Goal: Task Accomplishment & Management: Use online tool/utility

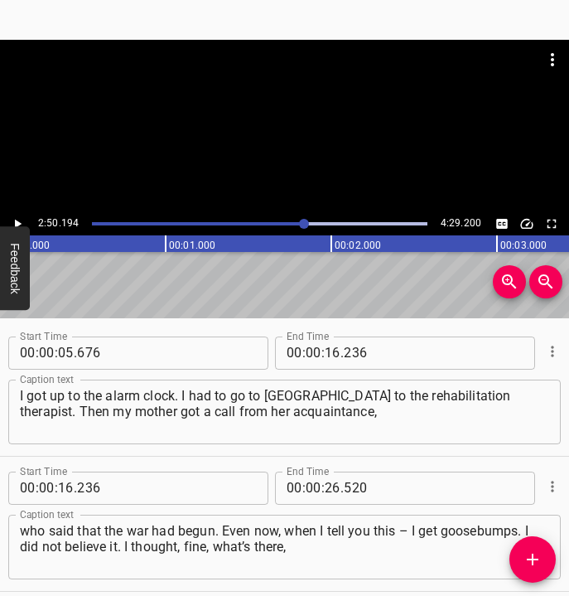
click at [17, 218] on icon "Play/Pause" at bounding box center [17, 223] width 15 height 15
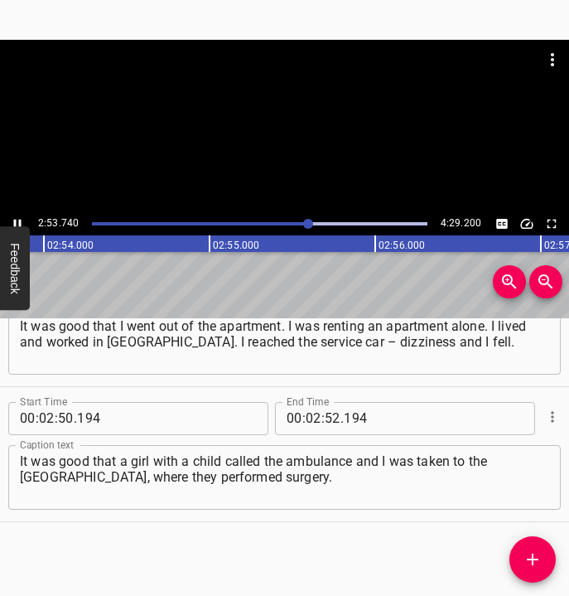
scroll to position [0, 28786]
click at [16, 216] on icon "Play/Pause" at bounding box center [17, 223] width 15 height 15
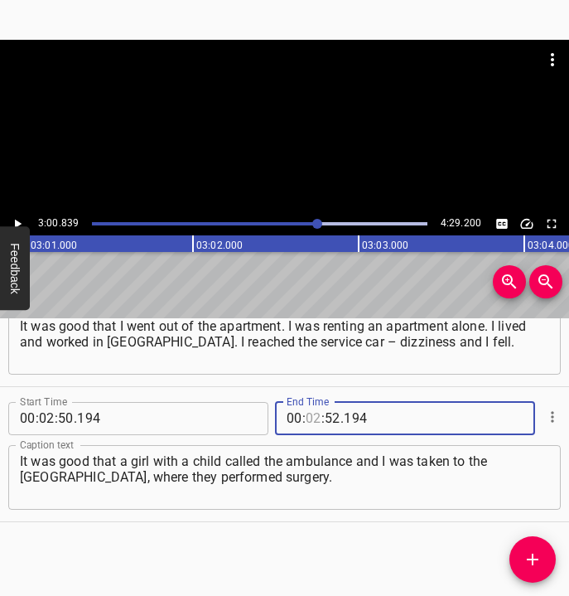
click at [307, 416] on input "number" at bounding box center [314, 418] width 16 height 33
type input "03"
type input "00"
type input "839"
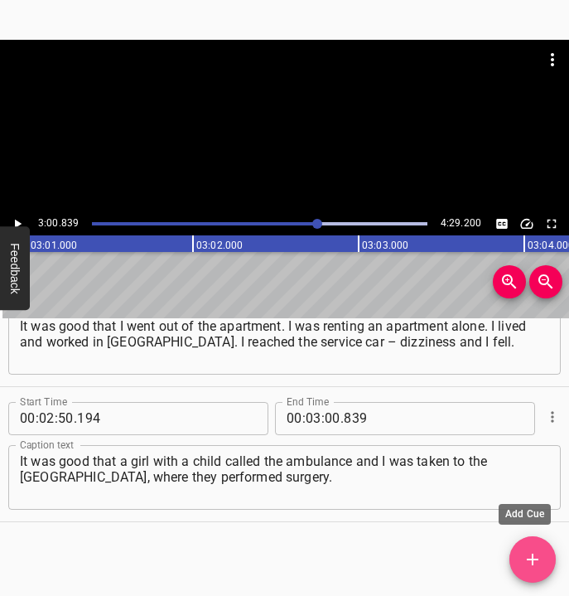
click at [529, 551] on icon "Add Cue" at bounding box center [533, 559] width 20 height 20
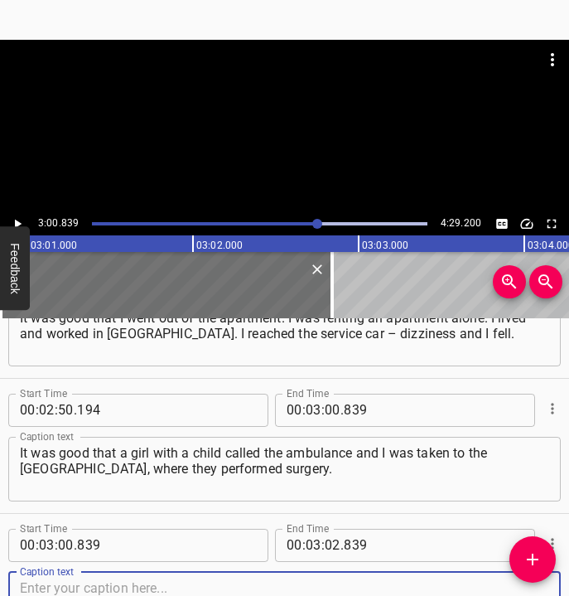
scroll to position [1555, 0]
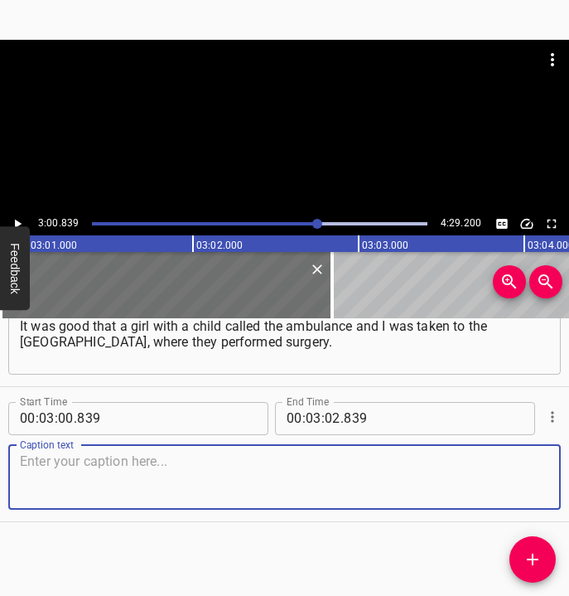
drag, startPoint x: 520, startPoint y: 481, endPoint x: 566, endPoint y: 468, distance: 47.5
click at [549, 474] on div "Start Time 00 : 03 : 00 . 839 Start Time End Time 00 : 03 : 02 . 839 End Time C…" at bounding box center [284, 454] width 569 height 134
click at [45, 485] on textarea at bounding box center [284, 476] width 529 height 47
paste textarea "I was about a month in a [MEDICAL_DATA]. What made me volunteer? If I survived …"
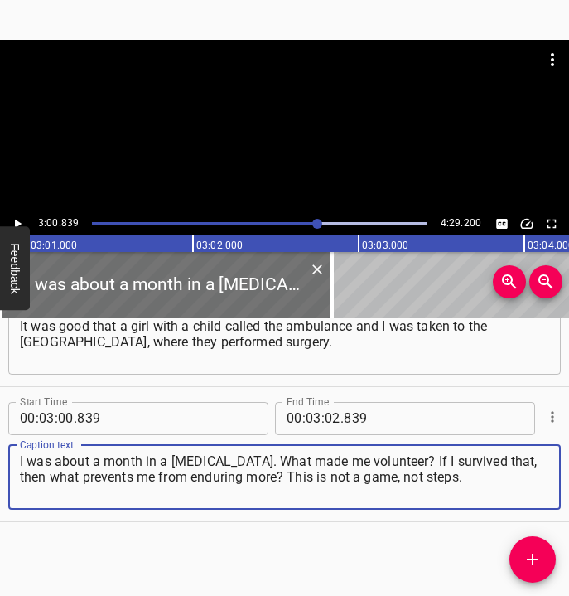
type textarea "I was about a month in a [MEDICAL_DATA]. What made me volunteer? If I survived …"
click at [20, 218] on icon "Play/Pause" at bounding box center [17, 223] width 15 height 15
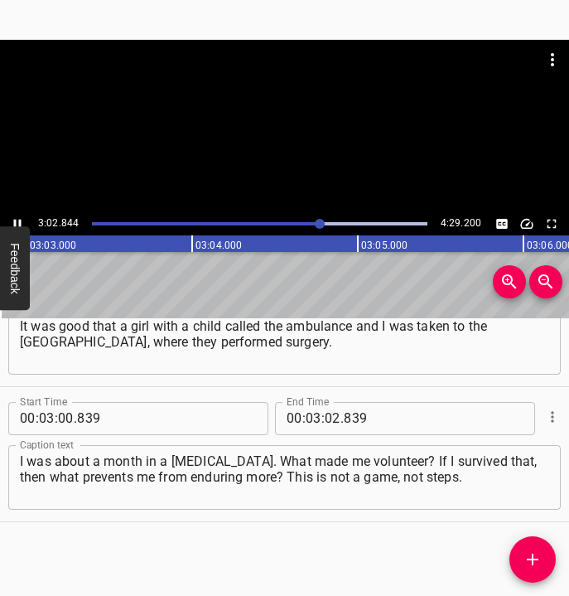
scroll to position [0, 30338]
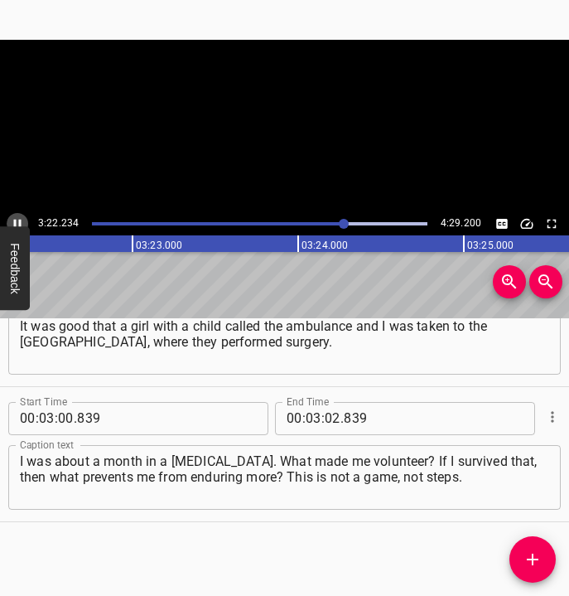
click at [20, 220] on icon "Play/Pause" at bounding box center [17, 223] width 7 height 9
click at [328, 416] on input "number" at bounding box center [333, 418] width 16 height 33
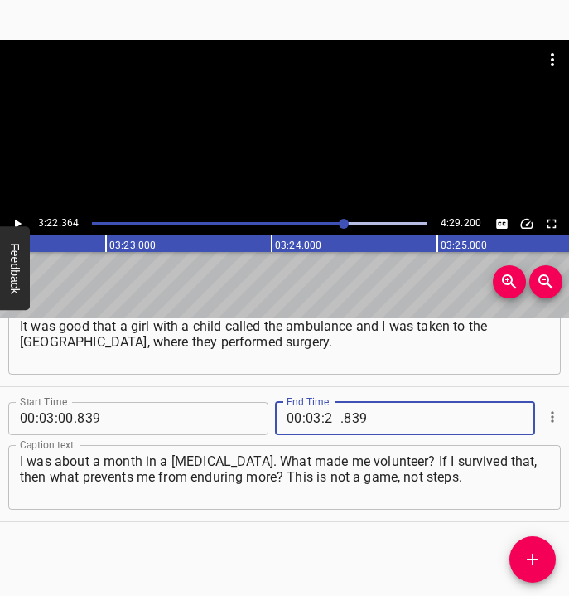
type input "22"
type input "364"
click at [535, 548] on button "Add Cue" at bounding box center [532, 559] width 46 height 46
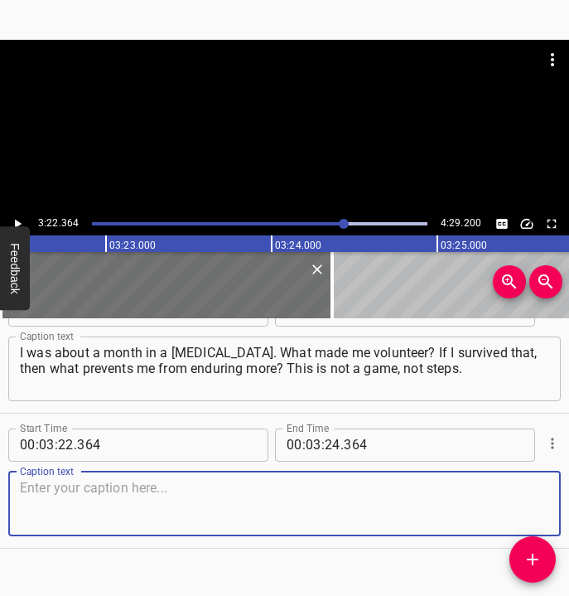
scroll to position [1690, 0]
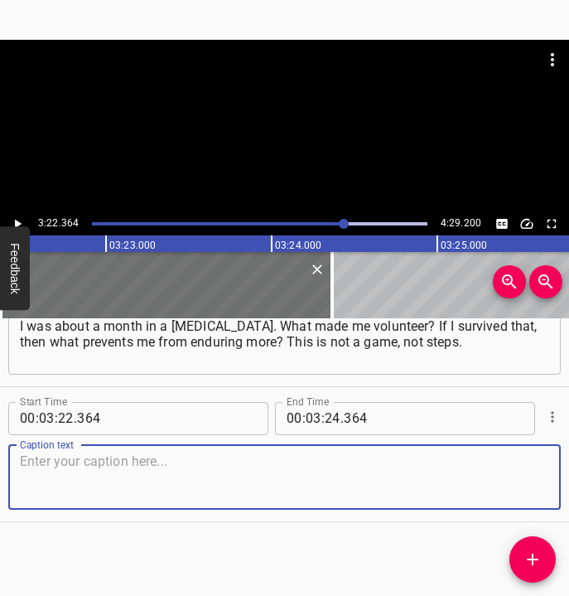
drag, startPoint x: 527, startPoint y: 477, endPoint x: 567, endPoint y: 480, distance: 40.7
click at [567, 480] on div "Start Time 00 : 00 : 05 . 676 Start Time End Time 00 : 00 : 16 . 236 End Time C…" at bounding box center [284, 457] width 569 height 278
click at [78, 480] on textarea at bounding box center [284, 476] width 529 height 47
paste textarea "I move forward. I say that movement is life, if there is no movement, there is …"
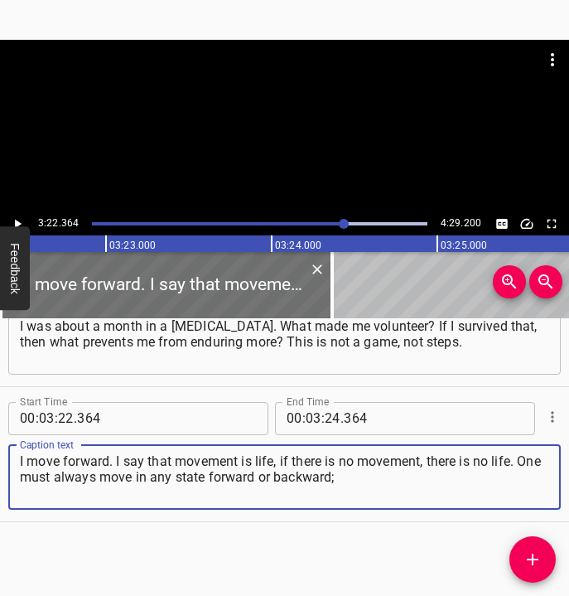
type textarea "I move forward. I say that movement is life, if there is no movement, there is …"
click at [20, 219] on icon "Play/Pause" at bounding box center [17, 223] width 15 height 15
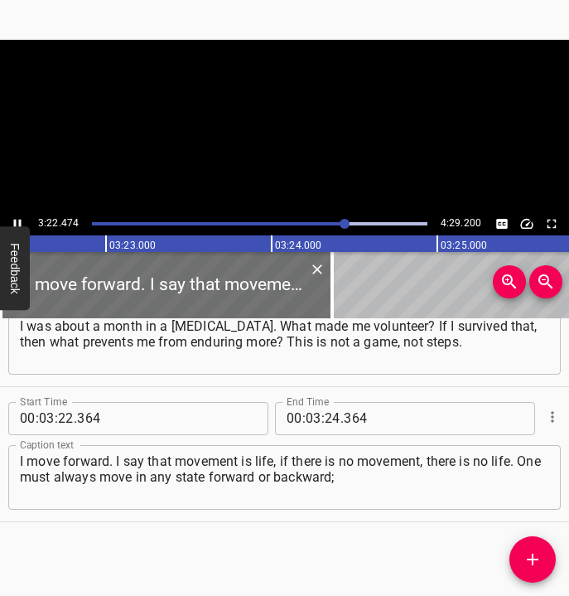
scroll to position [0, 33545]
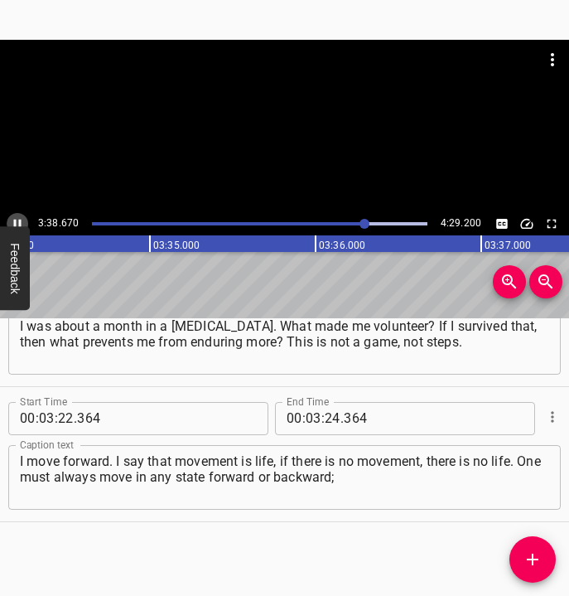
click at [17, 219] on icon "Play/Pause" at bounding box center [17, 223] width 15 height 15
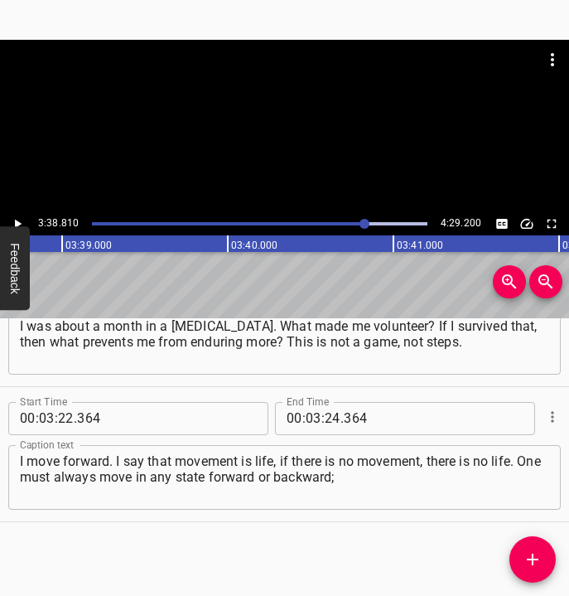
scroll to position [0, 36253]
click at [327, 413] on input "number" at bounding box center [333, 418] width 16 height 33
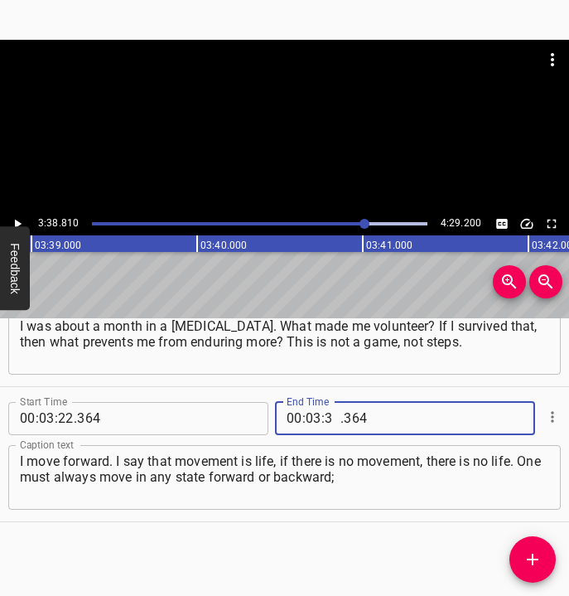
type input "38"
type input "810"
click at [543, 561] on span "Add Cue" at bounding box center [532, 559] width 46 height 20
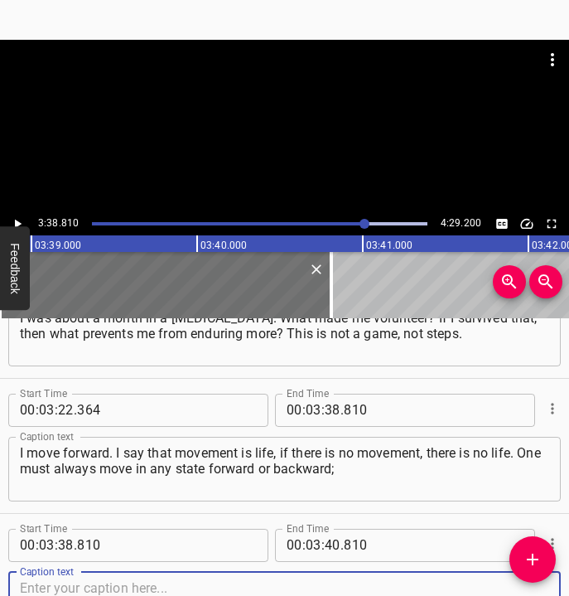
scroll to position [1825, 0]
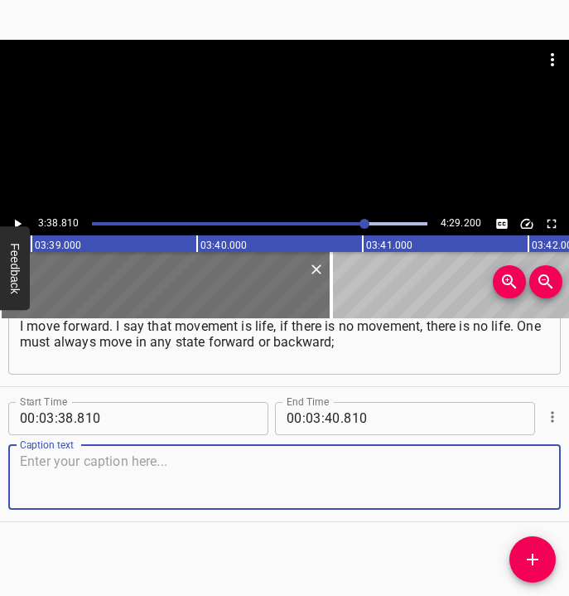
drag, startPoint x: 496, startPoint y: 477, endPoint x: 553, endPoint y: 479, distance: 57.2
click at [553, 479] on div "Start Time 00 : 03 : 38 . 810 Start Time End Time 00 : 03 : 40 . 810 End Time C…" at bounding box center [284, 454] width 569 height 134
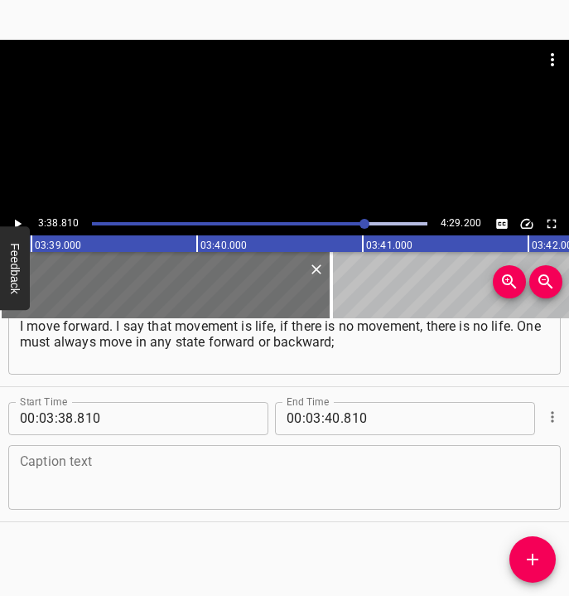
click at [123, 466] on textarea at bounding box center [284, 476] width 529 height 47
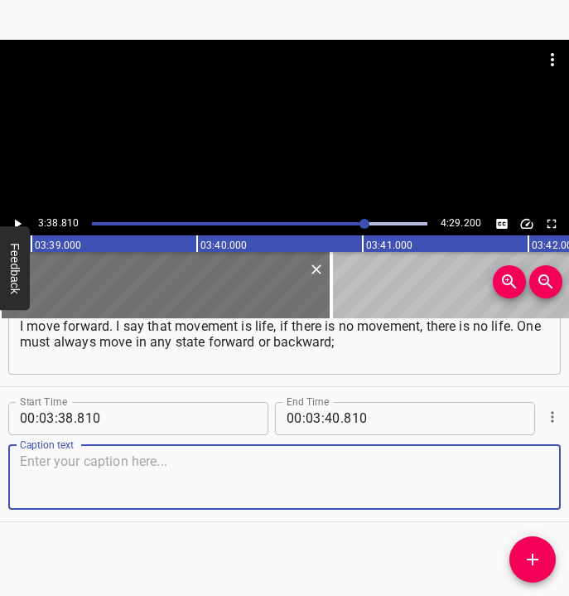
paste textarea "it is good if forward, but always movement. I hate the Soviet Union, because th…"
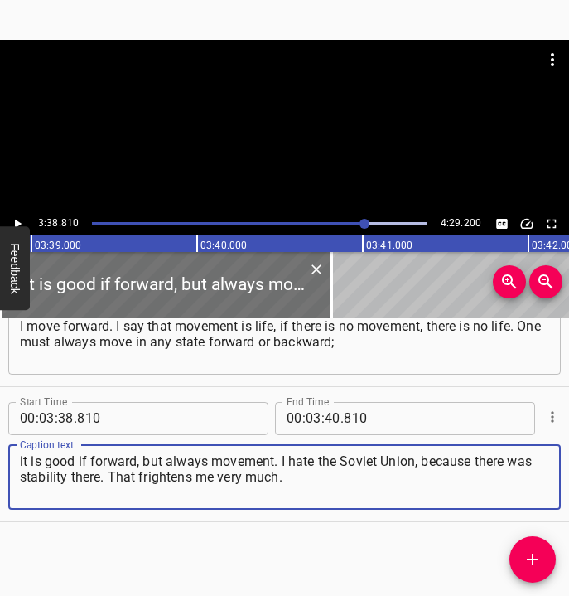
type textarea "it is good if forward, but always movement. I hate the Soviet Union, because th…"
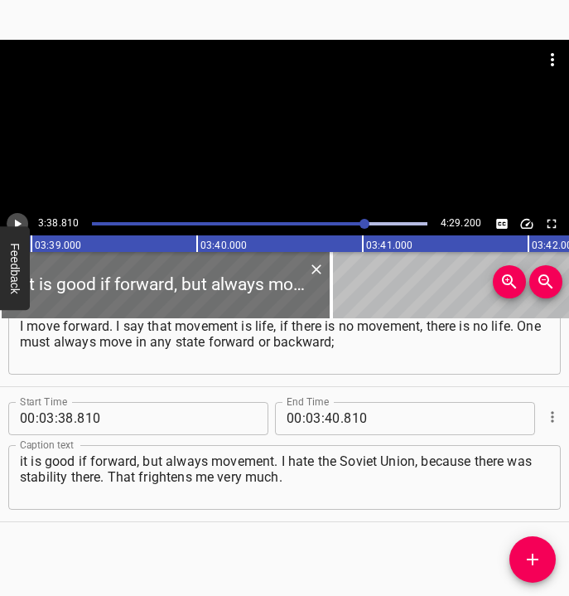
click at [20, 219] on icon "Play/Pause" at bounding box center [17, 223] width 15 height 15
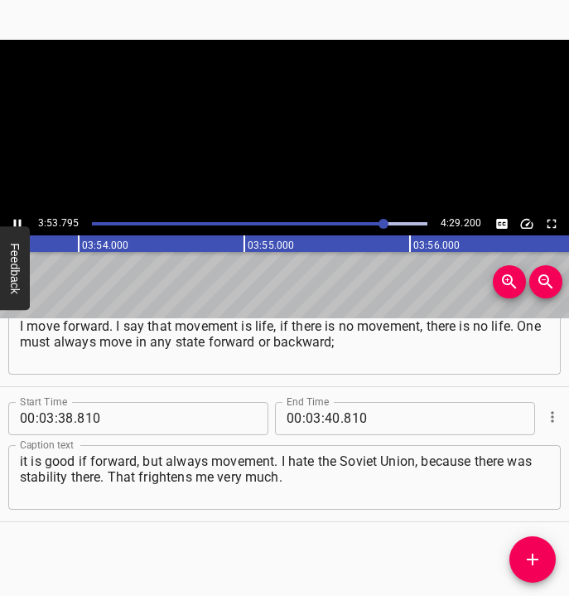
click at [17, 215] on button "Play/Pause" at bounding box center [18, 224] width 22 height 22
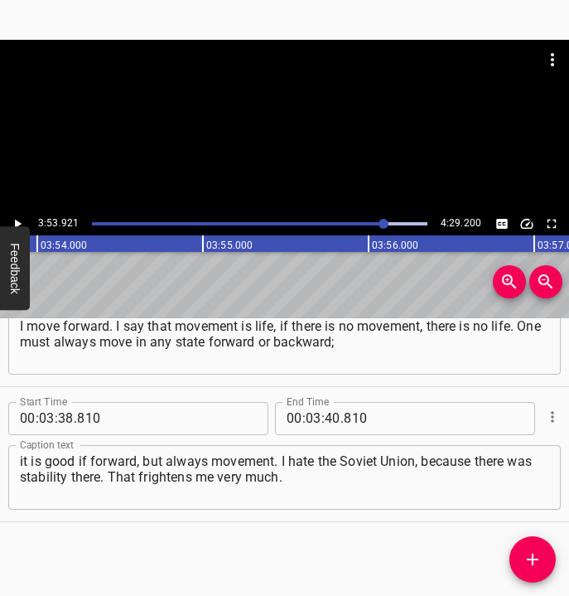
scroll to position [0, 38757]
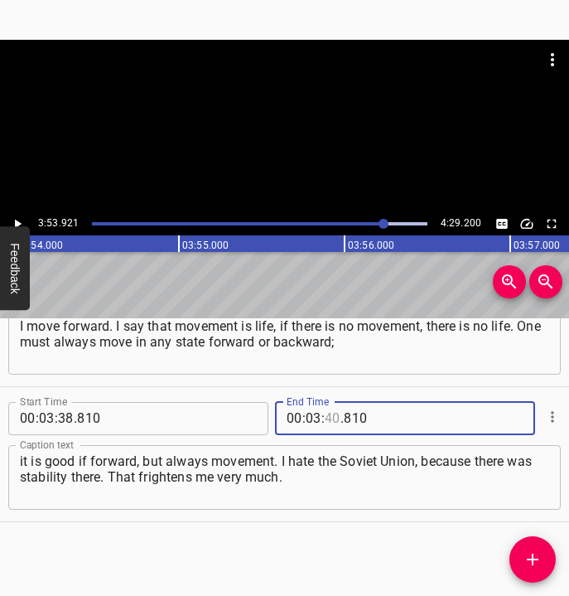
click at [328, 420] on input "number" at bounding box center [333, 418] width 16 height 33
type input "53"
type input "921"
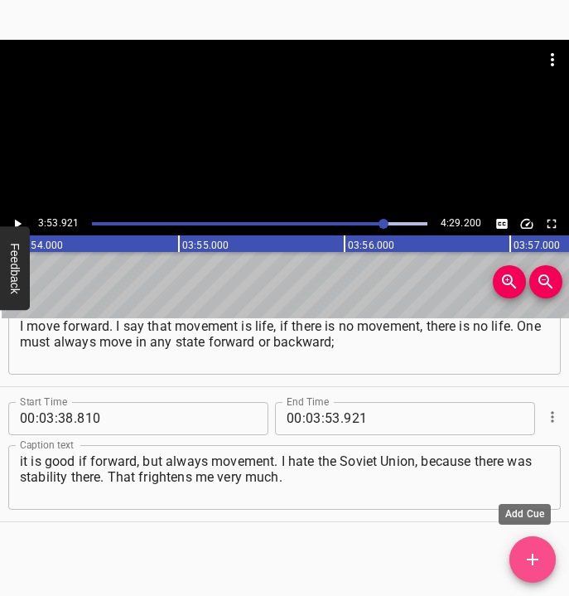
click at [531, 563] on icon "Add Cue" at bounding box center [533, 559] width 20 height 20
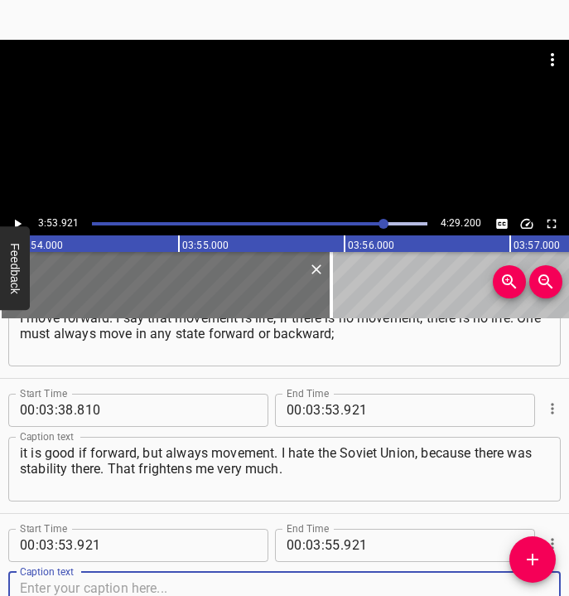
scroll to position [1960, 0]
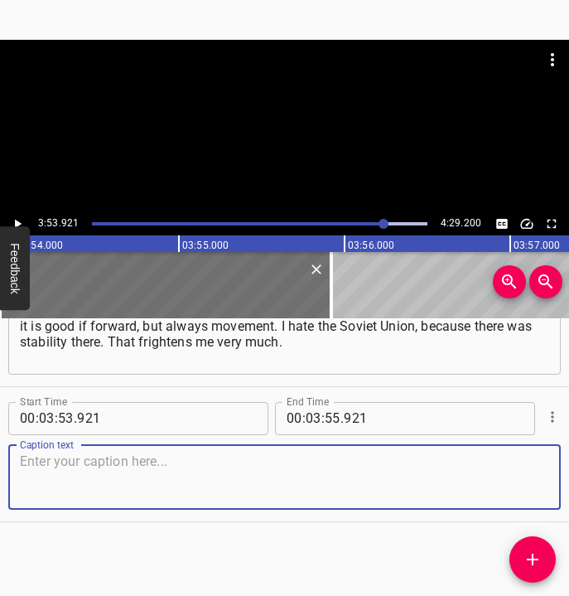
drag, startPoint x: 532, startPoint y: 479, endPoint x: 562, endPoint y: 477, distance: 29.9
click at [562, 477] on div "Start Time 00 : 00 : 05 . 676 Start Time End Time 00 : 00 : 16 . 236 End Time C…" at bounding box center [284, 457] width 569 height 278
click at [128, 469] on textarea at bounding box center [284, 476] width 529 height 47
paste textarea "The main thing is to learn, to develop. I do not like it when you studied, went…"
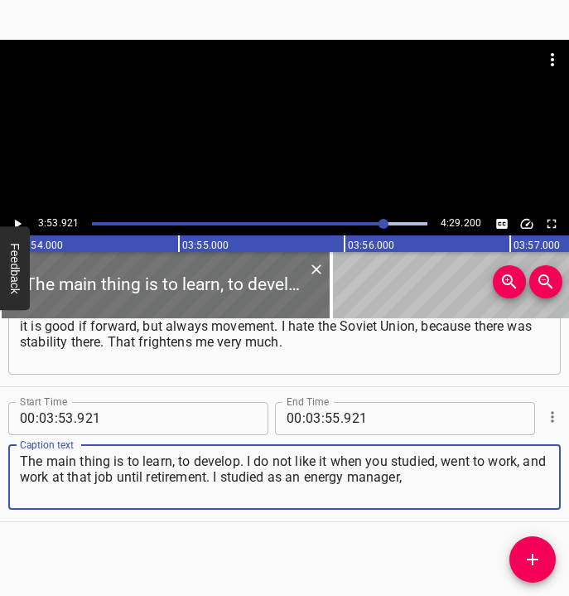
type textarea "The main thing is to learn, to develop. I do not like it when you studied, went…"
click at [14, 219] on icon "Play/Pause" at bounding box center [17, 223] width 15 height 15
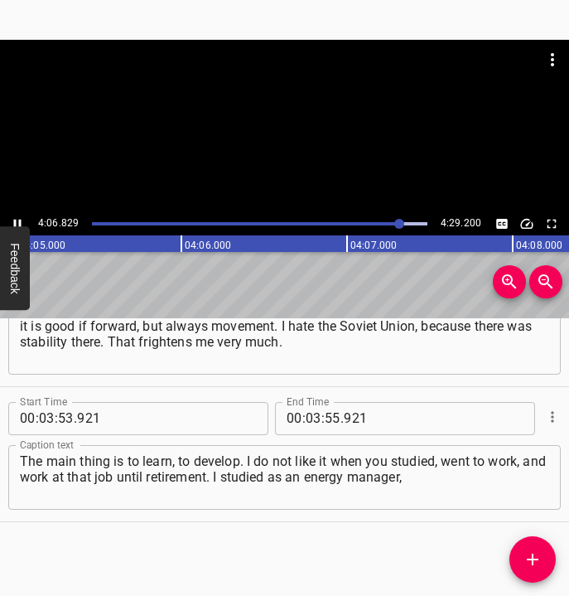
click at [21, 216] on div "4:06.829 4:29.200" at bounding box center [284, 223] width 569 height 23
click at [397, 220] on div at bounding box center [259, 223] width 355 height 23
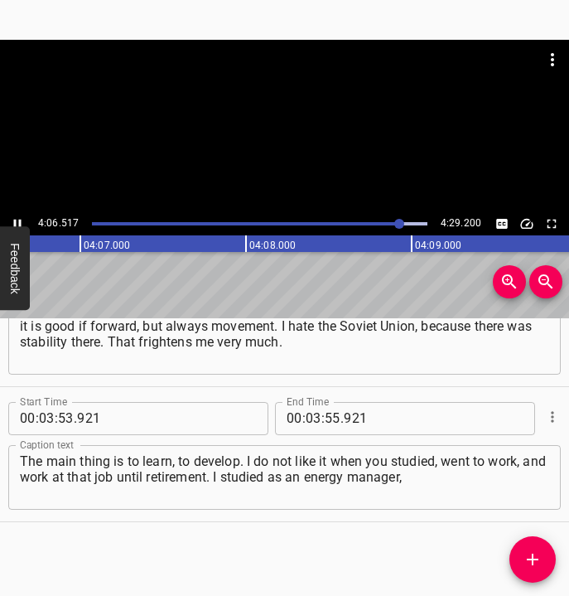
click at [16, 217] on icon "Play/Pause" at bounding box center [17, 223] width 15 height 15
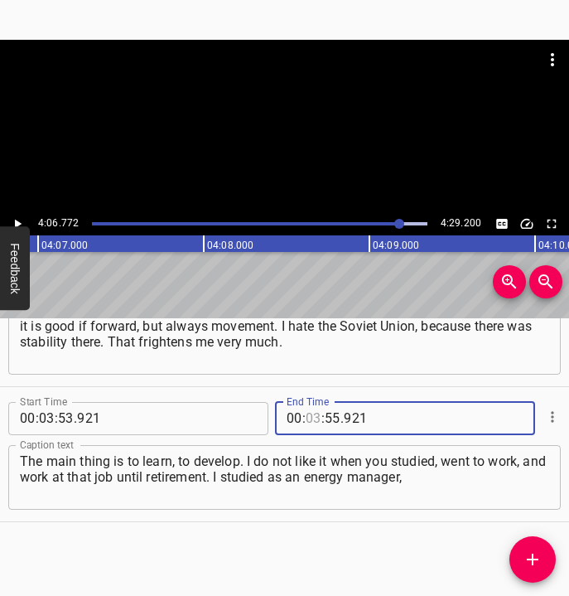
click at [306, 412] on input "number" at bounding box center [314, 418] width 16 height 33
type input "04"
type input "06"
type input "772"
click at [529, 550] on icon "Add Cue" at bounding box center [533, 559] width 20 height 20
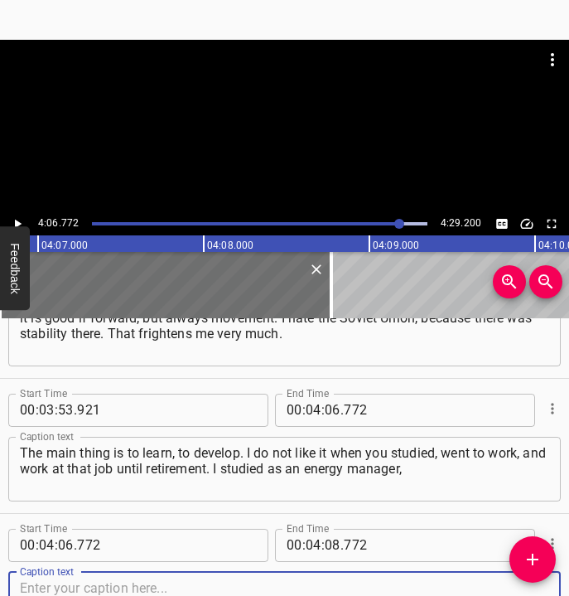
scroll to position [2095, 0]
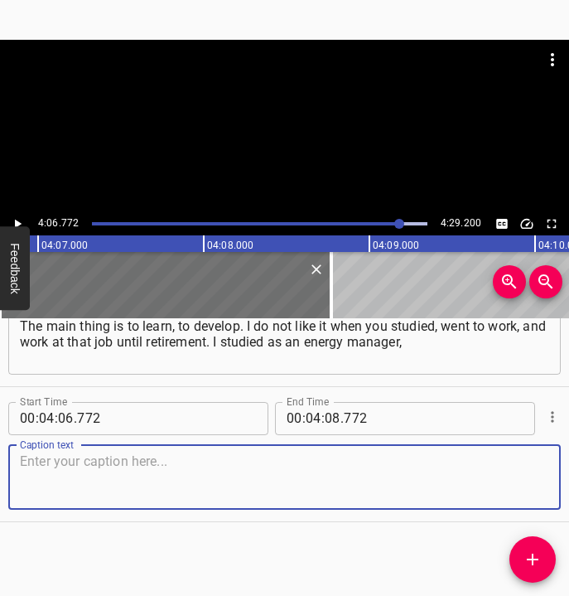
drag, startPoint x: 515, startPoint y: 487, endPoint x: 566, endPoint y: 484, distance: 50.6
click at [542, 484] on div "Caption text" at bounding box center [284, 477] width 553 height 65
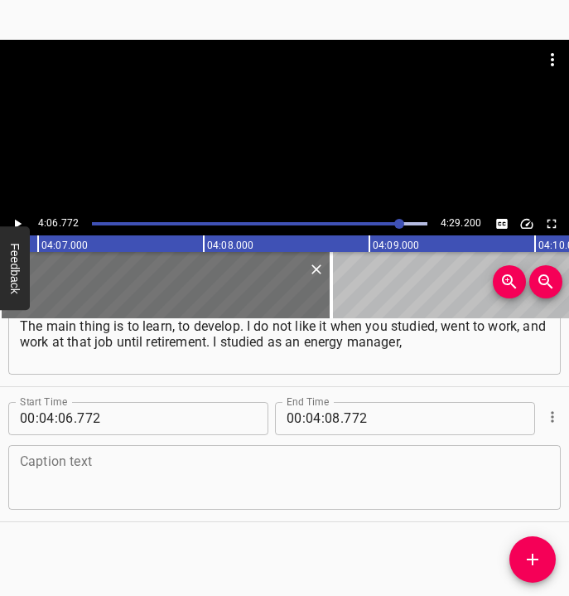
click at [163, 464] on textarea at bounding box center [284, 476] width 529 height 47
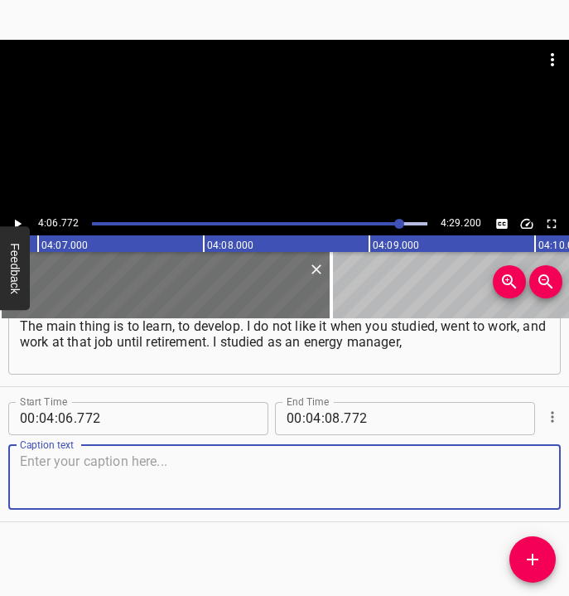
paste textarea "worked in trade, now I moved into [GEOGRAPHIC_DATA]. And in IT, the same, I stu…"
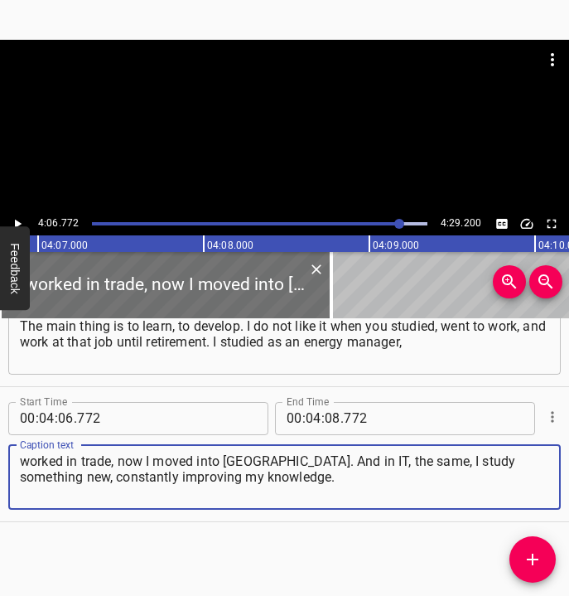
type textarea "worked in trade, now I moved into [GEOGRAPHIC_DATA]. And in IT, the same, I stu…"
click at [325, 415] on input "number" at bounding box center [333, 418] width 16 height 33
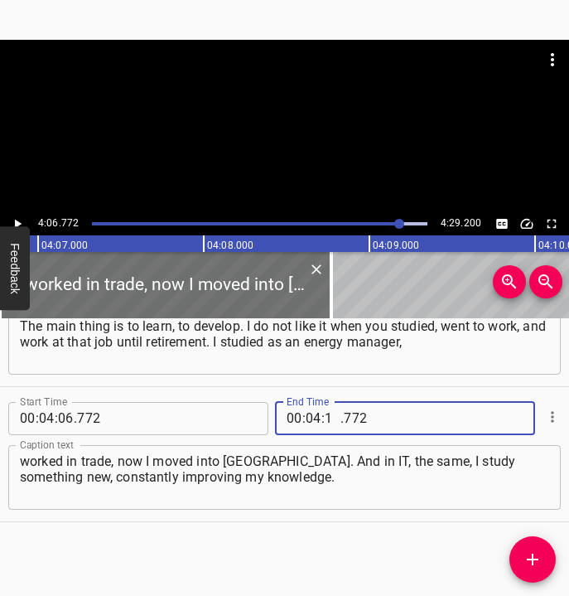
type input "19"
type input "200"
click at [18, 215] on button "Play/Pause" at bounding box center [18, 224] width 22 height 22
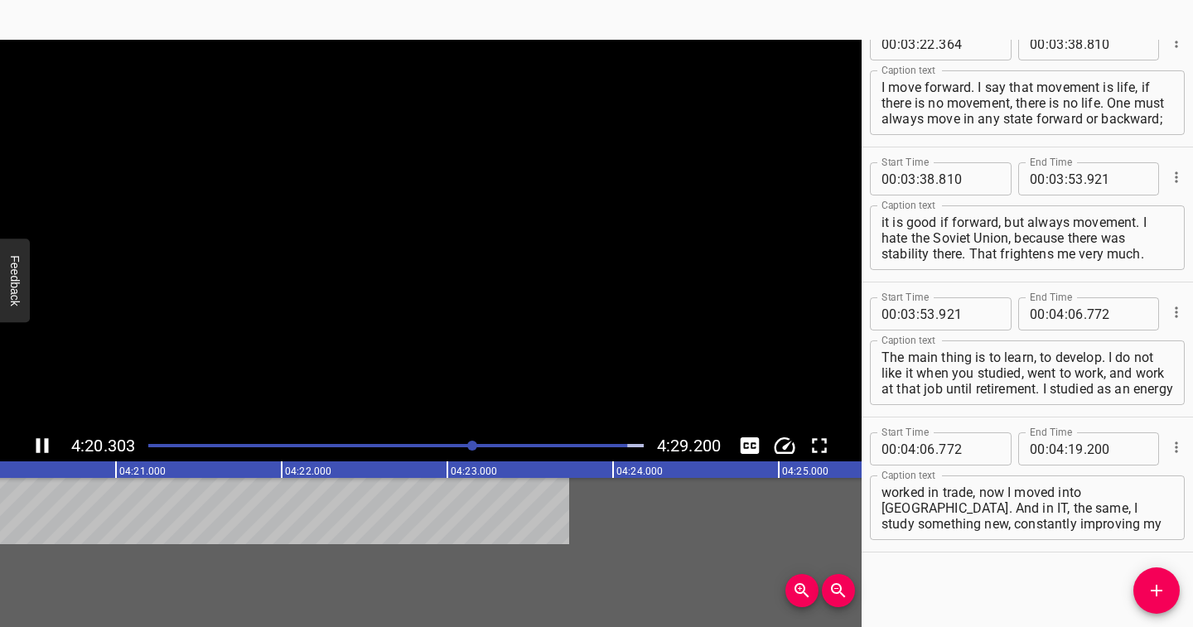
scroll to position [1816, 0]
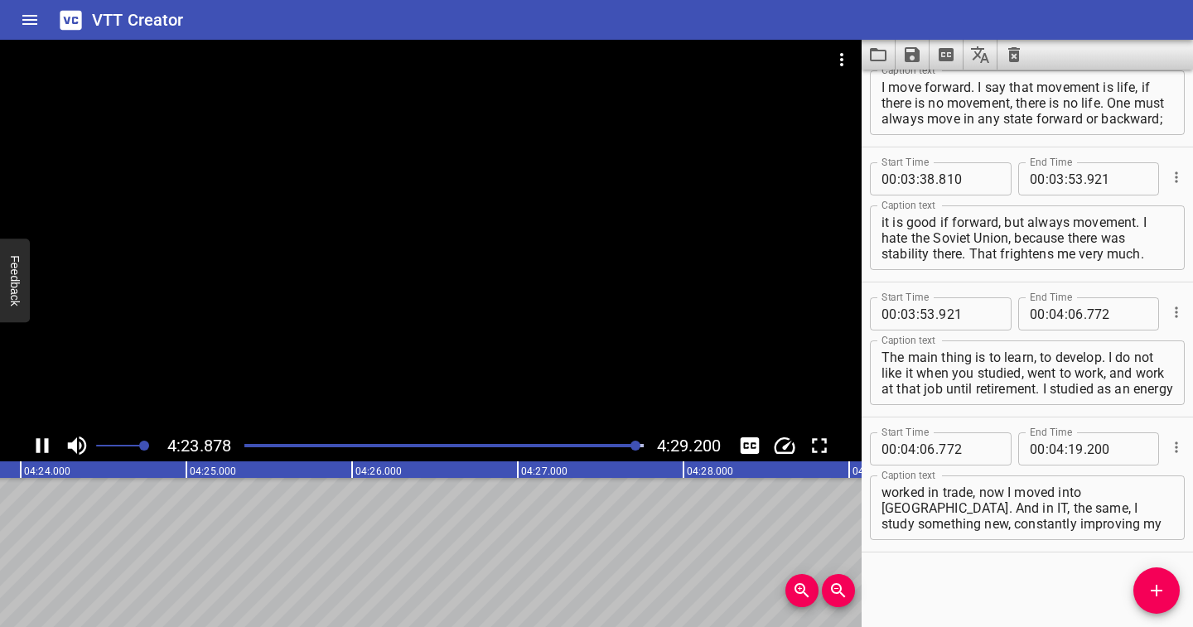
click at [568, 56] on icon "Save captions to file" at bounding box center [912, 55] width 20 height 20
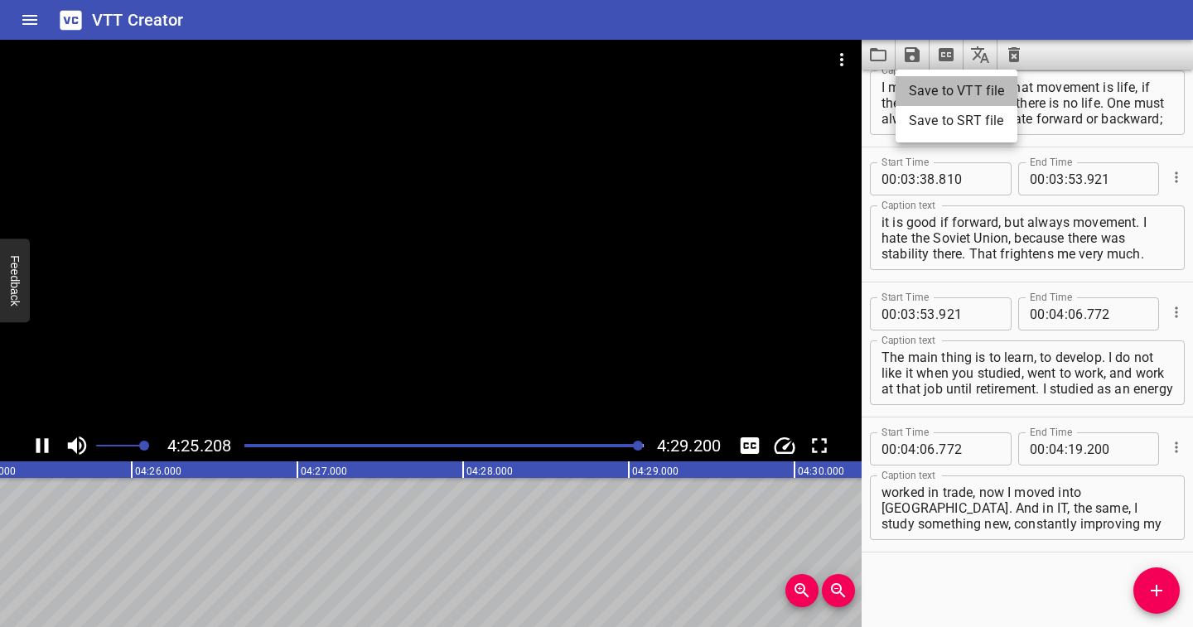
click at [568, 87] on li "Save to VTT file" at bounding box center [957, 91] width 122 height 30
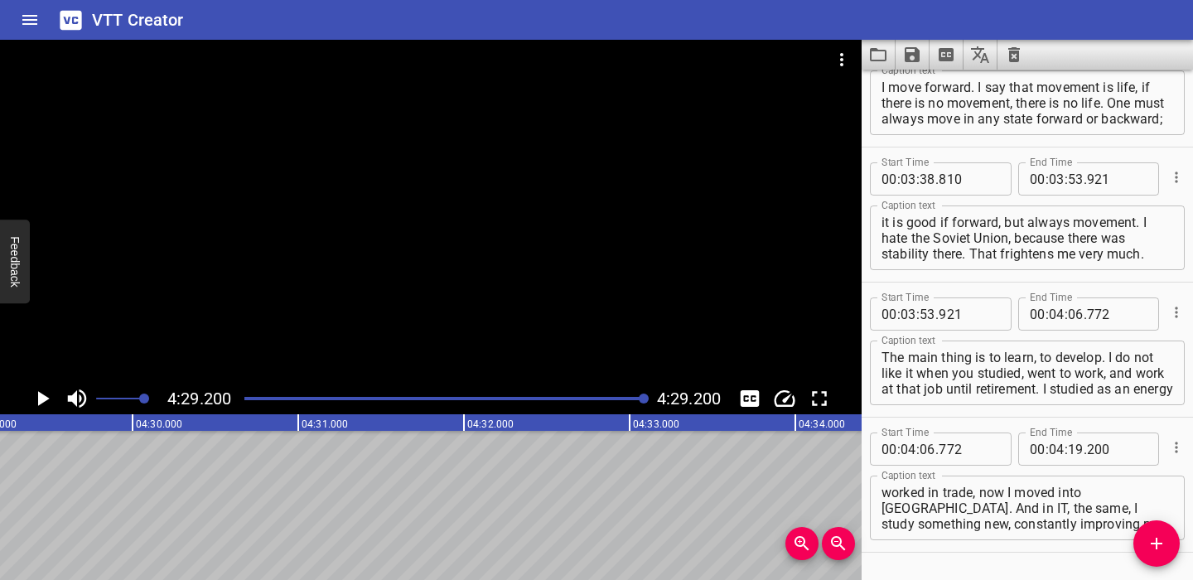
scroll to position [1863, 0]
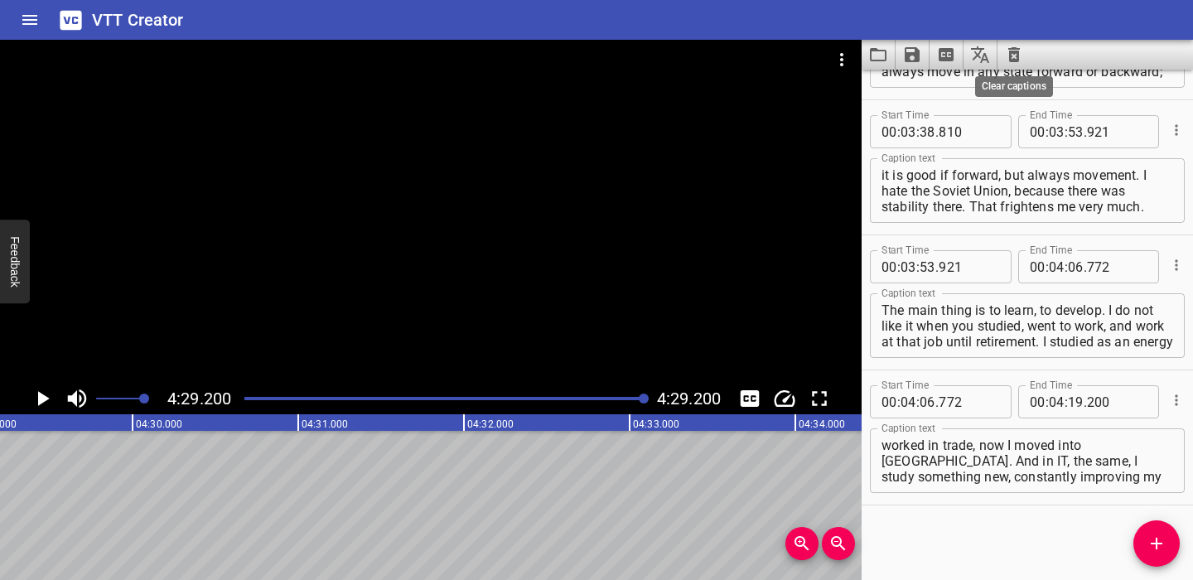
click at [568, 55] on icon "Clear captions" at bounding box center [1014, 54] width 12 height 15
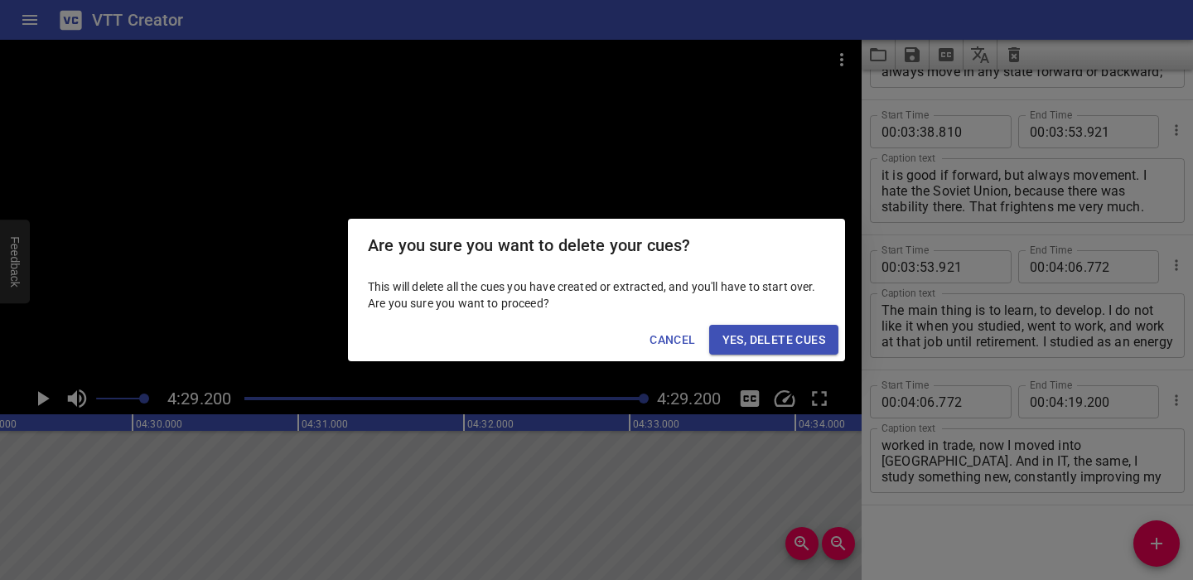
click at [568, 338] on span "Yes, Delete Cues" at bounding box center [773, 340] width 103 height 21
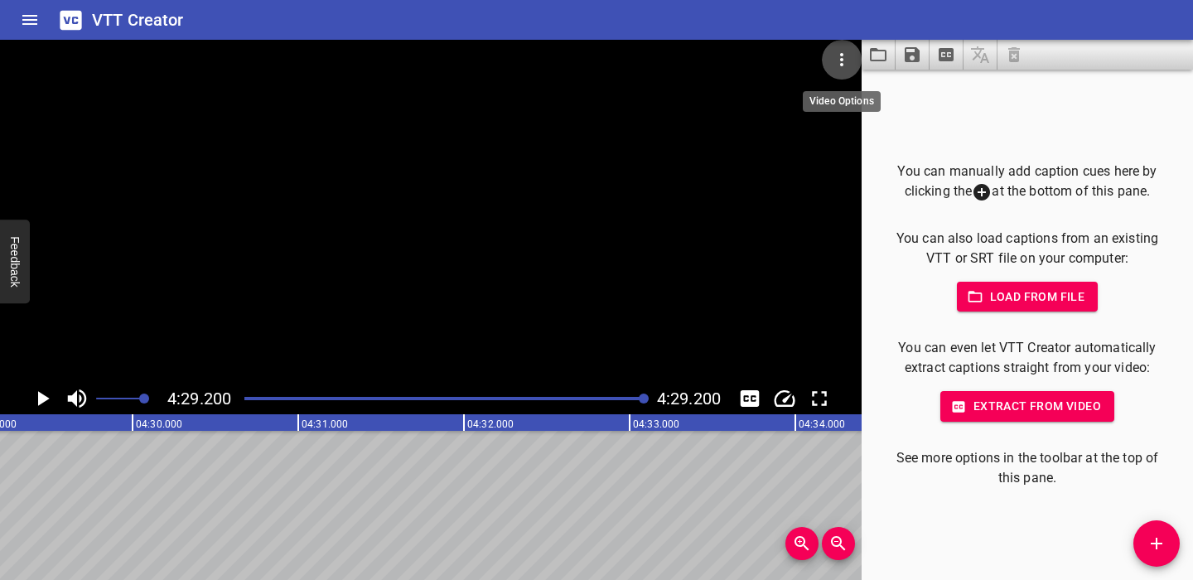
click at [568, 52] on icon "Video Options" at bounding box center [842, 60] width 20 height 20
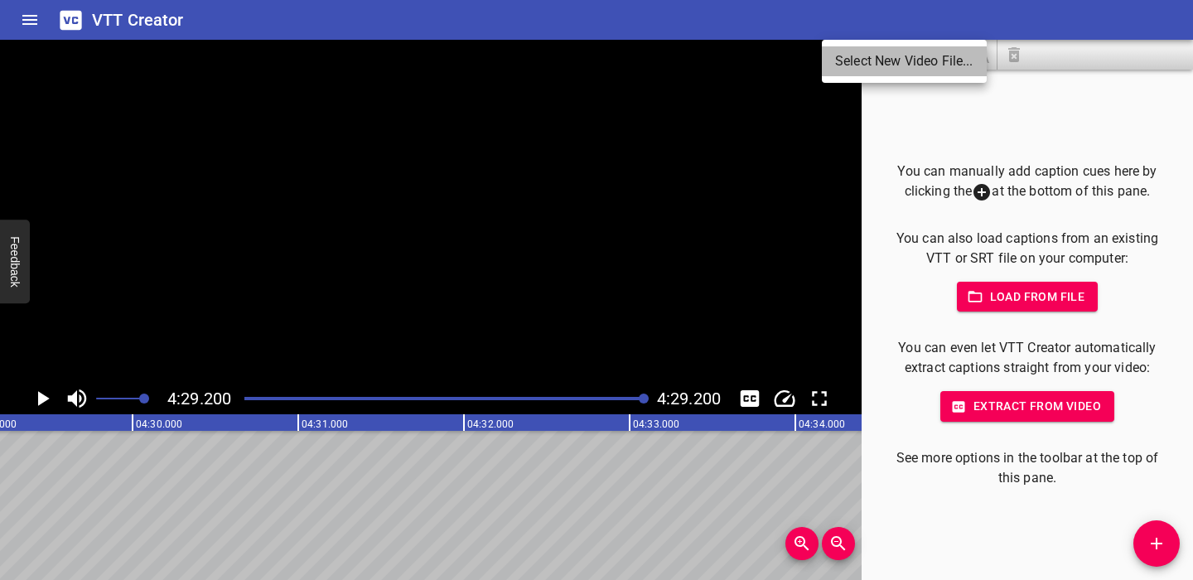
click at [568, 60] on li "Select New Video File..." at bounding box center [904, 61] width 165 height 30
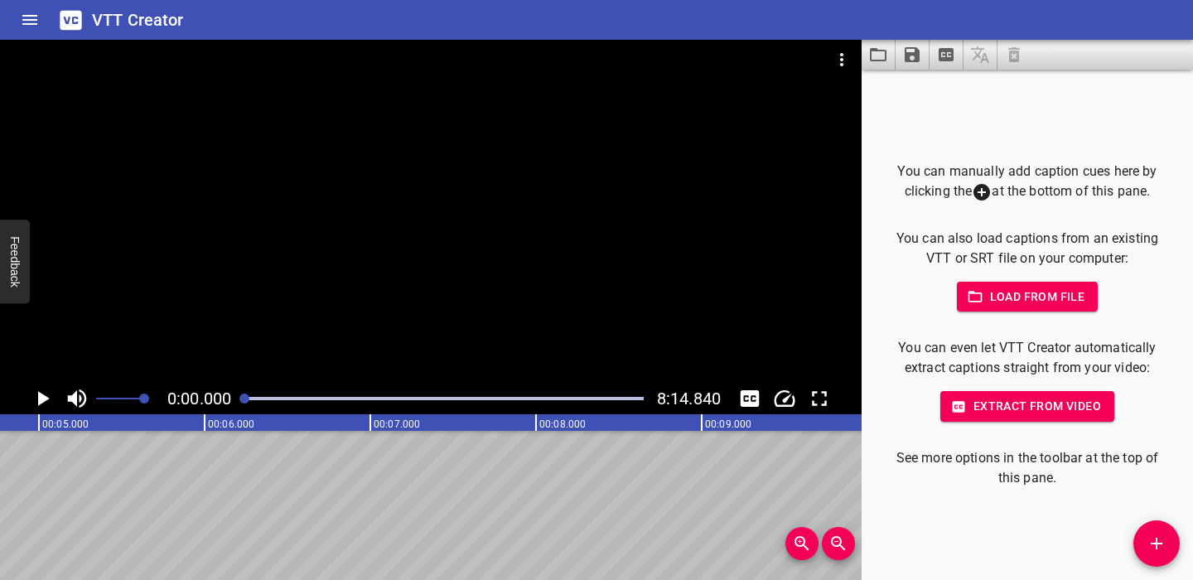
scroll to position [0, 0]
click at [42, 397] on icon "Play/Pause" at bounding box center [44, 398] width 12 height 15
click at [43, 395] on icon "Play/Pause" at bounding box center [42, 398] width 25 height 25
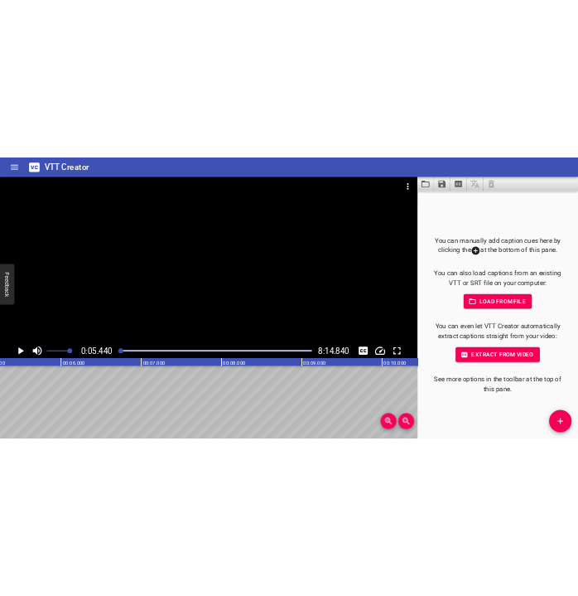
scroll to position [0, 901]
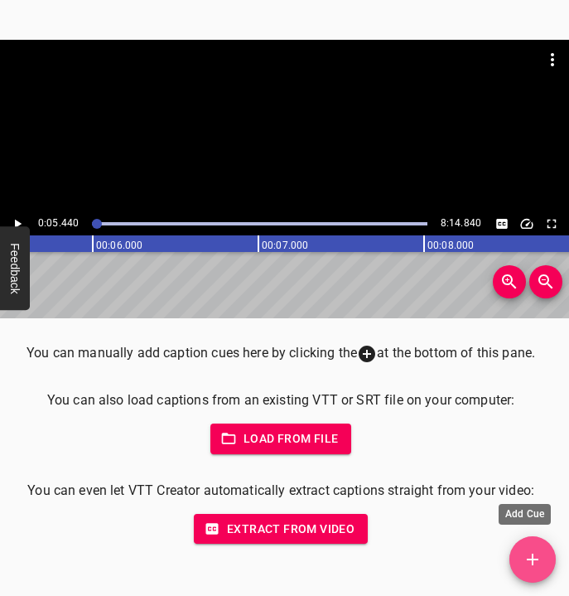
click at [548, 554] on span "Add Cue" at bounding box center [532, 559] width 46 height 20
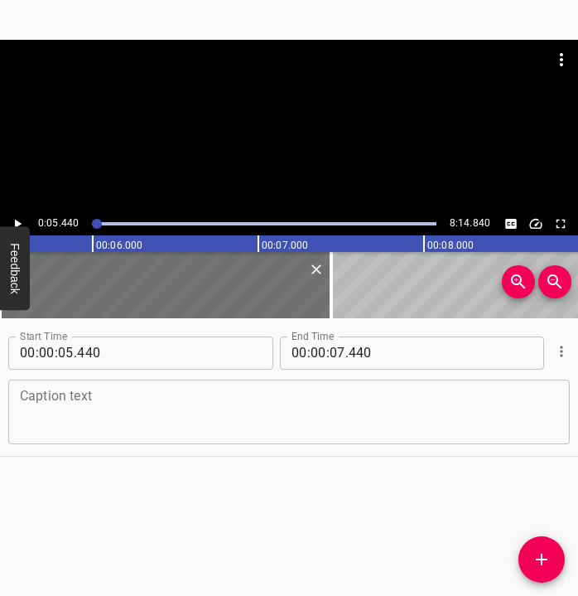
click at [227, 404] on textarea at bounding box center [289, 411] width 538 height 47
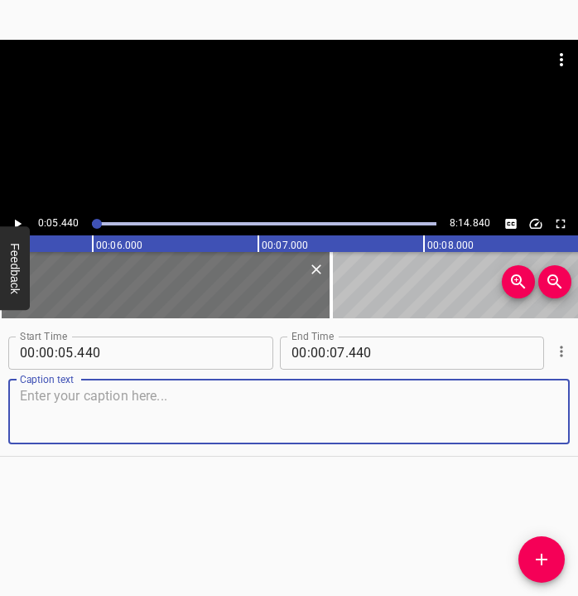
paste textarea "I think that [DATE] will remain in the memory of many [DEMOGRAPHIC_DATA]. I thi…"
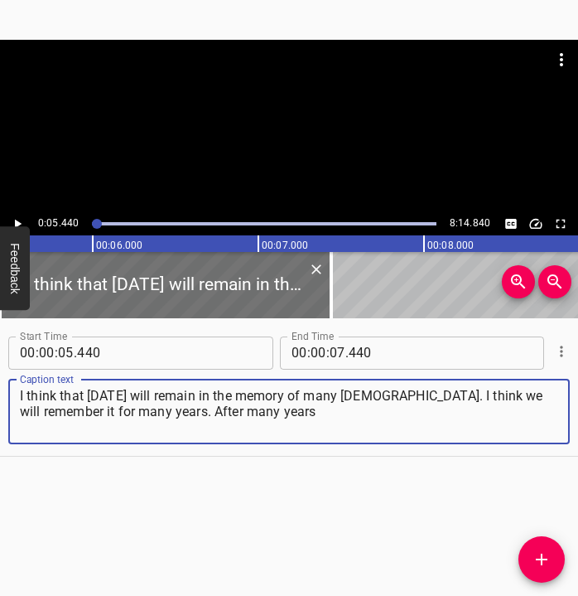
type textarea "I think that [DATE] will remain in the memory of many [DEMOGRAPHIC_DATA]. I thi…"
click at [15, 220] on icon "Play/Pause" at bounding box center [18, 223] width 7 height 9
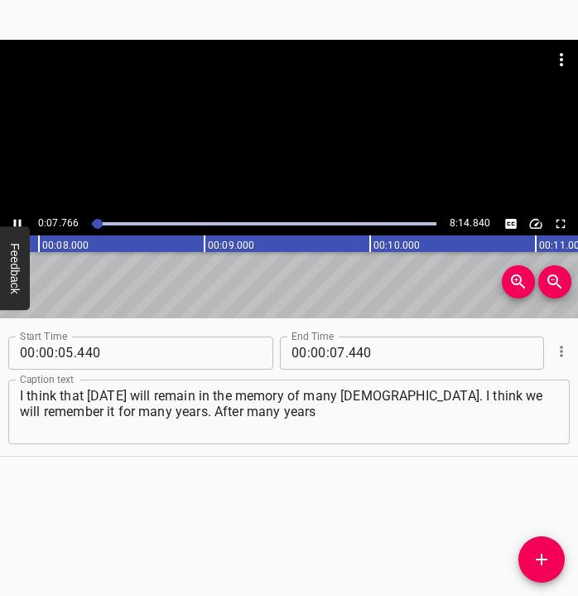
scroll to position [0, 1330]
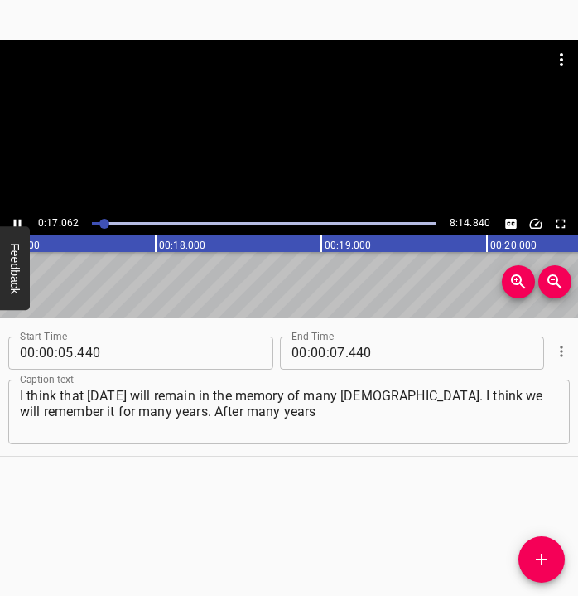
click at [15, 221] on icon "Play/Pause" at bounding box center [17, 223] width 7 height 9
click at [330, 347] on input "number" at bounding box center [338, 352] width 16 height 33
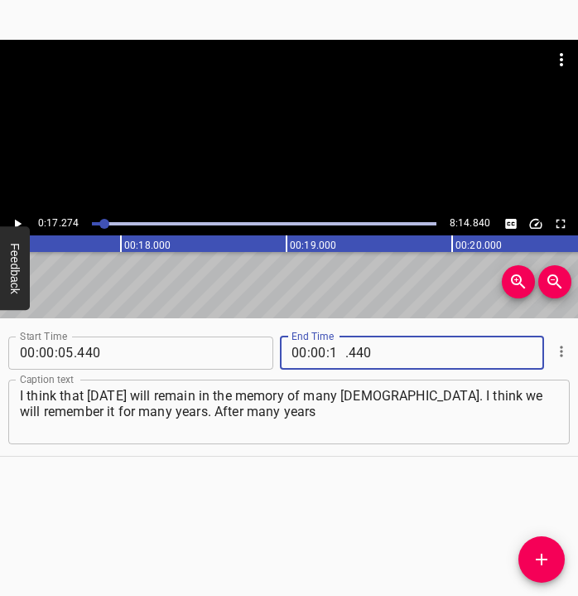
type input "17"
type input "274"
click at [542, 558] on icon "Add Cue" at bounding box center [542, 559] width 12 height 12
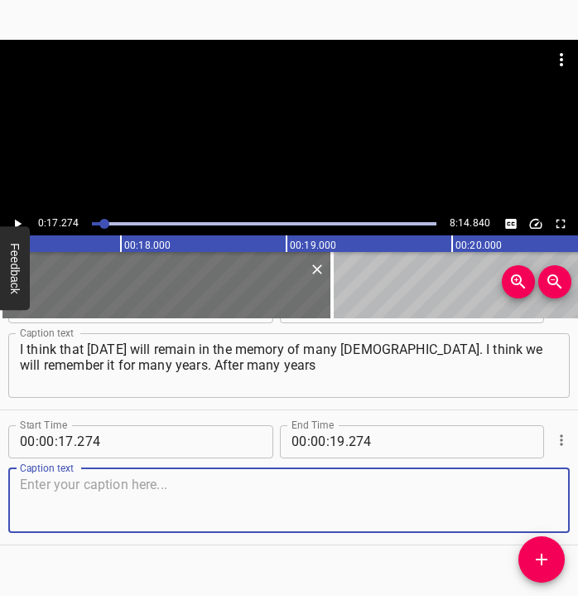
scroll to position [70, 0]
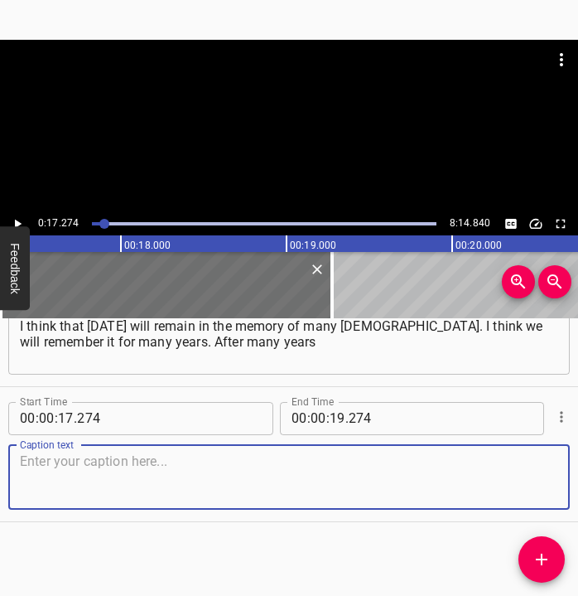
drag, startPoint x: 528, startPoint y: 491, endPoint x: 566, endPoint y: 476, distance: 41.2
click at [550, 482] on div "Caption text" at bounding box center [289, 477] width 562 height 65
click at [83, 458] on textarea at bounding box center [289, 476] width 538 height 47
paste textarea "we will probably feel the sound of the war, and the smell of the war, and the t…"
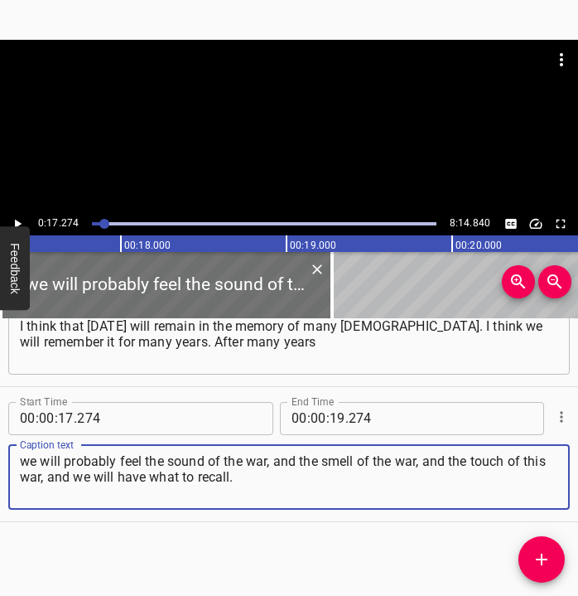
type textarea "we will probably feel the sound of the war, and the smell of the war, and the t…"
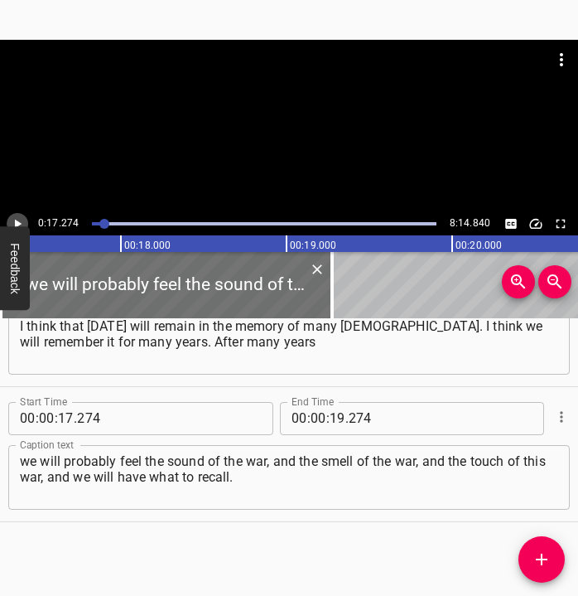
click at [17, 220] on icon "Play/Pause" at bounding box center [17, 223] width 15 height 15
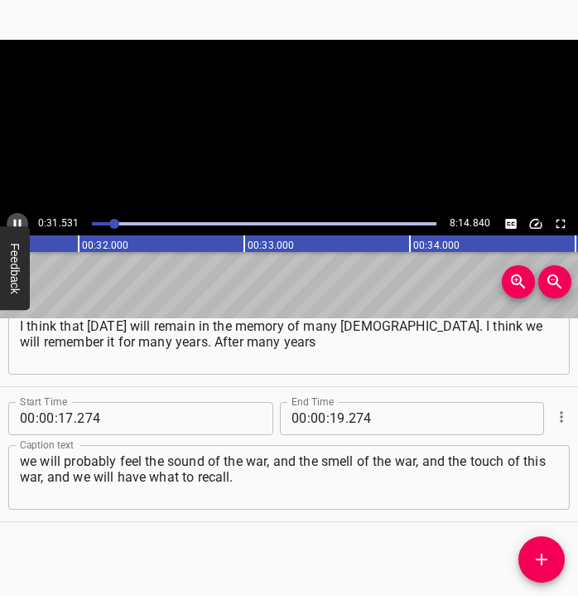
click at [15, 220] on icon "Play/Pause" at bounding box center [17, 223] width 7 height 9
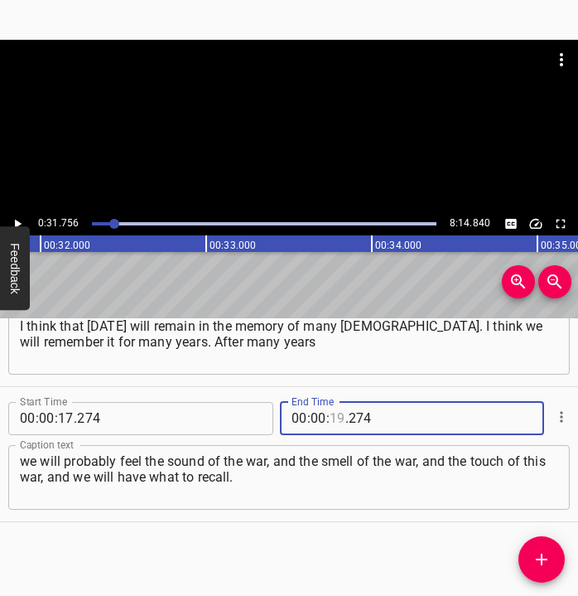
click at [331, 416] on input "number" at bounding box center [338, 418] width 16 height 33
type input "31"
type input "756"
drag, startPoint x: 543, startPoint y: 553, endPoint x: 562, endPoint y: 533, distance: 27.6
click at [546, 551] on icon "Add Cue" at bounding box center [542, 559] width 20 height 20
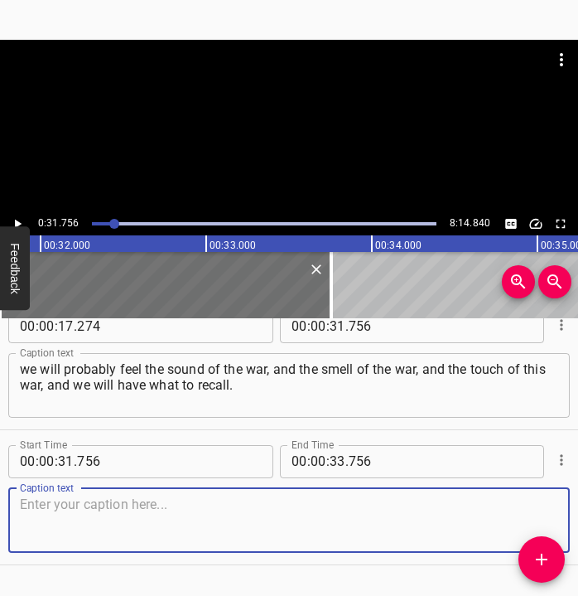
scroll to position [171, 0]
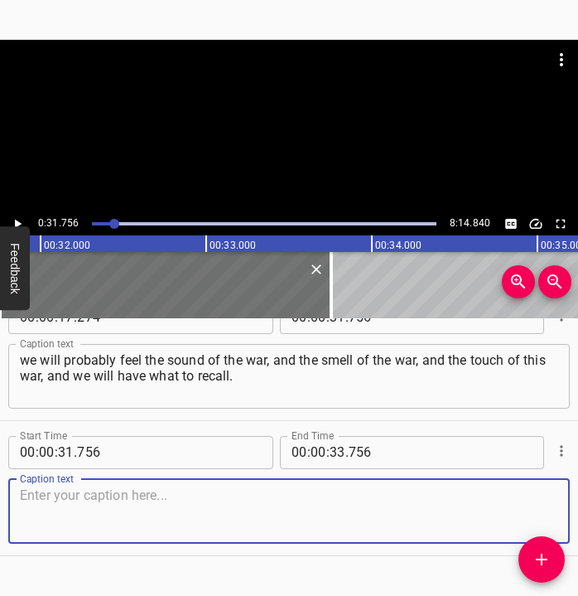
drag, startPoint x: 534, startPoint y: 491, endPoint x: 565, endPoint y: 479, distance: 33.8
click at [538, 488] on textarea at bounding box center [289, 510] width 538 height 47
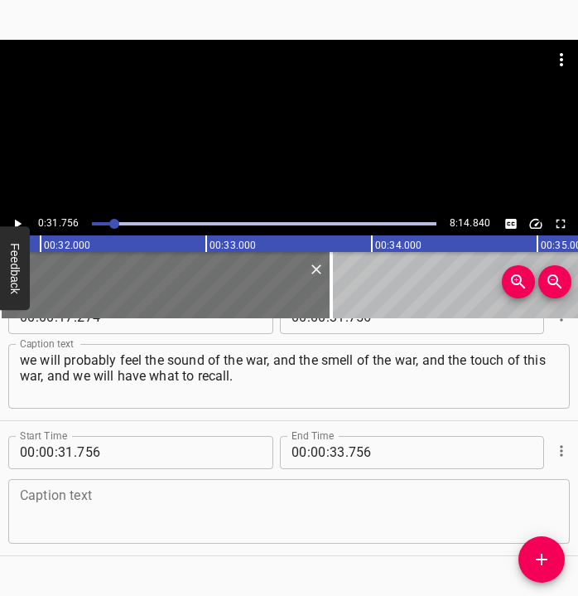
click at [58, 516] on textarea at bounding box center [289, 510] width 538 height 47
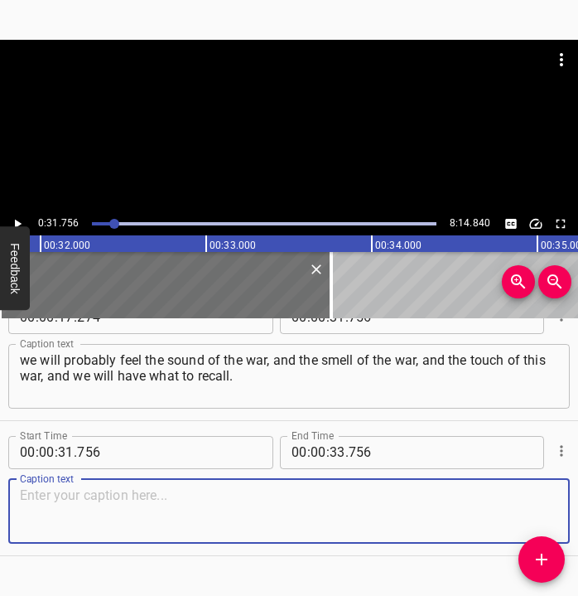
paste textarea "Because the war divided everything into “before” and “after.” The war caught me…"
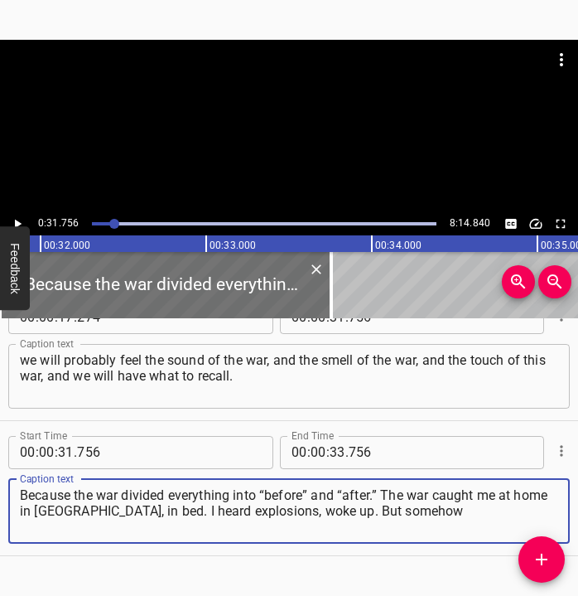
type textarea "Because the war divided everything into “before” and “after.” The war caught me…"
click at [20, 220] on icon "Play/Pause" at bounding box center [17, 223] width 15 height 15
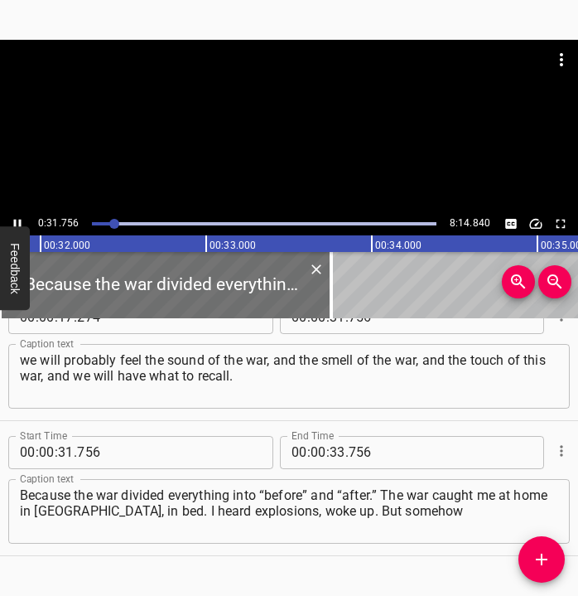
scroll to position [205, 0]
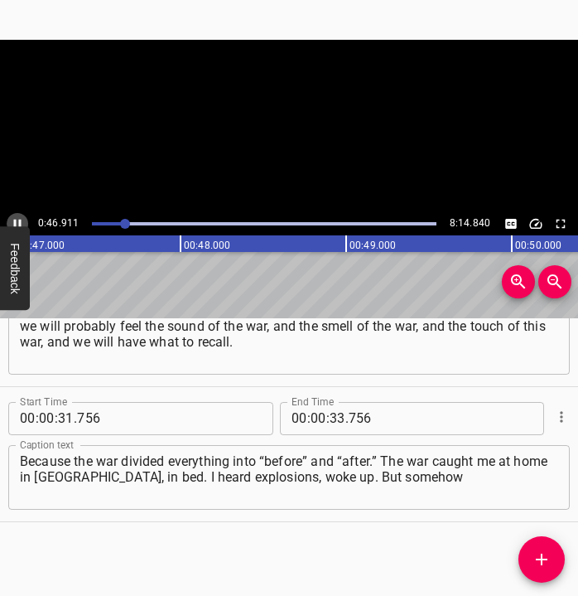
click at [22, 220] on icon "Play/Pause" at bounding box center [17, 223] width 15 height 15
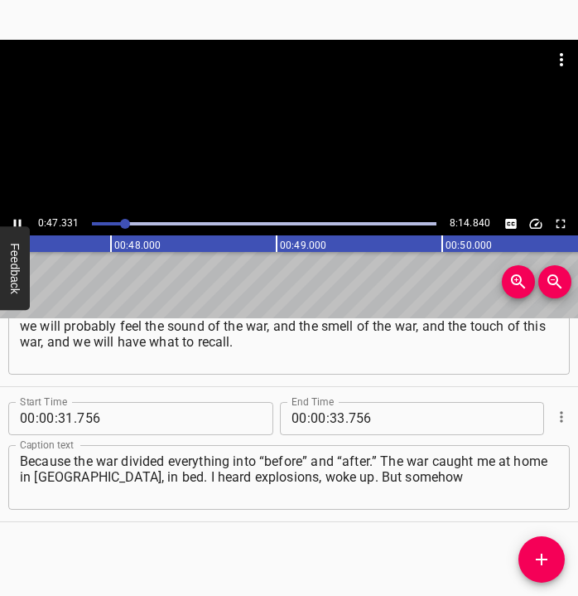
click at [22, 220] on icon "Play/Pause" at bounding box center [17, 223] width 15 height 15
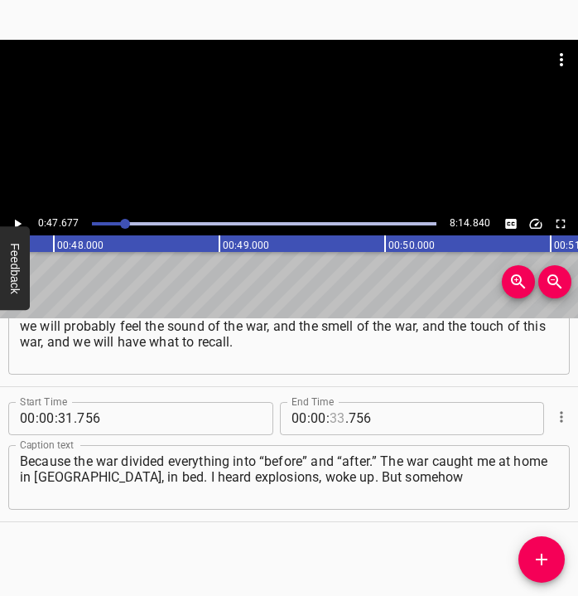
click at [333, 420] on input "number" at bounding box center [338, 418] width 16 height 33
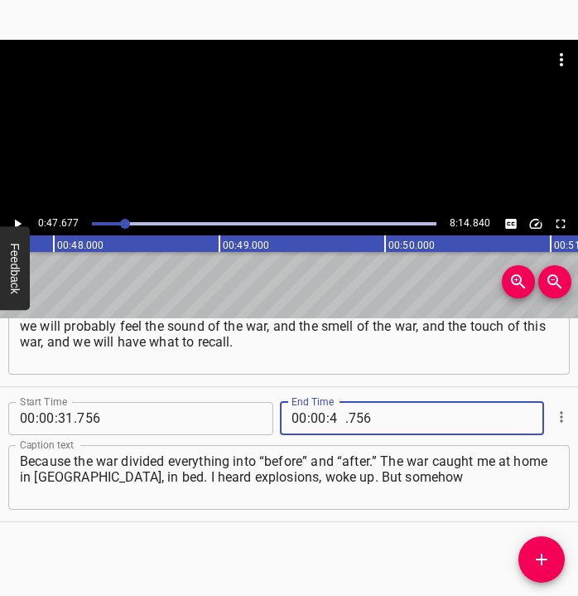
type input "47"
type input "677"
click at [550, 550] on icon "Add Cue" at bounding box center [542, 559] width 20 height 20
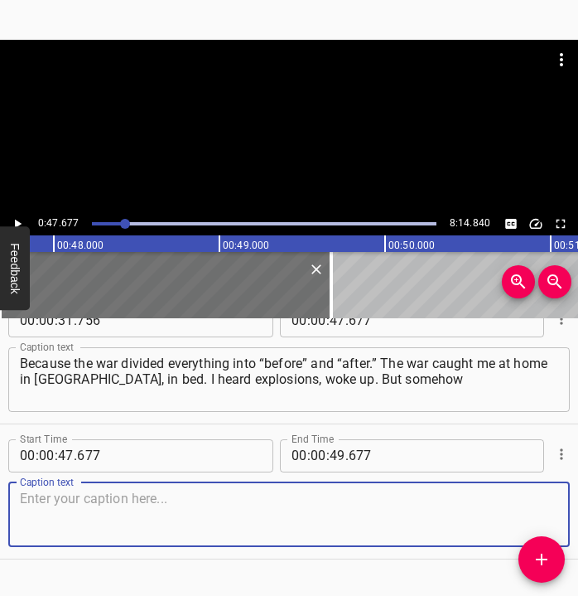
scroll to position [340, 0]
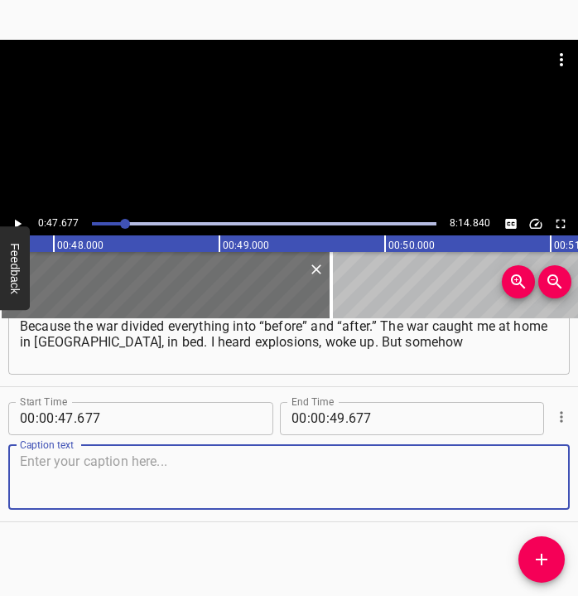
click at [523, 456] on textarea at bounding box center [289, 476] width 538 height 47
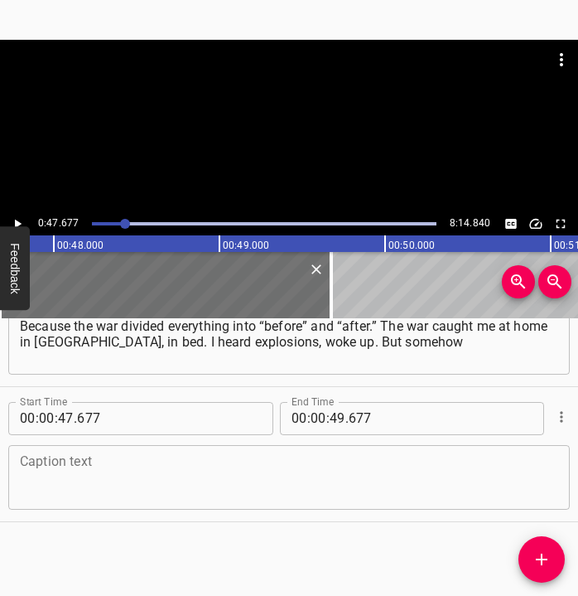
click at [185, 477] on textarea at bounding box center [289, 476] width 538 height 47
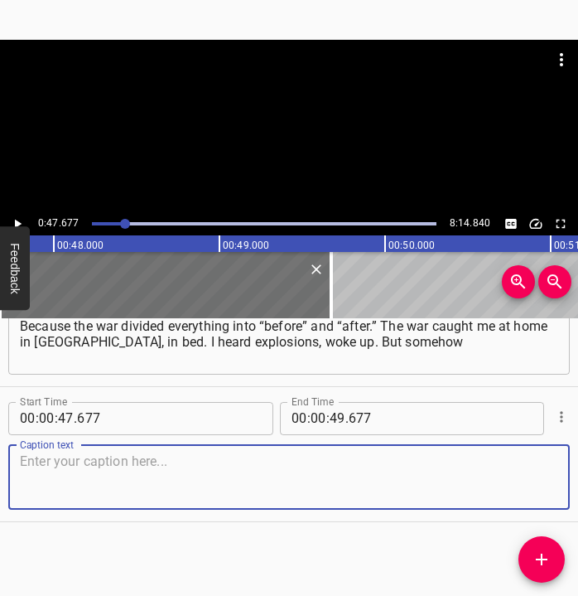
paste textarea "I did not realize that it was war. The phone rang, and I picked up. It was my c…"
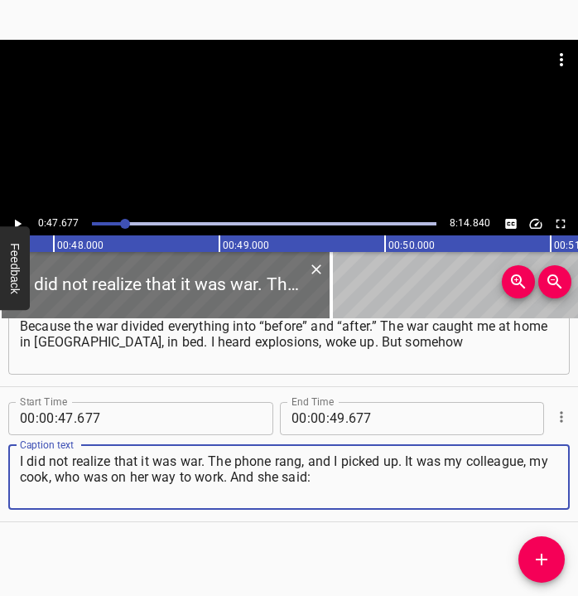
type textarea "I did not realize that it was war. The phone rang, and I picked up. It was my c…"
click at [12, 220] on icon "Play/Pause" at bounding box center [17, 223] width 15 height 15
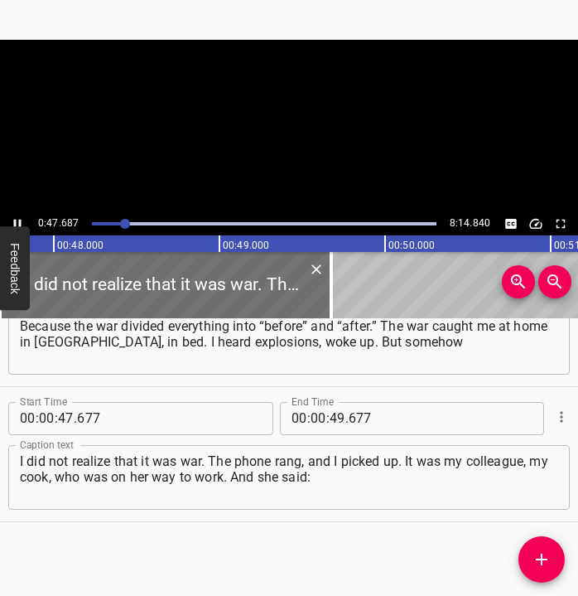
scroll to position [0, 7901]
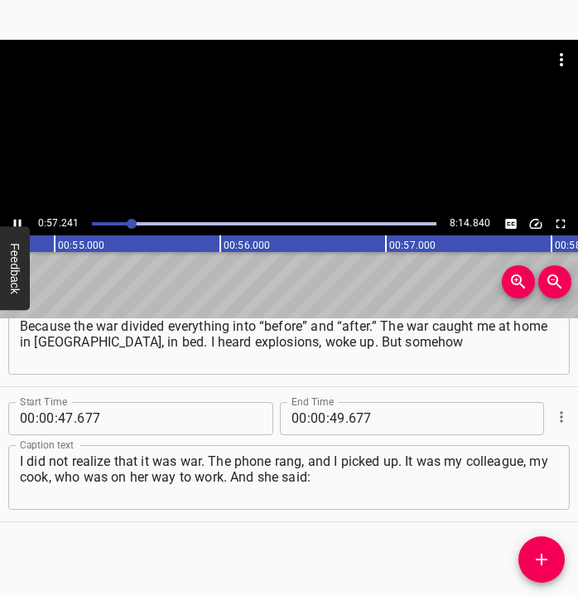
click at [17, 214] on button "Play/Pause" at bounding box center [18, 224] width 22 height 22
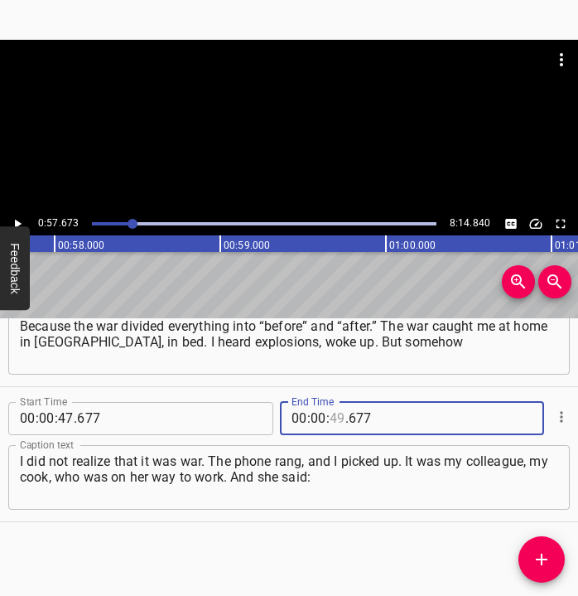
click at [336, 420] on input "number" at bounding box center [338, 418] width 16 height 33
type input "57"
type input "673"
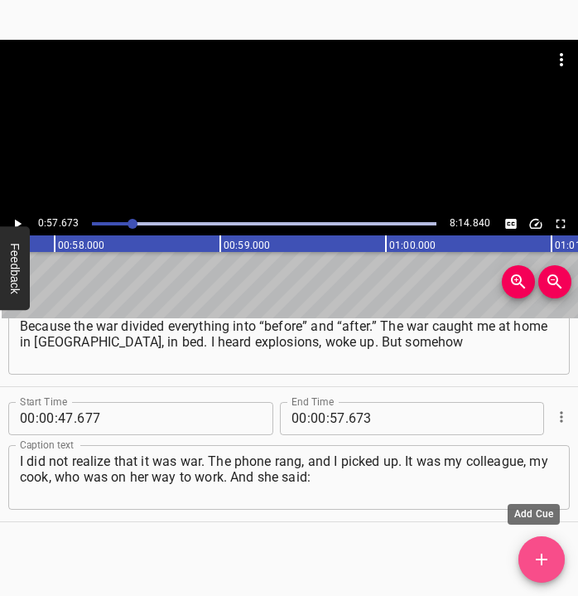
click at [551, 555] on icon "Add Cue" at bounding box center [542, 559] width 20 height 20
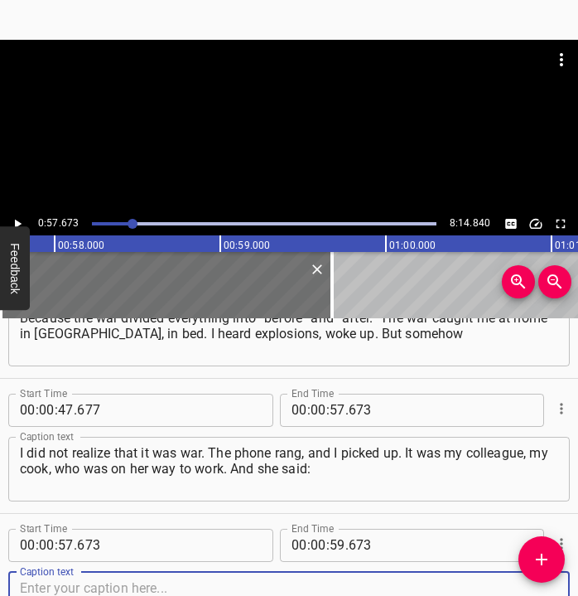
scroll to position [475, 0]
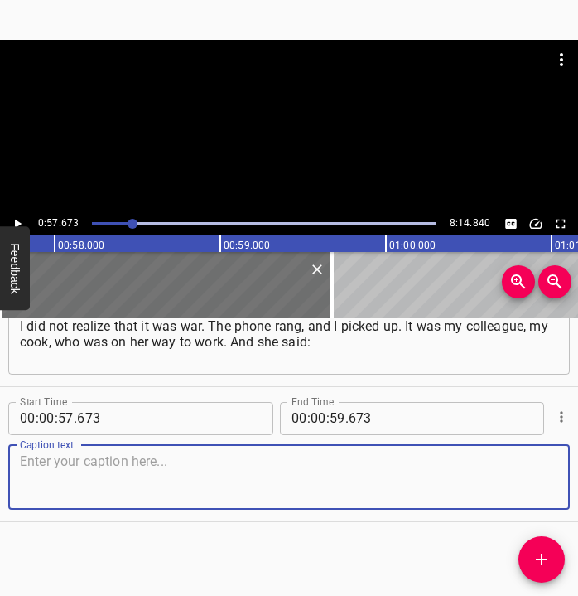
drag, startPoint x: 533, startPoint y: 477, endPoint x: 588, endPoint y: 464, distance: 57.1
click at [568, 464] on html "Caption Editor Batch Transcribe Login Sign Up Privacy Contact 0:57.673 8:14.840…" at bounding box center [289, 298] width 578 height 596
click at [97, 489] on textarea at bounding box center [289, 476] width 538 height 47
paste textarea "“[PERSON_NAME], I see smoke, I see explosions, and I am turning back, because m…"
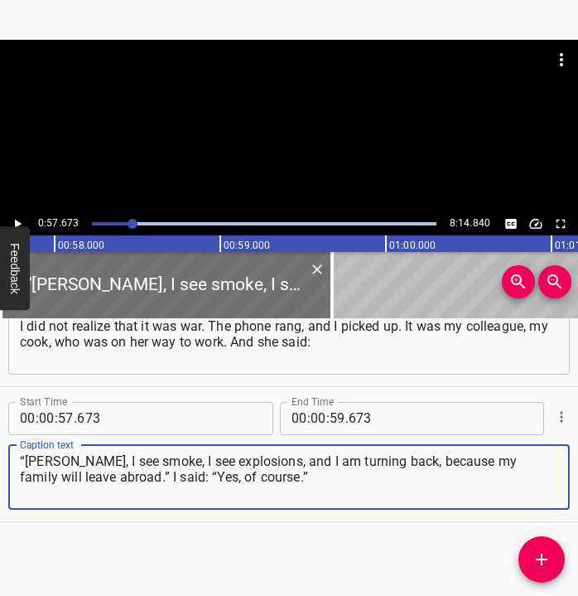
type textarea "“[PERSON_NAME], I see smoke, I see explosions, and I am turning back, because m…"
click at [15, 220] on icon "Play/Pause" at bounding box center [18, 223] width 7 height 9
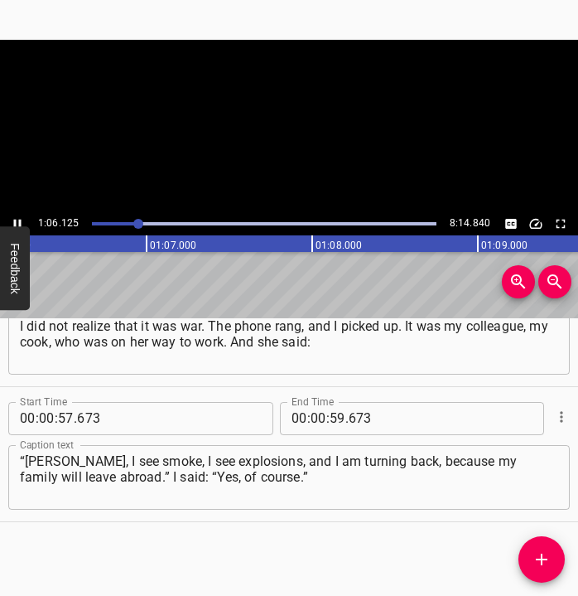
click at [15, 220] on icon "Play/Pause" at bounding box center [17, 223] width 7 height 9
click at [314, 415] on input "number" at bounding box center [319, 418] width 16 height 33
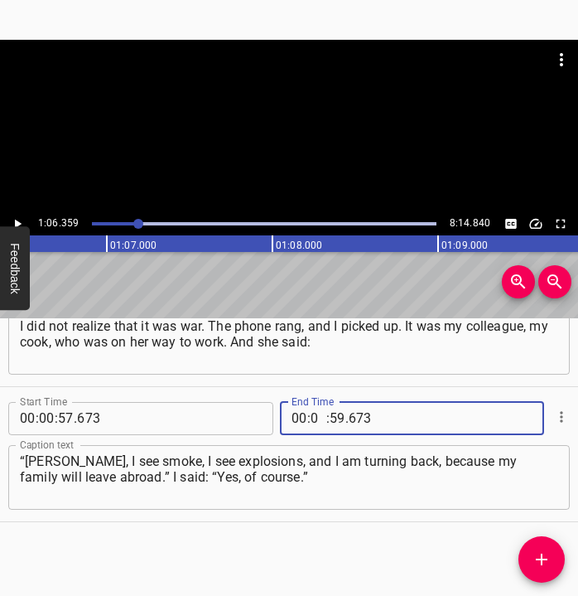
type input "01"
type input "06"
type input "359"
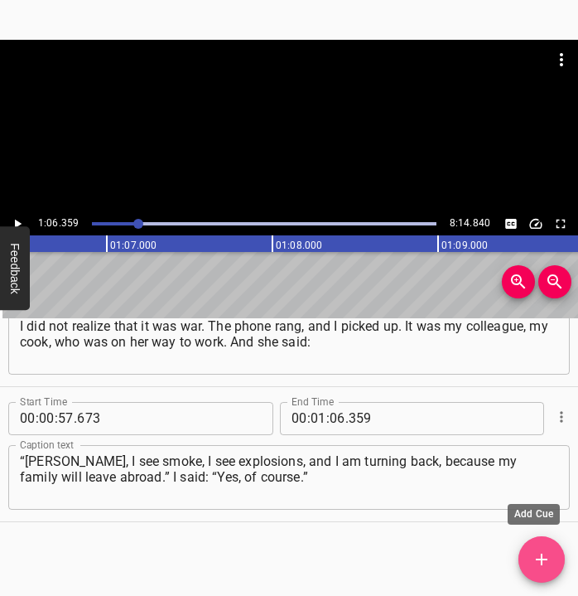
click at [540, 562] on icon "Add Cue" at bounding box center [542, 559] width 20 height 20
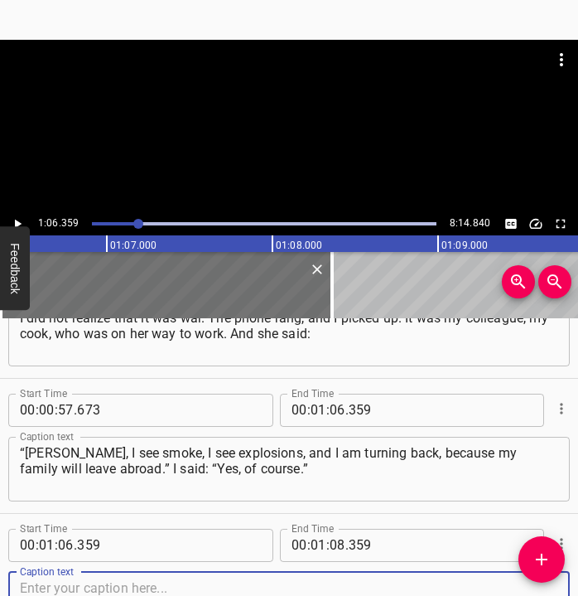
scroll to position [610, 0]
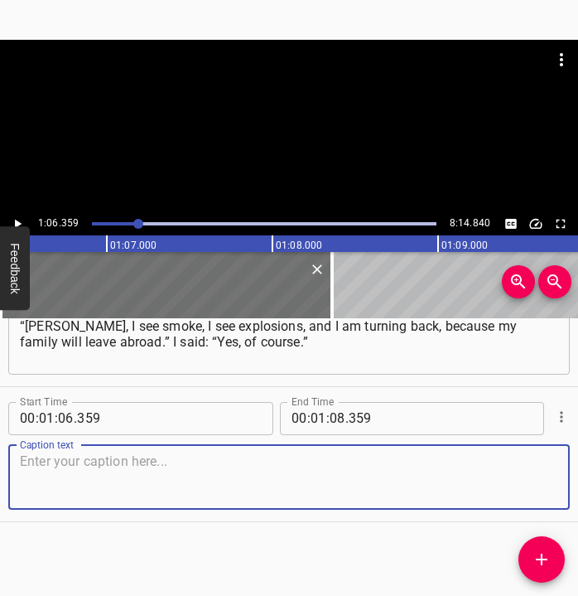
drag, startPoint x: 523, startPoint y: 490, endPoint x: 612, endPoint y: 465, distance: 93.1
click at [568, 465] on html "Caption Editor Batch Transcribe Login Sign Up Privacy Contact 1:06.359 8:14.840…" at bounding box center [289, 298] width 578 height 596
click at [59, 486] on textarea at bounding box center [289, 476] width 538 height 47
paste textarea "I quickly called my mother, informed her. I woke up my son, and we agreed, if s…"
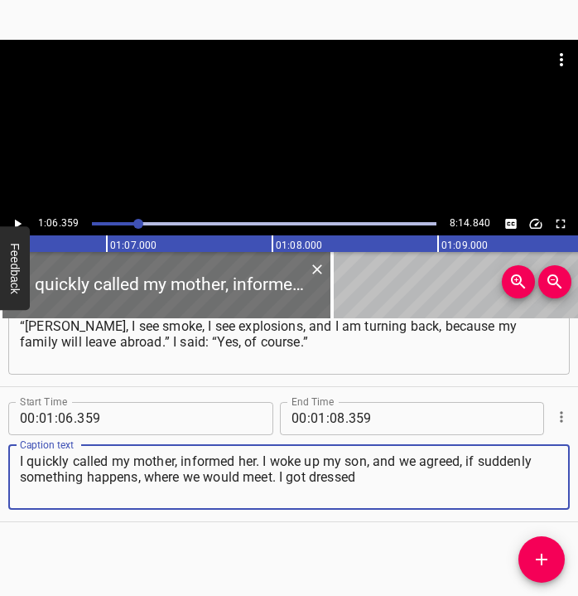
type textarea "I quickly called my mother, informed her. I woke up my son, and we agreed, if s…"
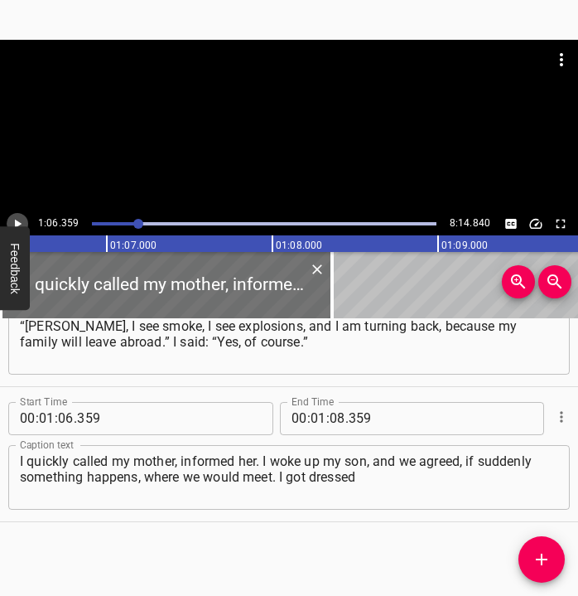
click at [17, 223] on icon "Play/Pause" at bounding box center [18, 223] width 7 height 9
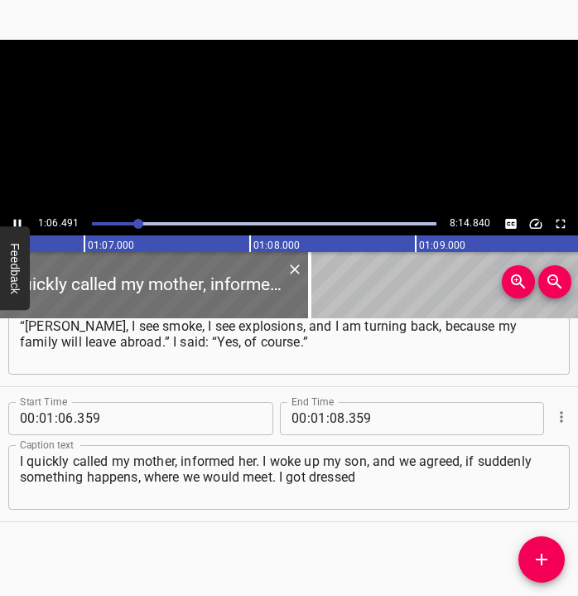
scroll to position [0, 11060]
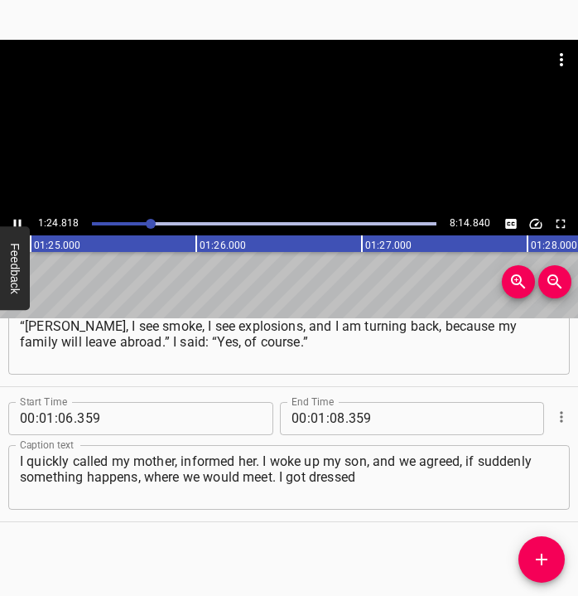
click at [21, 217] on icon "Play/Pause" at bounding box center [17, 223] width 15 height 15
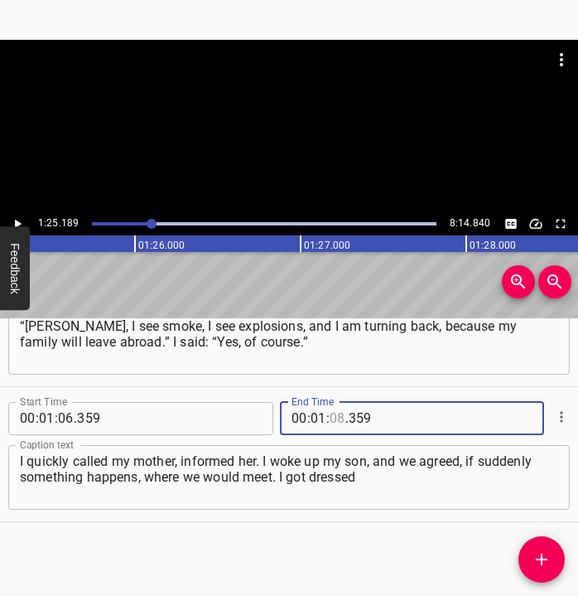
click at [332, 419] on input "number" at bounding box center [338, 418] width 16 height 33
type input "25"
type input "189"
click at [536, 552] on icon "Add Cue" at bounding box center [542, 559] width 20 height 20
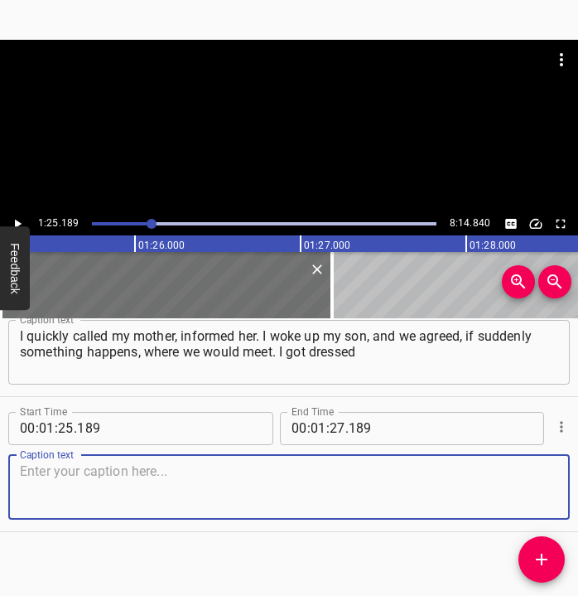
scroll to position [745, 0]
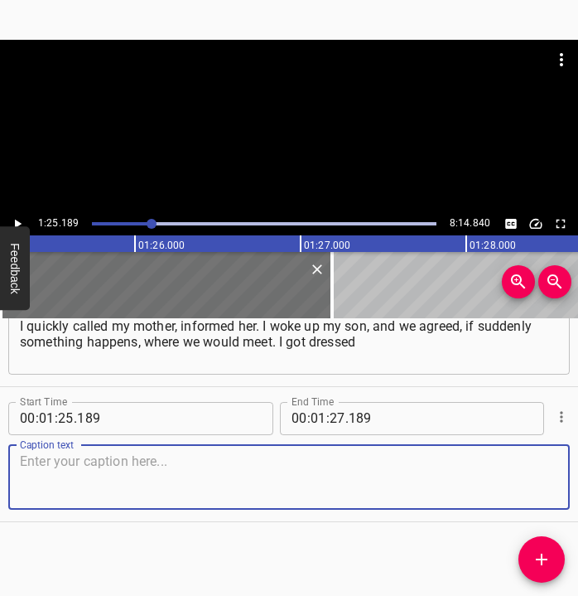
drag, startPoint x: 524, startPoint y: 490, endPoint x: 567, endPoint y: 476, distance: 45.1
click at [567, 476] on div "Start Time 00 : 00 : 05 . 440 Start Time End Time 00 : 00 : 17 . 274 End Time C…" at bounding box center [289, 457] width 578 height 278
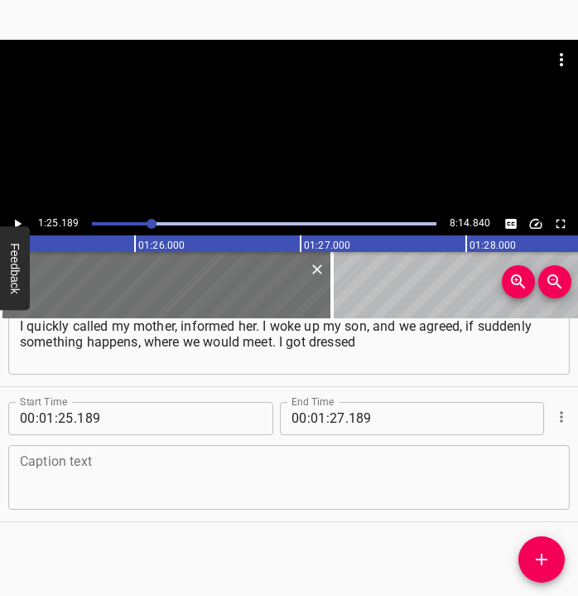
click at [319, 480] on textarea at bounding box center [289, 476] width 538 height 47
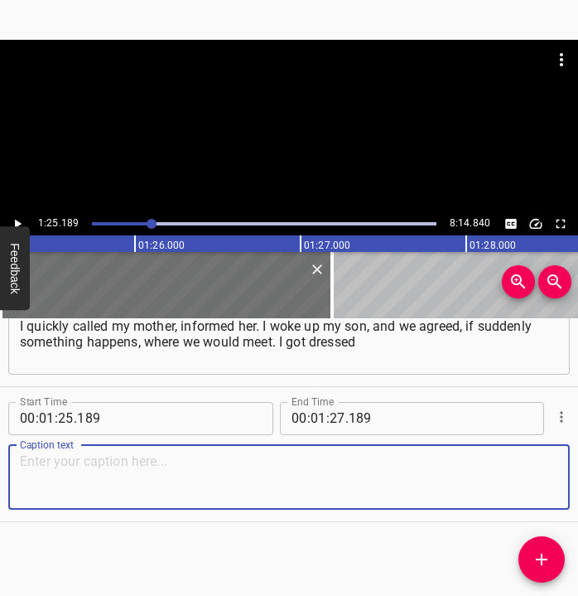
paste textarea "and went to work, because work is the main thing for us. We have the simplest s…"
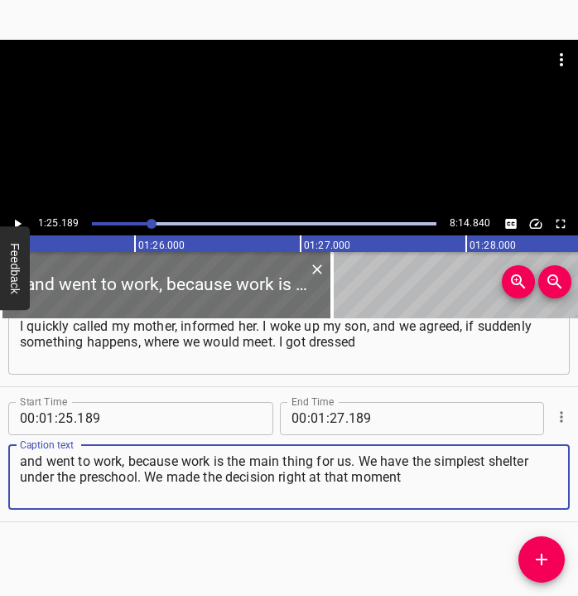
type textarea "and went to work, because work is the main thing for us. We have the simplest s…"
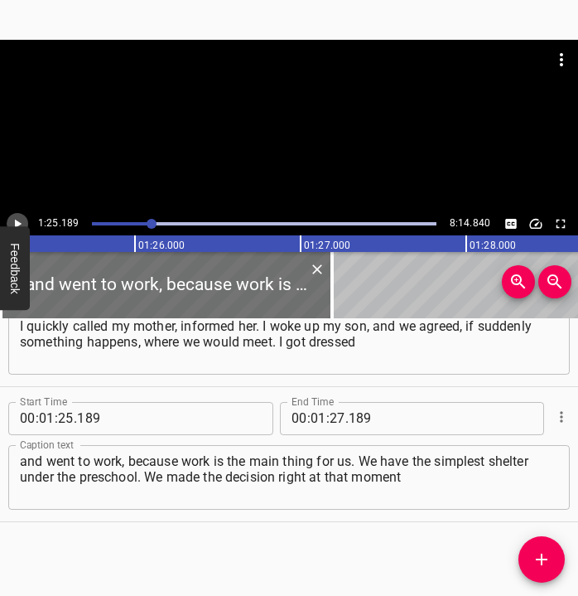
click at [17, 217] on icon "Play/Pause" at bounding box center [17, 223] width 15 height 15
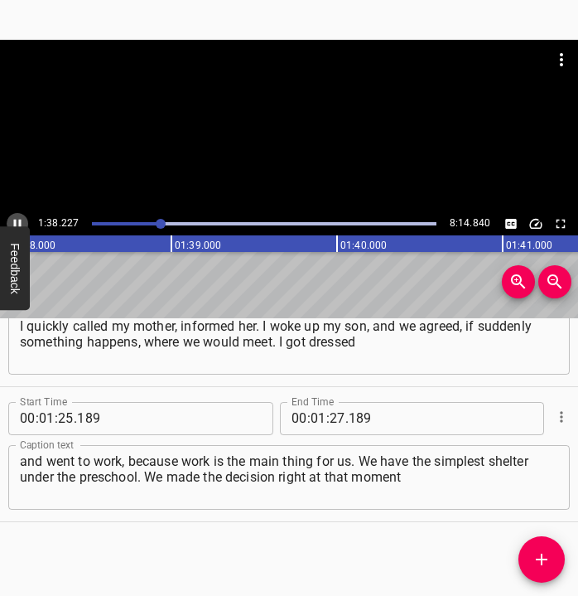
click at [16, 218] on icon "Play/Pause" at bounding box center [17, 223] width 15 height 15
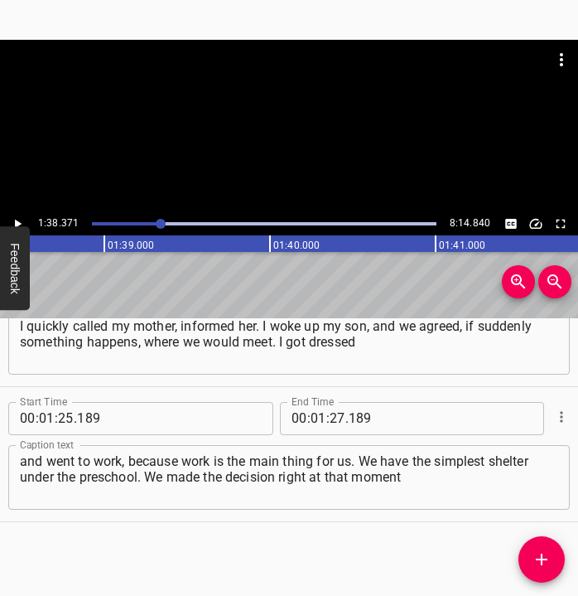
click at [16, 218] on icon "Play/Pause" at bounding box center [17, 223] width 15 height 15
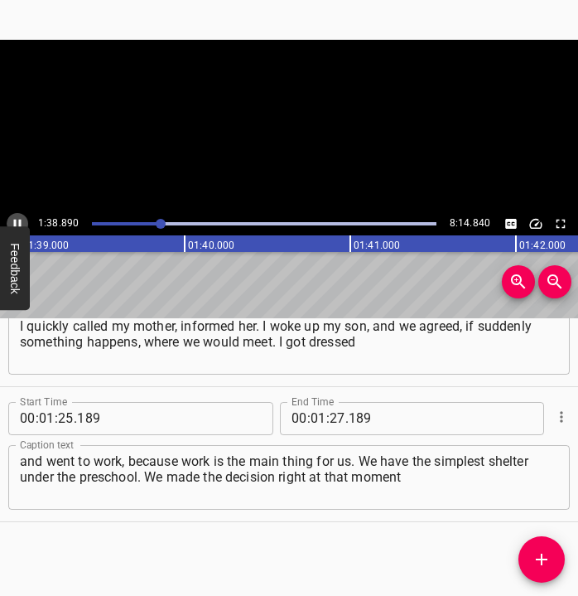
click at [16, 218] on icon "Play/Pause" at bounding box center [17, 223] width 15 height 15
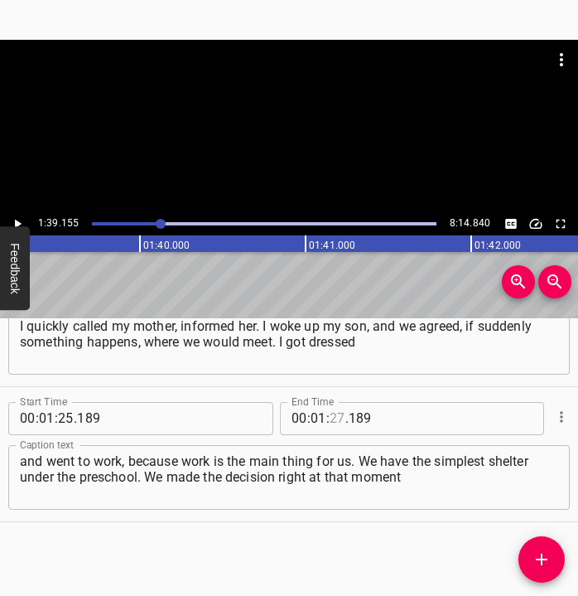
click at [330, 416] on input "number" at bounding box center [338, 418] width 16 height 33
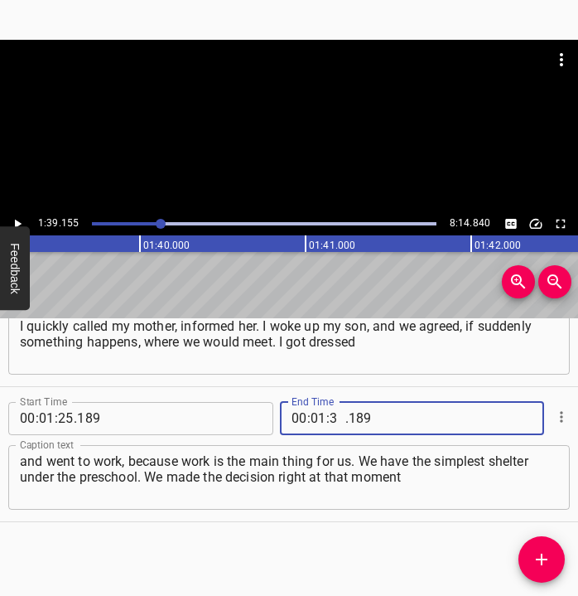
type input "39"
type input "155"
click at [546, 557] on icon "Add Cue" at bounding box center [542, 559] width 20 height 20
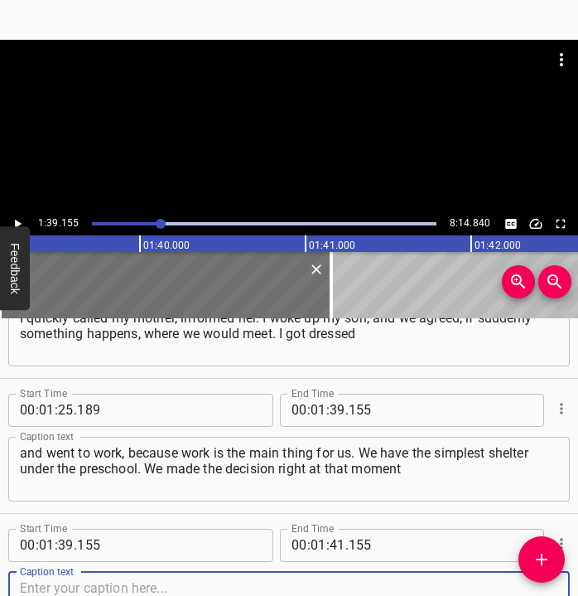
scroll to position [880, 0]
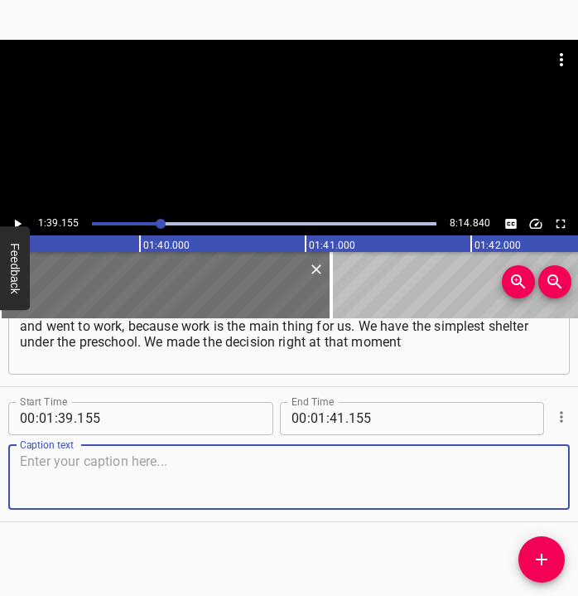
drag, startPoint x: 541, startPoint y: 488, endPoint x: 586, endPoint y: 462, distance: 51.6
click at [568, 462] on html "Caption Editor Batch Transcribe Login Sign Up Privacy Contact 1:39.155 8:14.840…" at bounding box center [289, 298] width 578 height 596
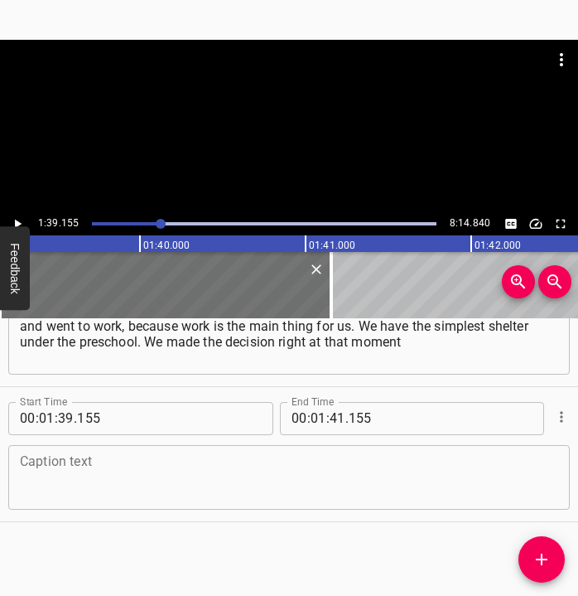
click at [75, 474] on textarea at bounding box center [289, 476] width 538 height 47
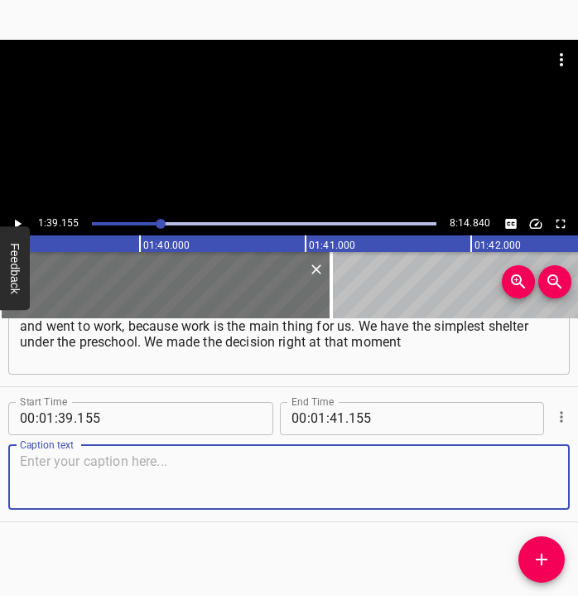
paste textarea "to arrange it. And we arranged it: carried down beds, mattresses. By evening th…"
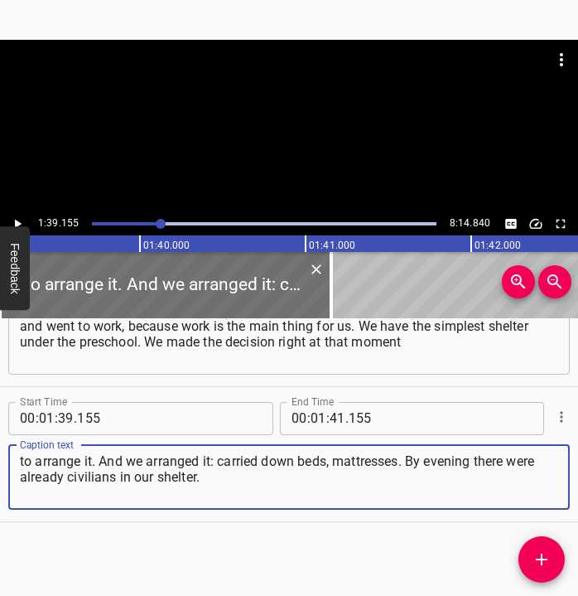
type textarea "to arrange it. And we arranged it: carried down beds, mattresses. By evening th…"
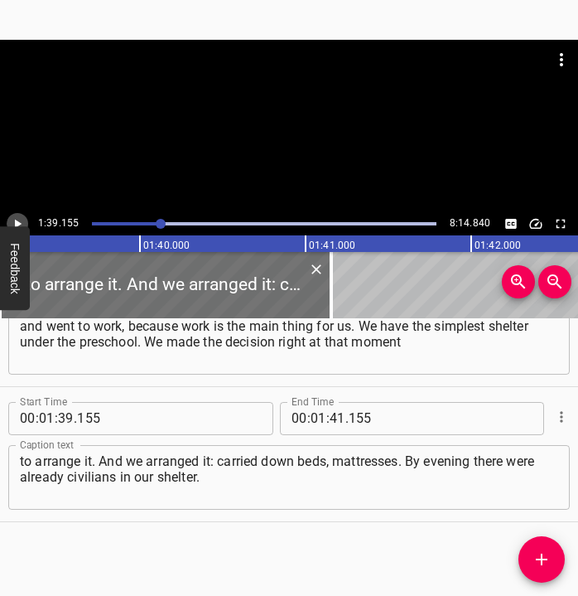
click at [21, 217] on icon "Play/Pause" at bounding box center [17, 223] width 15 height 15
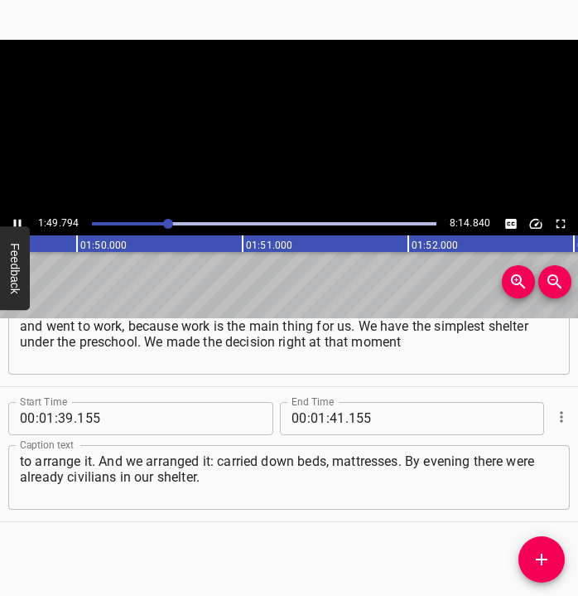
click at [21, 217] on icon "Play/Pause" at bounding box center [17, 223] width 15 height 15
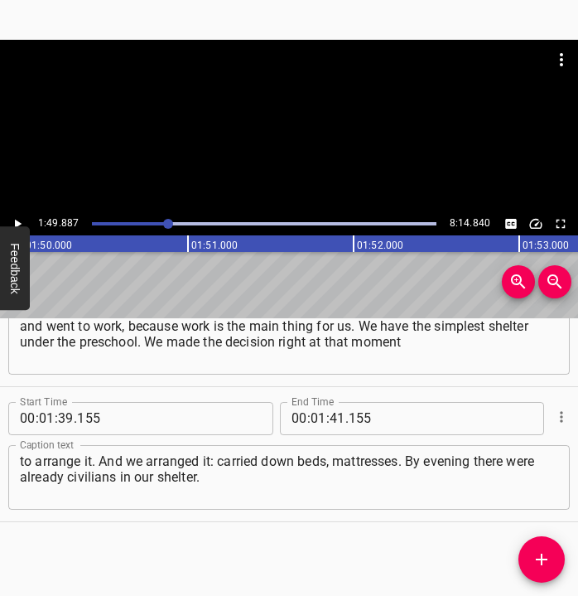
scroll to position [0, 18206]
click at [331, 419] on input "number" at bounding box center [338, 418] width 16 height 33
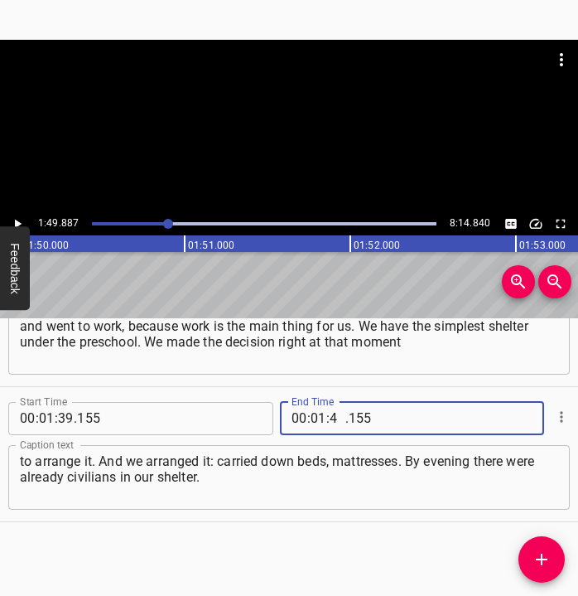
type input "49"
type input "887"
click at [539, 553] on icon "Add Cue" at bounding box center [542, 559] width 20 height 20
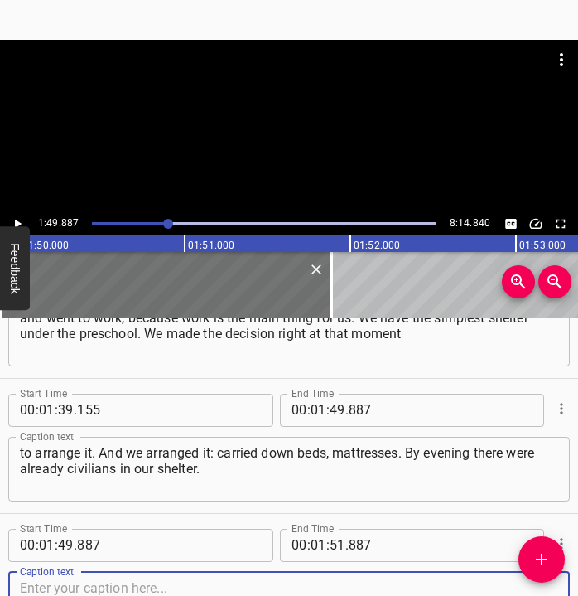
scroll to position [1015, 0]
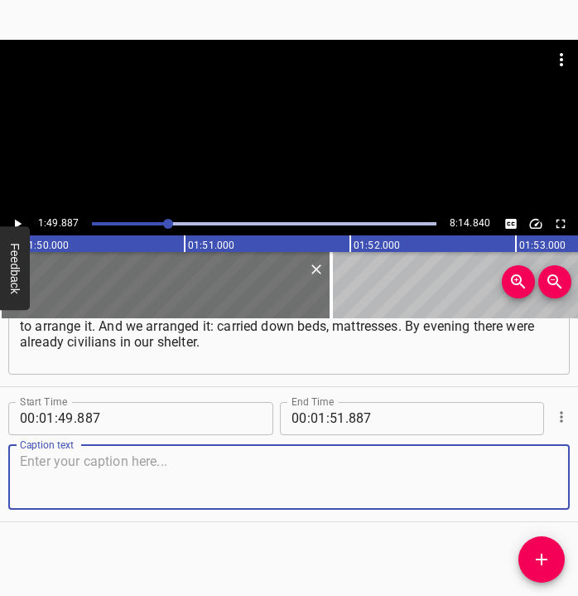
click at [568, 471] on html "Caption Editor Batch Transcribe Login Sign Up Privacy Contact 1:49.887 8:14.840…" at bounding box center [289, 298] width 578 height 596
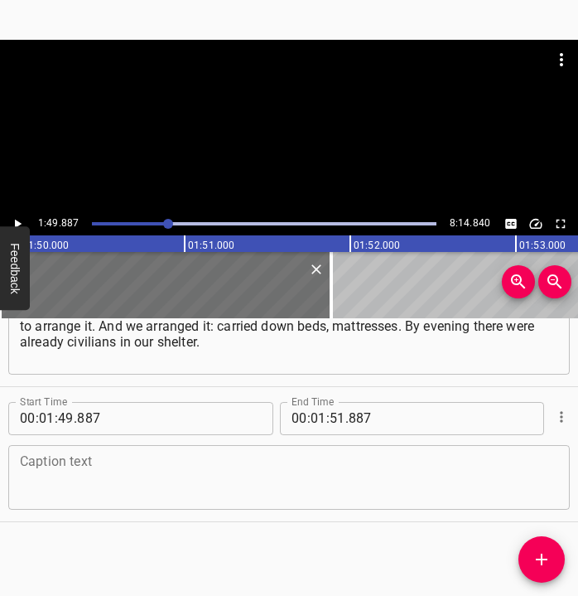
click at [295, 509] on div "Start Time 00 : 01 : 49 . 887 Start Time End Time 00 : 01 : 51 . 887 End Time C…" at bounding box center [289, 454] width 578 height 134
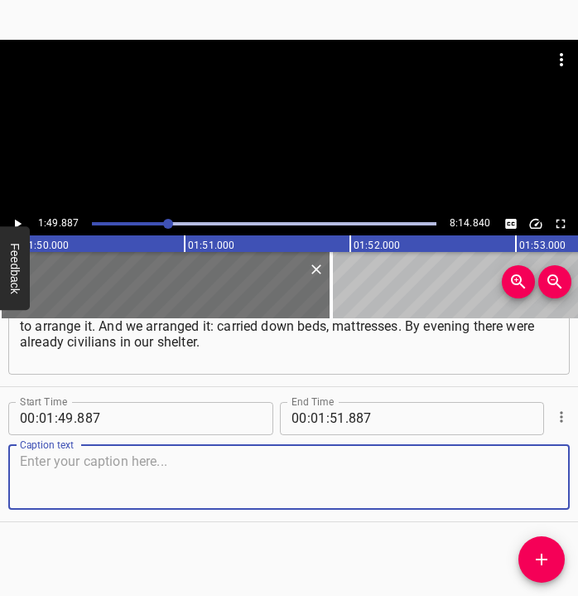
click at [310, 480] on textarea at bounding box center [289, 476] width 538 height 47
paste textarea "We had more than 120–130 people. We have a large shelter, it is designed for ab…"
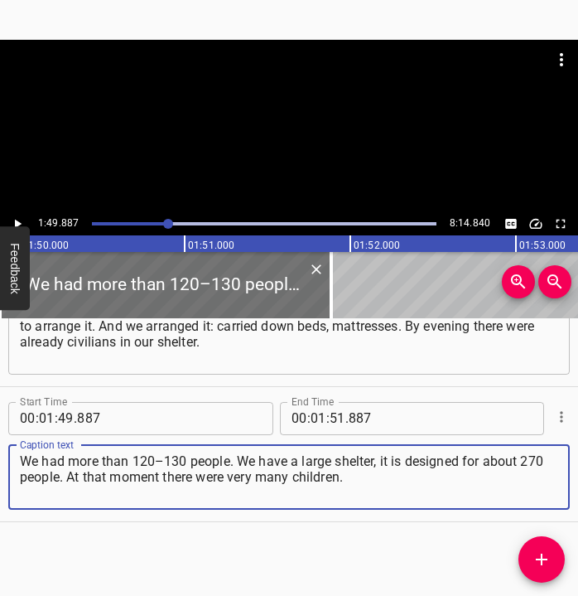
type textarea "We had more than 120–130 people. We have a large shelter, it is designed for ab…"
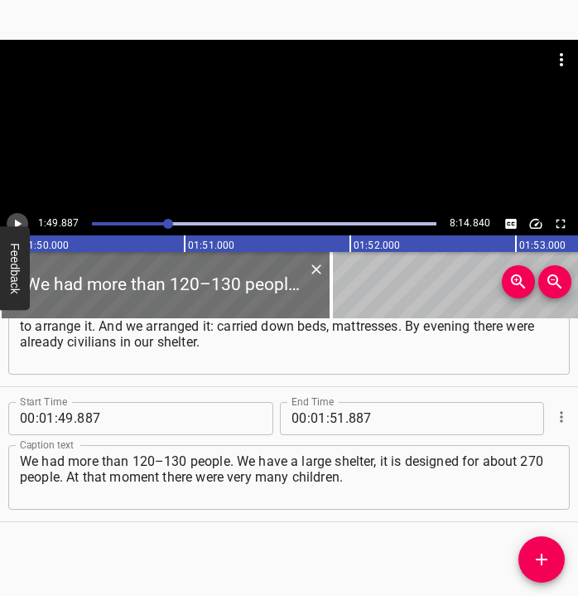
click at [24, 219] on icon "Play/Pause" at bounding box center [17, 223] width 15 height 15
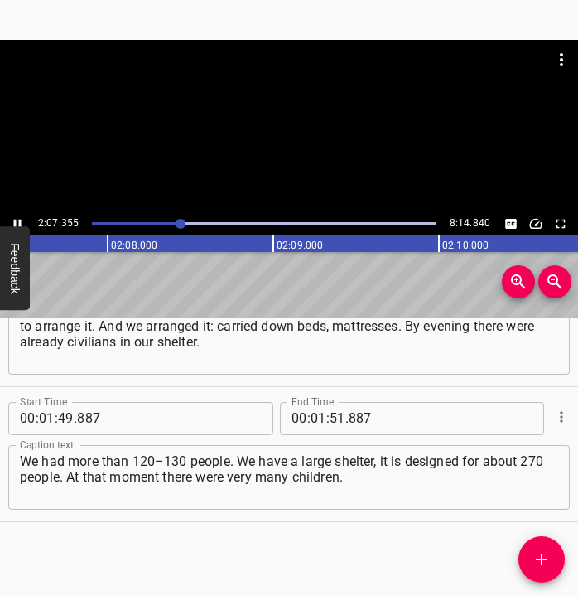
click at [175, 223] on div "Play progress" at bounding box center [9, 223] width 345 height 3
click at [17, 217] on icon "Play/Pause" at bounding box center [17, 223] width 15 height 15
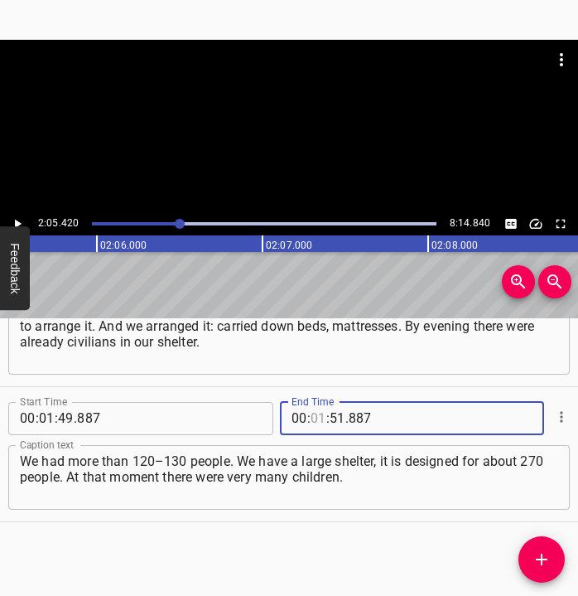
click at [311, 418] on input "number" at bounding box center [319, 418] width 16 height 33
type input "02"
type input "05"
type input "420"
click at [543, 559] on icon "Add Cue" at bounding box center [542, 559] width 12 height 12
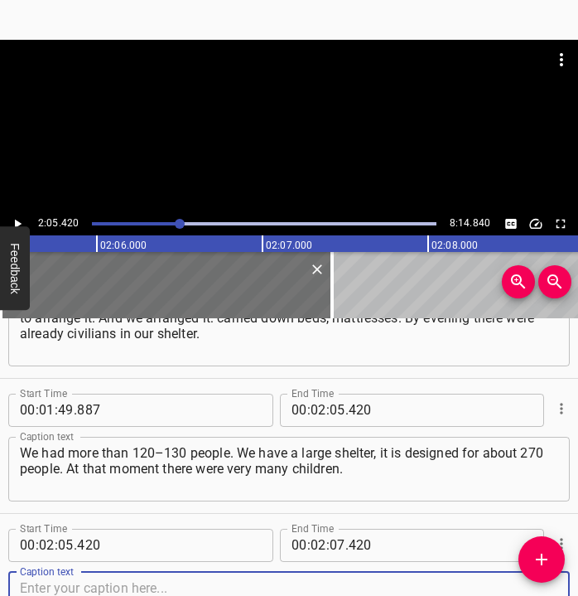
scroll to position [1150, 0]
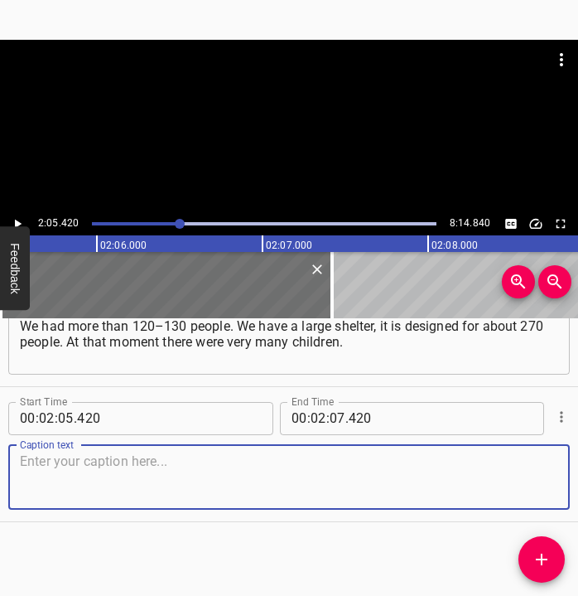
drag, startPoint x: 532, startPoint y: 490, endPoint x: 558, endPoint y: 487, distance: 26.6
click at [533, 488] on textarea at bounding box center [289, 476] width 538 height 47
click at [131, 472] on textarea at bounding box center [289, 476] width 538 height 47
paste textarea "Already many children were there. We accepted all the people. And somehow then …"
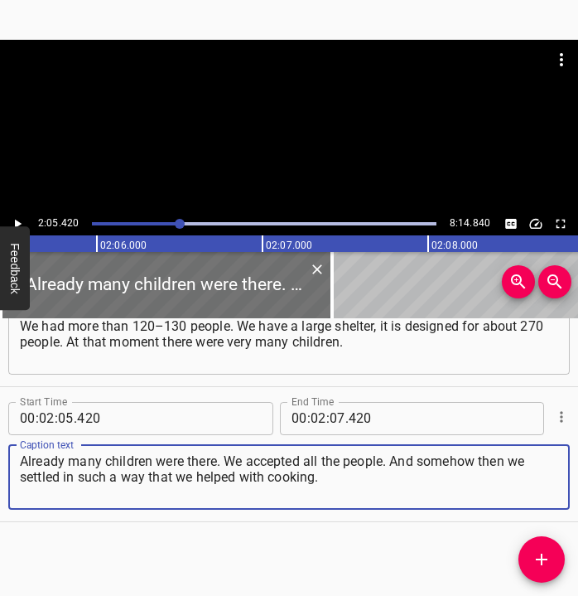
type textarea "Already many children were there. We accepted all the people. And somehow then …"
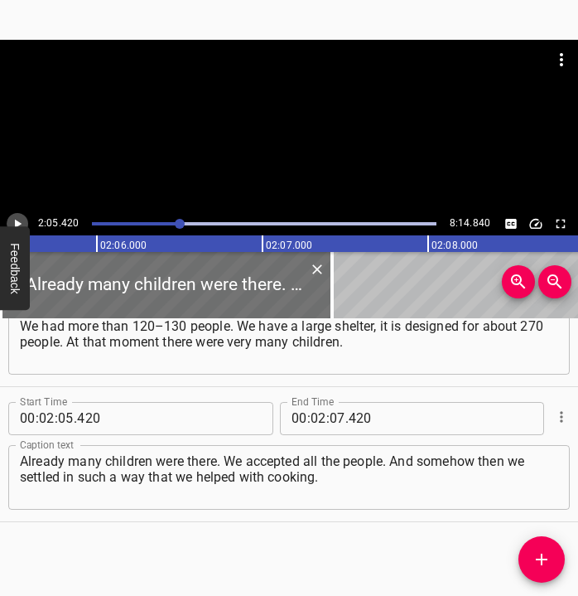
click at [12, 220] on icon "Play/Pause" at bounding box center [17, 223] width 15 height 15
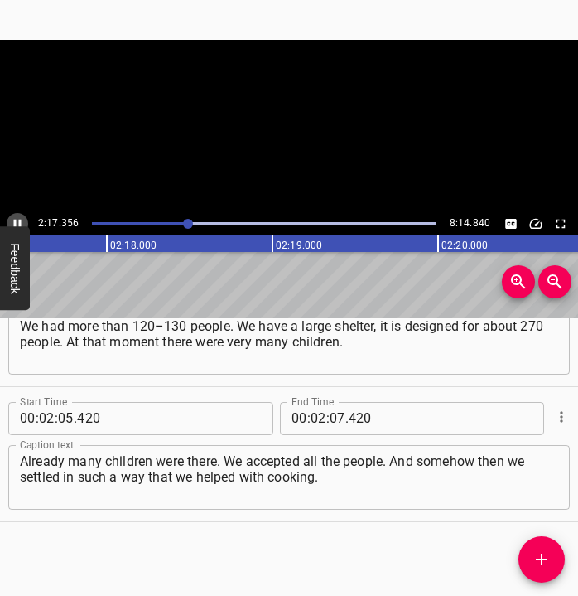
click at [17, 218] on icon "Play/Pause" at bounding box center [17, 223] width 15 height 15
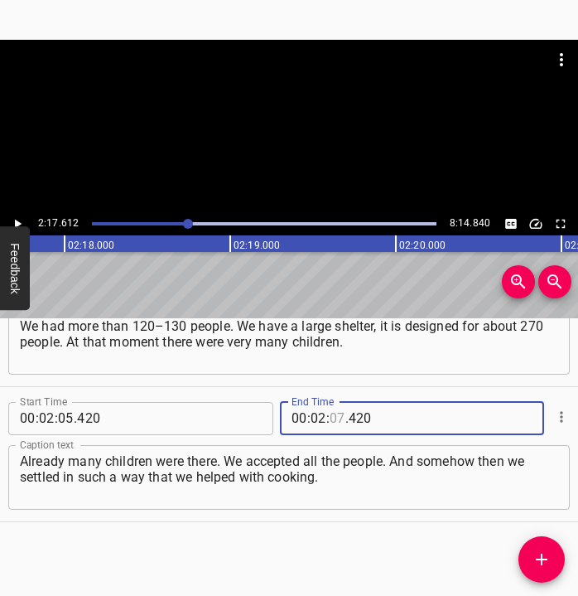
click at [333, 411] on input "number" at bounding box center [338, 418] width 16 height 33
type input "17"
type input "612"
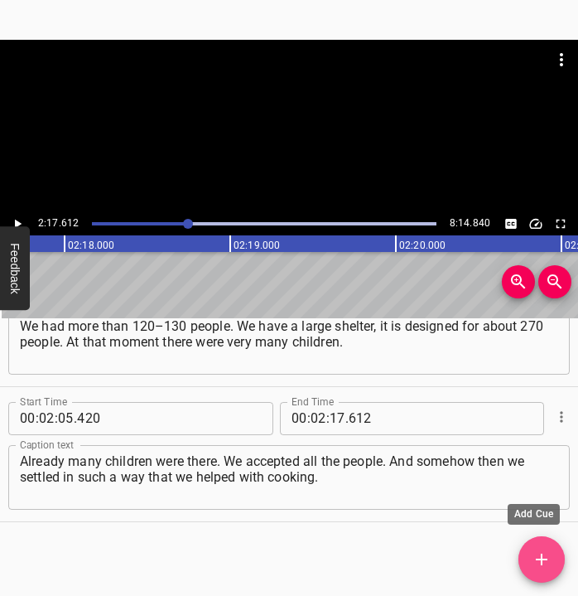
click at [540, 547] on button "Add Cue" at bounding box center [542, 559] width 46 height 46
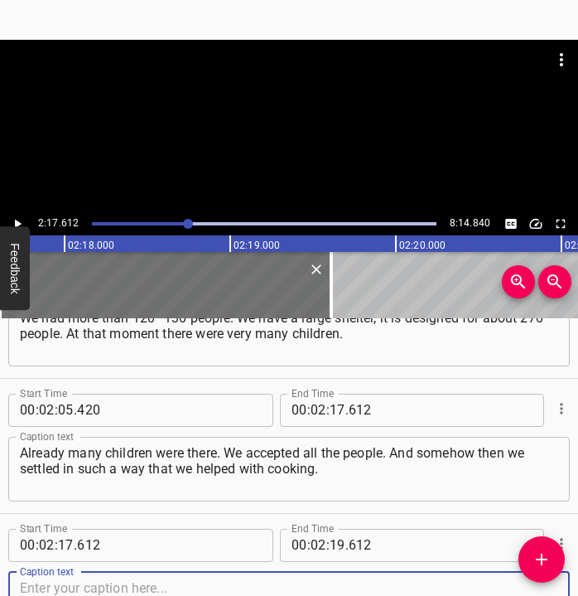
scroll to position [1285, 0]
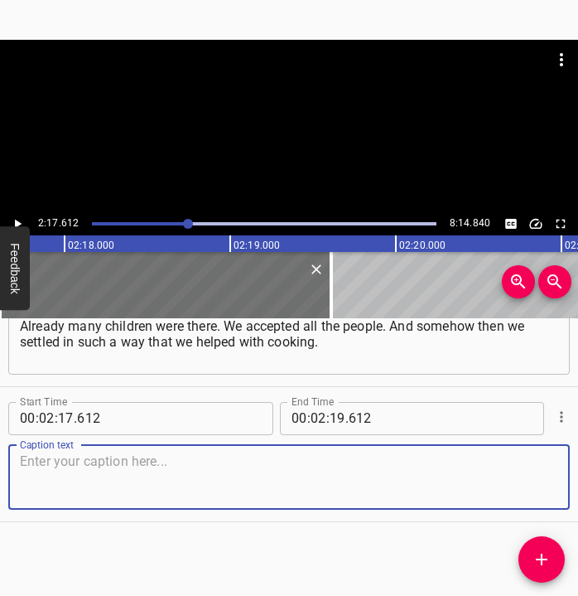
drag, startPoint x: 519, startPoint y: 483, endPoint x: 569, endPoint y: 476, distance: 50.1
click at [555, 479] on div "Caption text" at bounding box center [289, 477] width 562 height 65
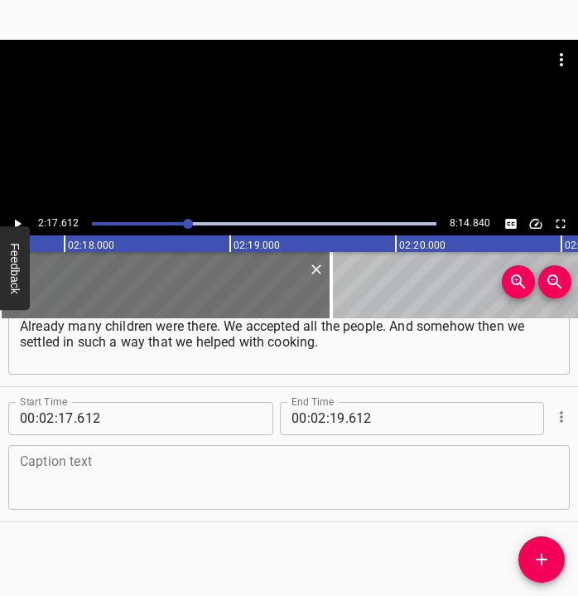
click at [115, 475] on textarea at bounding box center [289, 476] width 538 height 47
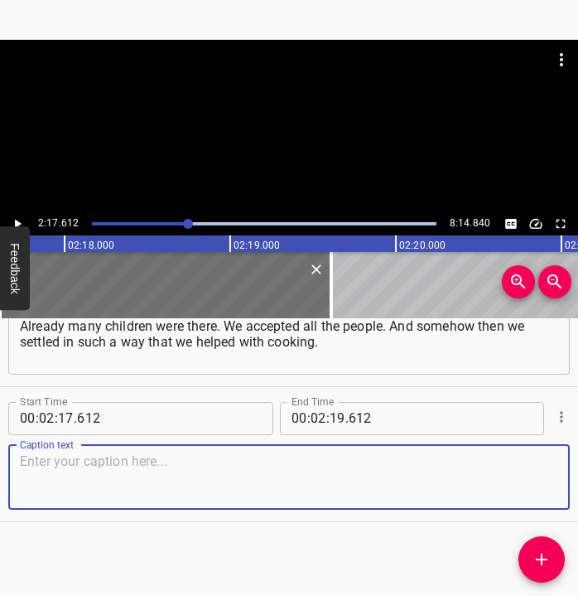
paste textarea "People brought their own food. That is, everything was stable, normal. I was at…"
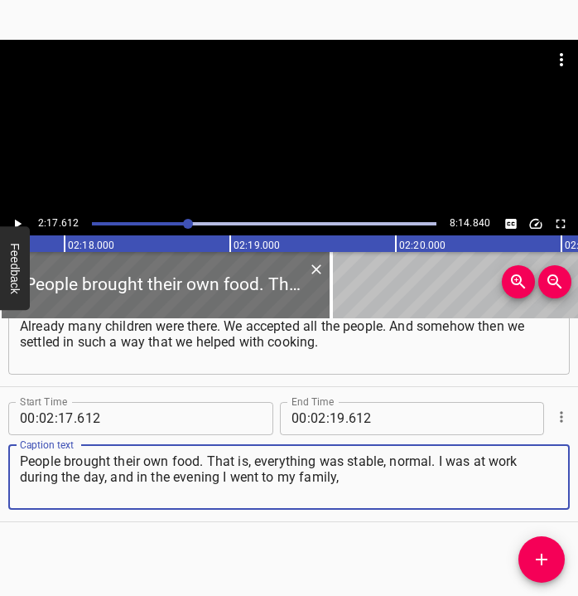
type textarea "People brought their own food. That is, everything was stable, normal. I was at…"
click at [21, 219] on icon "Play/Pause" at bounding box center [17, 223] width 15 height 15
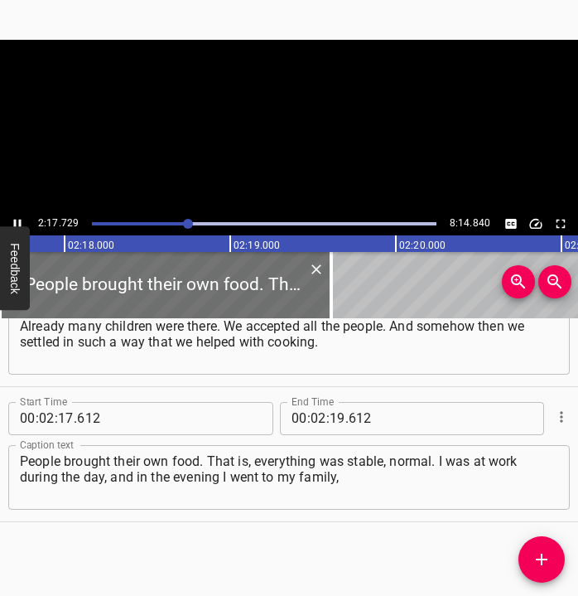
scroll to position [0, 22819]
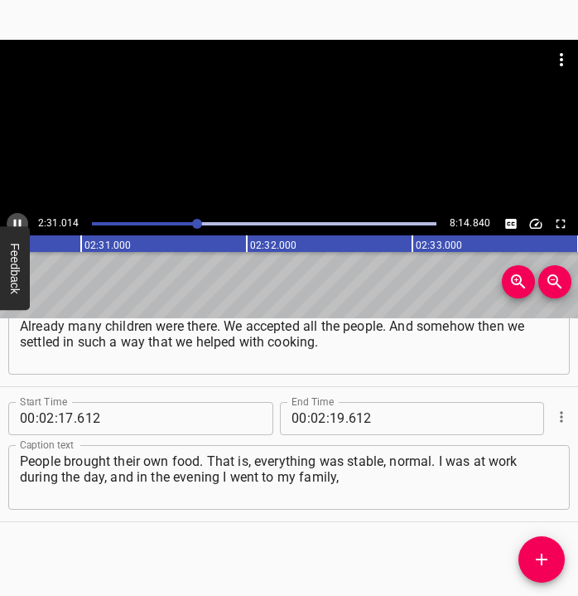
click at [14, 216] on icon "Play/Pause" at bounding box center [17, 223] width 15 height 15
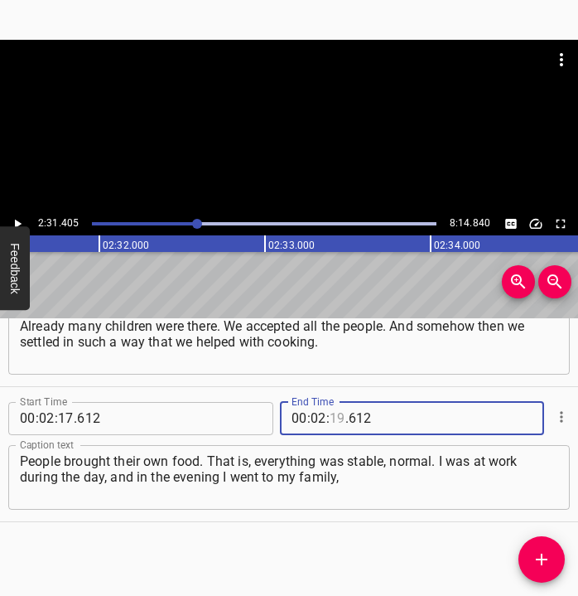
click at [335, 420] on input "number" at bounding box center [338, 418] width 16 height 33
type input "31"
type input "405"
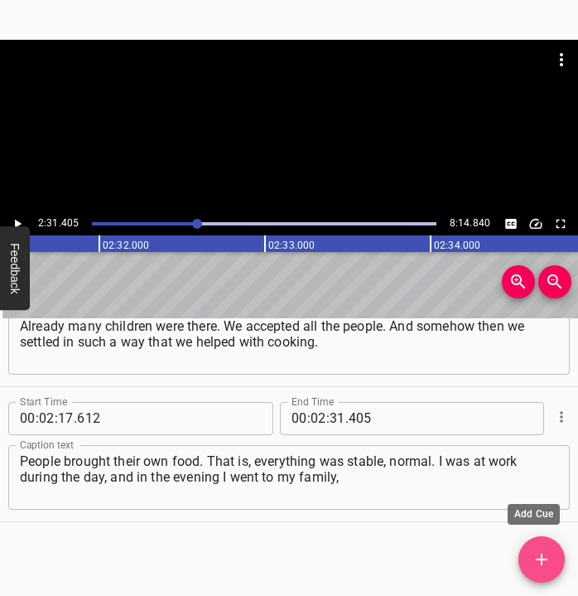
click at [539, 554] on icon "Add Cue" at bounding box center [542, 559] width 20 height 20
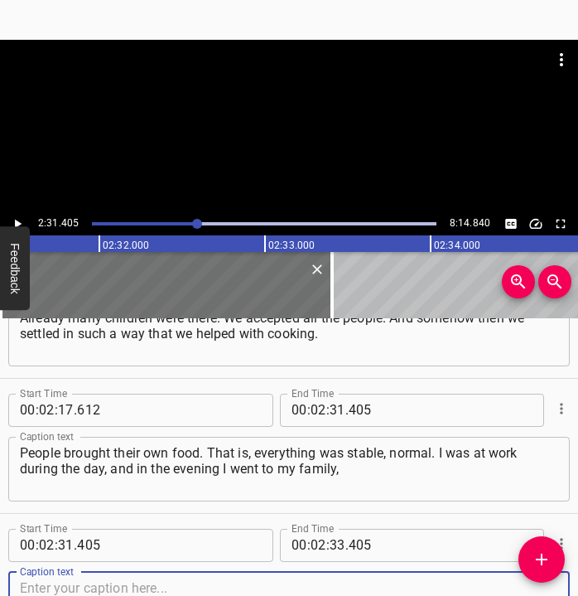
scroll to position [1420, 0]
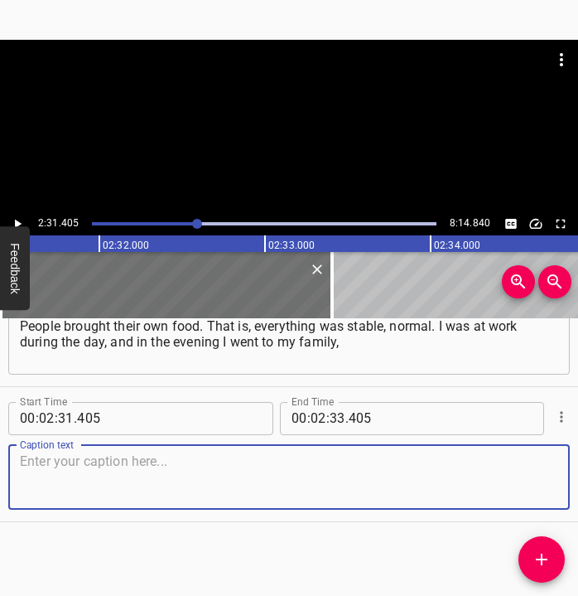
drag, startPoint x: 527, startPoint y: 473, endPoint x: 570, endPoint y: 462, distance: 44.4
click at [546, 468] on div "Caption text" at bounding box center [289, 477] width 562 height 65
click at [96, 476] on textarea at bounding box center [289, 476] width 538 height 47
paste textarea "because we decided to stay in [GEOGRAPHIC_DATA]. It was very difficult for me, …"
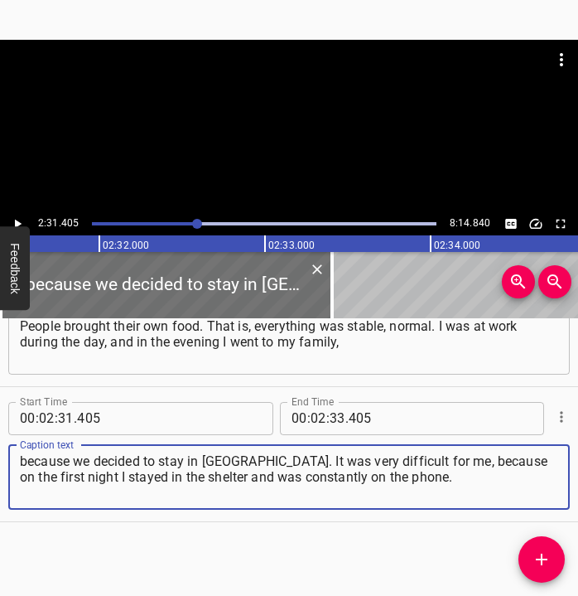
type textarea "because we decided to stay in [GEOGRAPHIC_DATA]. It was very difficult for me, …"
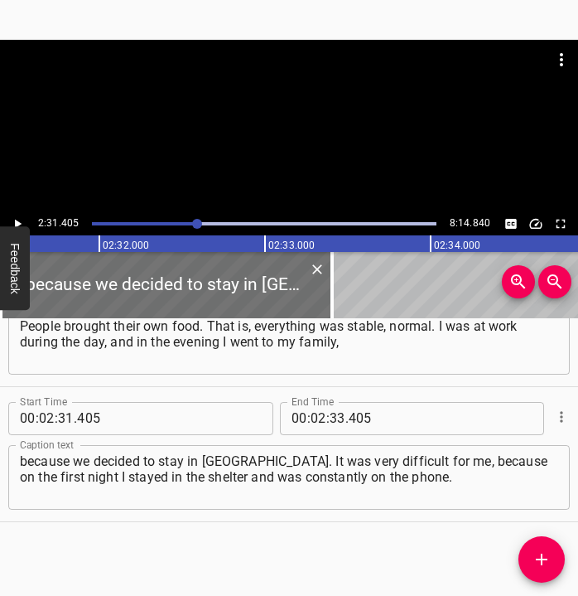
click at [14, 226] on button "Feedback" at bounding box center [15, 268] width 30 height 84
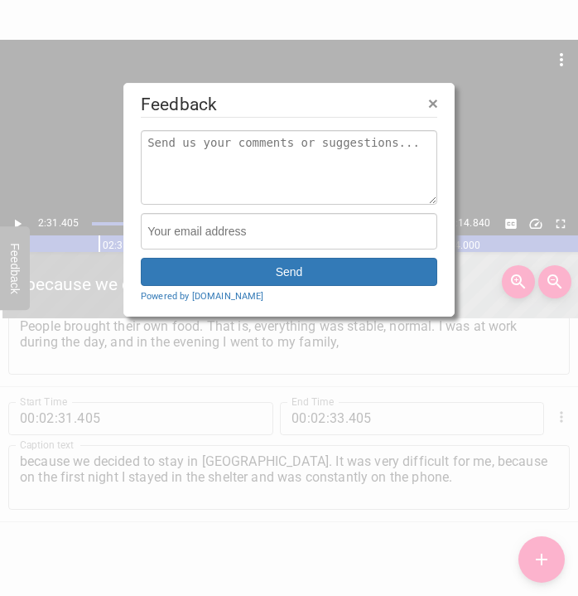
click at [15, 220] on div at bounding box center [289, 298] width 578 height 596
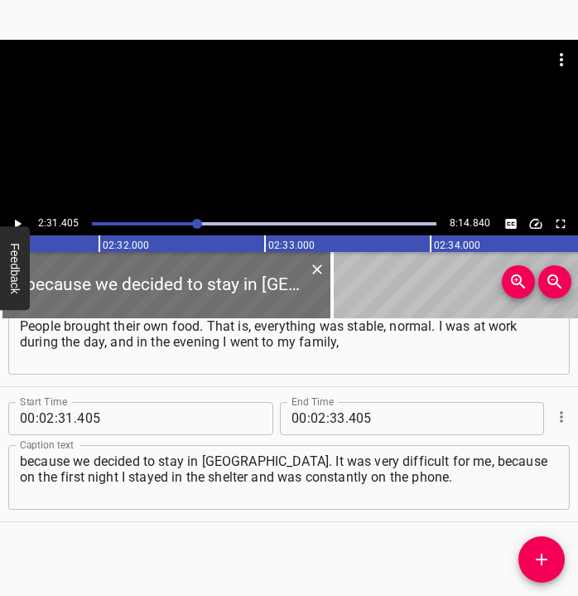
click at [15, 220] on icon "Play/Pause" at bounding box center [18, 223] width 7 height 9
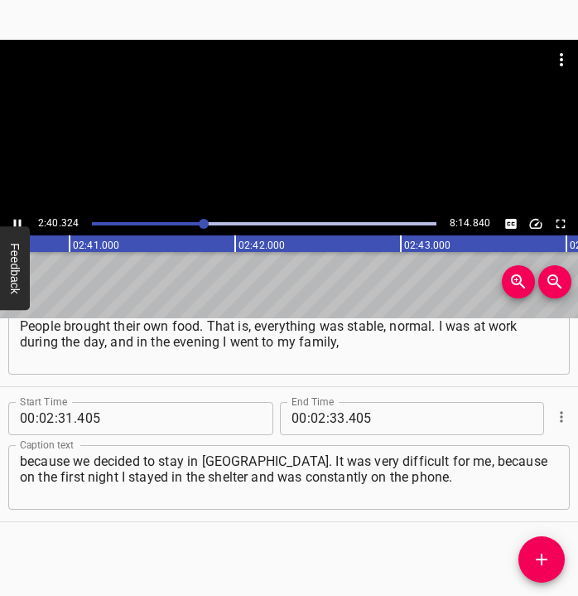
click at [13, 218] on icon "Play/Pause" at bounding box center [17, 223] width 15 height 15
click at [330, 414] on input "number" at bounding box center [338, 418] width 16 height 33
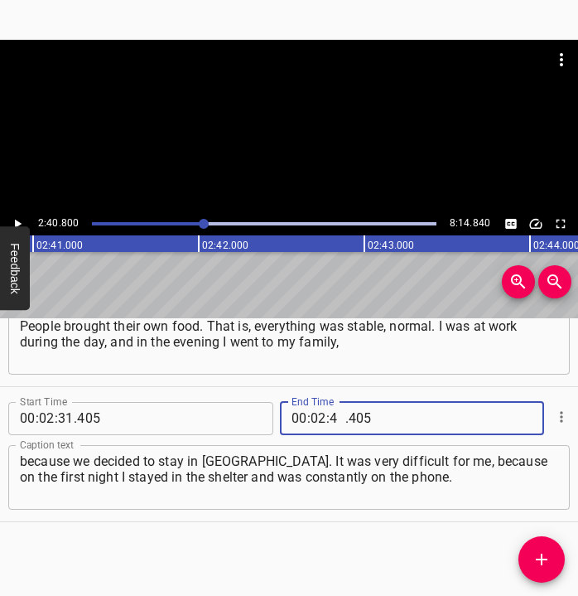
type input "40"
type input "800"
click at [542, 556] on icon "Add Cue" at bounding box center [542, 559] width 12 height 12
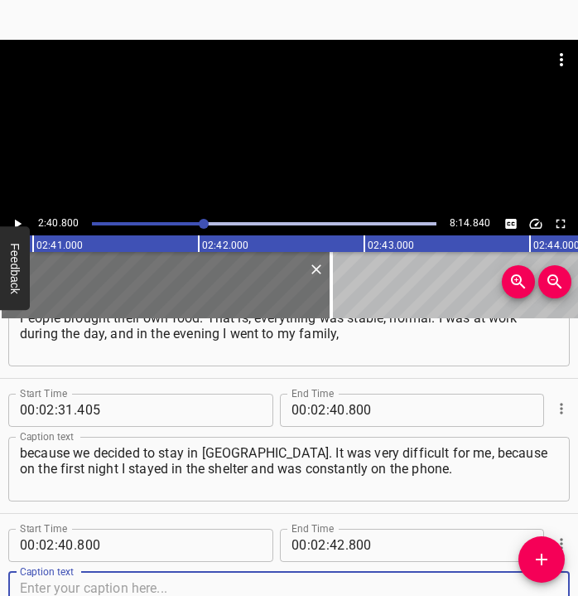
scroll to position [1555, 0]
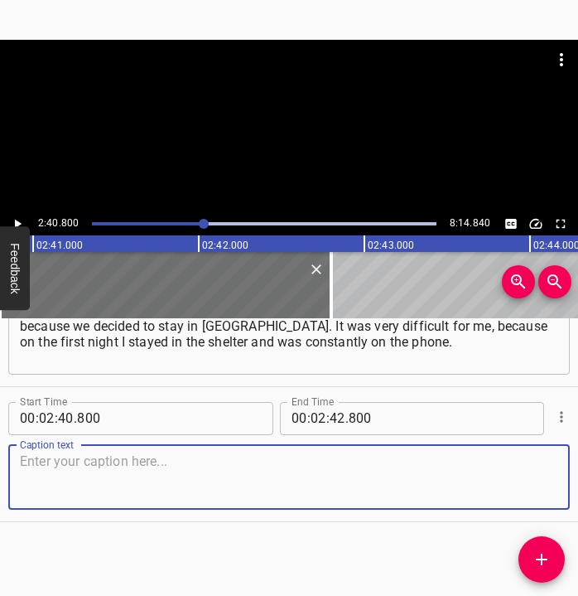
drag, startPoint x: 529, startPoint y: 485, endPoint x: 577, endPoint y: 482, distance: 48.1
click at [545, 483] on div "Caption text" at bounding box center [289, 477] width 562 height 65
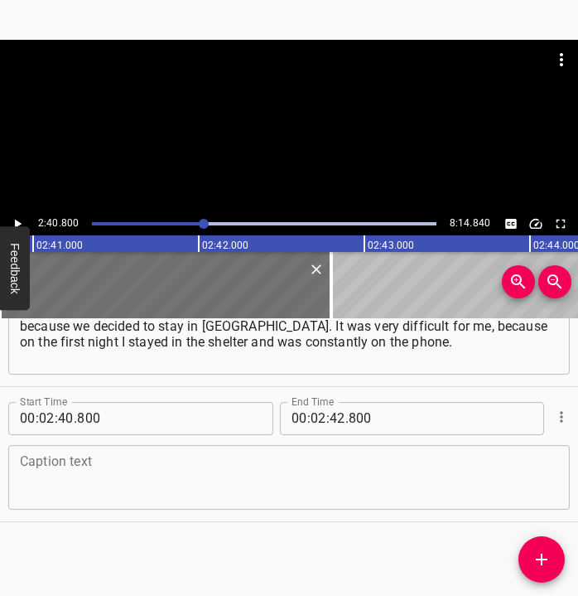
click at [118, 472] on textarea at bounding box center [289, 476] width 538 height 47
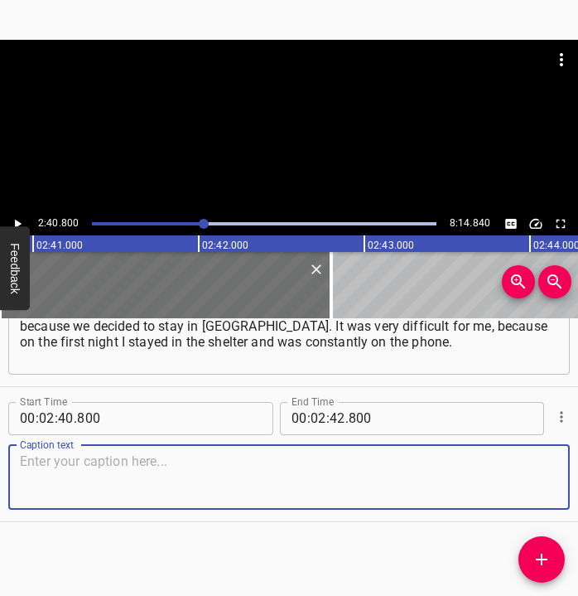
paste textarea "And I realized that this was not an option. So during the day I was at work, an…"
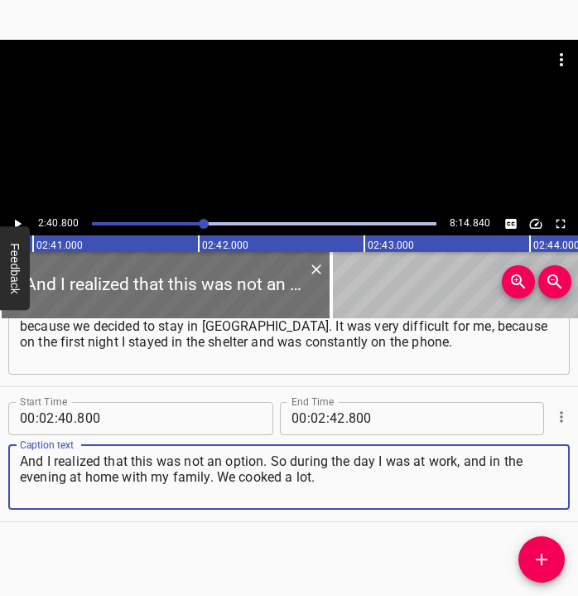
type textarea "And I realized that this was not an option. So during the day I was at work, an…"
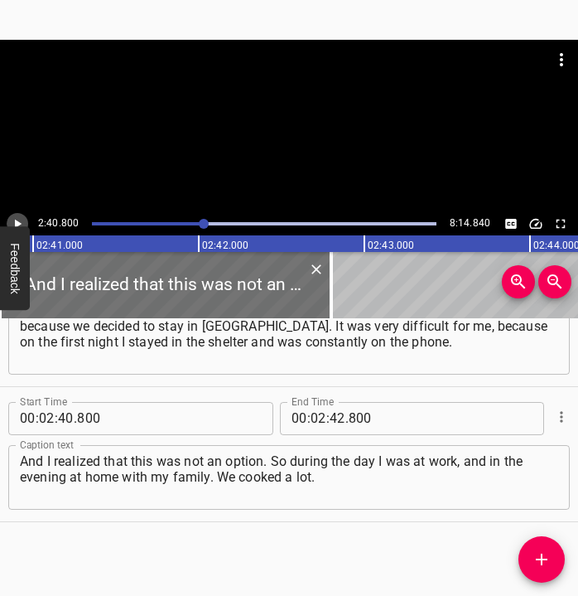
click at [20, 223] on icon "Play/Pause" at bounding box center [18, 223] width 7 height 9
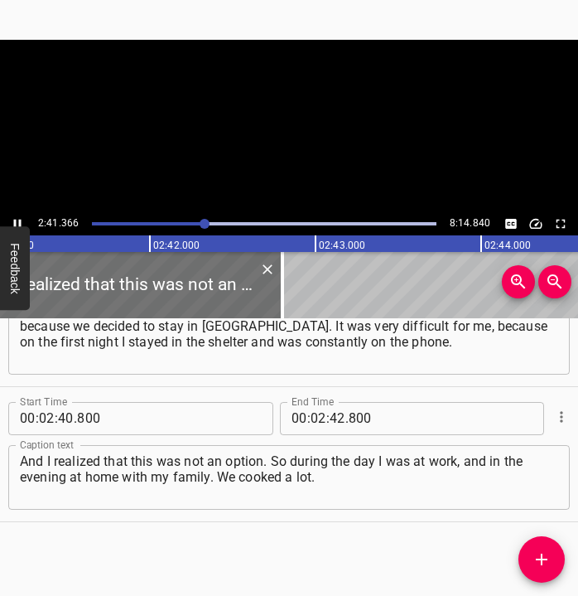
scroll to position [0, 26736]
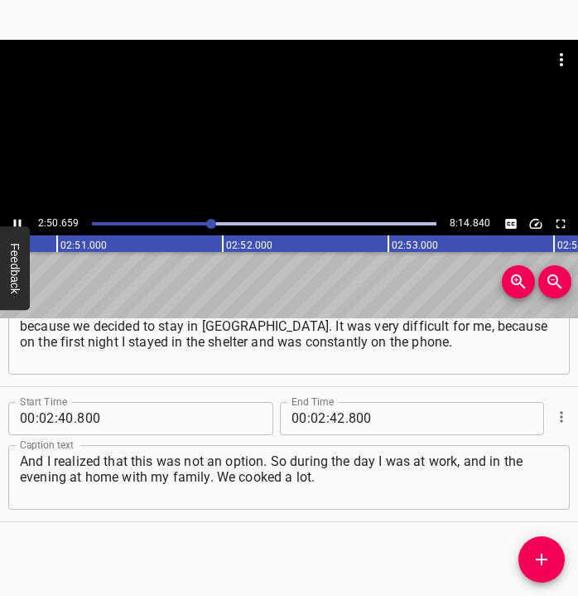
click at [18, 219] on icon "Play/Pause" at bounding box center [17, 223] width 15 height 15
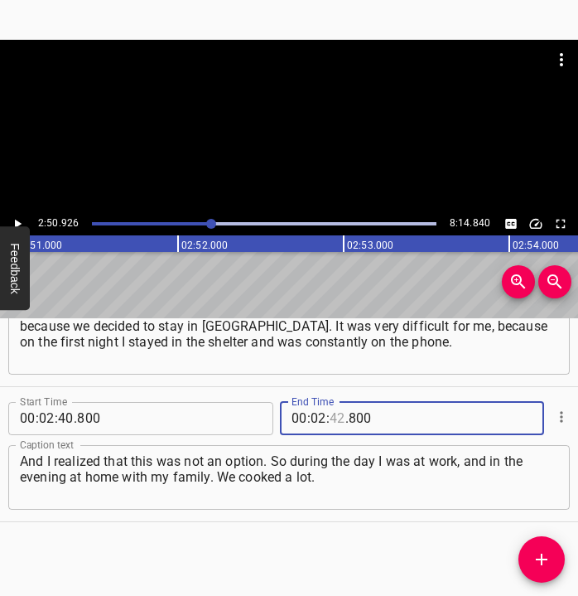
click at [332, 419] on input "number" at bounding box center [338, 418] width 16 height 33
type input "50"
type input "926"
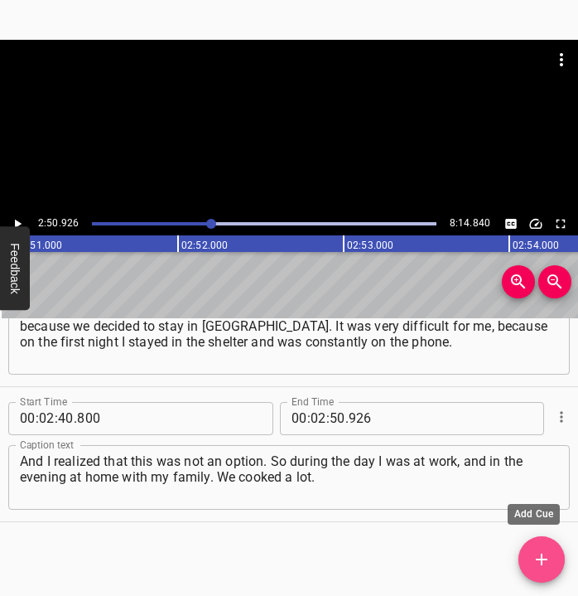
click at [547, 561] on icon "Add Cue" at bounding box center [542, 559] width 20 height 20
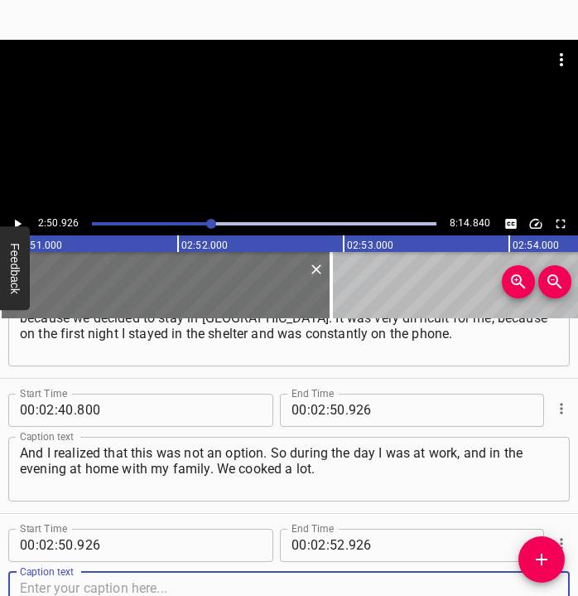
scroll to position [1690, 0]
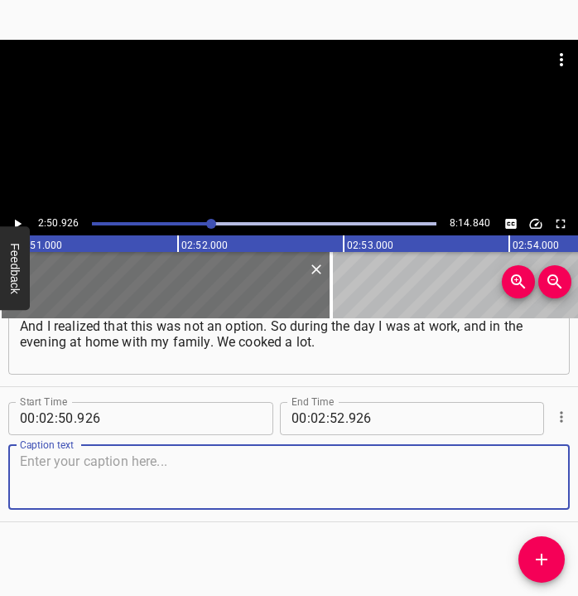
drag, startPoint x: 525, startPoint y: 476, endPoint x: 573, endPoint y: 465, distance: 49.2
click at [568, 465] on div "Start Time 00 : 00 : 05 . 440 Start Time End Time 00 : 00 : 17 . 274 End Time C…" at bounding box center [289, 457] width 578 height 278
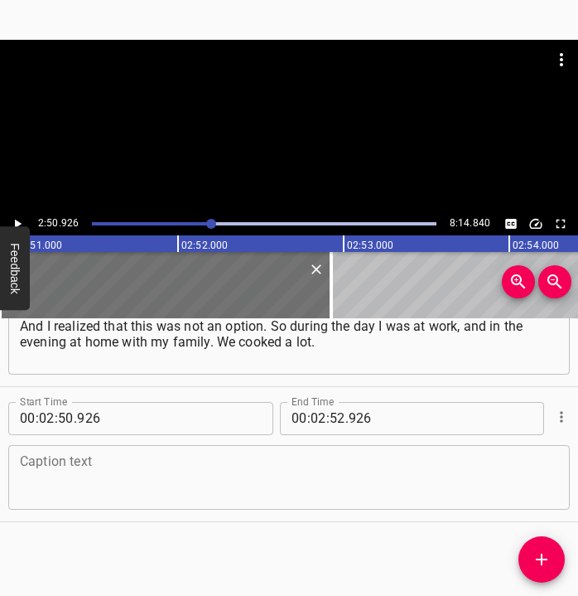
click at [94, 465] on textarea at bounding box center [289, 476] width 538 height 47
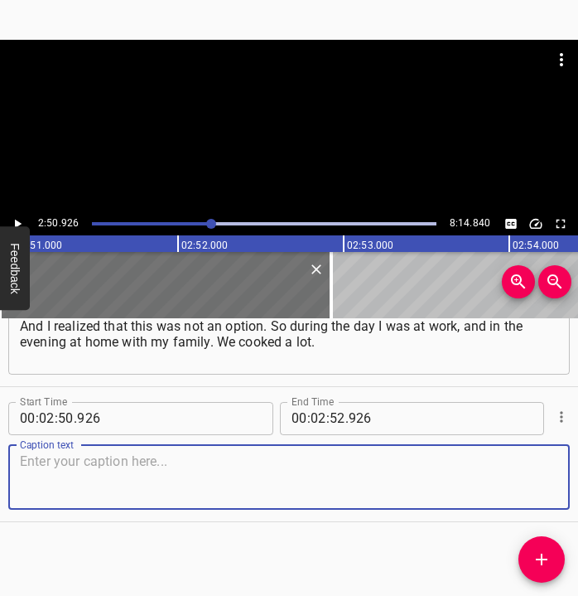
paste textarea "We packed a lot of humanitarian aid. People came to us, picked it up and delive…"
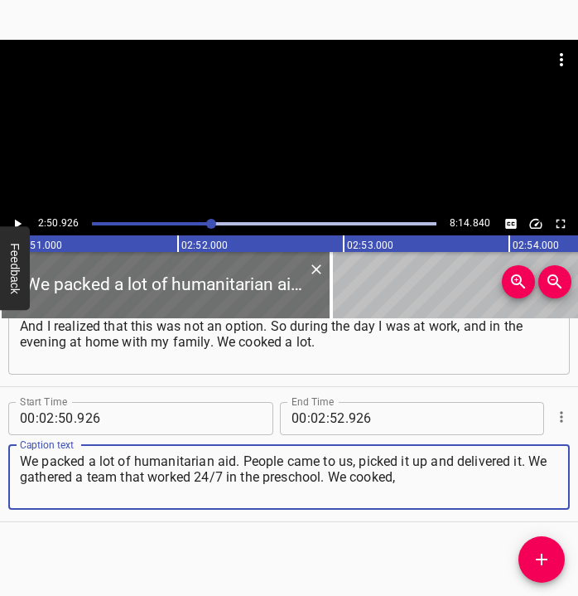
type textarea "We packed a lot of humanitarian aid. People came to us, picked it up and delive…"
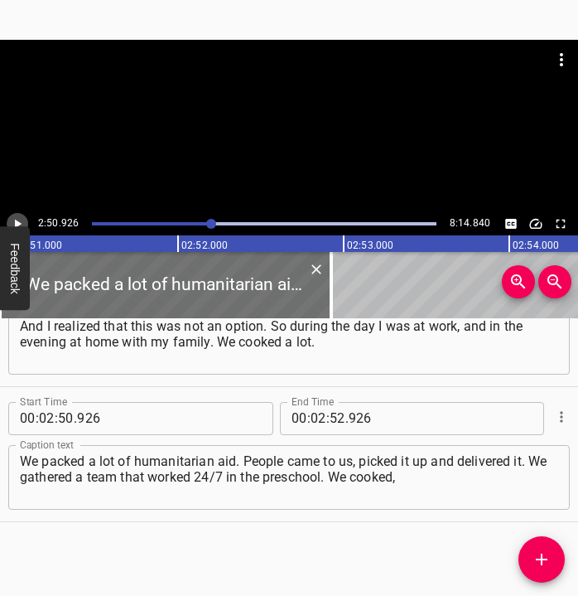
click at [22, 219] on icon "Play/Pause" at bounding box center [17, 223] width 15 height 15
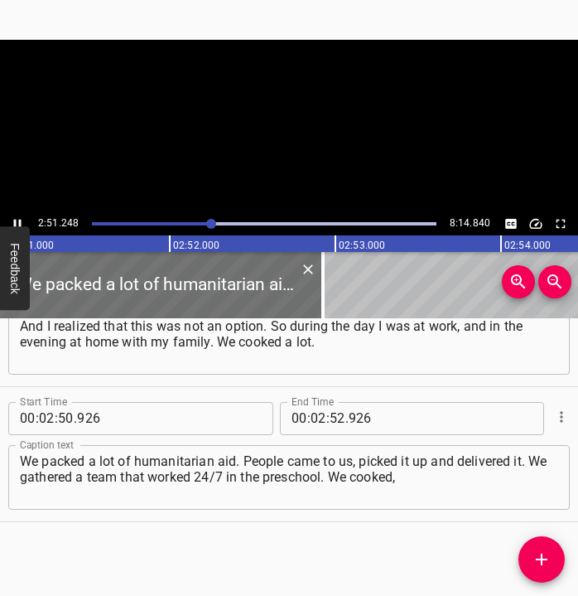
scroll to position [0, 28372]
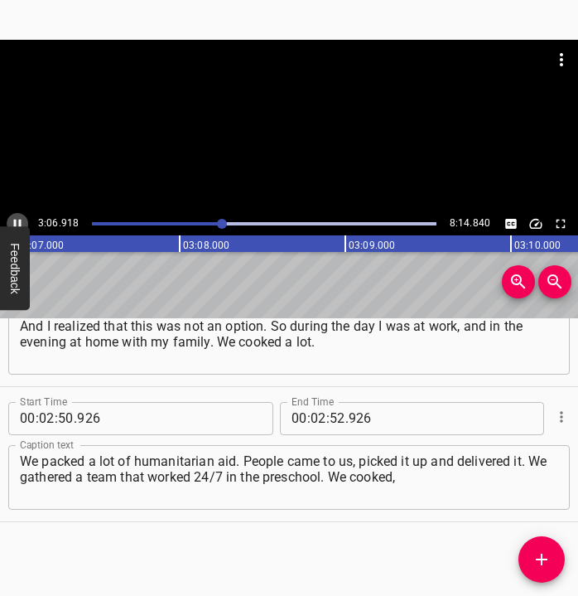
click at [13, 220] on icon "Play/Pause" at bounding box center [17, 223] width 15 height 15
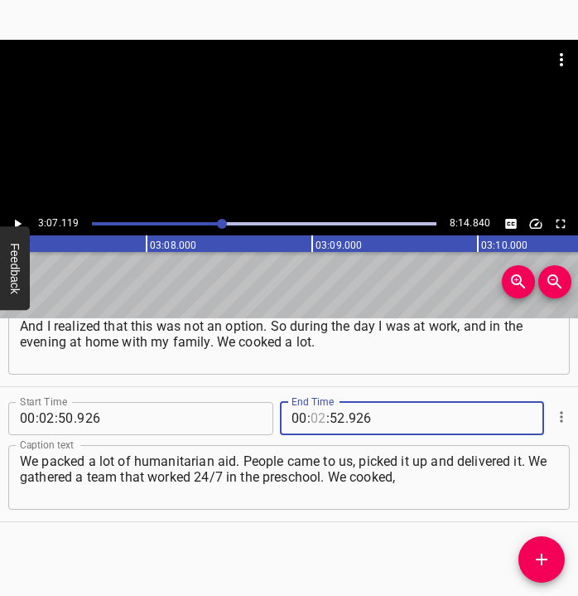
click at [315, 412] on input "number" at bounding box center [319, 418] width 16 height 33
type input "03"
type input "07"
type input "119"
click at [543, 545] on button "Add Cue" at bounding box center [542, 559] width 46 height 46
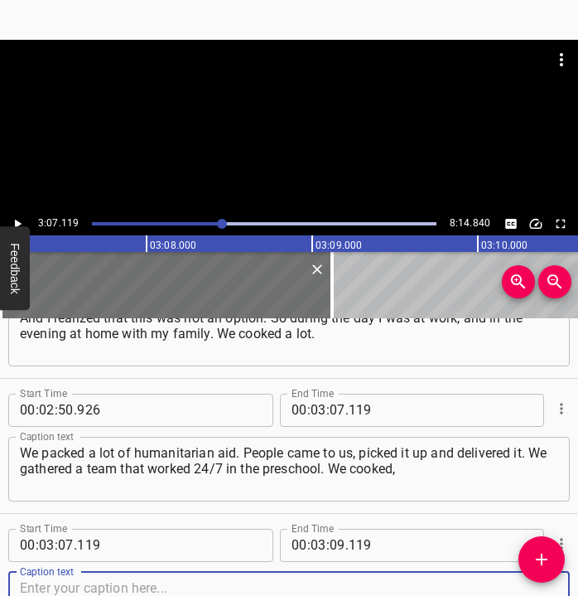
scroll to position [1825, 0]
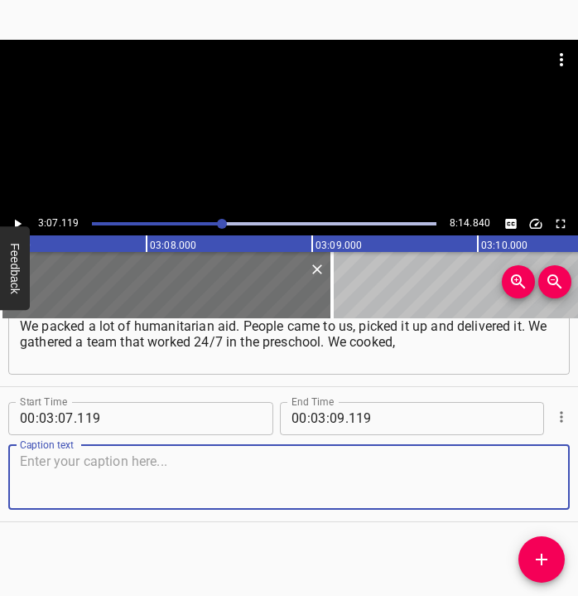
drag, startPoint x: 528, startPoint y: 476, endPoint x: 575, endPoint y: 481, distance: 47.5
click at [561, 480] on div "Start Time 00 : 03 : 07 . 119 Start Time End Time 00 : 03 : 09 . 119 End Time C…" at bounding box center [289, 454] width 578 height 134
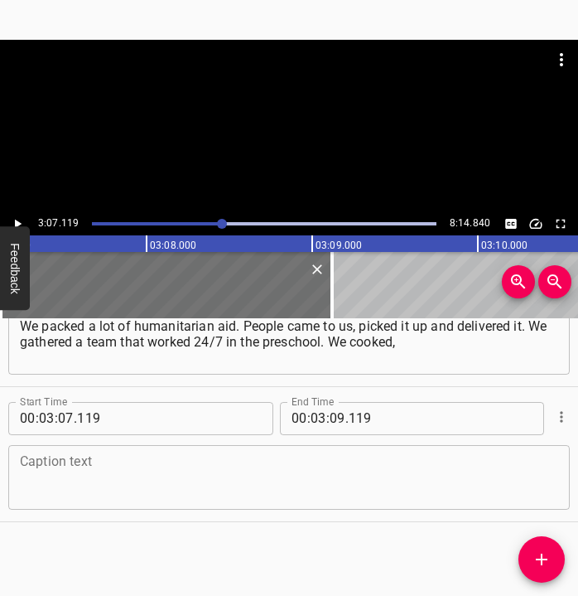
click at [91, 481] on textarea at bounding box center [289, 476] width 538 height 47
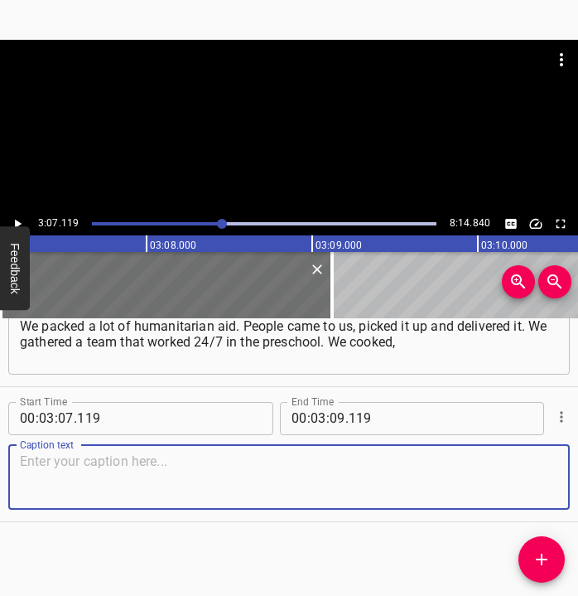
paste textarea "we sewed very many things for the military — from medical bags to tourniquets. …"
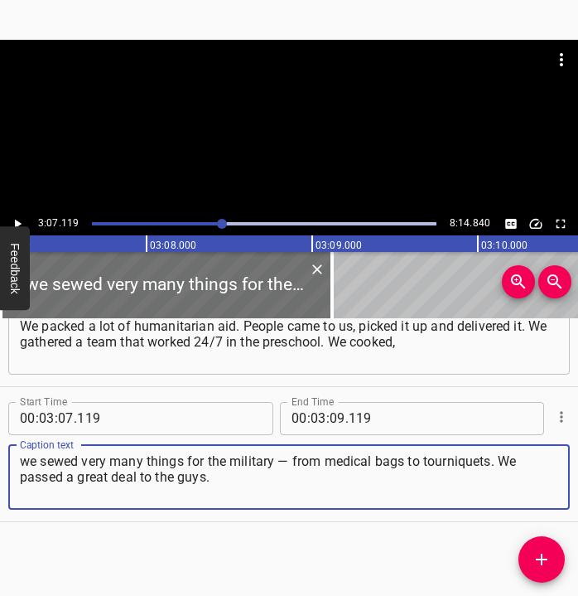
type textarea "we sewed very many things for the military — from medical bags to tourniquets. …"
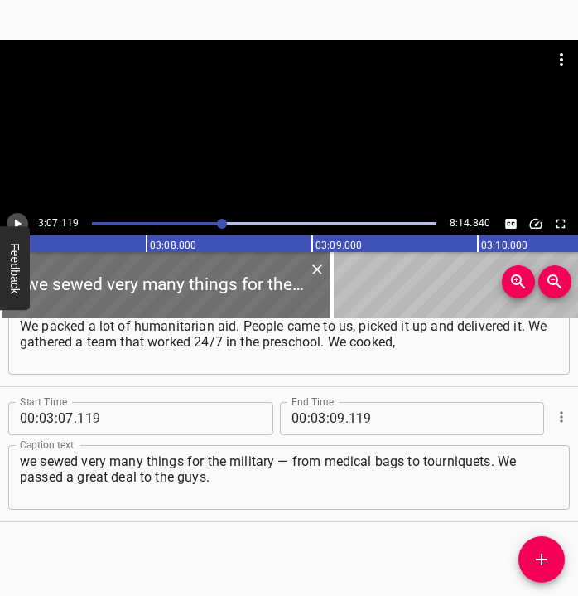
click at [21, 220] on icon "Play/Pause" at bounding box center [17, 223] width 15 height 15
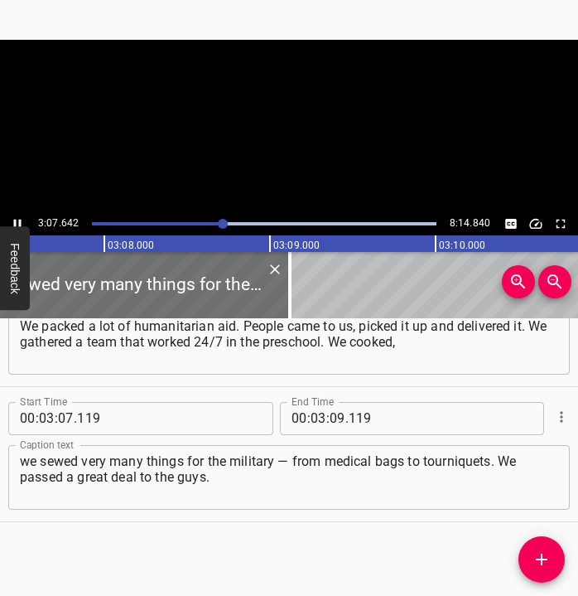
scroll to position [0, 31089]
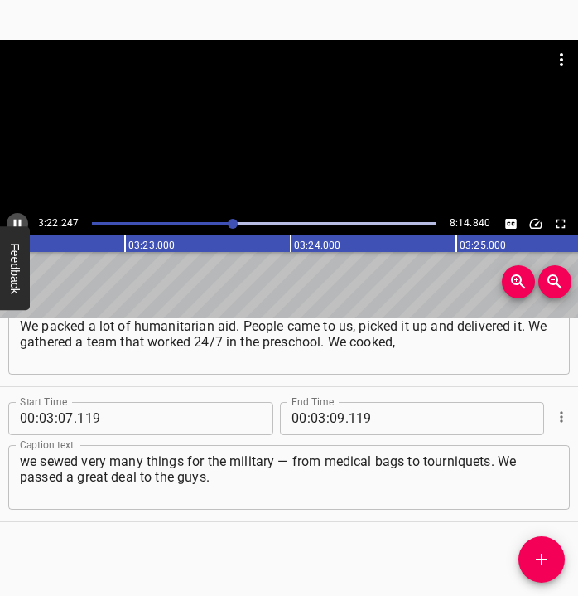
click at [16, 220] on icon "Play/Pause" at bounding box center [17, 223] width 7 height 9
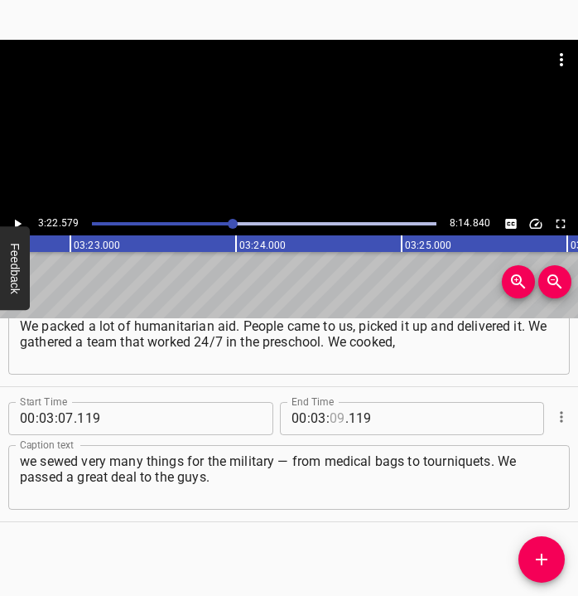
click at [330, 413] on input "number" at bounding box center [338, 418] width 16 height 33
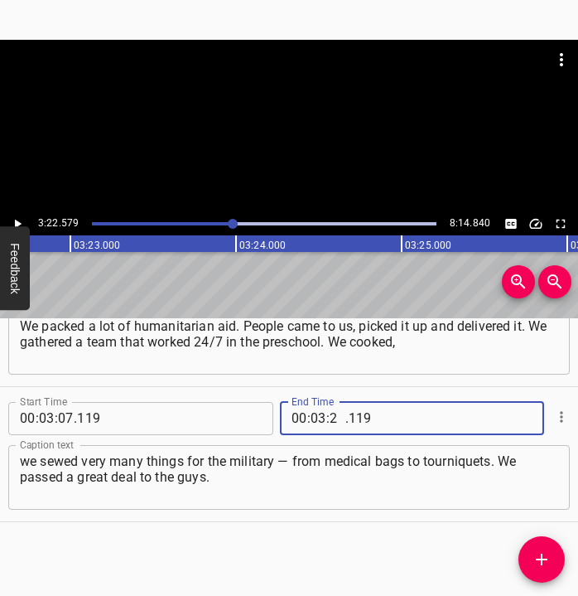
type input "22"
type input "579"
click at [535, 552] on icon "Add Cue" at bounding box center [542, 559] width 20 height 20
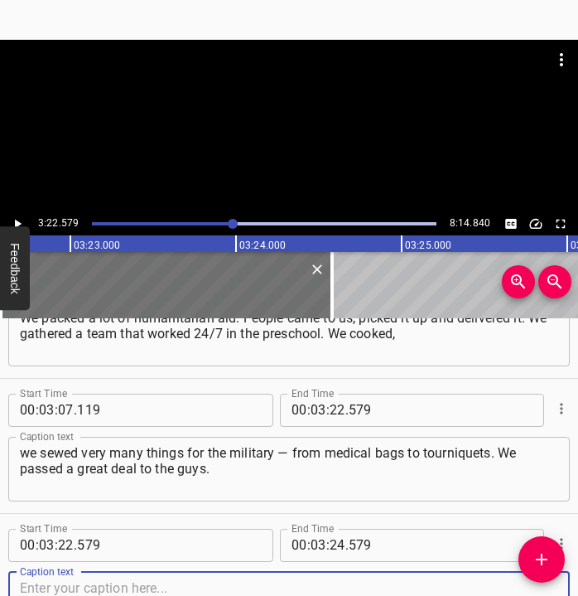
scroll to position [1960, 0]
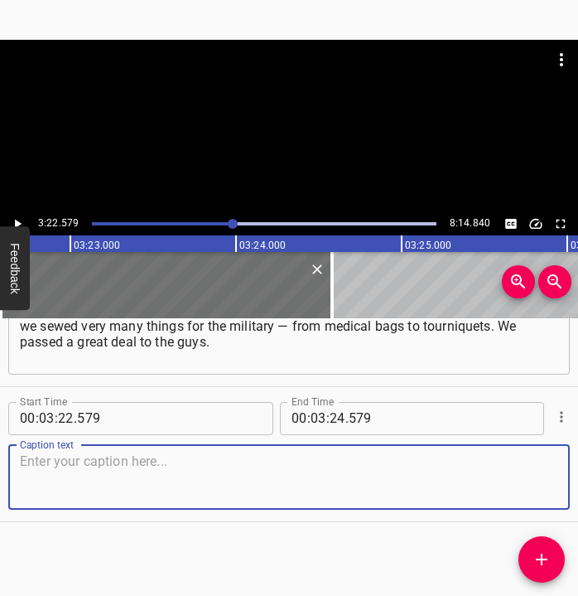
drag, startPoint x: 535, startPoint y: 490, endPoint x: 551, endPoint y: 490, distance: 15.7
click at [551, 490] on div "Caption text" at bounding box center [289, 477] width 562 height 65
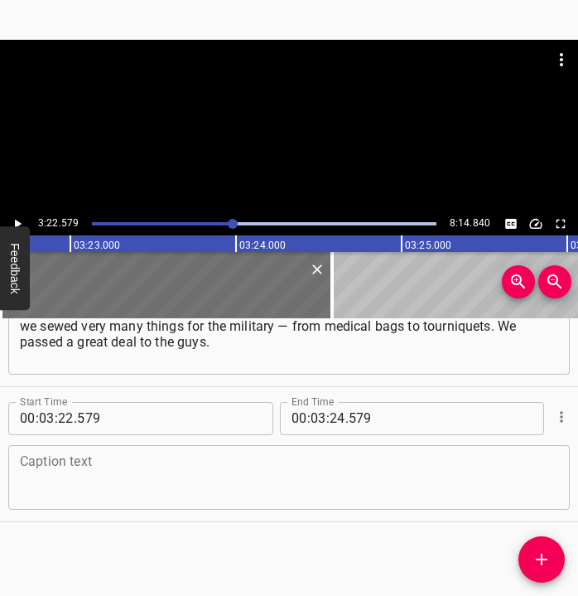
click at [49, 445] on div "Caption text" at bounding box center [289, 477] width 562 height 65
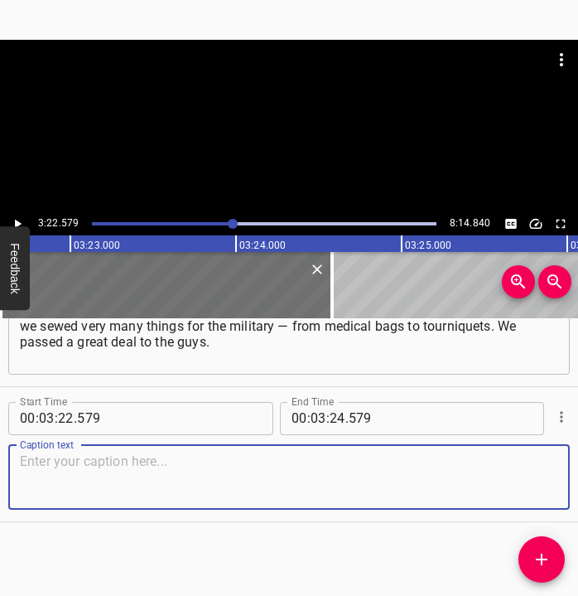
paste textarea "The work of the [DEMOGRAPHIC_DATA] workshop lasted until the opening of the pre…"
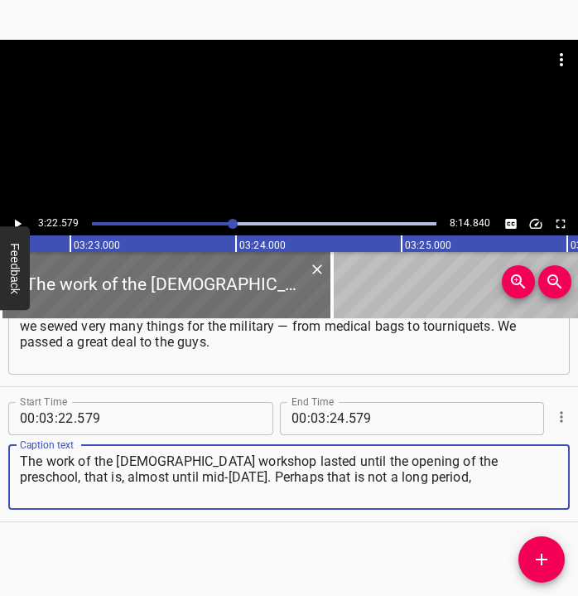
type textarea "The work of the [DEMOGRAPHIC_DATA] workshop lasted until the opening of the pre…"
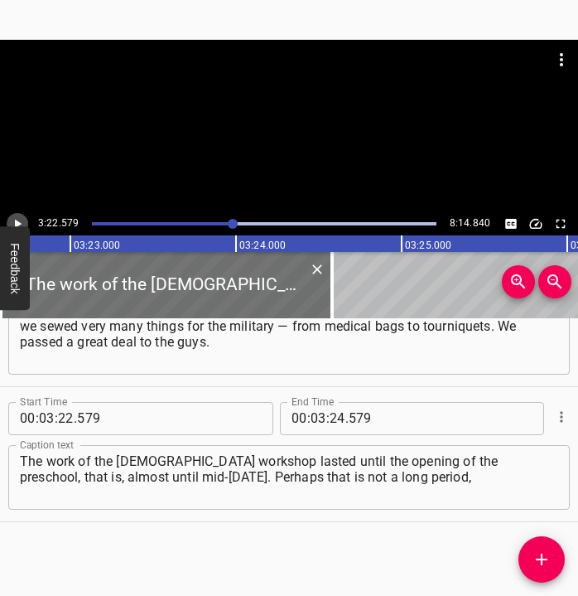
click at [18, 221] on icon "Play/Pause" at bounding box center [18, 223] width 7 height 9
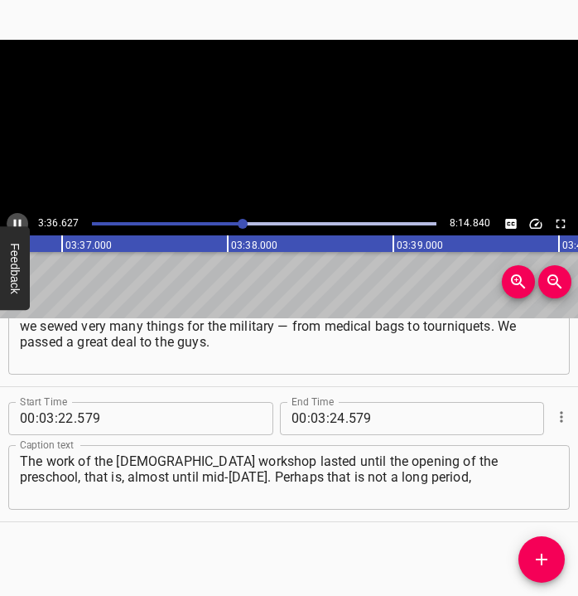
click at [20, 220] on icon "Play/Pause" at bounding box center [17, 223] width 7 height 9
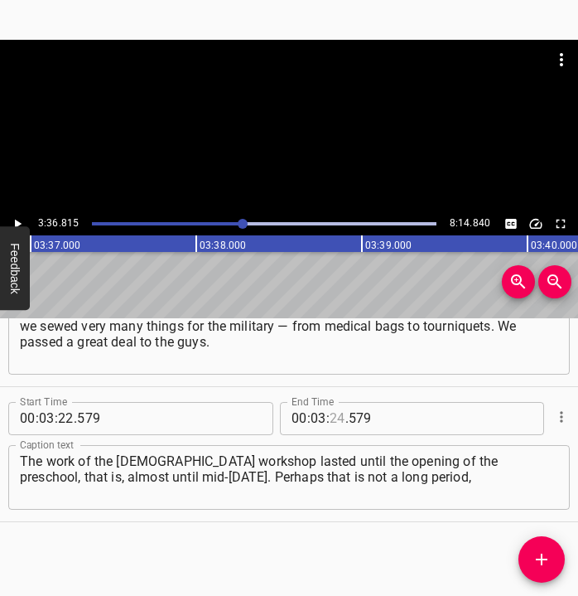
click at [336, 413] on input "number" at bounding box center [338, 418] width 16 height 33
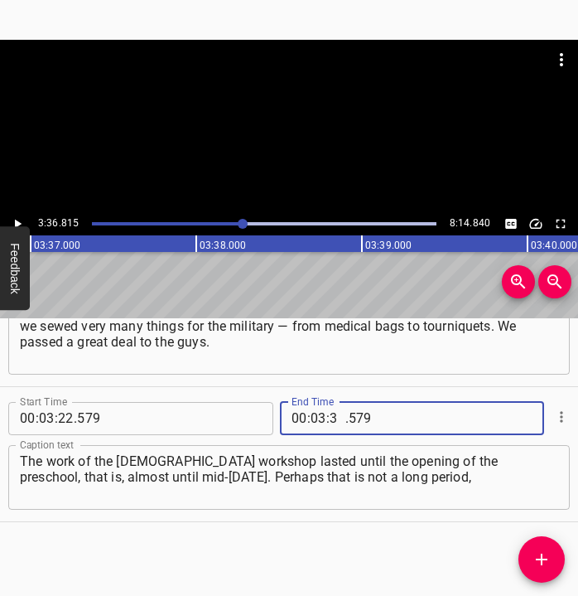
type input "36"
type input "815"
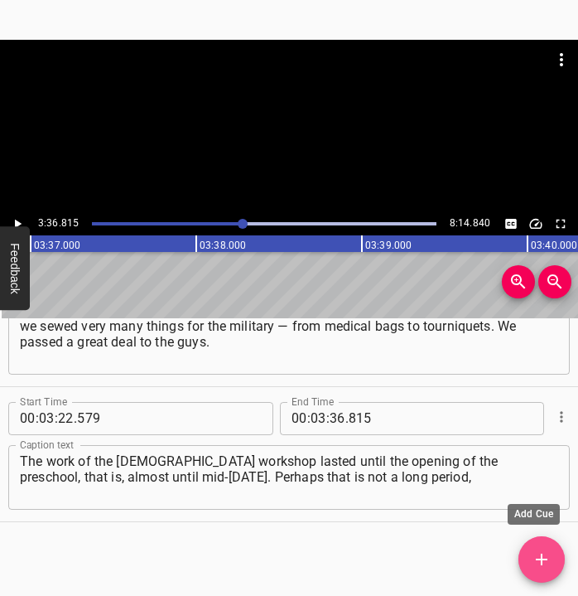
click at [548, 552] on icon "Add Cue" at bounding box center [542, 559] width 20 height 20
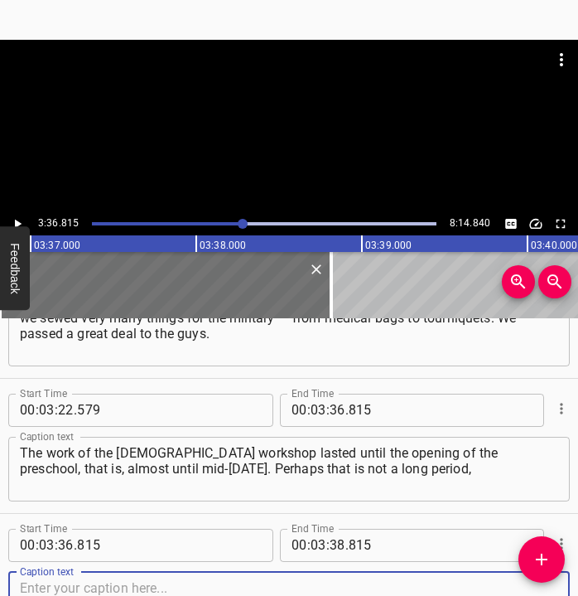
scroll to position [2095, 0]
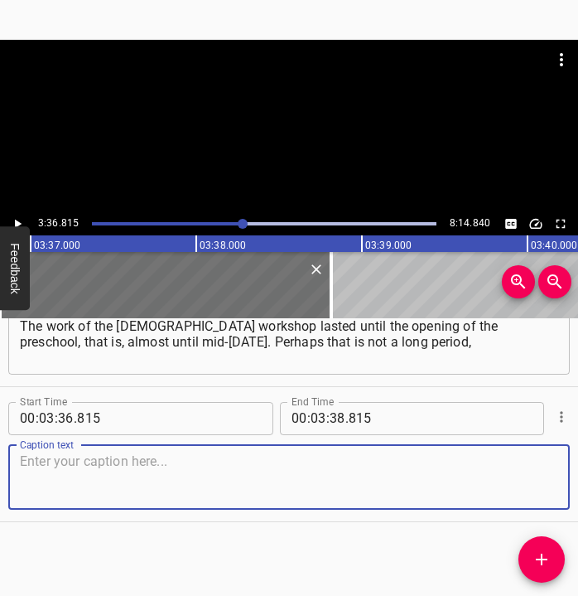
drag, startPoint x: 534, startPoint y: 478, endPoint x: 548, endPoint y: 478, distance: 14.1
click at [548, 478] on div "Caption text" at bounding box center [289, 477] width 562 height 65
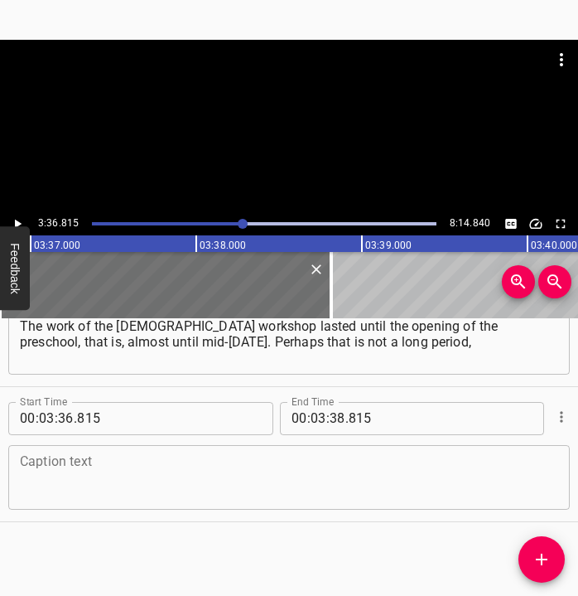
click at [33, 472] on textarea at bounding box center [289, 476] width 538 height 47
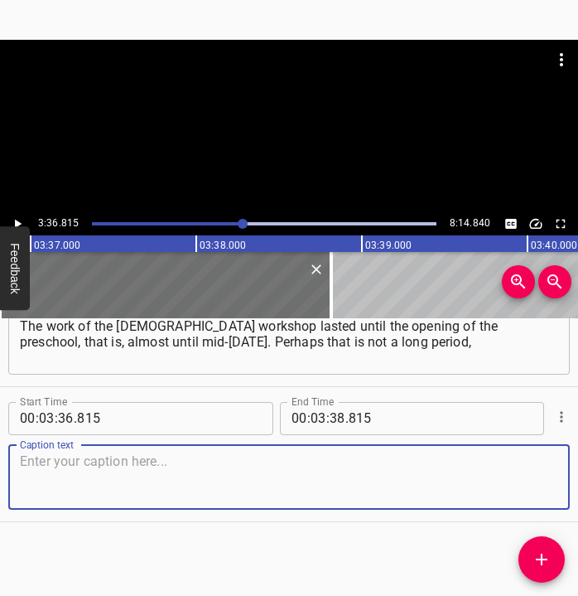
paste textarea "but people worked. Very many efforts were made, there was not a single day off,…"
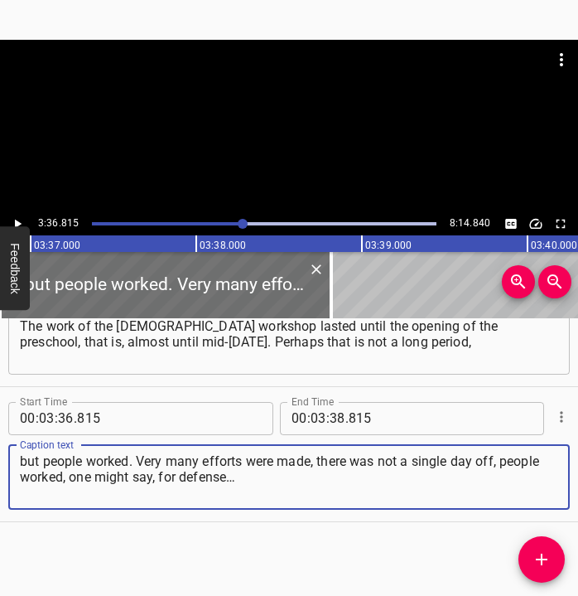
type textarea "but people worked. Very many efforts were made, there was not a single day off,…"
click at [22, 226] on button "Feedback" at bounding box center [15, 268] width 30 height 84
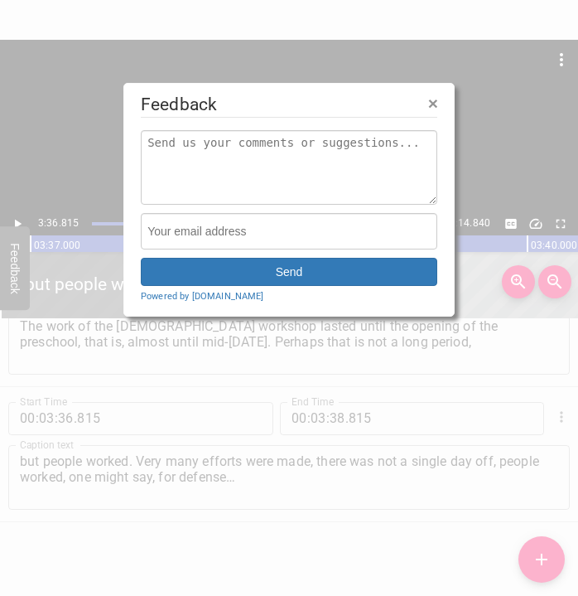
click at [18, 220] on div at bounding box center [289, 298] width 578 height 596
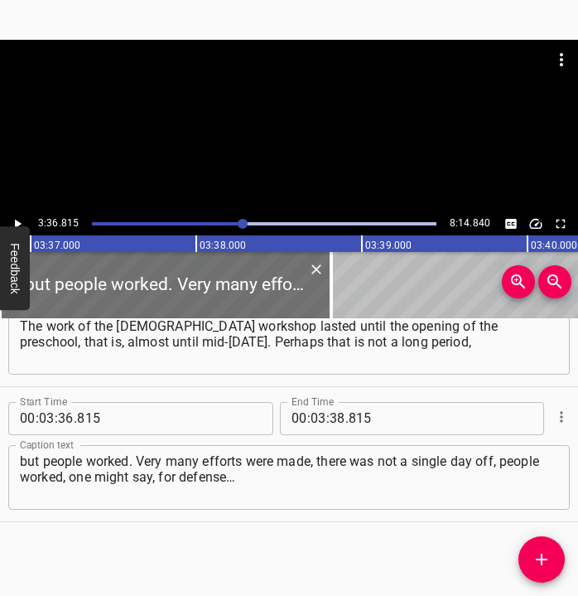
click at [18, 220] on icon "Play/Pause" at bounding box center [17, 223] width 15 height 15
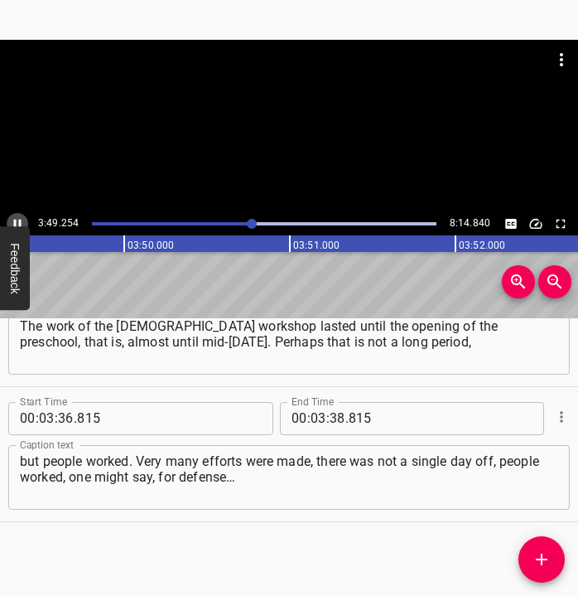
click at [14, 219] on icon "Play/Pause" at bounding box center [17, 223] width 15 height 15
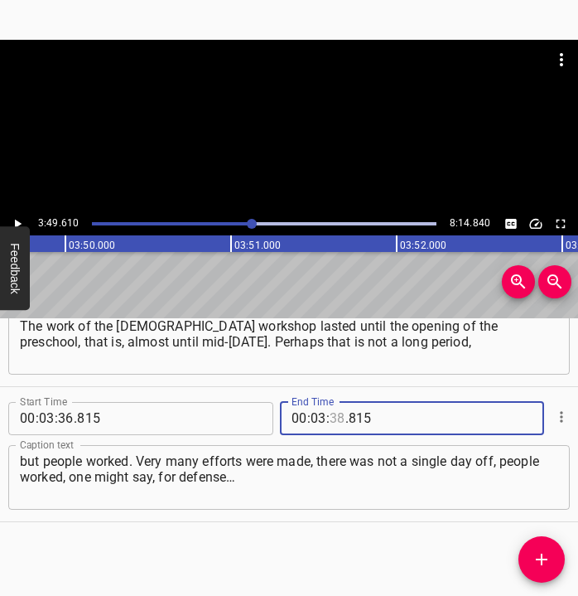
click at [331, 415] on input "number" at bounding box center [338, 418] width 16 height 33
type input "49"
type input "610"
click at [551, 550] on icon "Add Cue" at bounding box center [542, 559] width 20 height 20
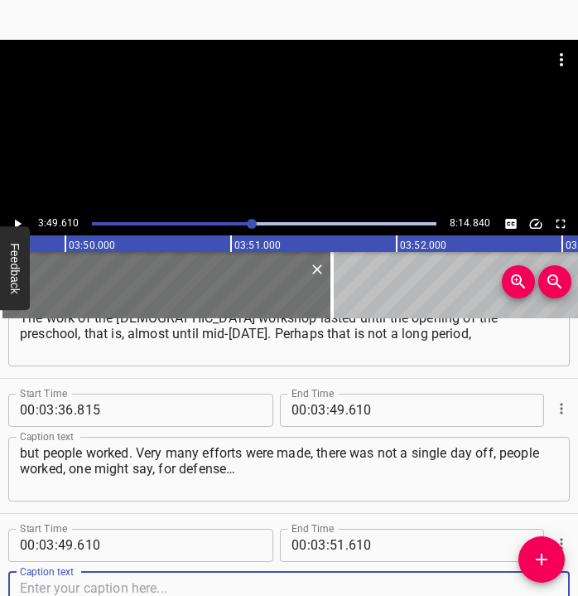
scroll to position [2230, 0]
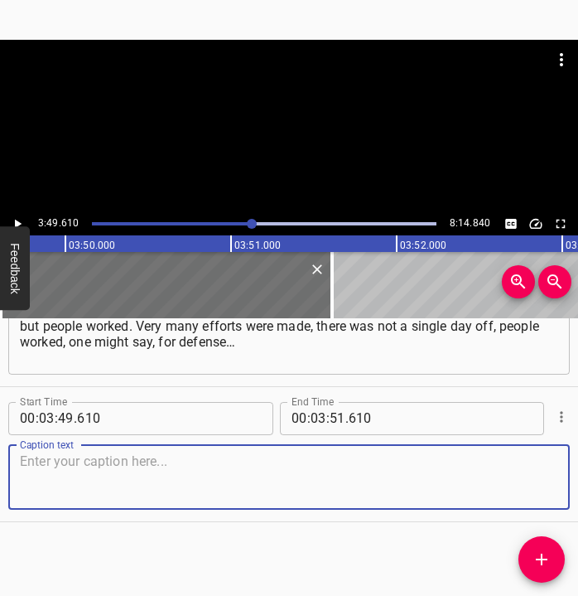
drag, startPoint x: 529, startPoint y: 488, endPoint x: 606, endPoint y: 483, distance: 77.2
click at [568, 483] on html "Caption Editor Batch Transcribe Login Sign Up Privacy Contact 3:49.610 8:14.840…" at bounding box center [289, 298] width 578 height 596
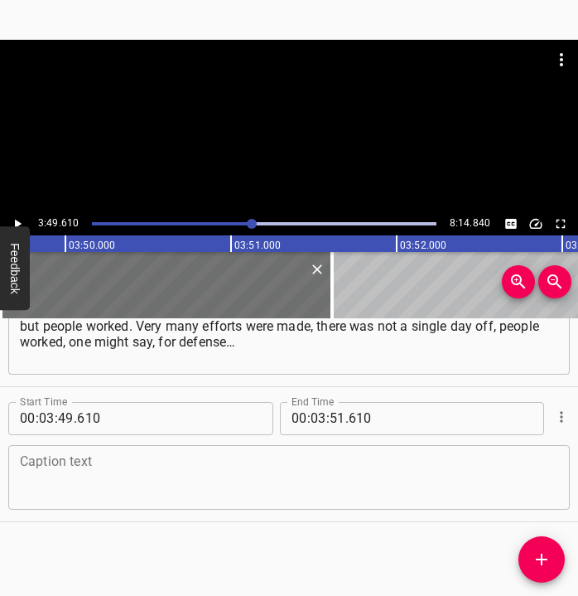
click at [79, 474] on textarea at bounding box center [289, 476] width 538 height 47
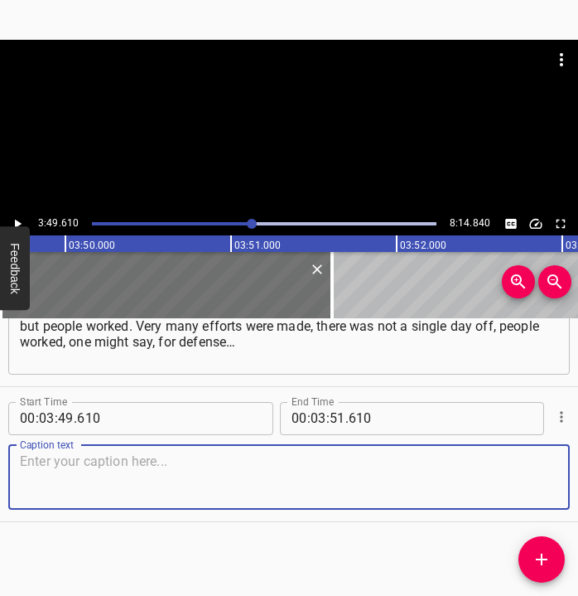
paste textarea "I don’t know how to call it correctly. But I think that in the rear our help is…"
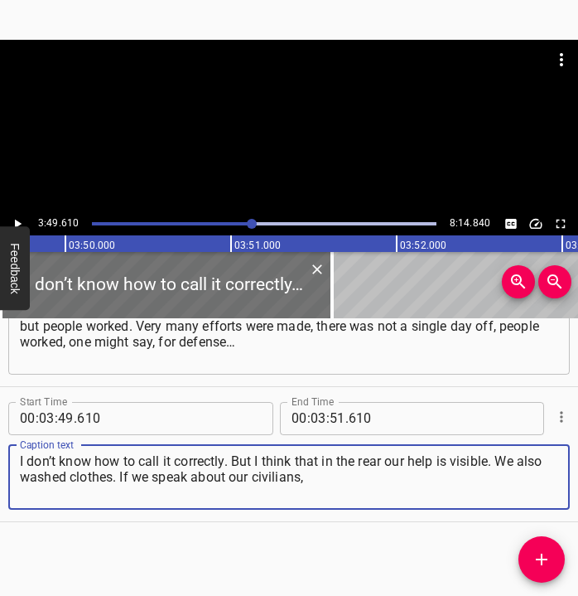
type textarea "I don’t know how to call it correctly. But I think that in the rear our help is…"
click at [22, 223] on icon "Play/Pause" at bounding box center [17, 223] width 15 height 15
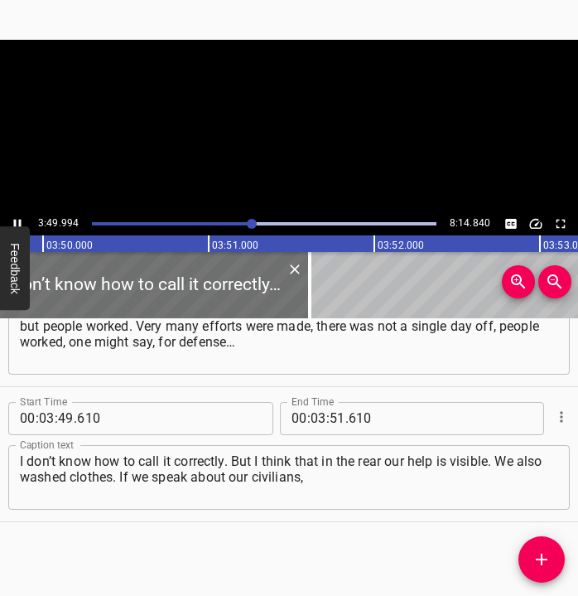
scroll to position [0, 38106]
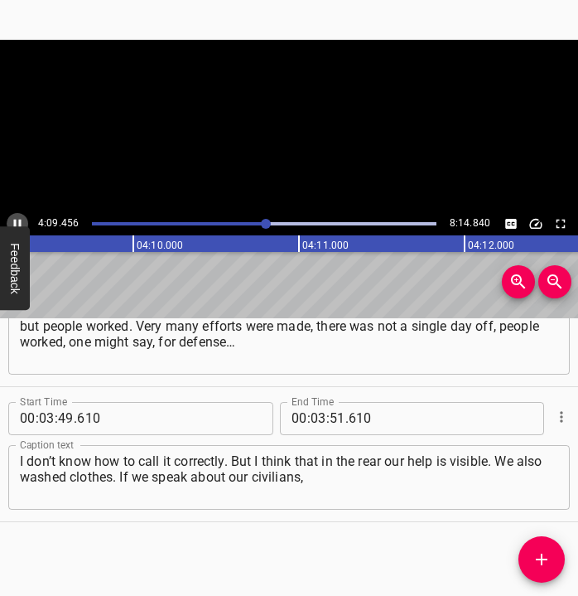
click at [16, 222] on icon "Play/Pause" at bounding box center [17, 223] width 7 height 9
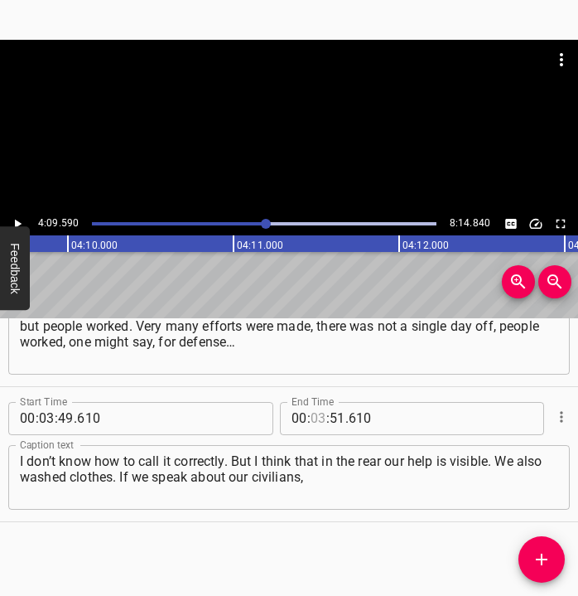
click at [312, 409] on input "number" at bounding box center [319, 418] width 16 height 33
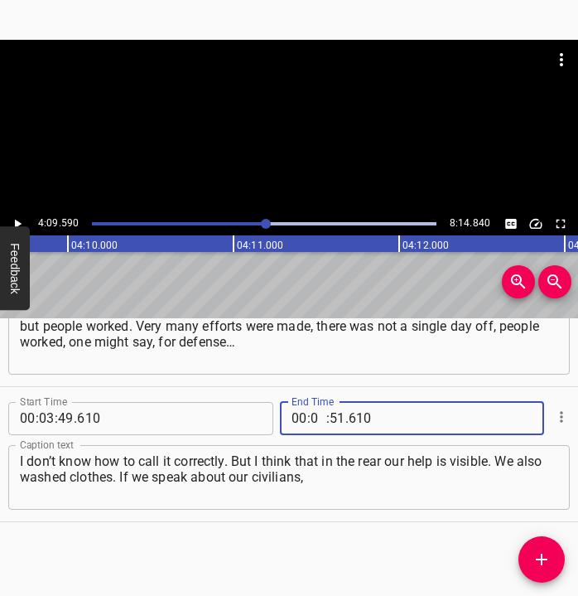
type input "04"
type input "09"
type input "590"
click at [543, 554] on icon "Add Cue" at bounding box center [542, 559] width 12 height 12
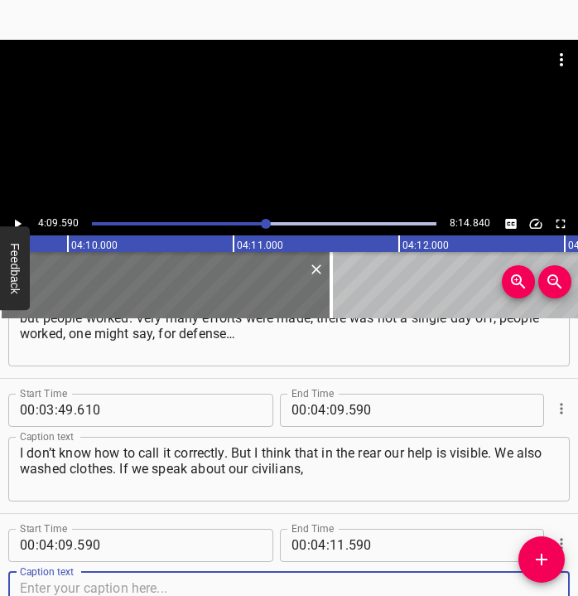
scroll to position [2365, 0]
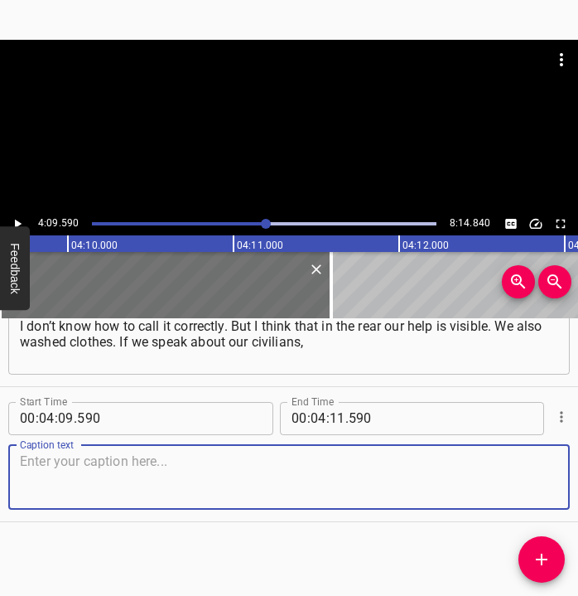
drag, startPoint x: 529, startPoint y: 488, endPoint x: 567, endPoint y: 488, distance: 37.3
click at [567, 488] on div "Start Time 00 : 00 : 05 . 440 Start Time End Time 00 : 00 : 17 . 274 End Time C…" at bounding box center [289, 457] width 578 height 278
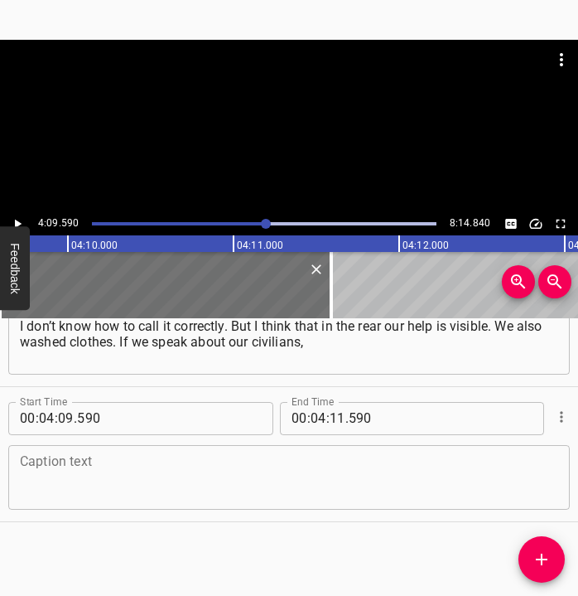
click at [80, 486] on textarea at bounding box center [289, 476] width 538 height 47
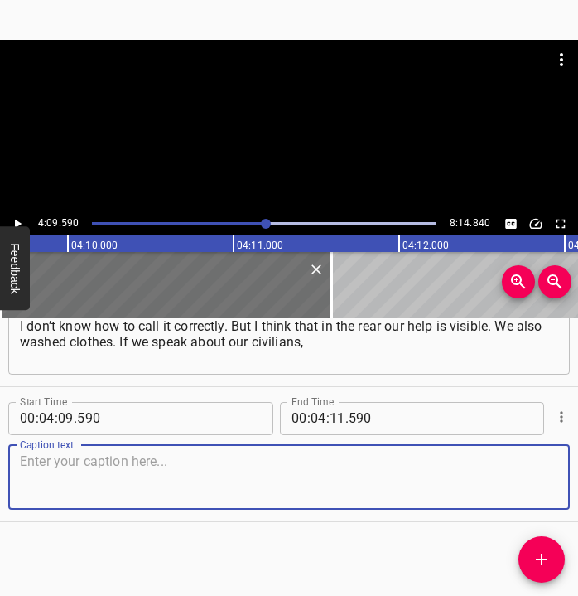
paste textarea "then in our shelter there were… I will tell you about two pleasant moments. We …"
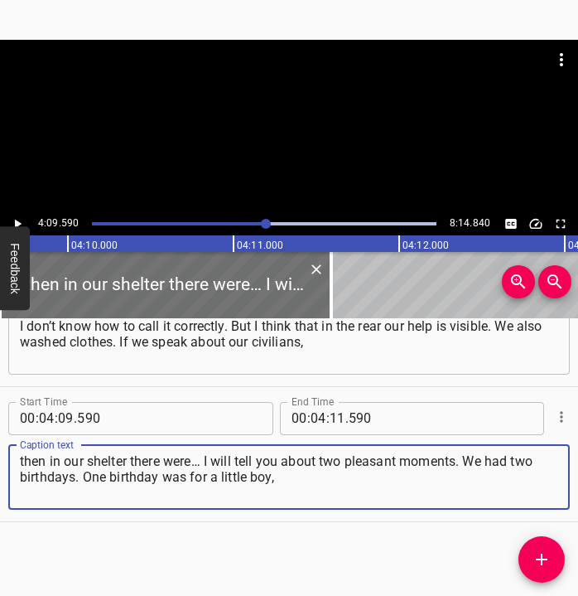
type textarea "then in our shelter there were… I will tell you about two pleasant moments. We …"
click at [16, 218] on icon "Play/Pause" at bounding box center [17, 223] width 15 height 15
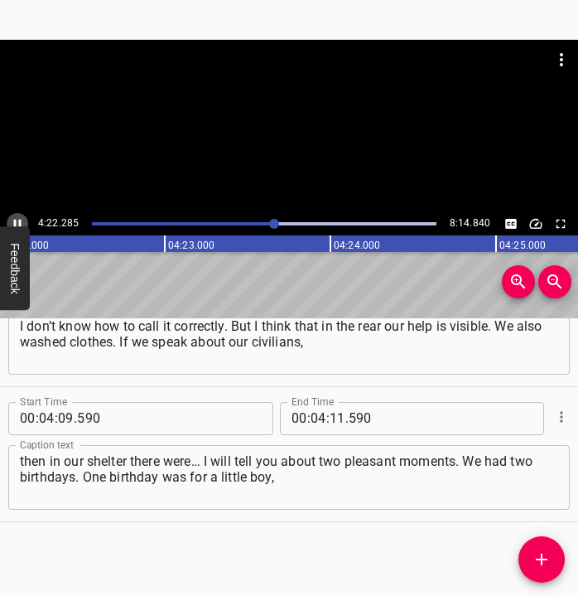
click at [18, 219] on icon "Play/Pause" at bounding box center [17, 223] width 15 height 15
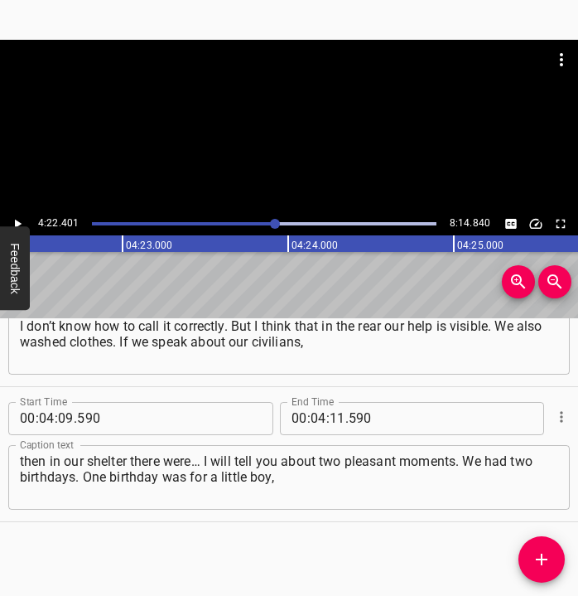
scroll to position [0, 43475]
click at [334, 416] on input "number" at bounding box center [338, 418] width 16 height 33
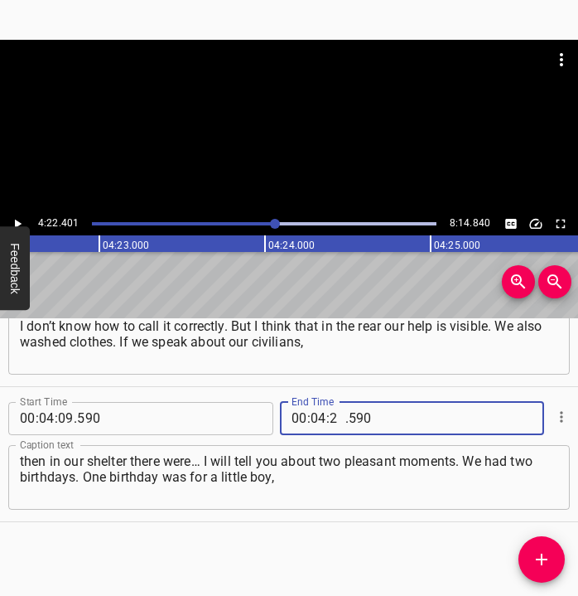
type input "22"
type input "401"
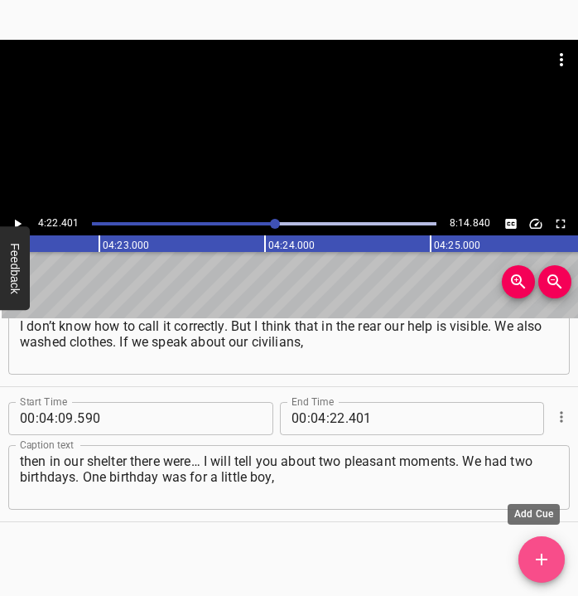
click at [538, 553] on icon "Add Cue" at bounding box center [542, 559] width 20 height 20
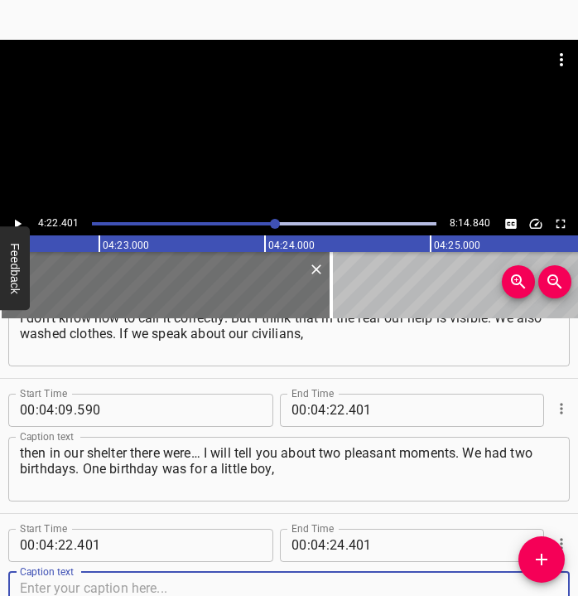
scroll to position [2500, 0]
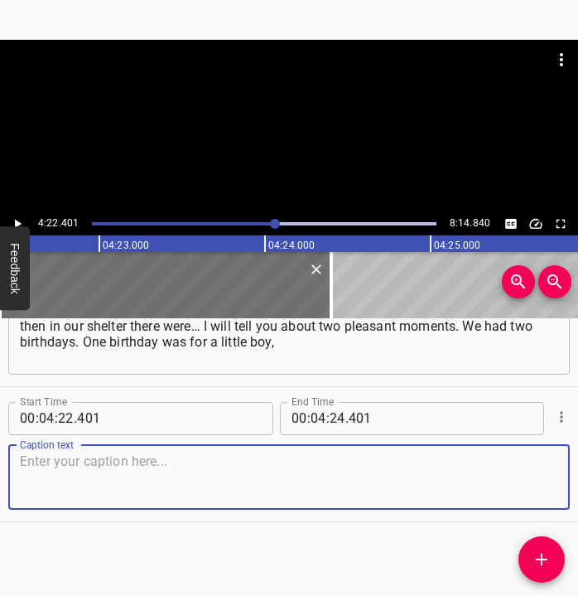
drag, startPoint x: 524, startPoint y: 461, endPoint x: 573, endPoint y: 456, distance: 49.1
click at [538, 460] on textarea at bounding box center [289, 476] width 538 height 47
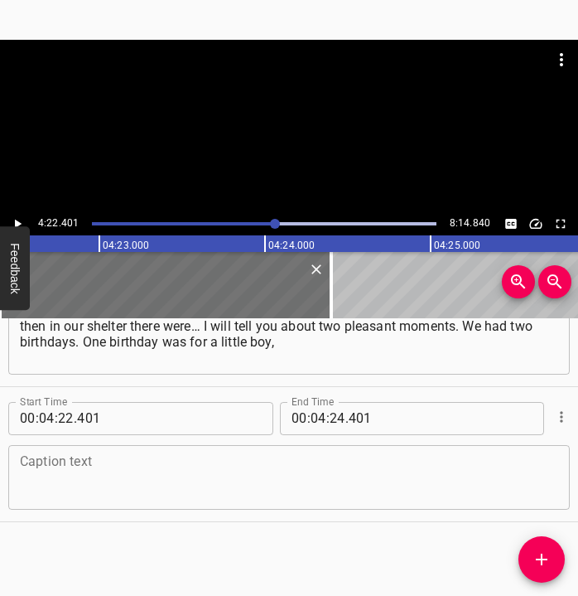
click at [51, 490] on textarea at bounding box center [289, 476] width 538 height 47
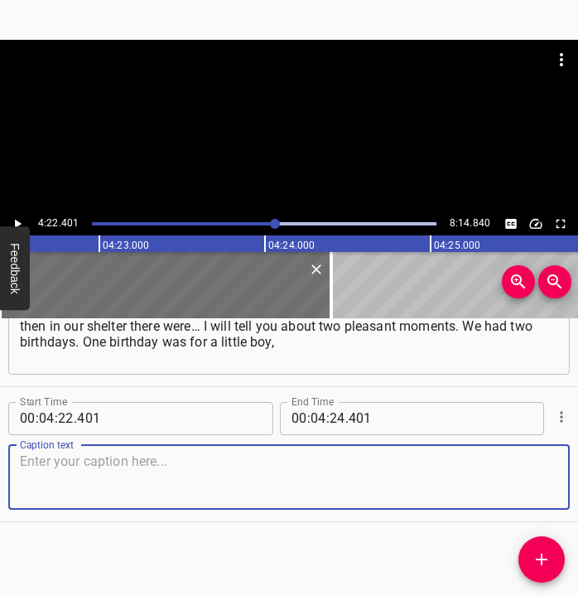
paste textarea "and our cooks baked him a pie, put a candle on it, and so he, blowing out the c…"
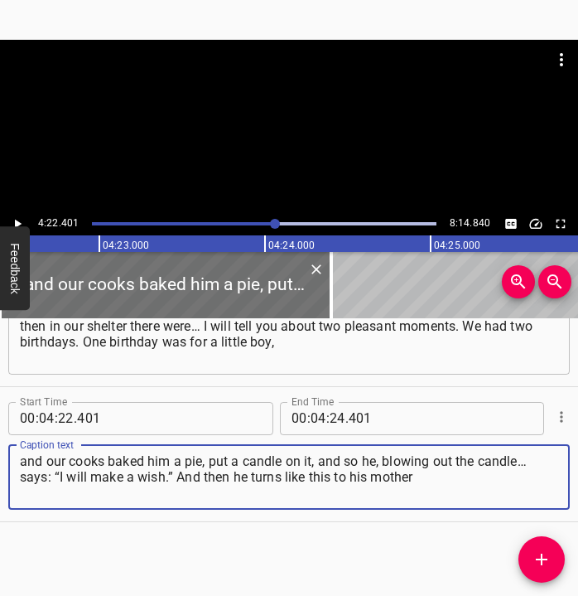
type textarea "and our cooks baked him a pie, put a candle on it, and so he, blowing out the c…"
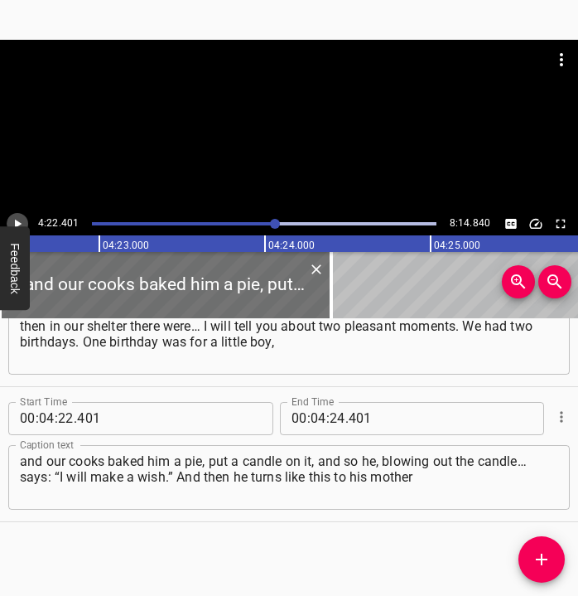
click at [13, 222] on icon "Play/Pause" at bounding box center [17, 223] width 15 height 15
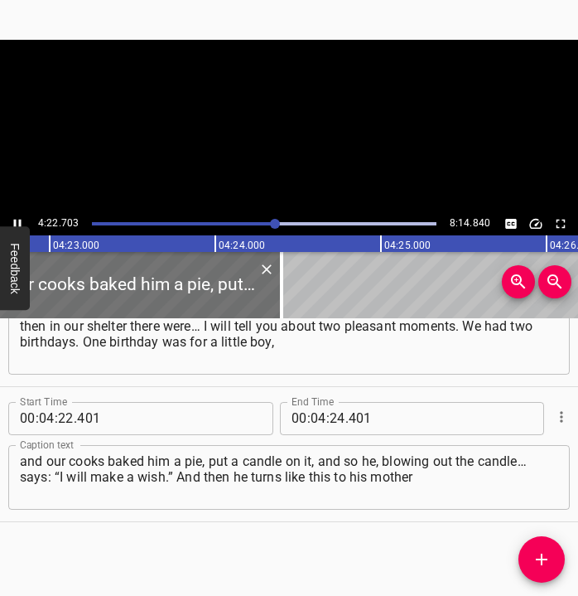
scroll to position [0, 43570]
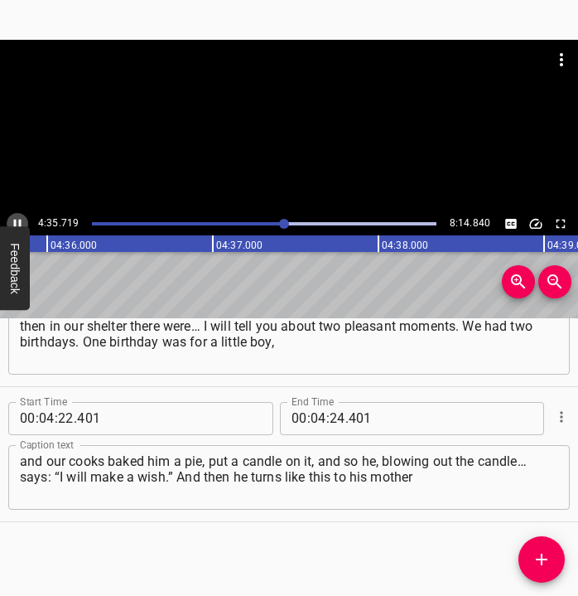
click at [18, 217] on icon "Play/Pause" at bounding box center [17, 223] width 15 height 15
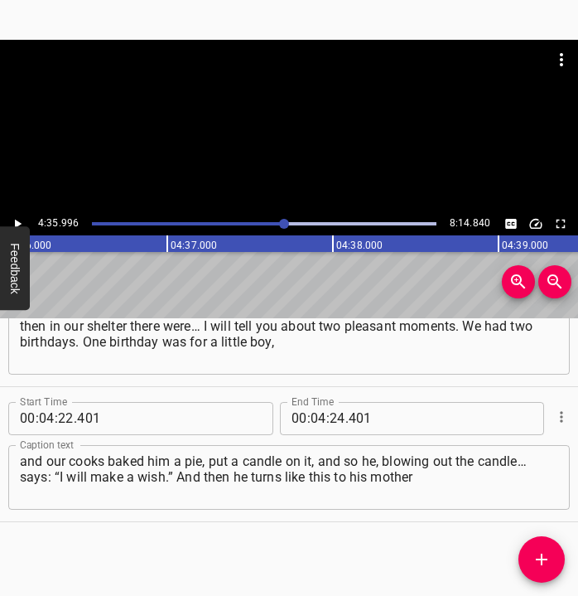
scroll to position [0, 45728]
click at [331, 415] on input "number" at bounding box center [338, 418] width 16 height 33
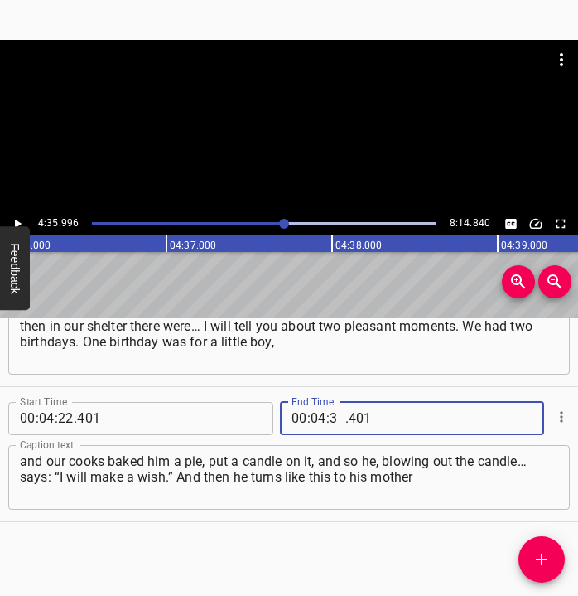
type input "35"
type input "996"
click at [549, 558] on icon "Add Cue" at bounding box center [542, 559] width 20 height 20
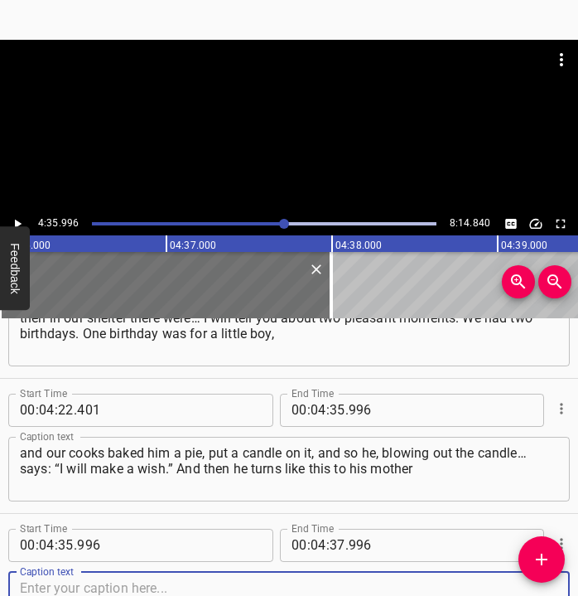
scroll to position [2635, 0]
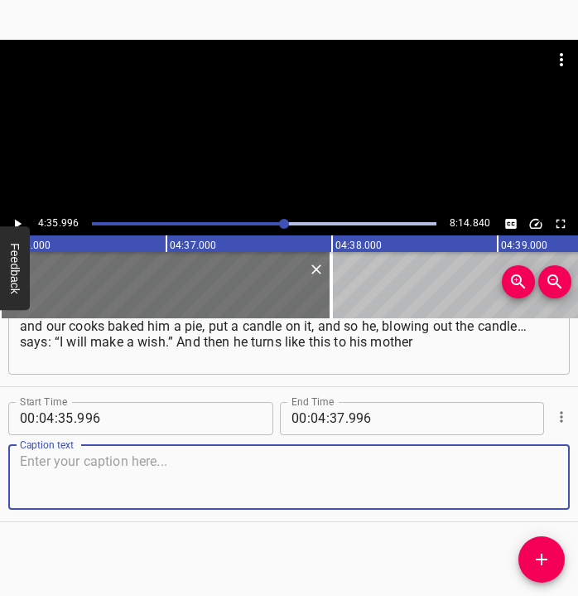
drag, startPoint x: 528, startPoint y: 481, endPoint x: 570, endPoint y: 480, distance: 42.3
click at [536, 481] on textarea at bounding box center [289, 476] width 538 height 47
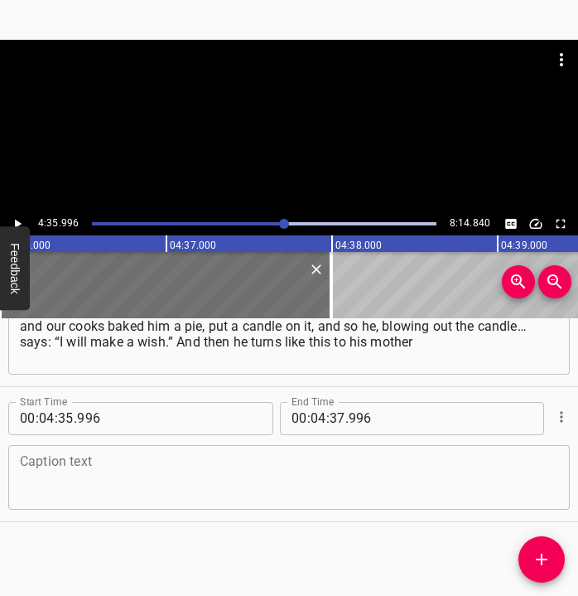
click at [88, 477] on textarea at bounding box center [289, 476] width 538 height 47
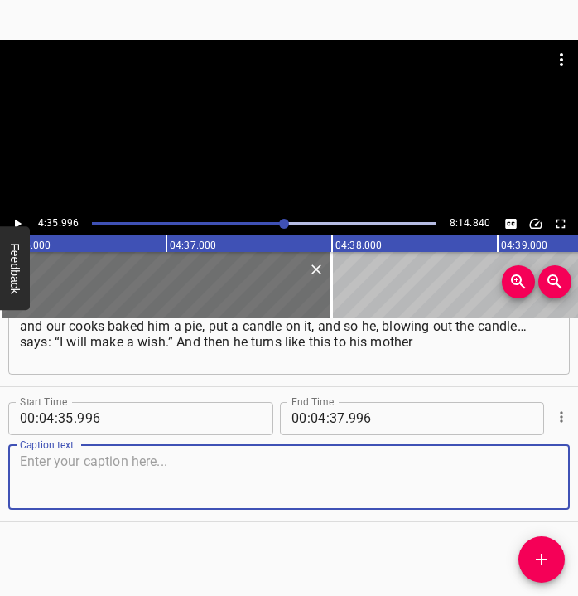
paste textarea "and says: “Mom, I want them to leave, and for us to return home!” — and his wor…"
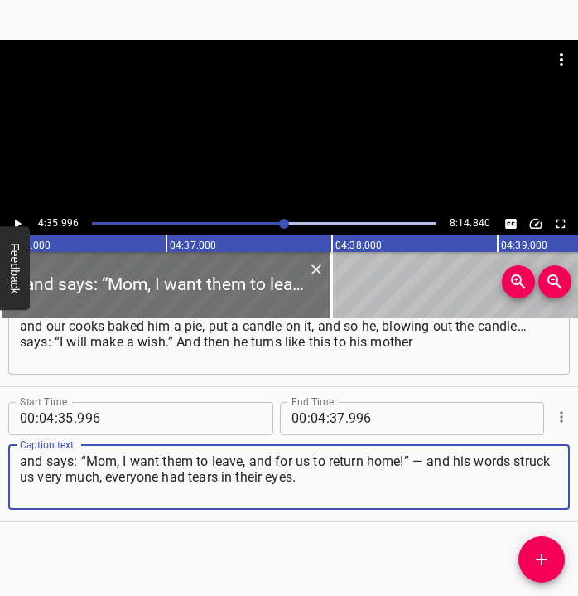
type textarea "and says: “Mom, I want them to leave, and for us to return home!” — and his wor…"
click at [22, 218] on icon "Play/Pause" at bounding box center [17, 223] width 15 height 15
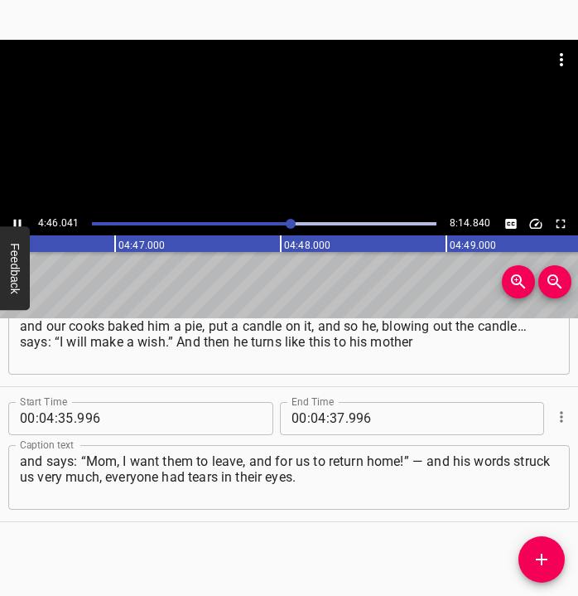
click at [20, 217] on icon "Play/Pause" at bounding box center [17, 223] width 15 height 15
click at [330, 416] on input "number" at bounding box center [338, 418] width 16 height 33
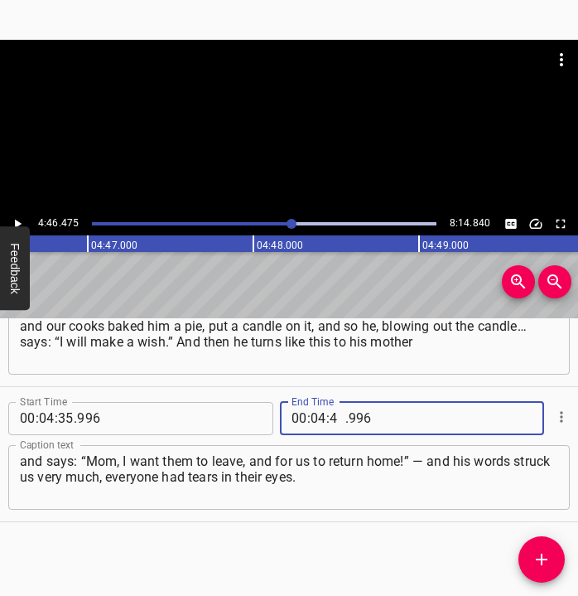
type input "46"
type input "475"
click at [548, 547] on button "Add Cue" at bounding box center [542, 559] width 46 height 46
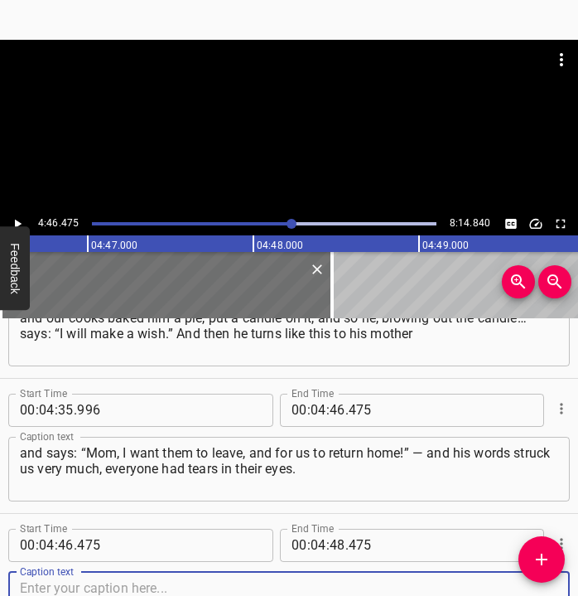
scroll to position [2770, 0]
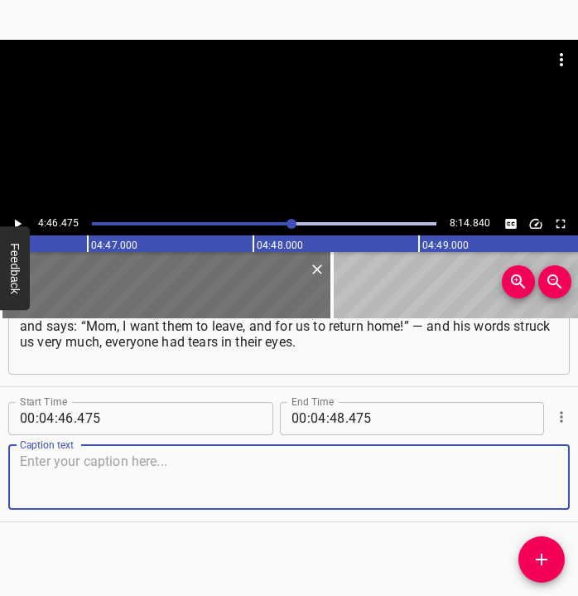
drag, startPoint x: 534, startPoint y: 486, endPoint x: 545, endPoint y: 485, distance: 11.7
click at [545, 485] on div "Caption text" at bounding box center [289, 477] width 562 height 65
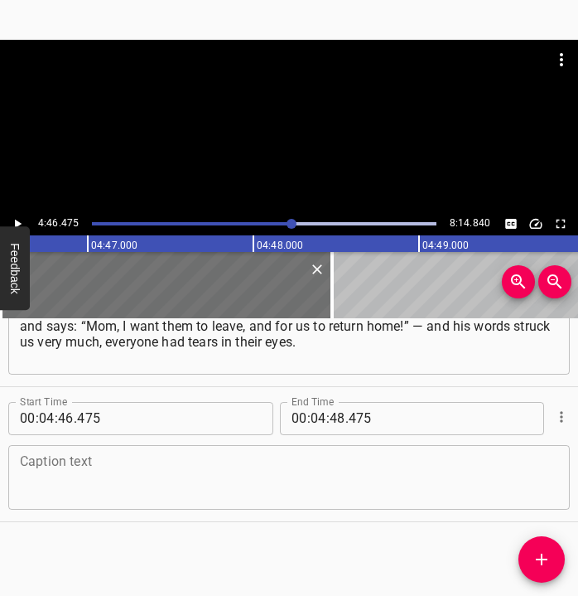
click at [67, 465] on textarea at bounding box center [289, 476] width 538 height 47
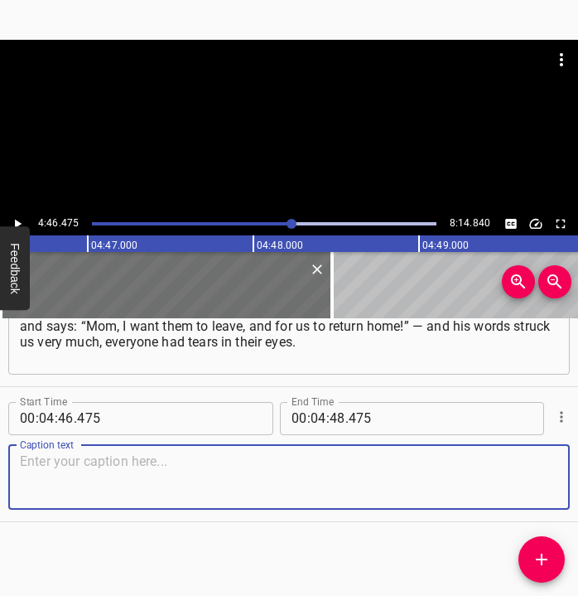
paste textarea "These are such touching moments! And they testify that the war had only just be…"
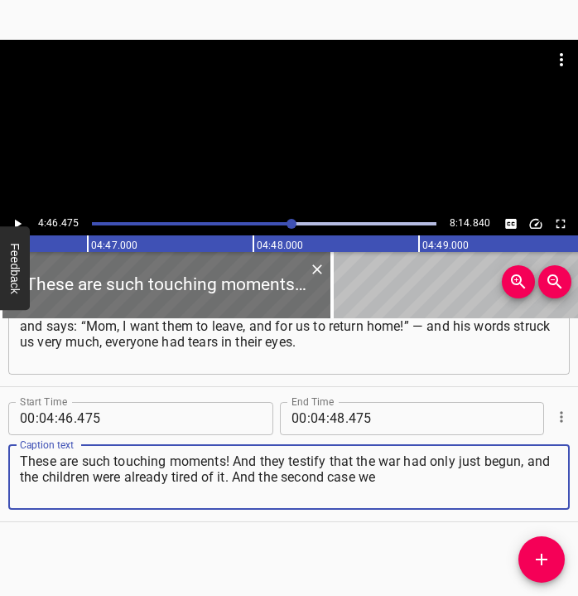
type textarea "These are such touching moments! And they testify that the war had only just be…"
click at [15, 220] on icon "Play/Pause" at bounding box center [18, 223] width 7 height 9
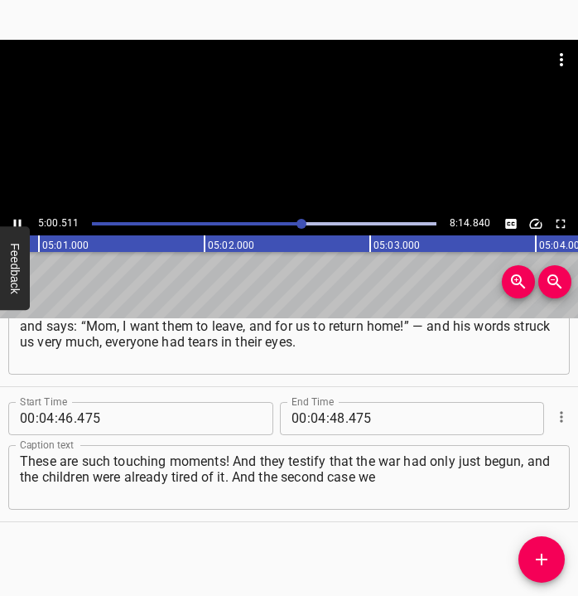
click at [20, 217] on icon "Play/Pause" at bounding box center [17, 223] width 15 height 15
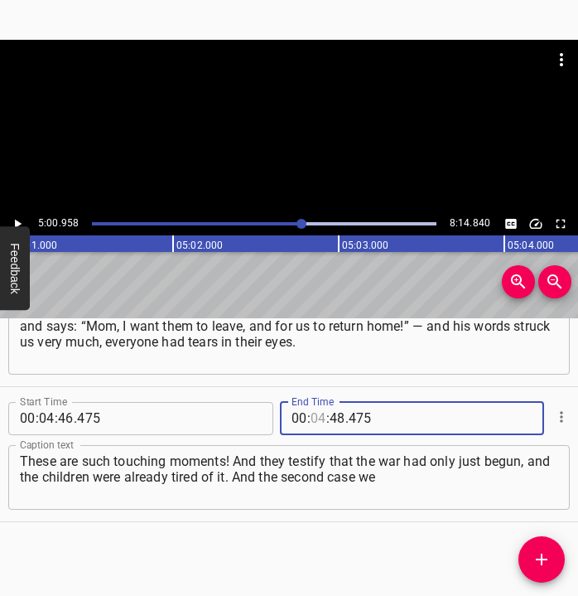
click at [311, 409] on input "number" at bounding box center [319, 418] width 16 height 33
type input "05"
type input "00"
type input "958"
click at [543, 560] on icon "Add Cue" at bounding box center [542, 559] width 12 height 12
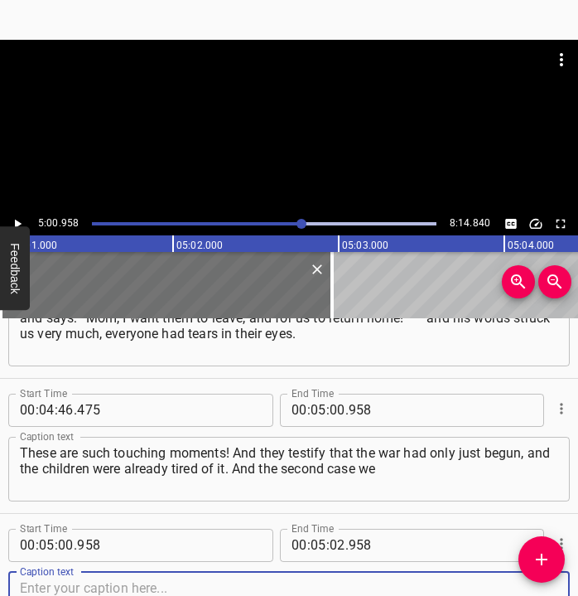
scroll to position [2905, 0]
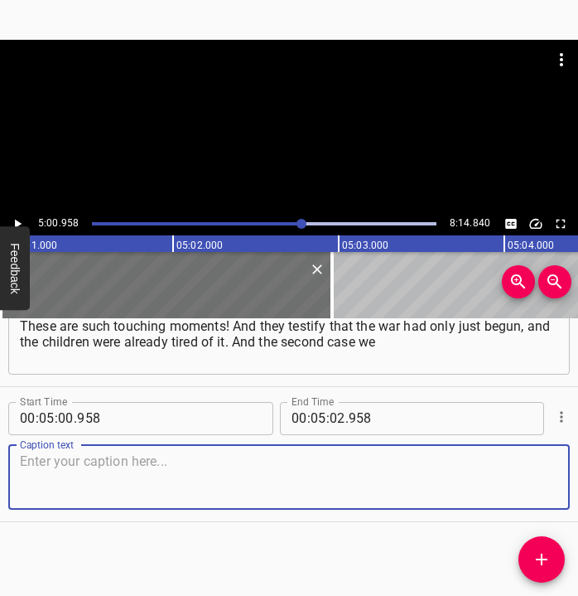
drag, startPoint x: 525, startPoint y: 474, endPoint x: 574, endPoint y: 473, distance: 48.9
click at [541, 473] on textarea at bounding box center [289, 476] width 538 height 47
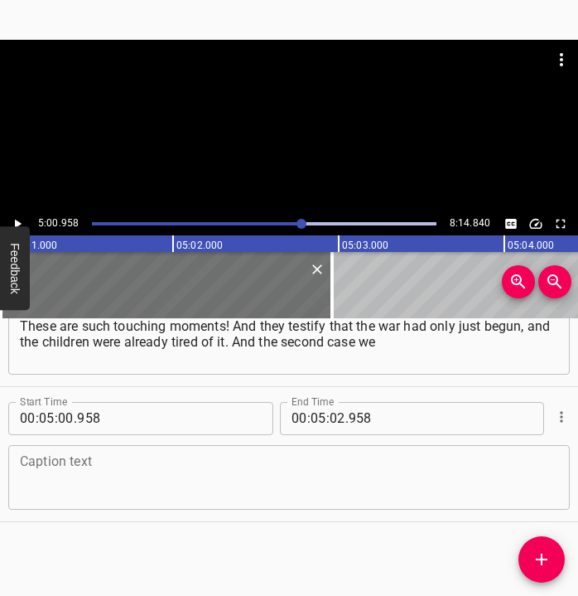
click at [66, 485] on textarea at bounding box center [289, 476] width 538 height 47
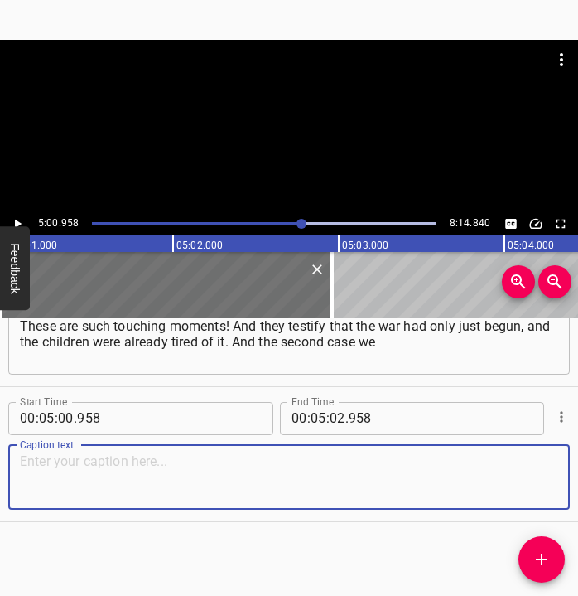
paste textarea "had was also a birthday. An older boy came up and said: “May I ask for a flower…"
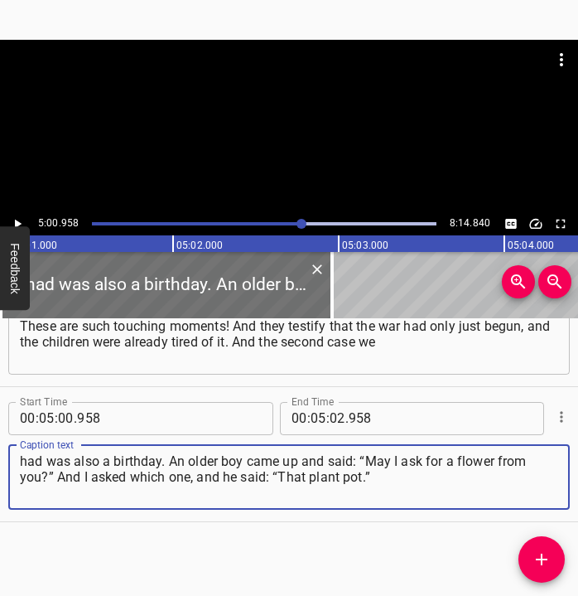
type textarea "had was also a birthday. An older boy came up and said: “May I ask for a flower…"
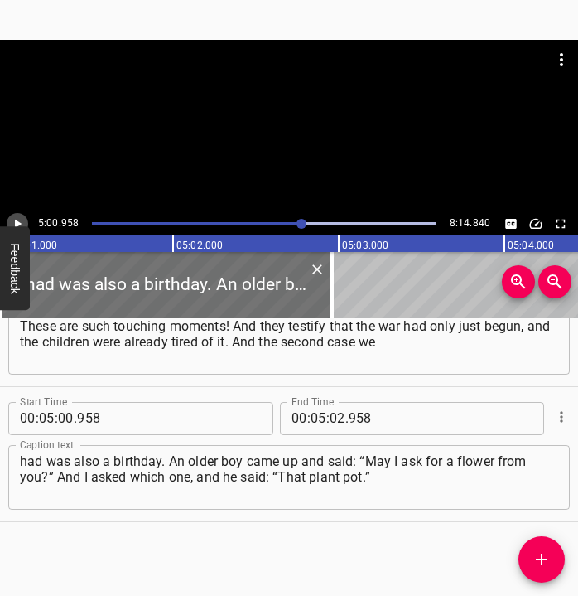
click at [18, 219] on icon "Play/Pause" at bounding box center [17, 223] width 15 height 15
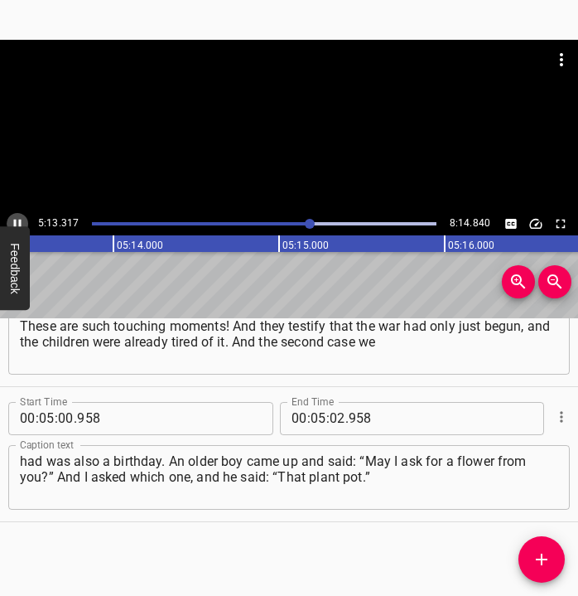
click at [21, 219] on icon "Play/Pause" at bounding box center [17, 223] width 15 height 15
drag, startPoint x: 327, startPoint y: 414, endPoint x: 331, endPoint y: 406, distance: 8.9
click at [330, 413] on input "number" at bounding box center [338, 418] width 16 height 33
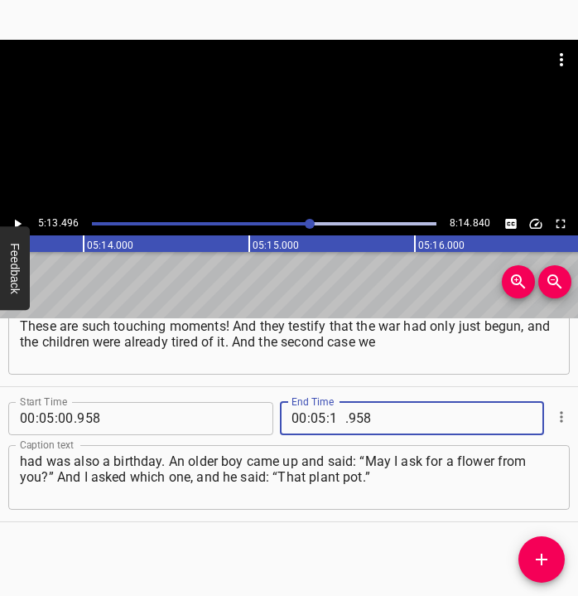
type input "13"
type input "496"
click at [550, 553] on icon "Add Cue" at bounding box center [542, 559] width 20 height 20
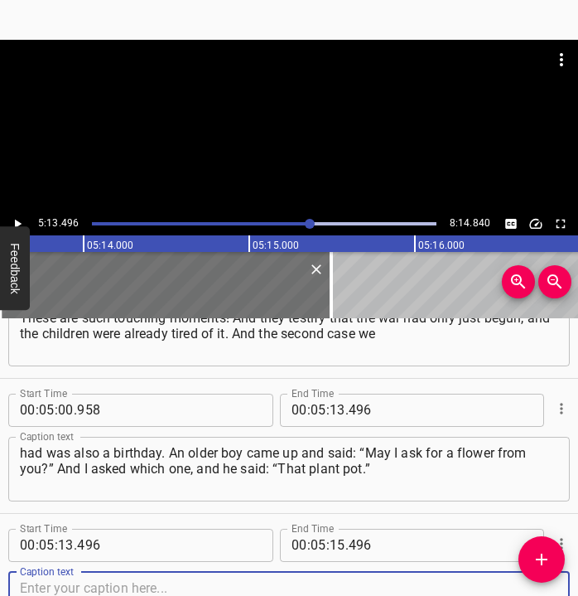
scroll to position [3040, 0]
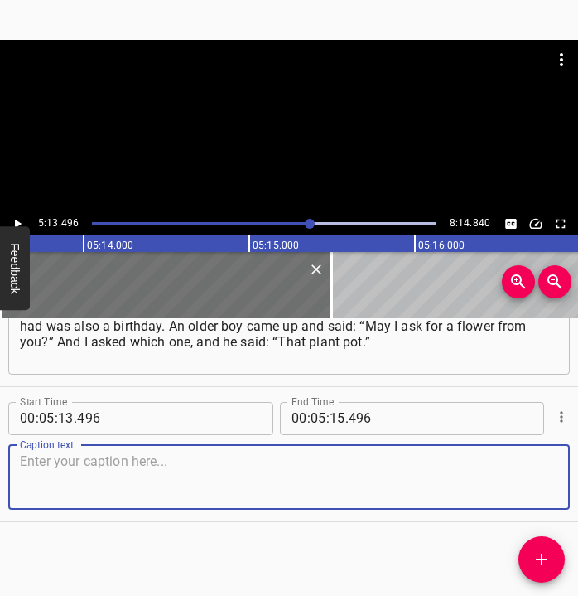
click at [533, 483] on textarea at bounding box center [289, 476] width 538 height 47
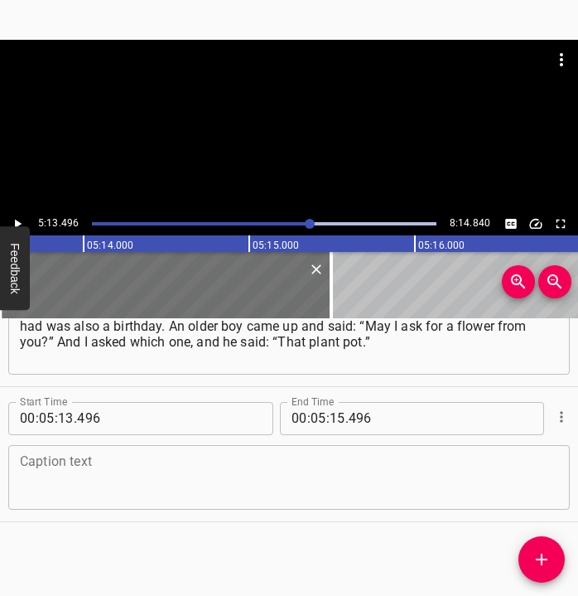
click at [214, 466] on textarea at bounding box center [289, 476] width 538 height 47
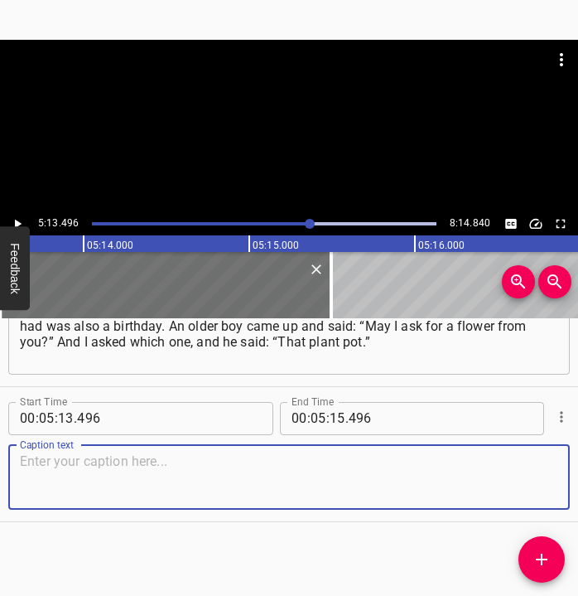
paste textarea "He chose a pot, we went down with him into the shelter, he went up to his mothe…"
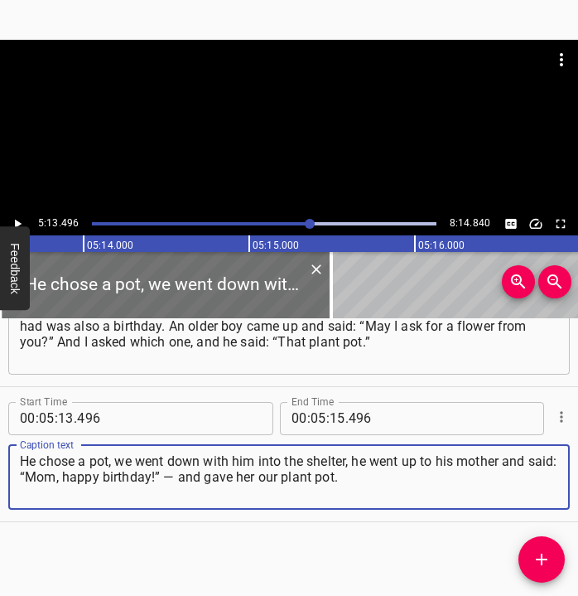
type textarea "He chose a pot, we went down with him into the shelter, he went up to his mothe…"
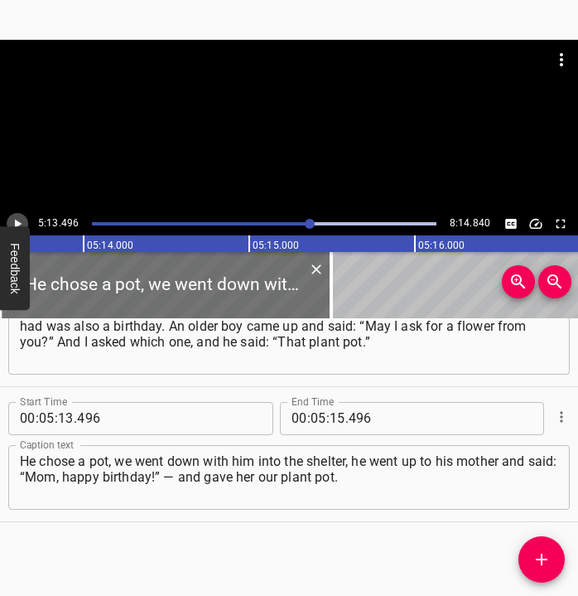
click at [22, 220] on icon "Play/Pause" at bounding box center [17, 223] width 15 height 15
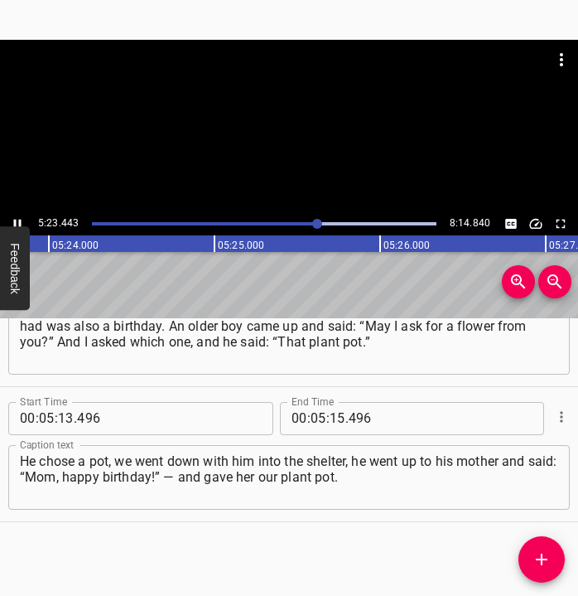
click at [18, 213] on button "Play/Pause" at bounding box center [18, 224] width 22 height 22
click at [336, 417] on input "number" at bounding box center [338, 418] width 16 height 33
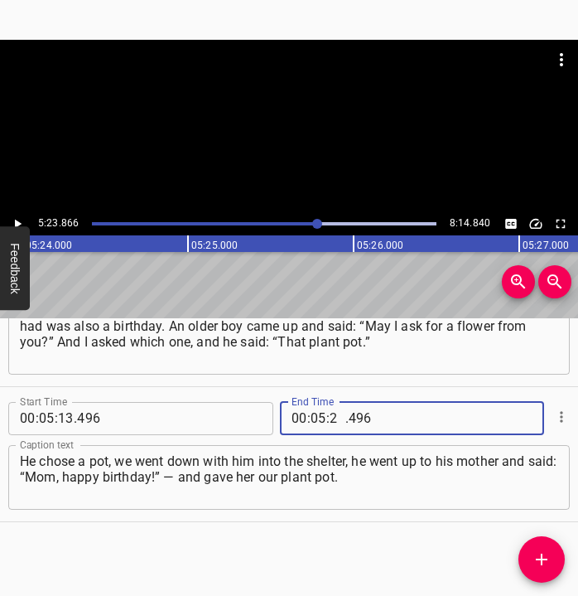
type input "23"
type input "866"
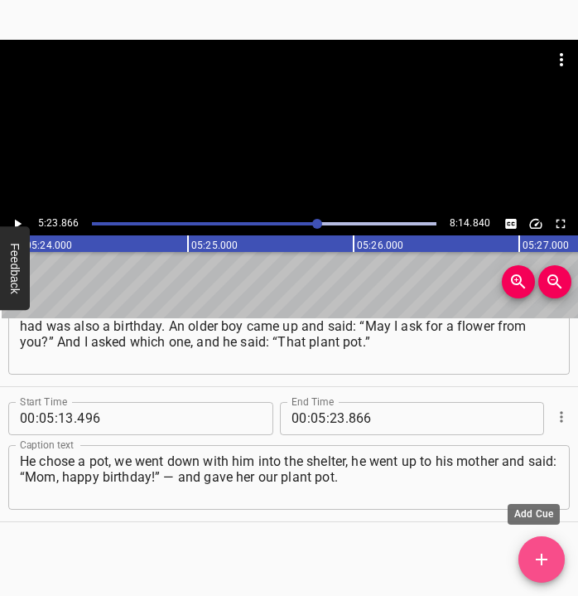
click at [536, 558] on icon "Add Cue" at bounding box center [542, 559] width 20 height 20
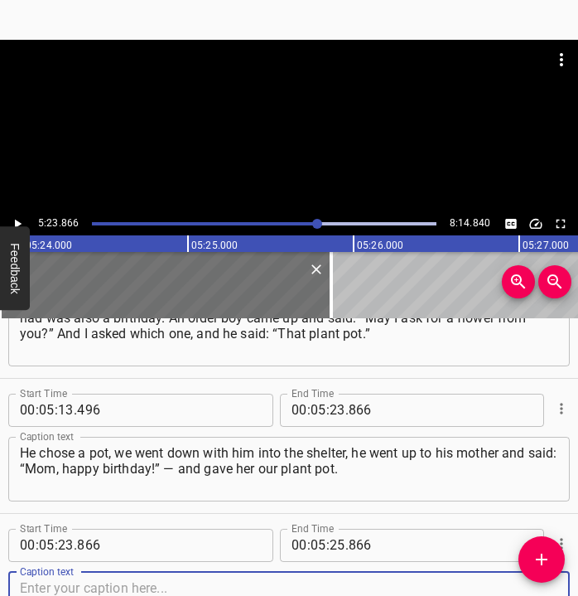
scroll to position [3175, 0]
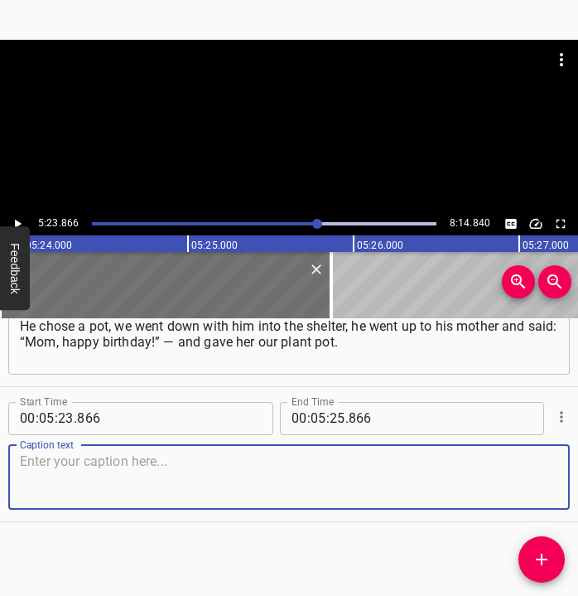
click at [510, 451] on div "Caption text" at bounding box center [289, 477] width 562 height 65
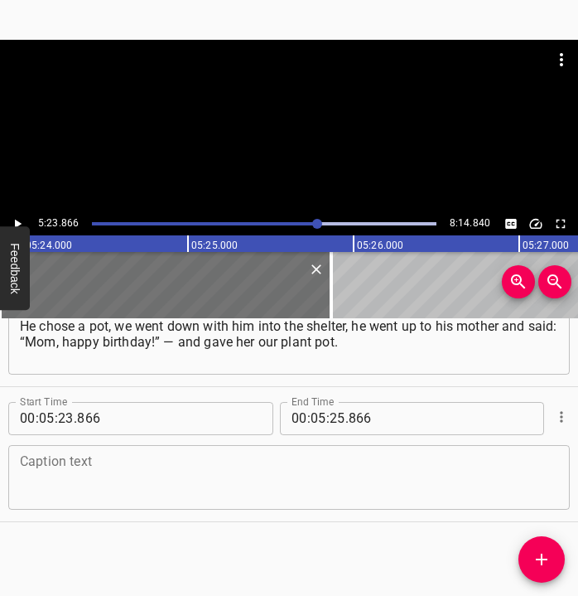
click at [128, 478] on textarea at bounding box center [289, 476] width 538 height 47
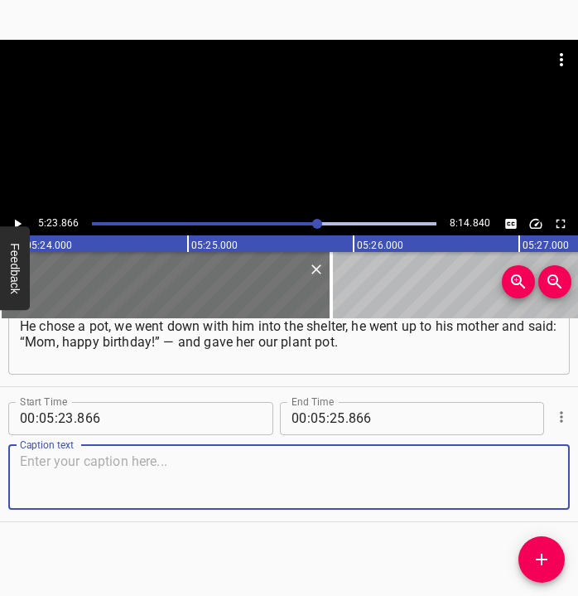
paste textarea "That too was moving, tears came to our eyes. The child simply wanted to give fl…"
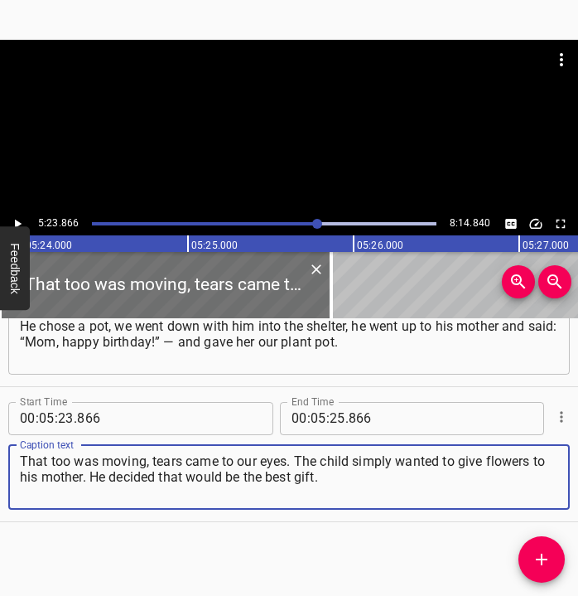
type textarea "That too was moving, tears came to our eyes. The child simply wanted to give fl…"
click at [22, 219] on icon "Play/Pause" at bounding box center [17, 223] width 15 height 15
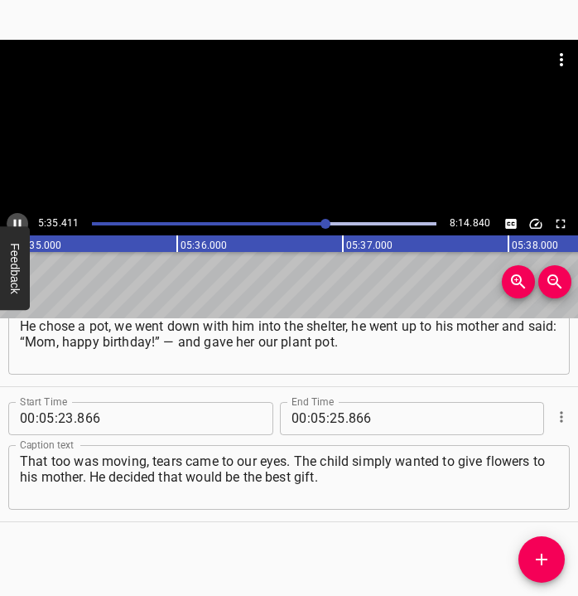
click at [12, 221] on icon "Play/Pause" at bounding box center [17, 223] width 15 height 15
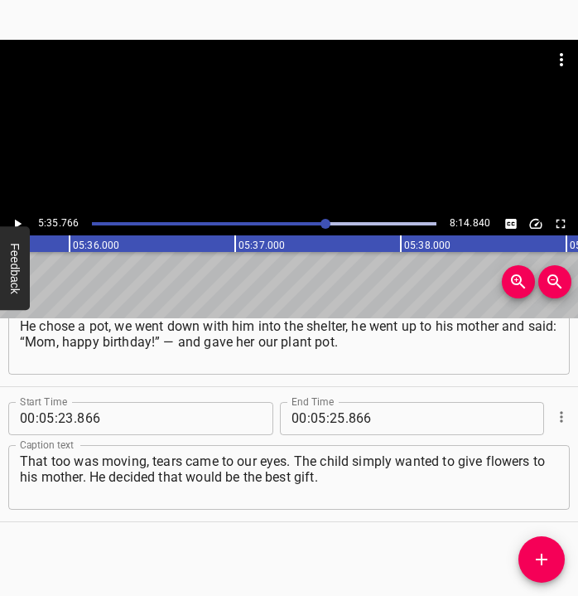
scroll to position [0, 55631]
click at [12, 221] on icon "Play/Pause" at bounding box center [17, 223] width 15 height 15
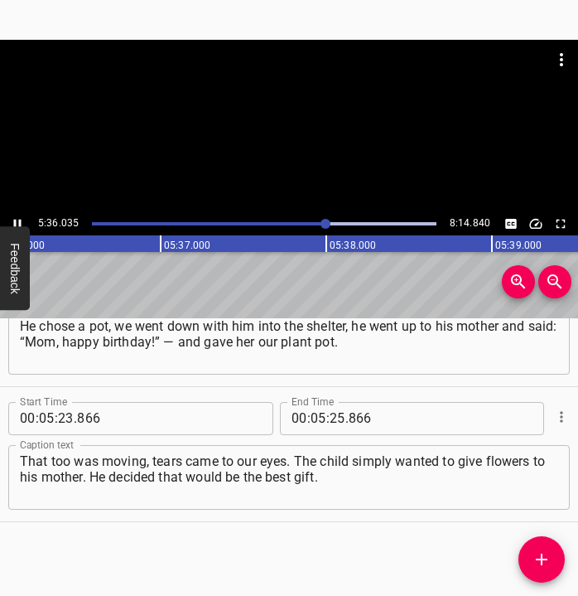
click at [12, 221] on icon "Play/Pause" at bounding box center [17, 223] width 15 height 15
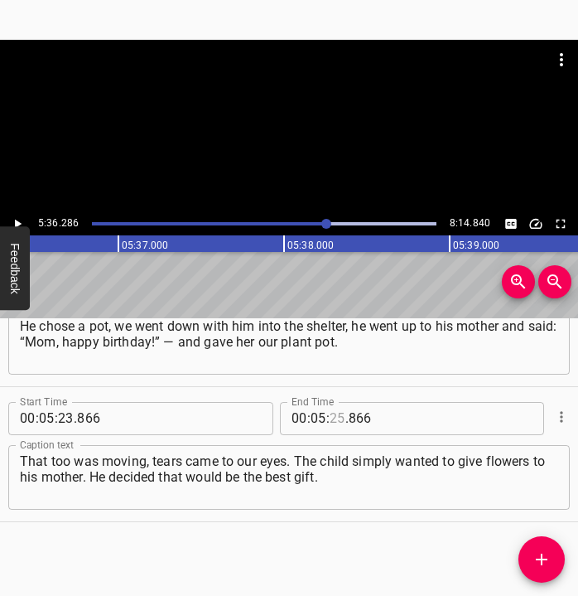
click at [336, 414] on input "number" at bounding box center [338, 418] width 16 height 33
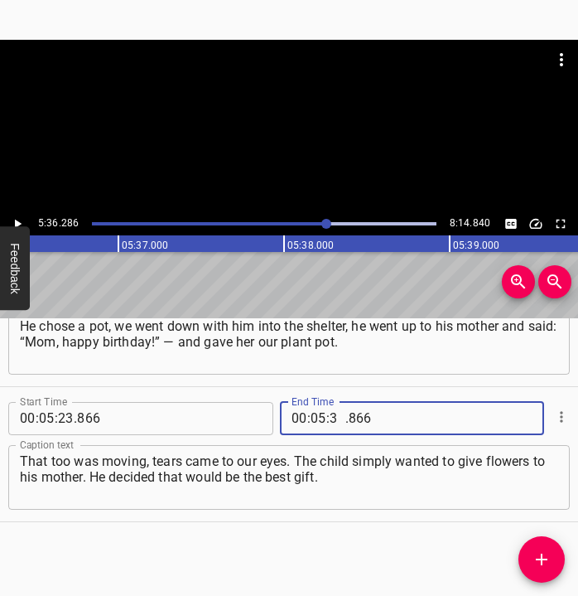
type input "36"
type input "286"
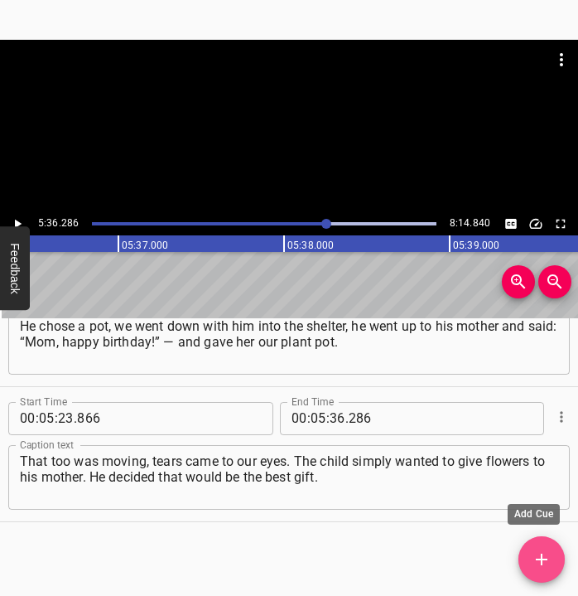
click at [549, 548] on button "Add Cue" at bounding box center [542, 559] width 46 height 46
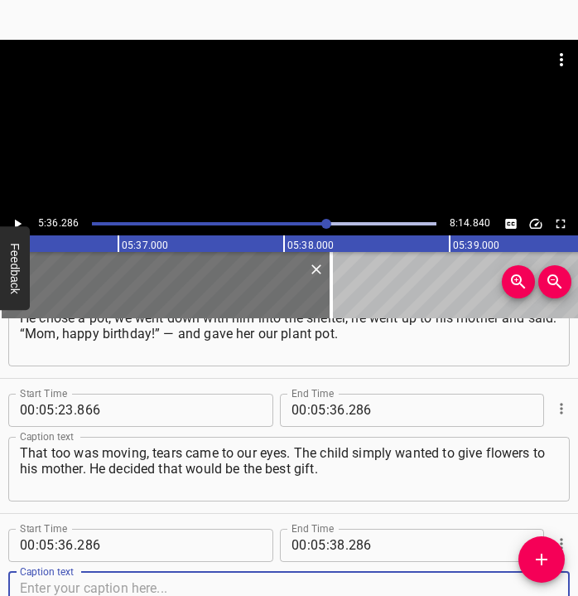
scroll to position [3310, 0]
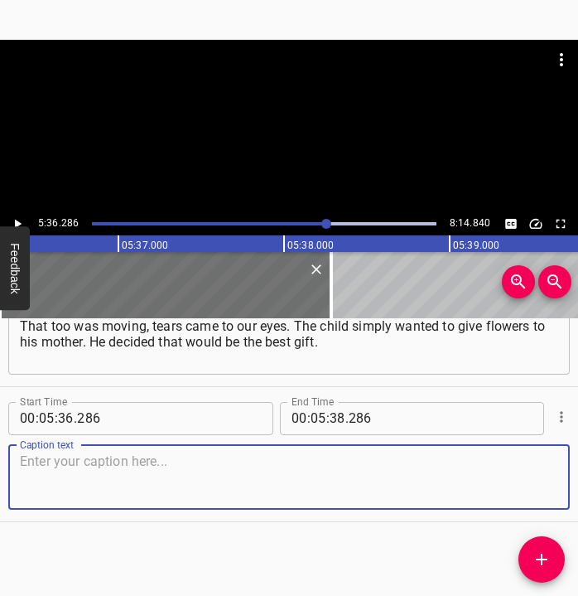
drag, startPoint x: 530, startPoint y: 493, endPoint x: 561, endPoint y: 488, distance: 31.1
click at [561, 488] on div "Start Time 00 : 05 : 36 . 286 Start Time End Time 00 : 05 : 38 . 286 End Time C…" at bounding box center [289, 454] width 578 height 134
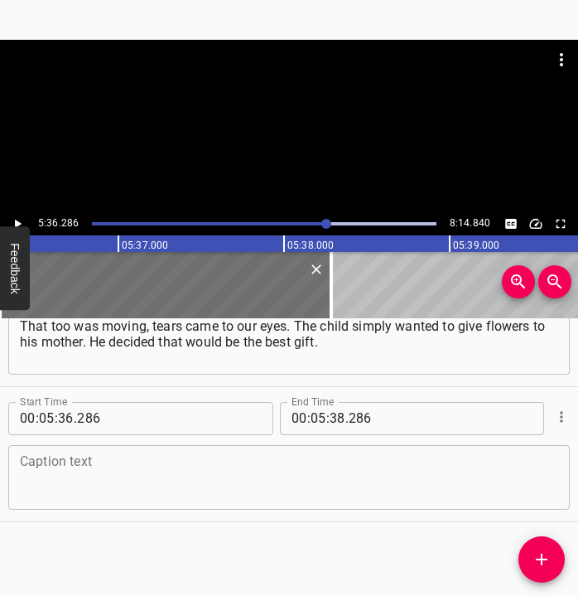
click at [109, 463] on textarea at bounding box center [289, 476] width 538 height 47
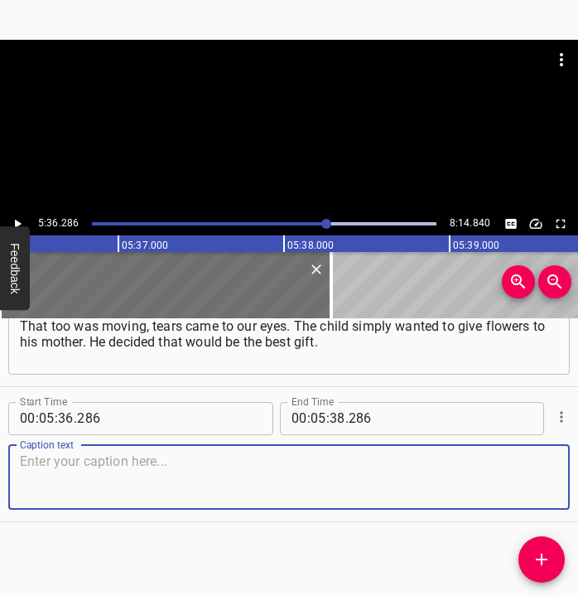
paste textarea "Because everyone was afraid. Everyone was staying, everyone was living in that …"
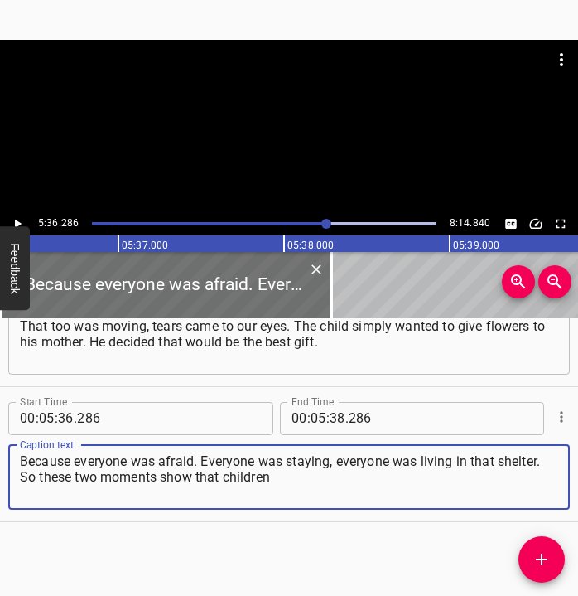
type textarea "Because everyone was afraid. Everyone was staying, everyone was living in that …"
click at [13, 220] on icon "Play/Pause" at bounding box center [17, 223] width 15 height 15
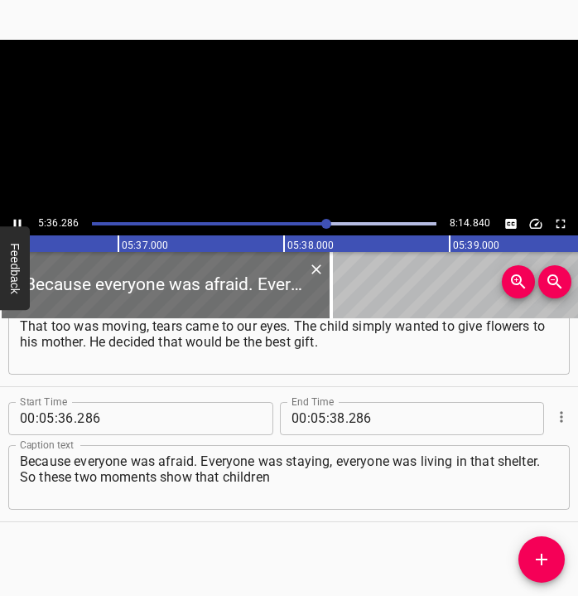
scroll to position [0, 55747]
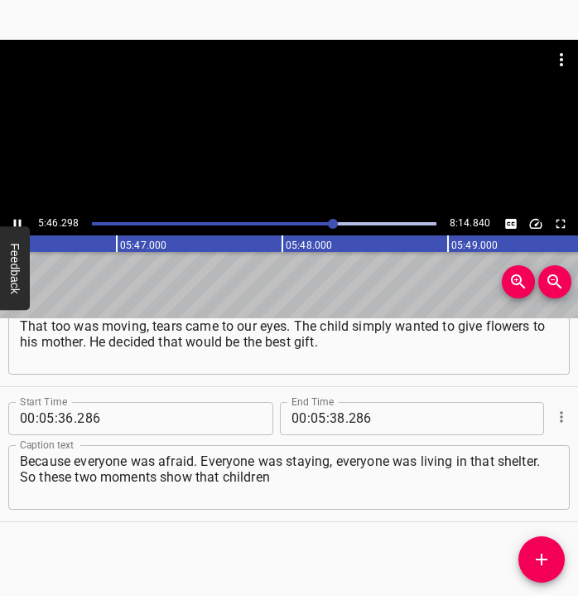
click at [18, 220] on icon "Play/Pause" at bounding box center [17, 223] width 15 height 15
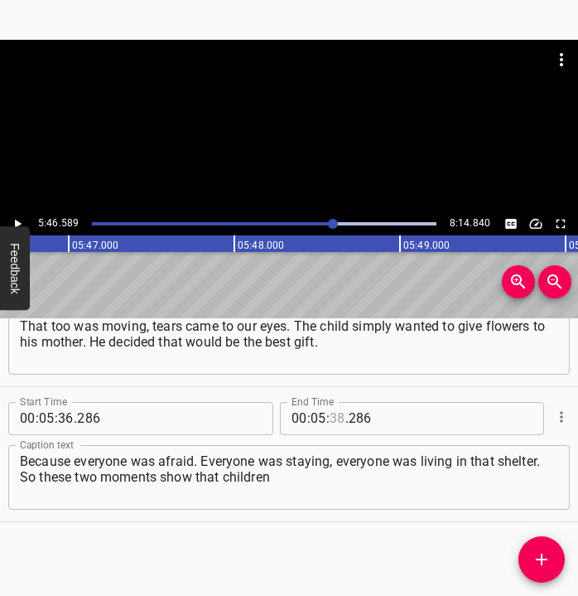
click at [330, 421] on input "number" at bounding box center [338, 418] width 16 height 33
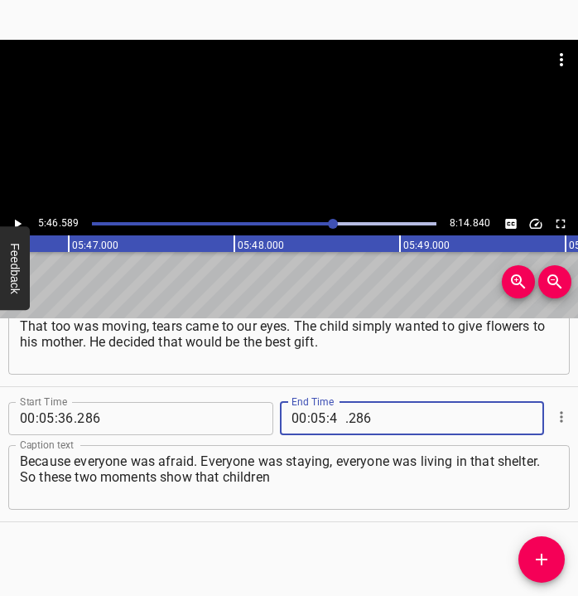
type input "46"
type input "589"
click at [548, 553] on icon "Add Cue" at bounding box center [542, 559] width 20 height 20
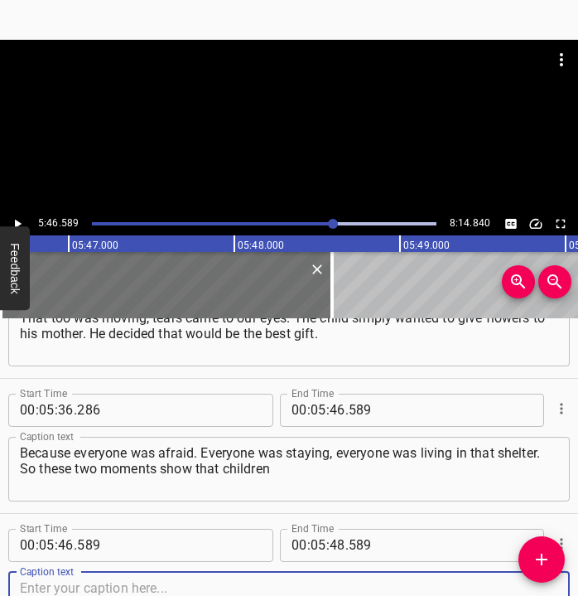
scroll to position [3445, 0]
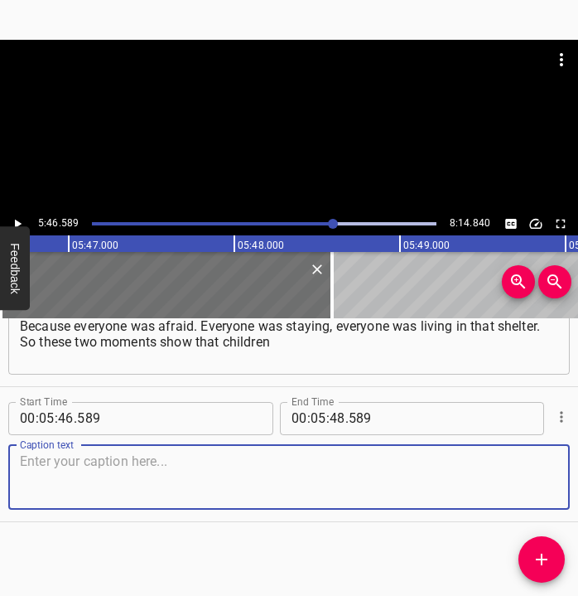
drag, startPoint x: 521, startPoint y: 484, endPoint x: 570, endPoint y: 480, distance: 49.1
click at [543, 481] on textarea at bounding box center [289, 476] width 538 height 47
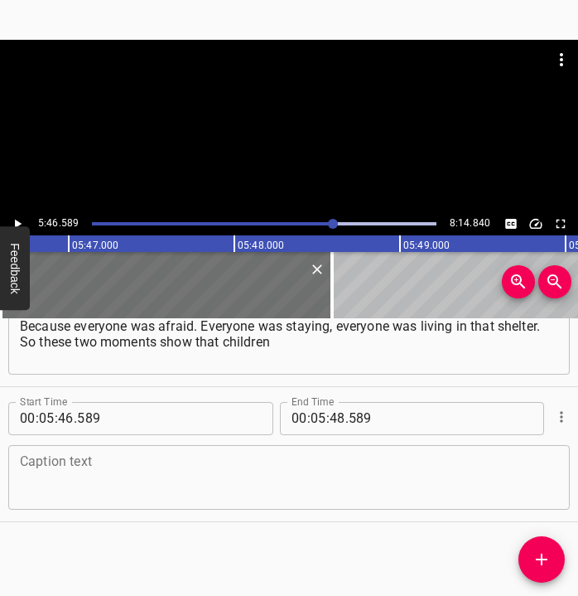
click at [93, 471] on textarea at bounding box center [289, 476] width 538 height 47
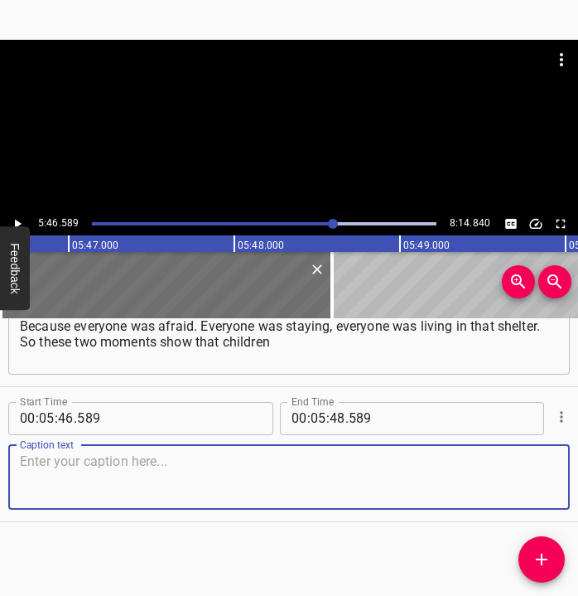
paste textarea "feel most of all what war is. Our shelter is large, I have already spoken about…"
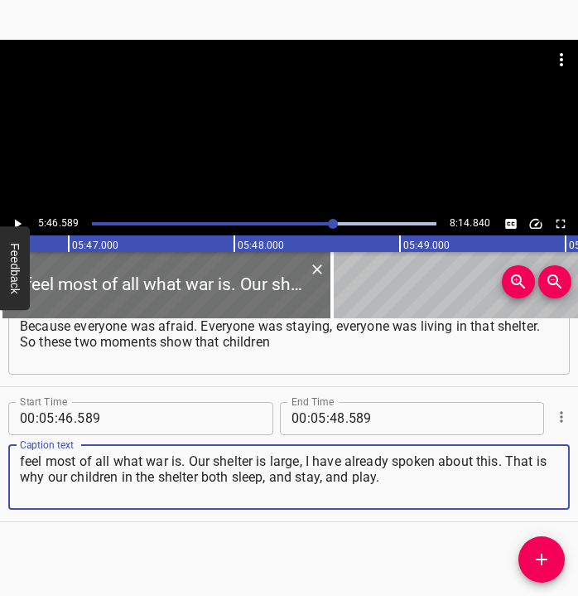
type textarea "feel most of all what war is. Our shelter is large, I have already spoken about…"
click at [21, 219] on icon "Play/Pause" at bounding box center [17, 223] width 15 height 15
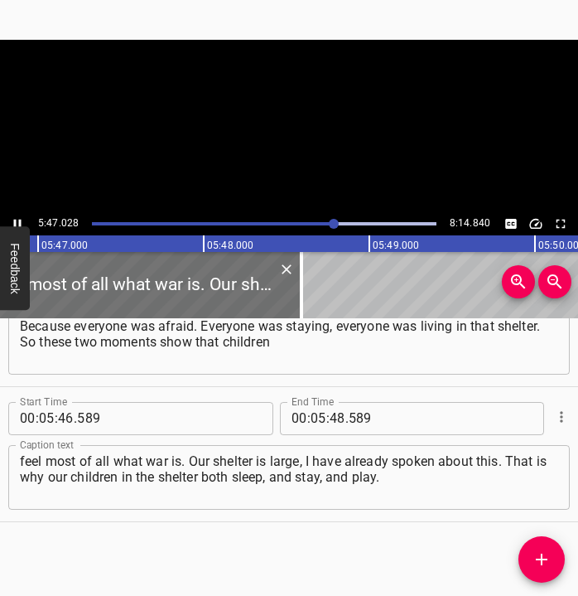
scroll to position [0, 57496]
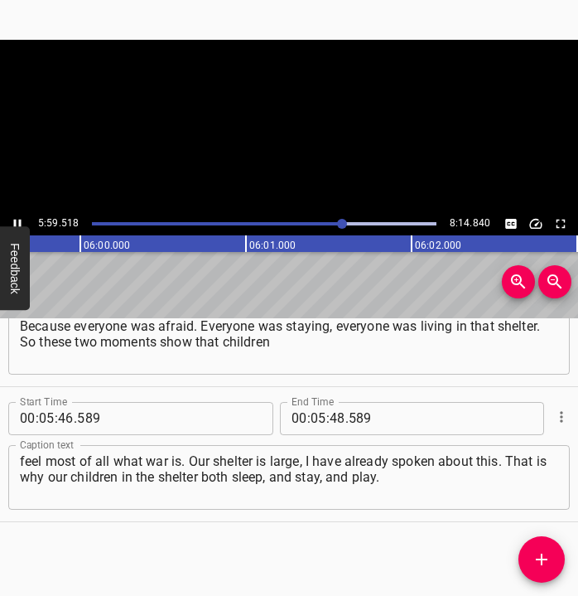
click at [22, 217] on icon "Play/Pause" at bounding box center [17, 223] width 15 height 15
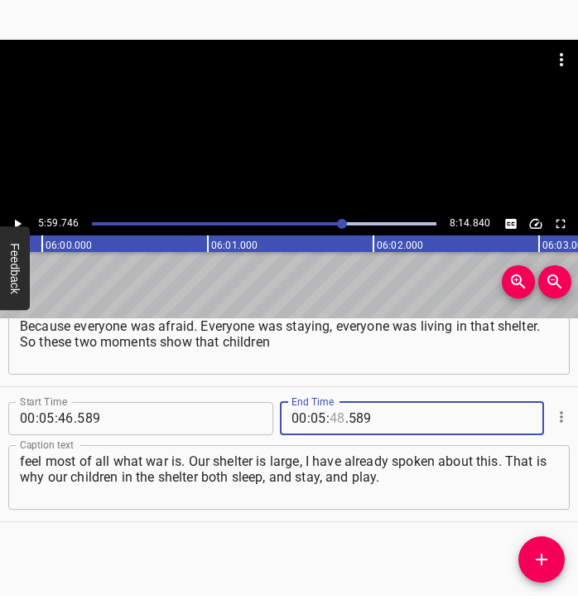
click at [334, 418] on input "number" at bounding box center [338, 418] width 16 height 33
type input "59"
type input "746"
click at [545, 552] on icon "Add Cue" at bounding box center [542, 559] width 20 height 20
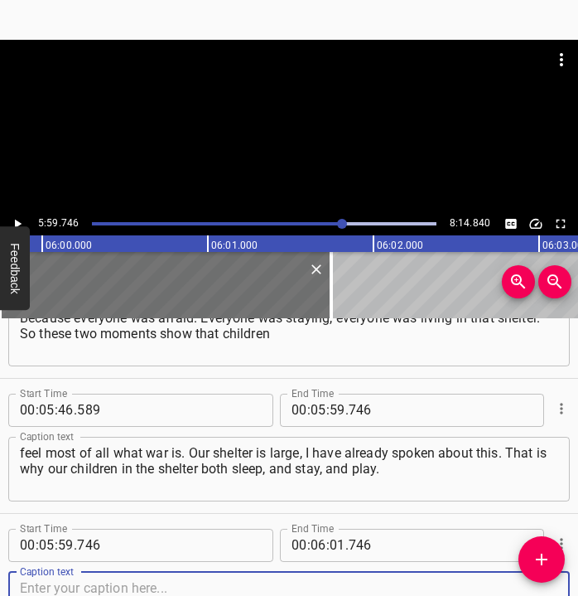
scroll to position [3580, 0]
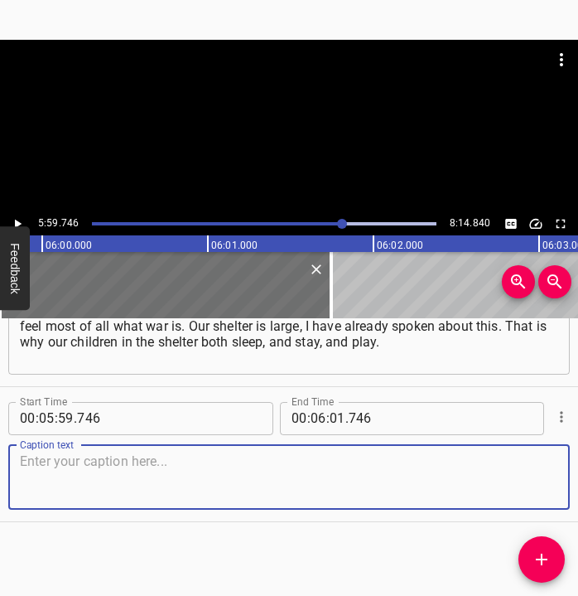
drag, startPoint x: 522, startPoint y: 476, endPoint x: 569, endPoint y: 475, distance: 47.2
click at [532, 476] on textarea at bounding box center [289, 476] width 538 height 47
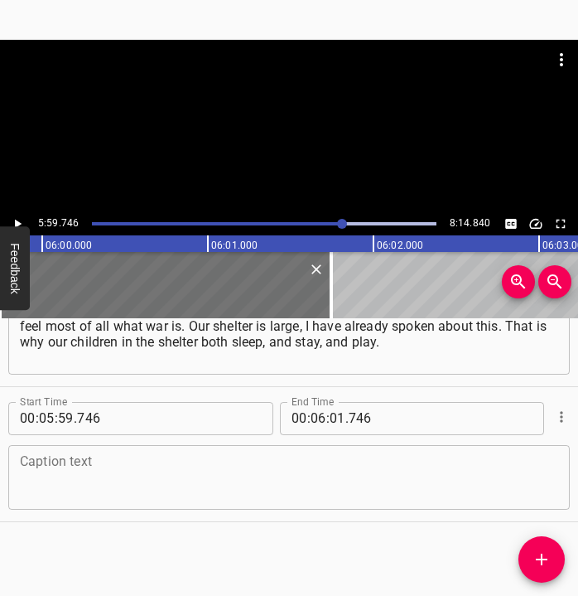
click at [104, 487] on textarea at bounding box center [289, 476] width 538 height 47
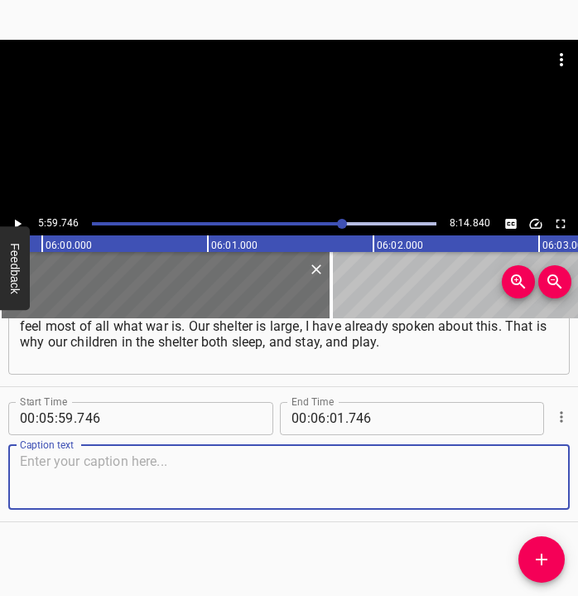
paste textarea "We have a large space. We made a play zone for them, they can play, and rest, a…"
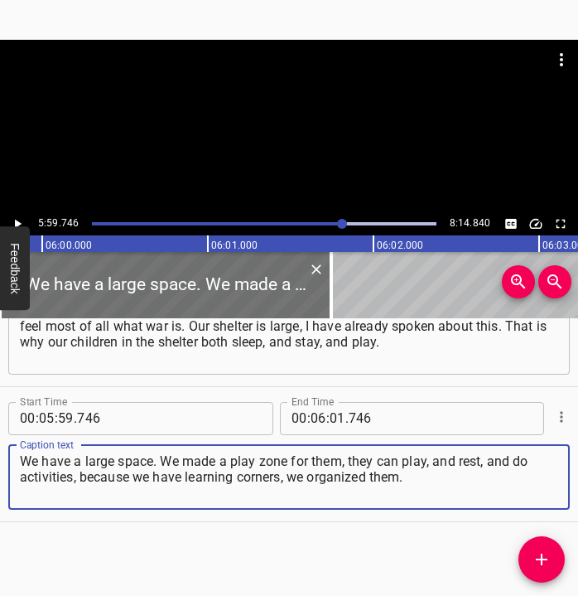
type textarea "We have a large space. We made a play zone for them, they can play, and rest, a…"
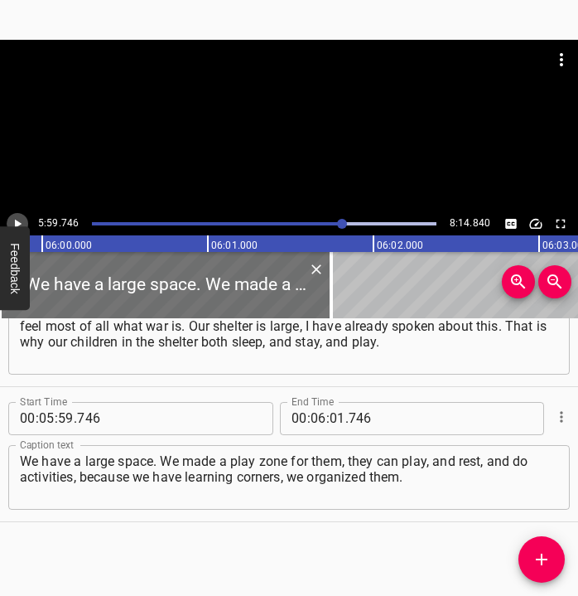
click at [22, 218] on icon "Play/Pause" at bounding box center [17, 223] width 15 height 15
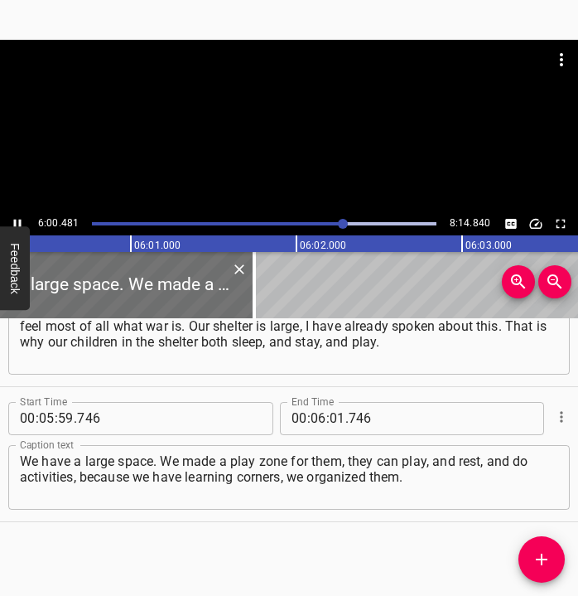
scroll to position [0, 59716]
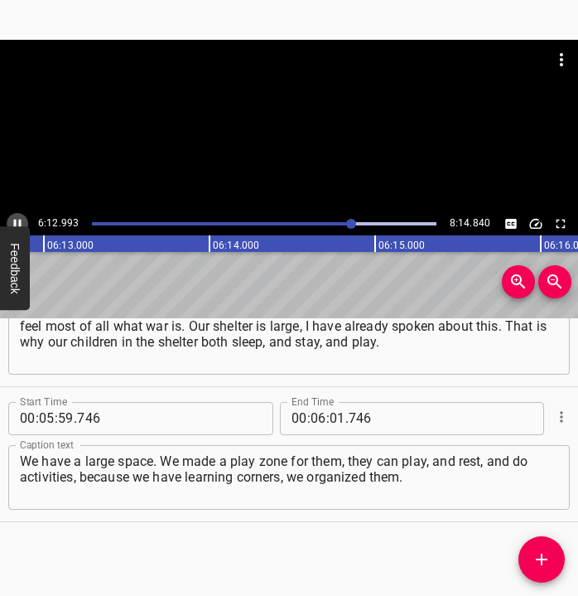
click at [13, 220] on icon "Play/Pause" at bounding box center [17, 223] width 15 height 15
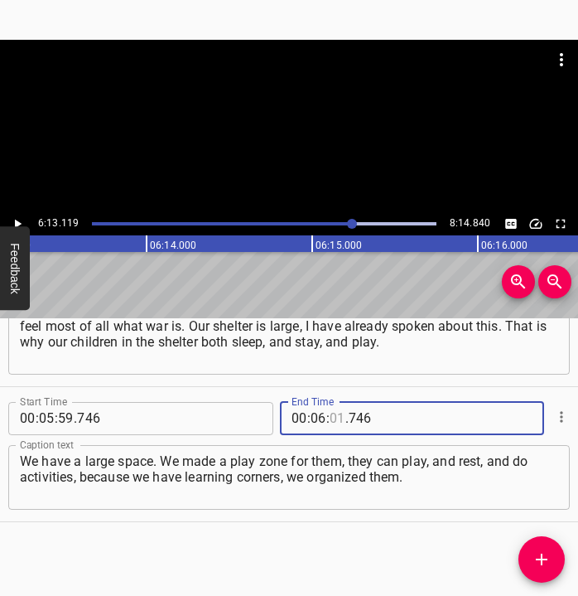
click at [330, 417] on input "number" at bounding box center [338, 418] width 16 height 33
type input "13"
type input "119"
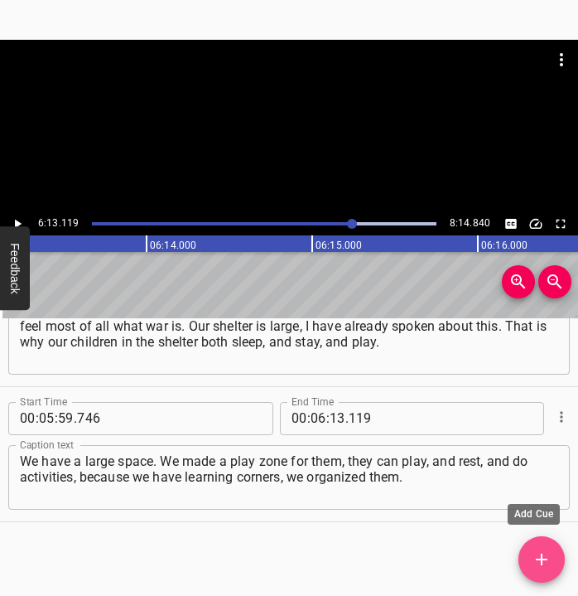
click at [536, 553] on icon "Add Cue" at bounding box center [542, 559] width 20 height 20
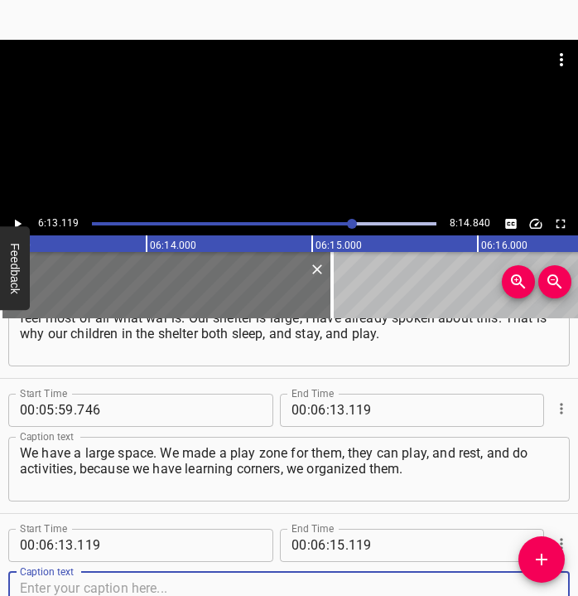
scroll to position [3715, 0]
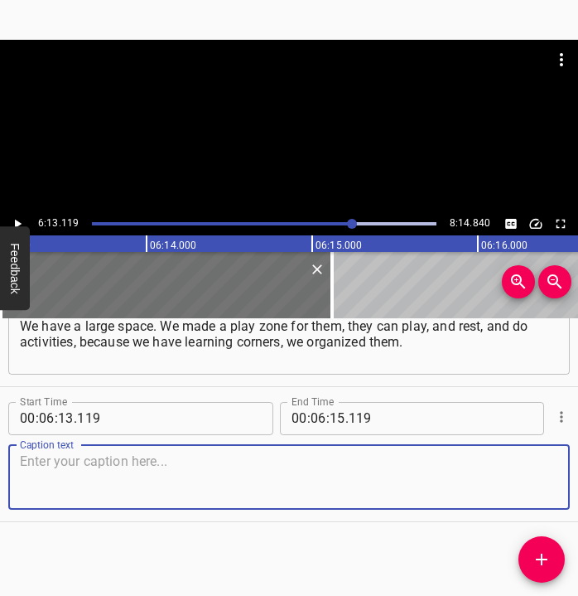
drag, startPoint x: 527, startPoint y: 484, endPoint x: 564, endPoint y: 473, distance: 38.8
click at [554, 475] on div "Caption text" at bounding box center [289, 477] width 562 height 65
click at [99, 478] on textarea at bounding box center [289, 476] width 538 height 47
paste textarea "They are already organized. They know how to go down, what to do. Even the soun…"
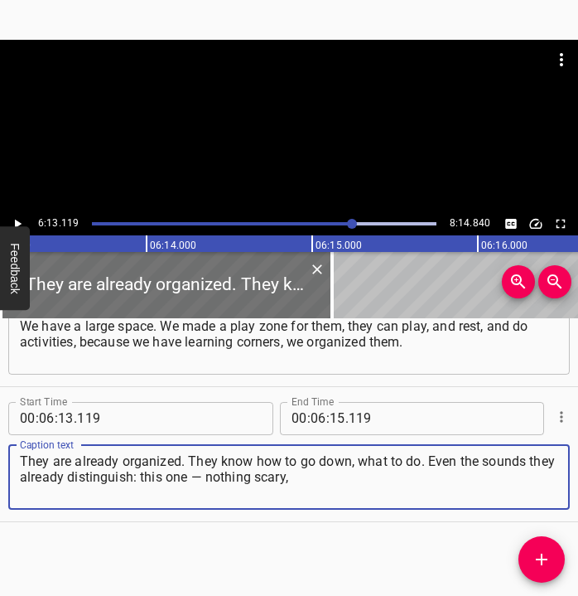
type textarea "They are already organized. They know how to go down, what to do. Even the soun…"
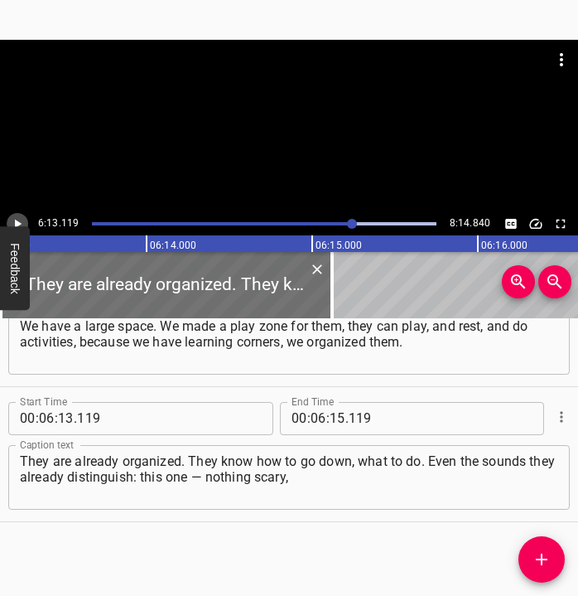
click at [18, 219] on icon "Play/Pause" at bounding box center [17, 223] width 15 height 15
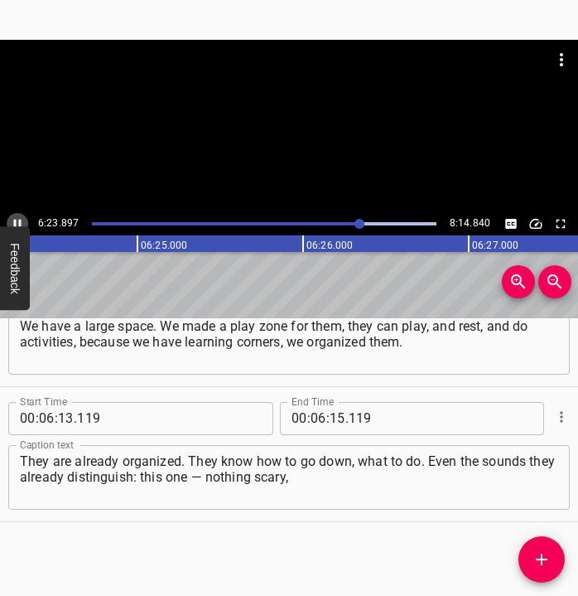
click at [16, 218] on icon "Play/Pause" at bounding box center [17, 223] width 15 height 15
click at [17, 218] on icon "Play/Pause" at bounding box center [17, 223] width 15 height 15
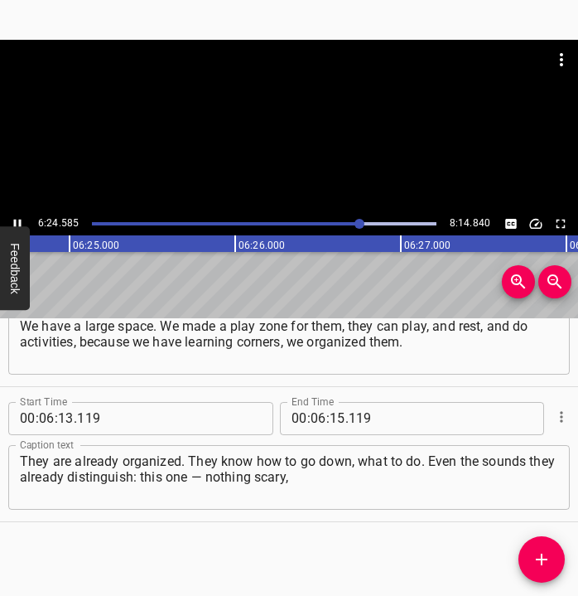
click at [18, 218] on icon "Play/Pause" at bounding box center [17, 223] width 15 height 15
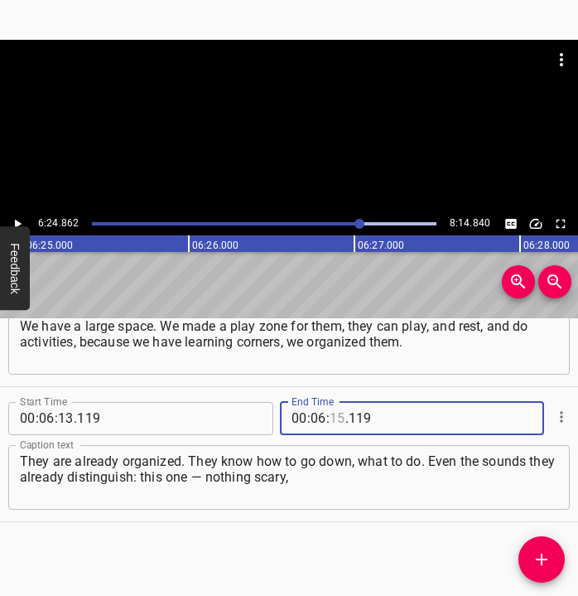
click at [331, 414] on input "number" at bounding box center [338, 418] width 16 height 33
type input "24"
type input "862"
click at [545, 553] on icon "Add Cue" at bounding box center [542, 559] width 20 height 20
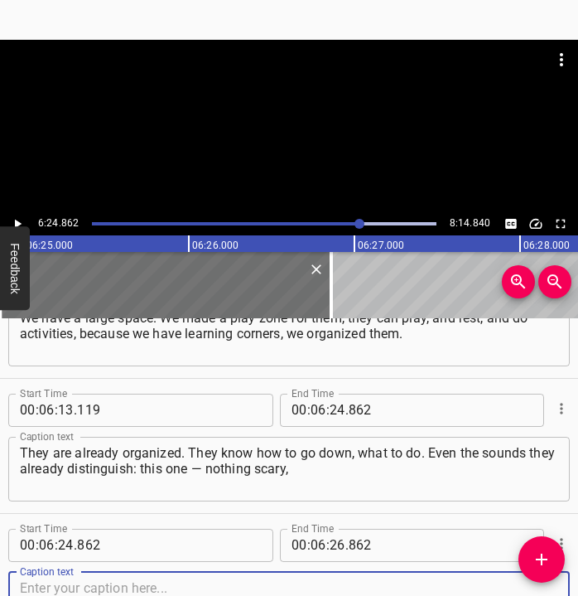
scroll to position [3850, 0]
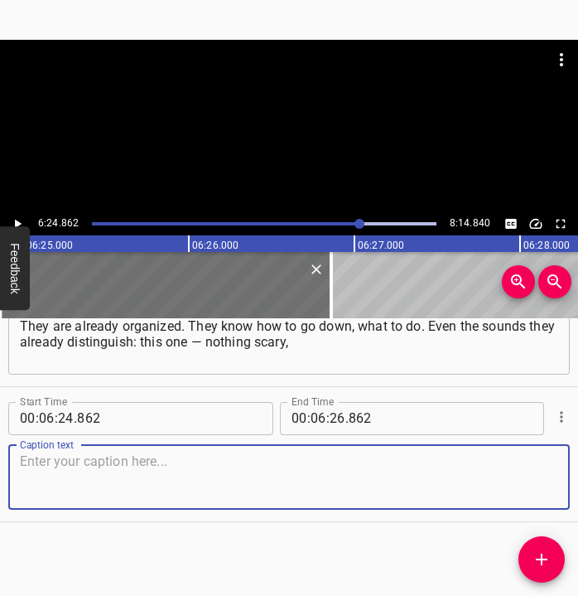
drag, startPoint x: 534, startPoint y: 471, endPoint x: 594, endPoint y: 454, distance: 61.9
click at [568, 454] on html "Caption Editor Batch Transcribe Login Sign Up Privacy Contact 6:24.862 8:14.840…" at bounding box center [289, 298] width 578 height 596
click at [133, 487] on textarea at bounding box center [289, 476] width 538 height 47
paste textarea "but if it is that one, then you already need to run faster. Psychologists have …"
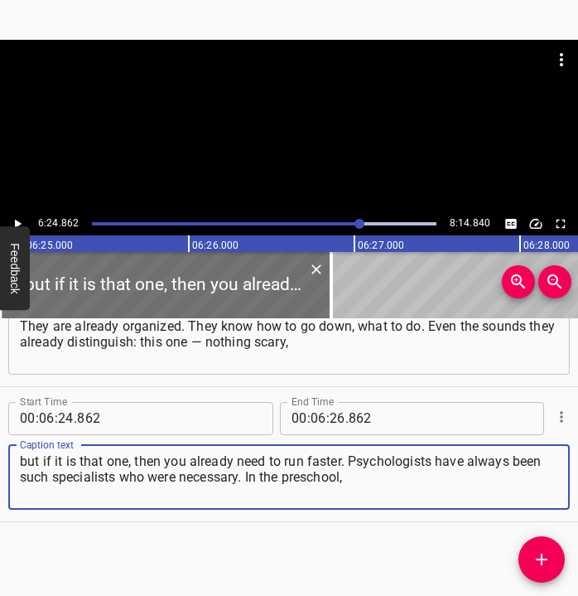
type textarea "but if it is that one, then you already need to run faster. Psychologists have …"
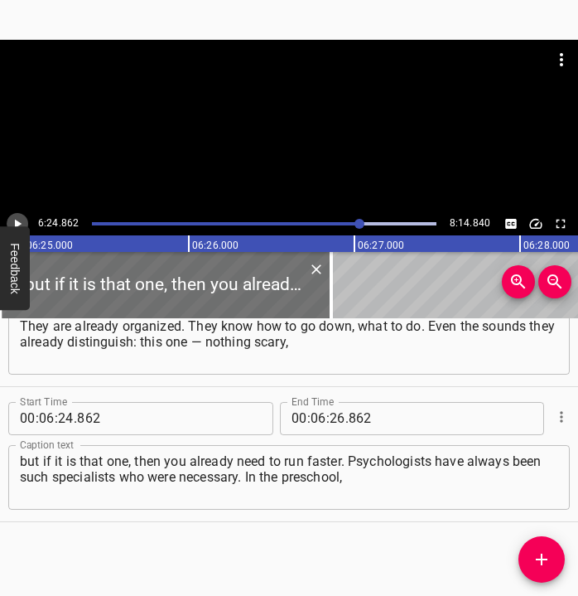
click at [23, 222] on icon "Play/Pause" at bounding box center [17, 223] width 15 height 15
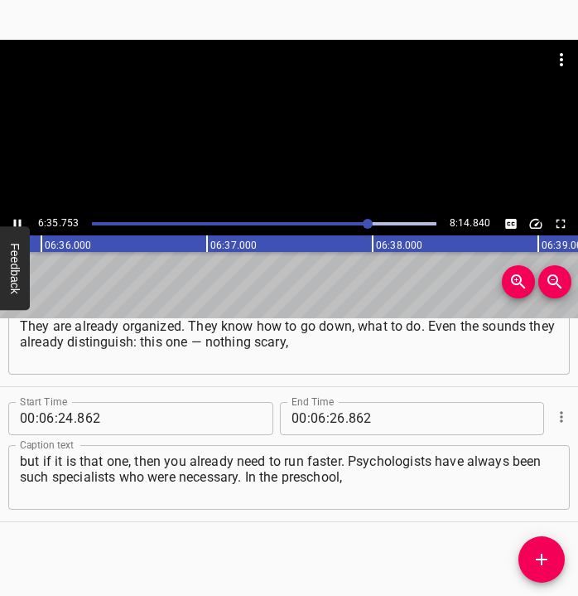
click at [20, 214] on button "Play/Pause" at bounding box center [18, 224] width 22 height 22
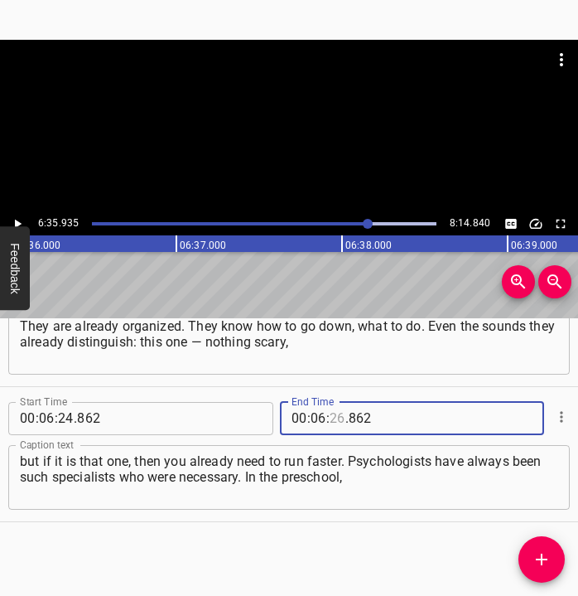
click at [331, 419] on input "number" at bounding box center [338, 418] width 16 height 33
type input "35"
type input "935"
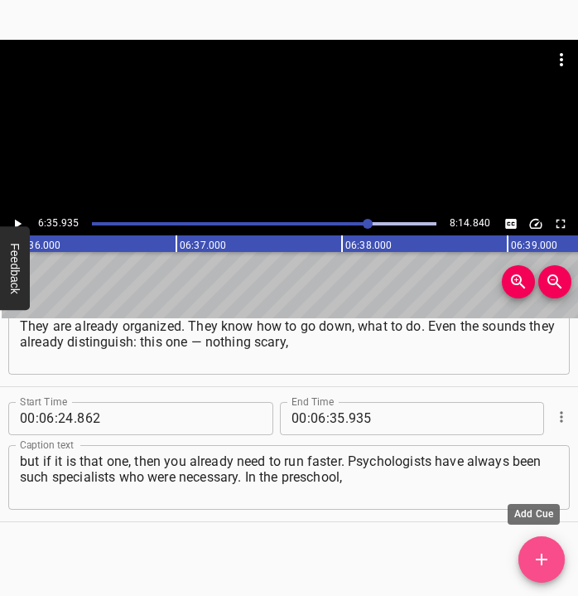
click at [538, 552] on icon "Add Cue" at bounding box center [542, 559] width 20 height 20
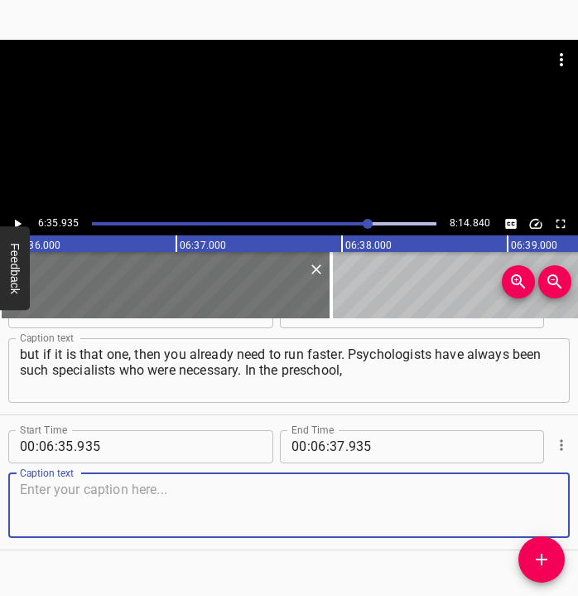
scroll to position [3986, 0]
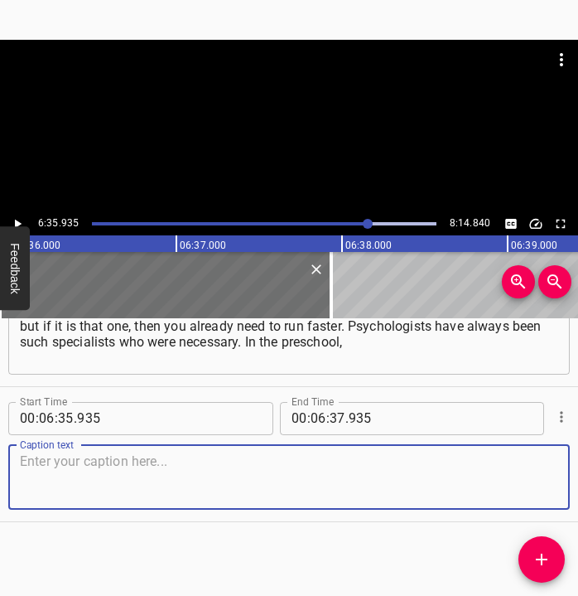
drag, startPoint x: 532, startPoint y: 480, endPoint x: 573, endPoint y: 475, distance: 41.8
click at [551, 477] on div "Caption text" at bounding box center [289, 477] width 562 height 65
click at [162, 468] on textarea at bounding box center [289, 476] width 538 height 47
paste textarea "and in the school — these are the people who must work, especially with childre…"
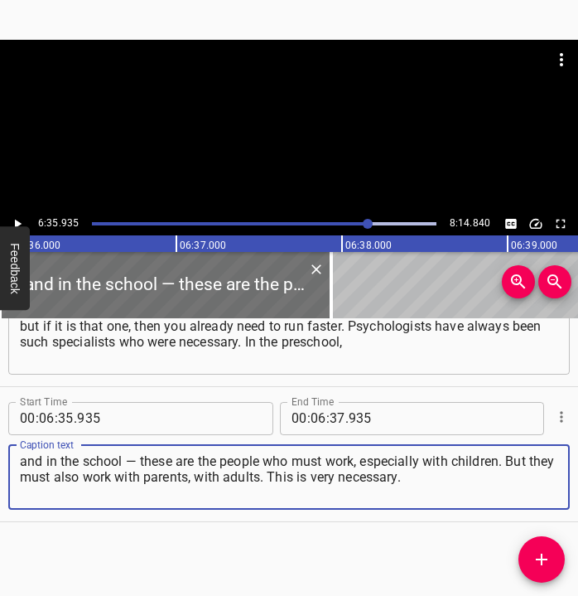
drag, startPoint x: 441, startPoint y: 481, endPoint x: 15, endPoint y: 463, distance: 426.2
click at [15, 463] on div "and in the school — these are the people who must work, especially with childre…" at bounding box center [289, 477] width 562 height 65
paste textarea
type textarea "and in the school — these are the people who must work, especially with childre…"
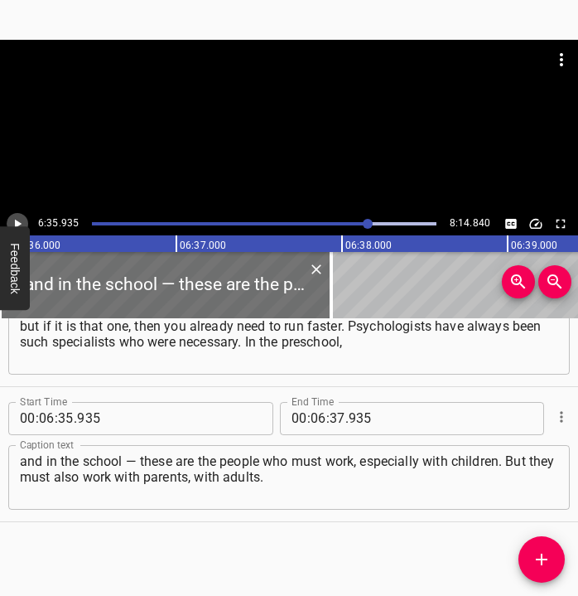
click at [16, 221] on icon "Play/Pause" at bounding box center [18, 223] width 7 height 9
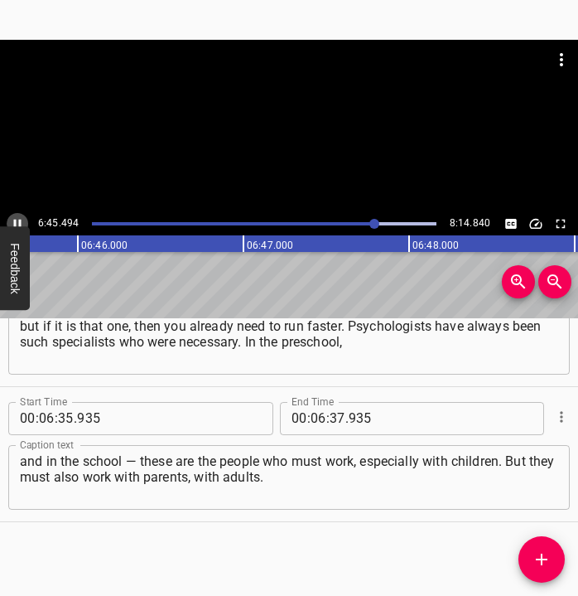
click at [13, 217] on icon "Play/Pause" at bounding box center [17, 223] width 15 height 15
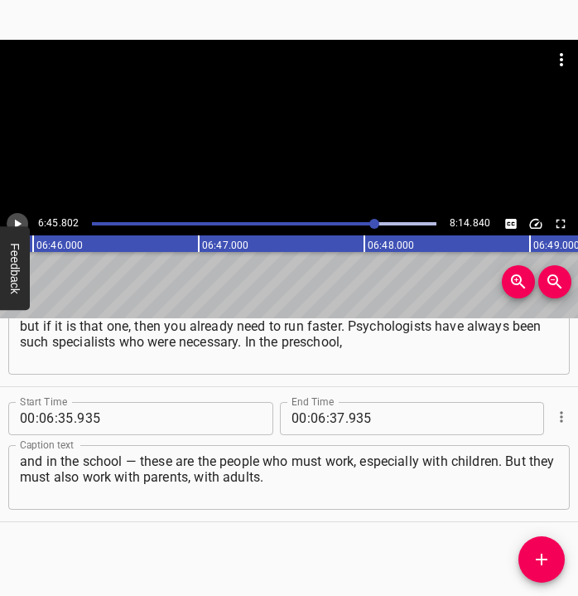
click at [13, 217] on icon "Play/Pause" at bounding box center [17, 223] width 15 height 15
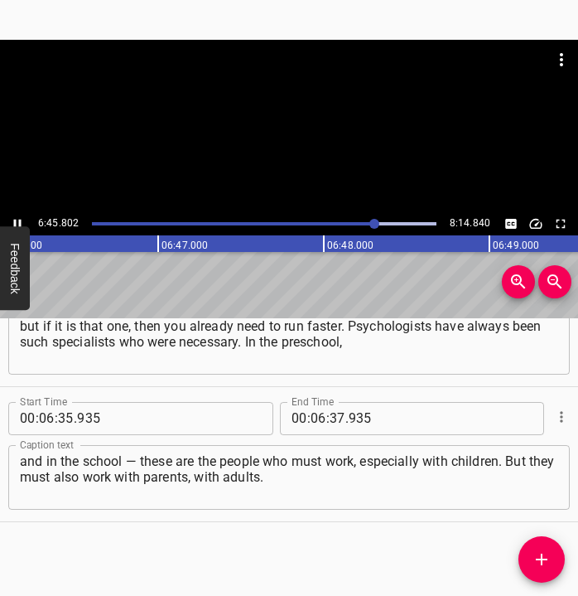
click at [13, 217] on icon "Play/Pause" at bounding box center [17, 223] width 15 height 15
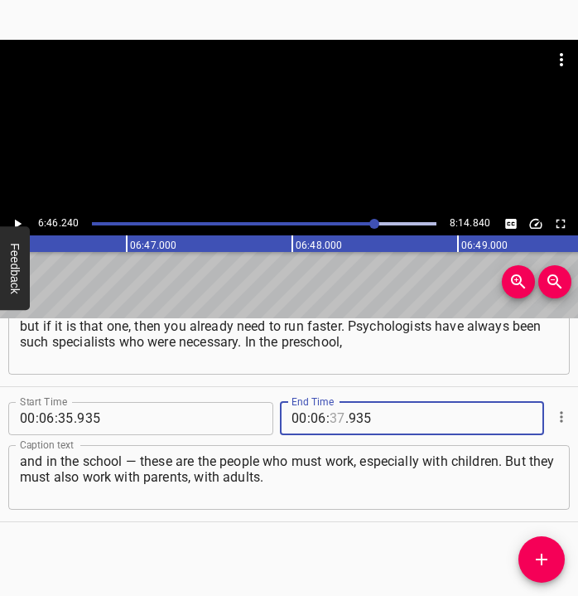
click at [330, 418] on input "number" at bounding box center [338, 418] width 16 height 33
type input "46"
type input "240"
click at [543, 563] on icon "Add Cue" at bounding box center [542, 559] width 20 height 20
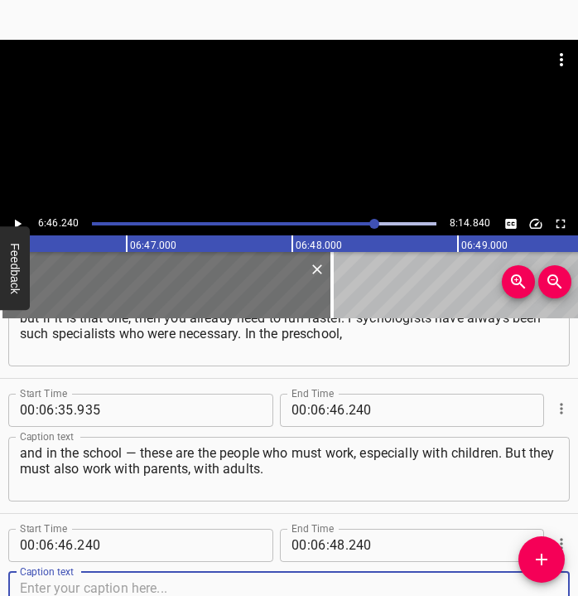
scroll to position [4121, 0]
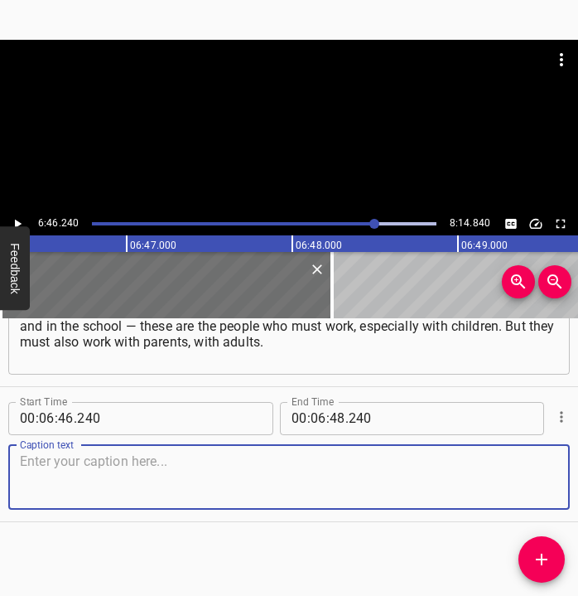
drag, startPoint x: 524, startPoint y: 471, endPoint x: 576, endPoint y: 467, distance: 52.4
click at [555, 467] on div "Caption text" at bounding box center [289, 477] width 562 height 65
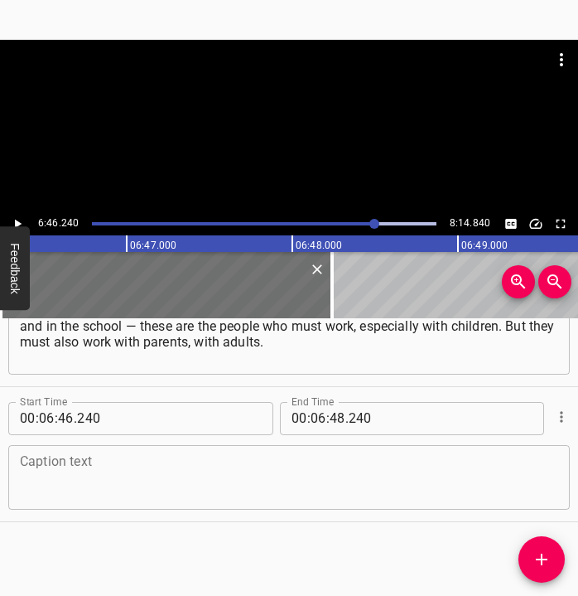
click at [71, 492] on textarea at bounding box center [289, 476] width 538 height 47
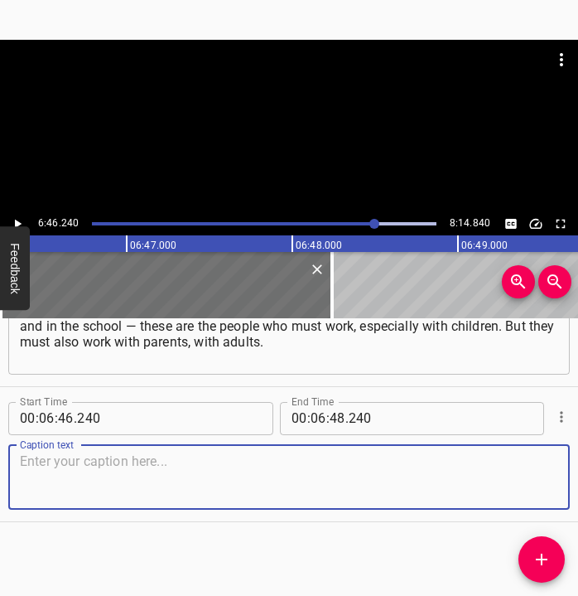
paste textarea "This is very necessary. Everyone has their own trauma, everyone experiences it …"
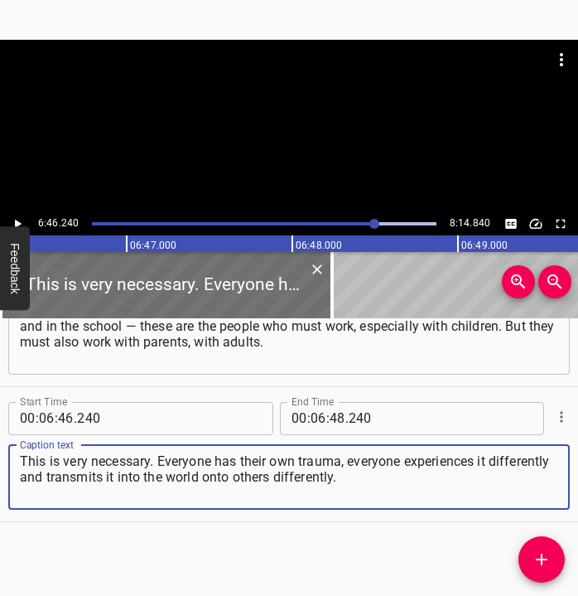
type textarea "This is very necessary. Everyone has their own trauma, everyone experiences it …"
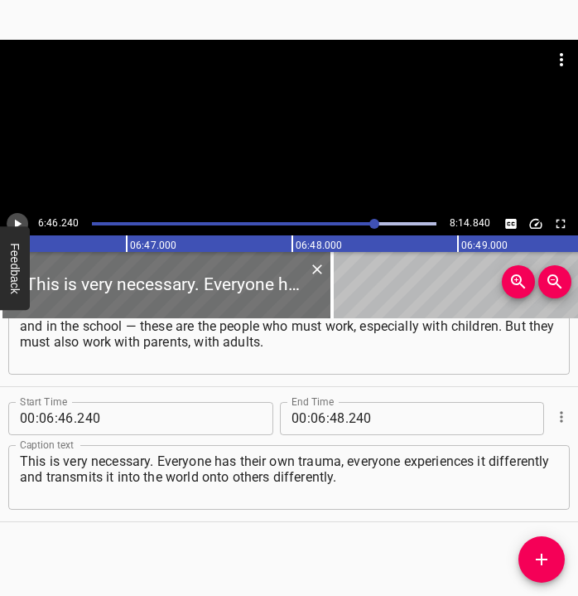
click at [17, 218] on icon "Play/Pause" at bounding box center [17, 223] width 15 height 15
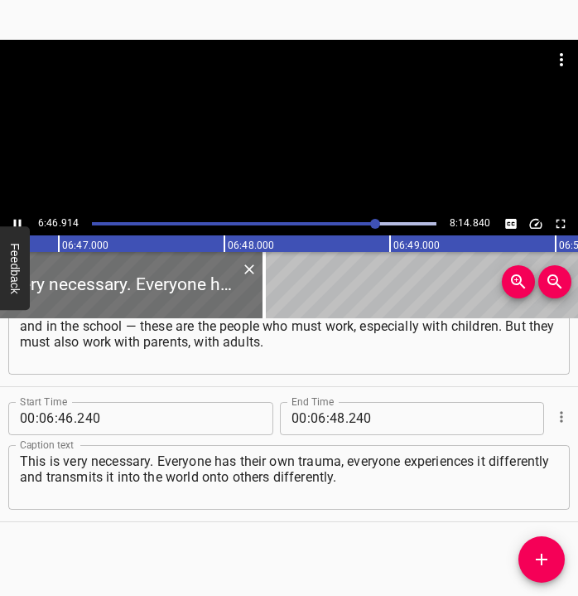
scroll to position [0, 67418]
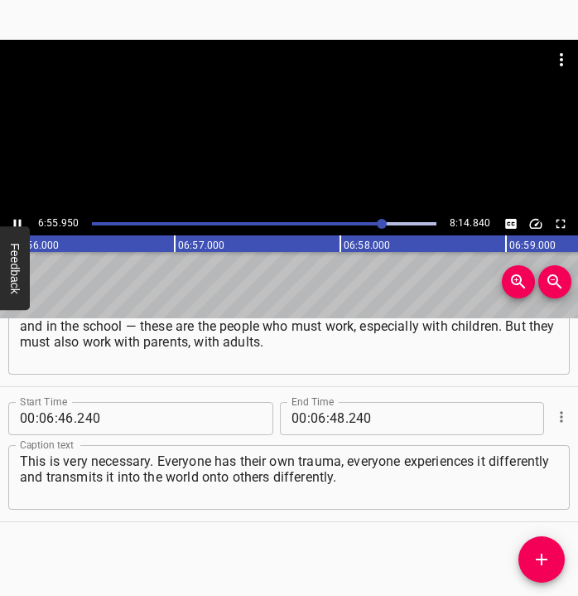
click at [16, 216] on icon "Play/Pause" at bounding box center [17, 223] width 15 height 15
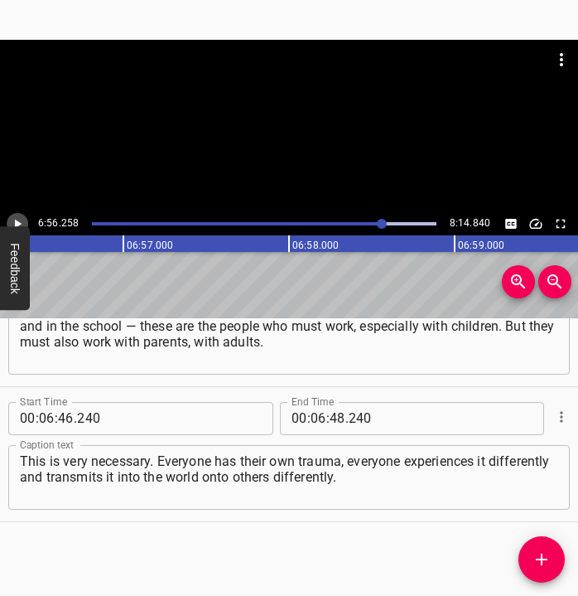
click at [16, 216] on icon "Play/Pause" at bounding box center [17, 223] width 15 height 15
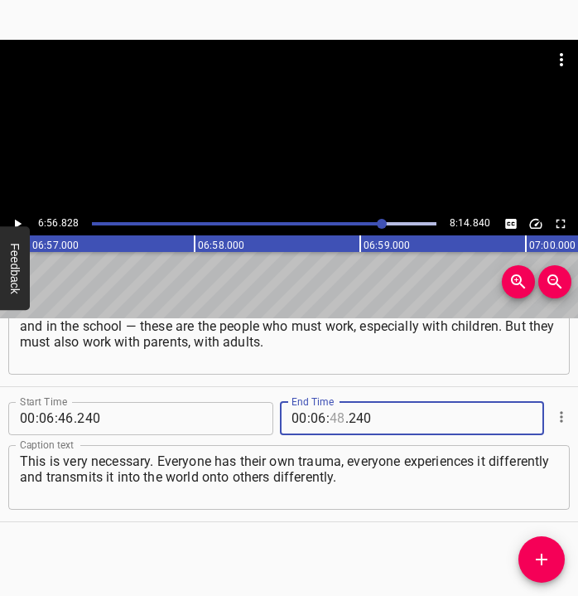
click at [332, 413] on input "number" at bounding box center [338, 418] width 16 height 33
type input "56"
type input "828"
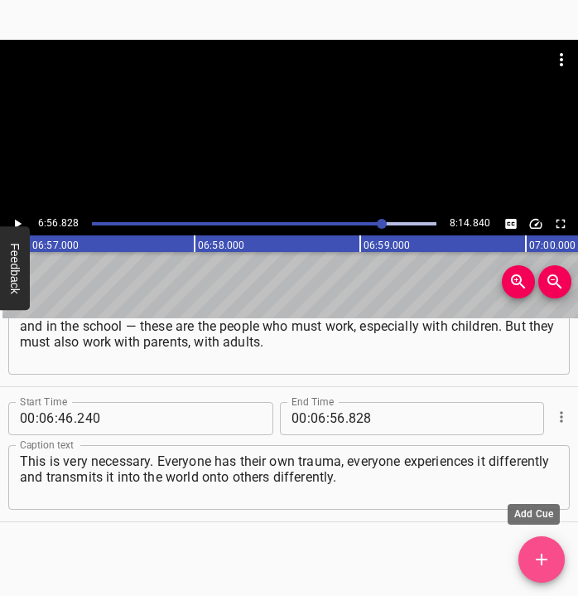
click at [547, 558] on icon "Add Cue" at bounding box center [542, 559] width 12 height 12
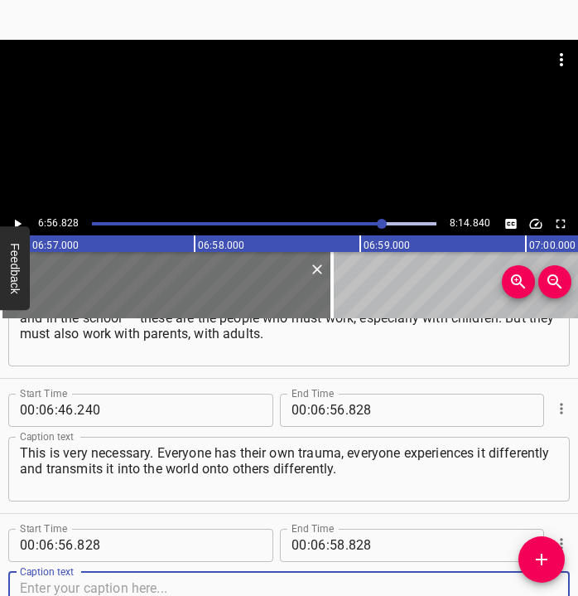
scroll to position [4256, 0]
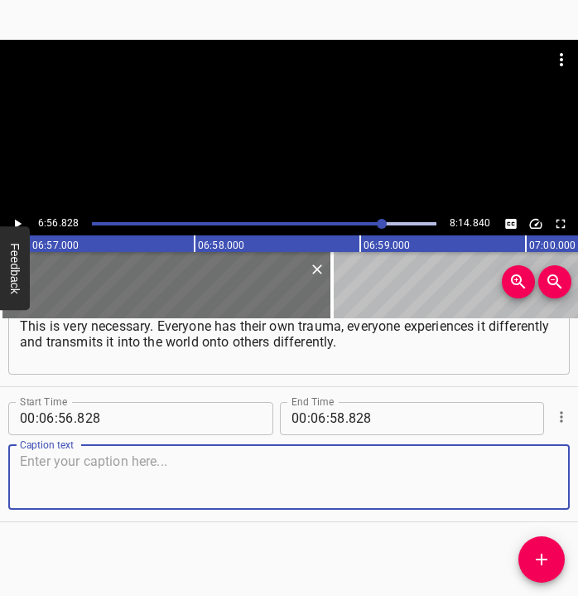
drag, startPoint x: 526, startPoint y: 475, endPoint x: 573, endPoint y: 466, distance: 48.1
click at [538, 471] on textarea at bounding box center [289, 476] width 538 height 47
click at [53, 476] on textarea at bounding box center [289, 476] width 538 height 47
paste textarea "That trauma which is inside a person, they give it out as negativity onto other…"
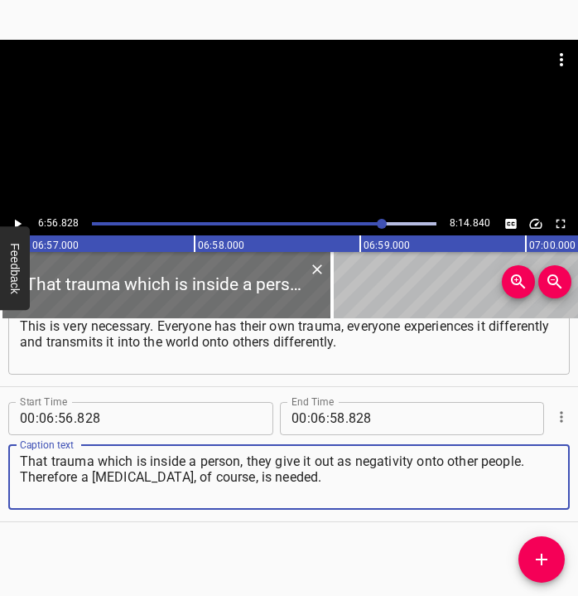
type textarea "That trauma which is inside a person, they give it out as negativity onto other…"
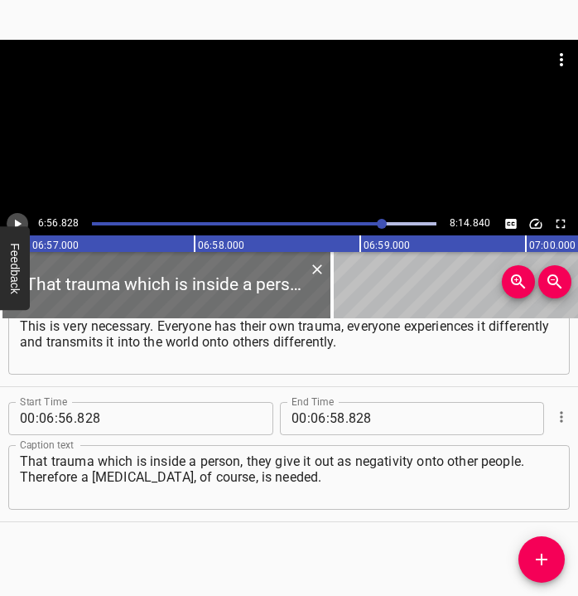
click at [20, 215] on button "Play/Pause" at bounding box center [18, 224] width 22 height 22
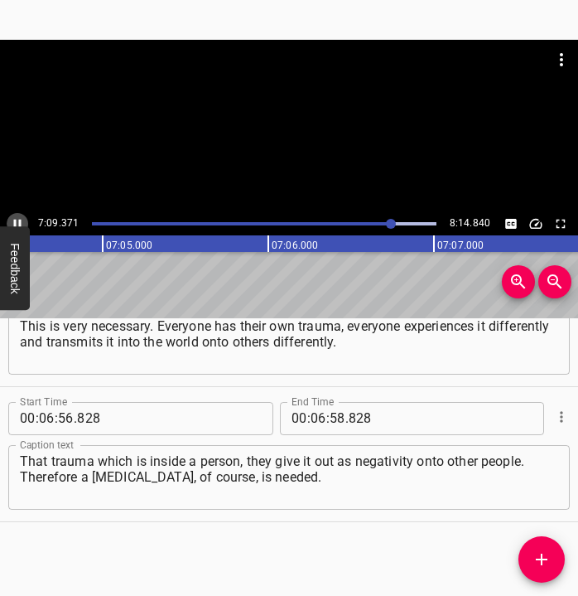
click at [16, 219] on icon "Play/Pause" at bounding box center [17, 223] width 15 height 15
click at [311, 422] on input "number" at bounding box center [319, 418] width 16 height 33
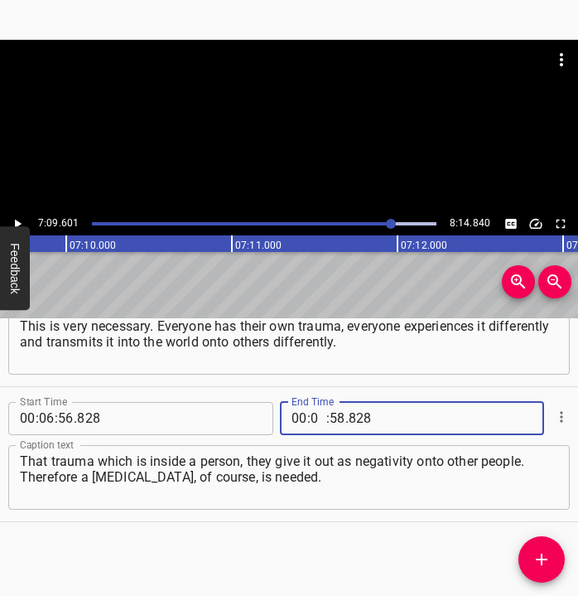
type input "07"
type input "09"
type input "601"
click at [543, 556] on icon "Add Cue" at bounding box center [542, 559] width 12 height 12
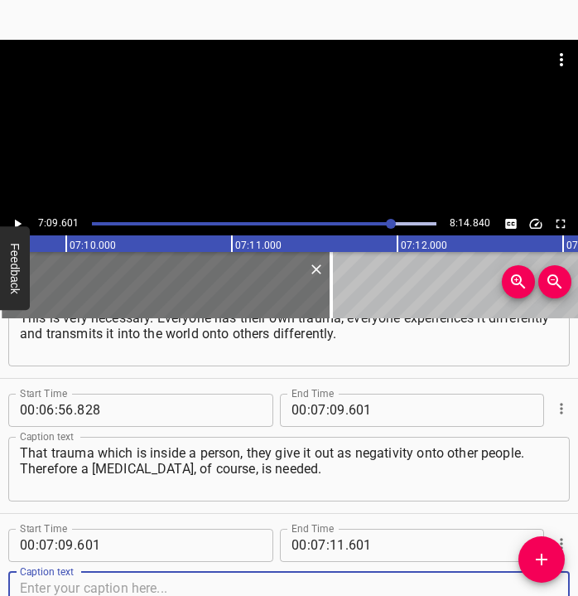
scroll to position [4391, 0]
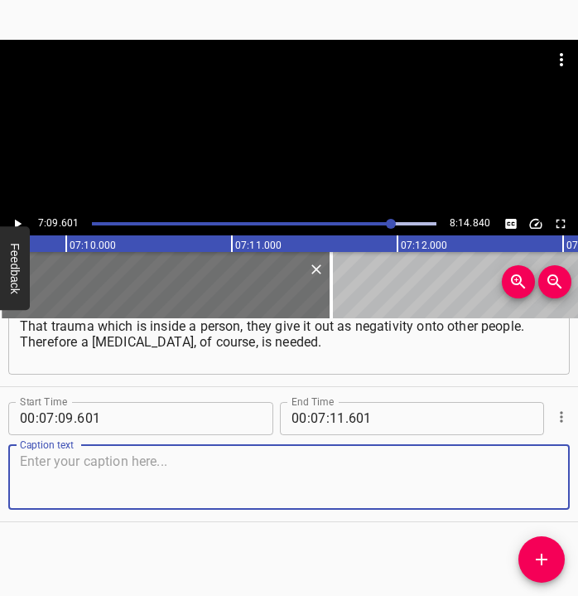
drag, startPoint x: 530, startPoint y: 483, endPoint x: 591, endPoint y: 484, distance: 60.5
click at [568, 484] on html "Caption Editor Batch Transcribe Login Sign Up Privacy Contact 7:09.601 8:14.840…" at bounding box center [289, 298] width 578 height 596
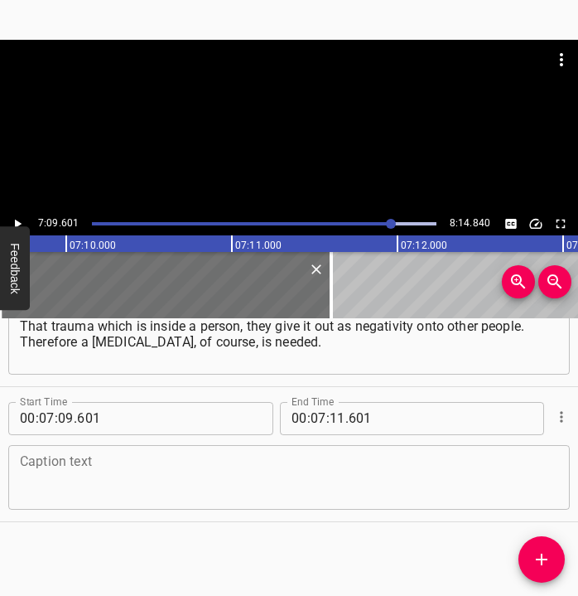
click at [184, 469] on textarea at bounding box center [289, 476] width 538 height 47
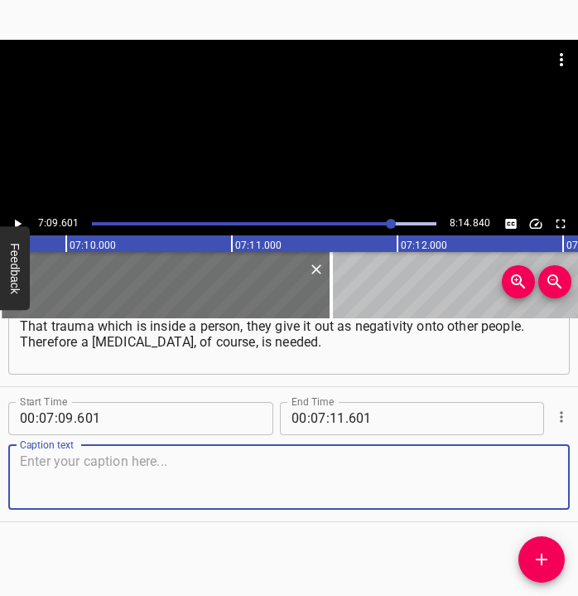
paste textarea "And it is necessary to work with them. The children who were with us at the beg…"
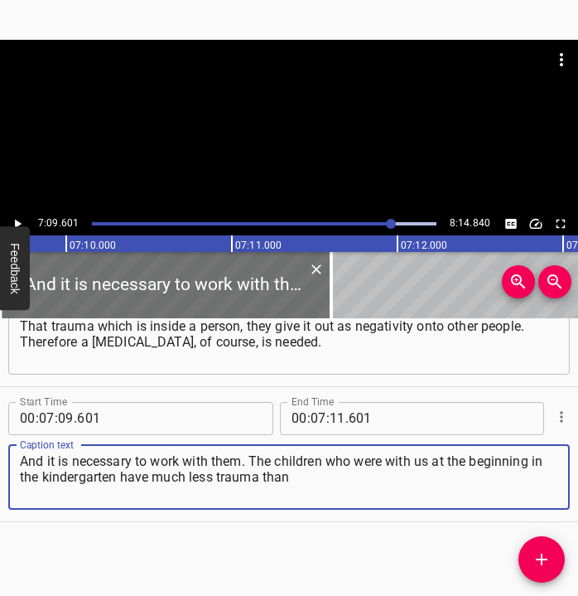
type textarea "And it is necessary to work with them. The children who were with us at the beg…"
click at [22, 218] on icon "Play/Pause" at bounding box center [17, 223] width 15 height 15
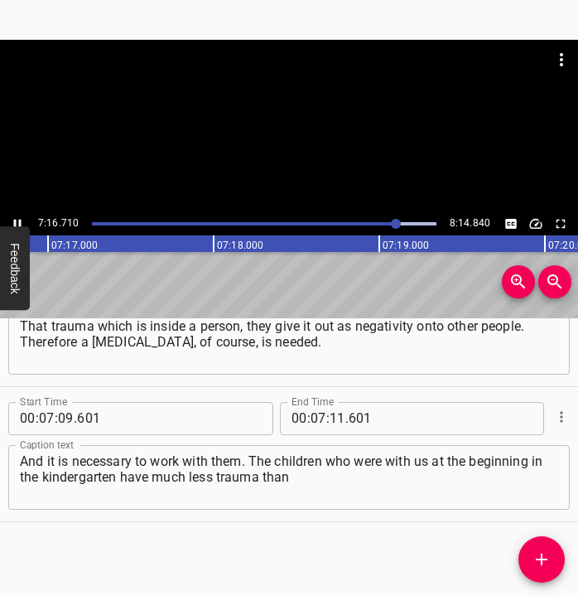
click at [21, 218] on icon "Play/Pause" at bounding box center [17, 223] width 15 height 15
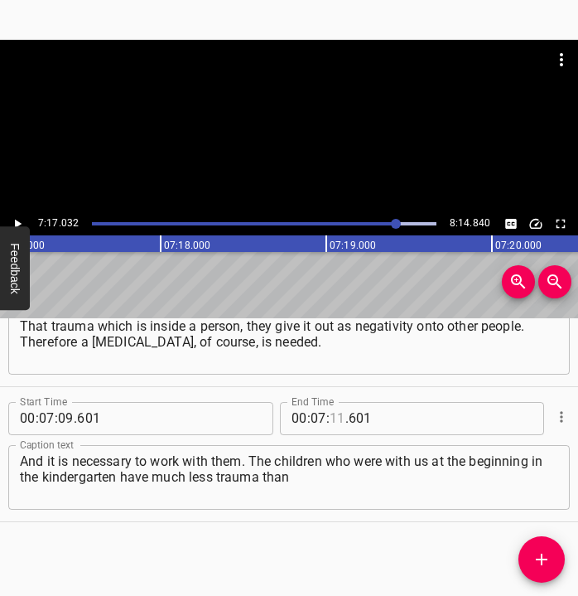
click at [330, 410] on input "number" at bounding box center [338, 418] width 16 height 33
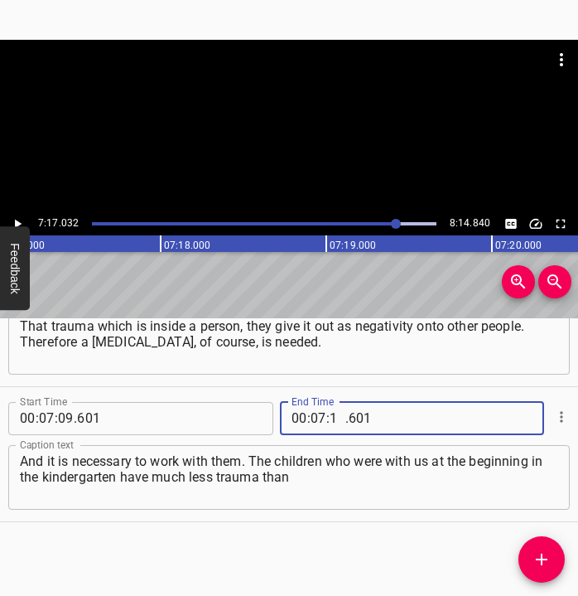
type input "17"
type input "032"
click at [557, 557] on span "Add Cue" at bounding box center [542, 559] width 46 height 20
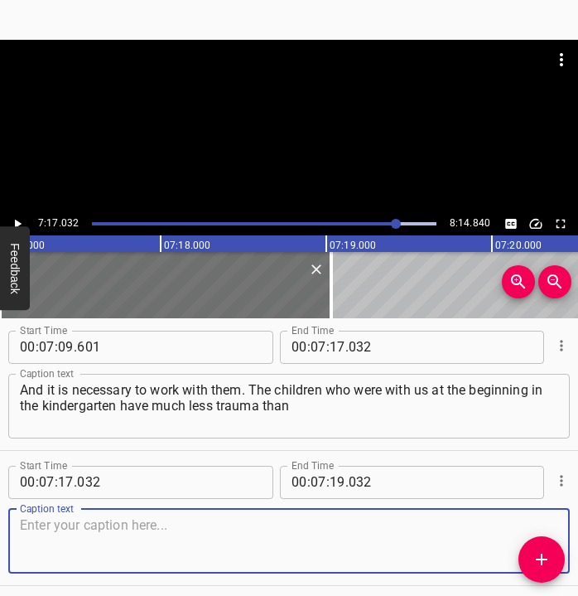
scroll to position [4478, 0]
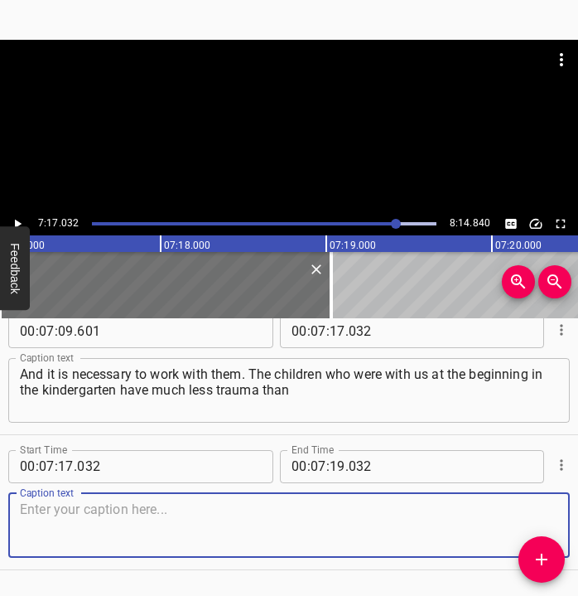
click at [520, 518] on textarea at bounding box center [289, 524] width 538 height 47
click at [91, 523] on textarea at bounding box center [289, 524] width 538 height 47
paste textarea "the children who came to us from abroad. They are afraid of everything, they cr…"
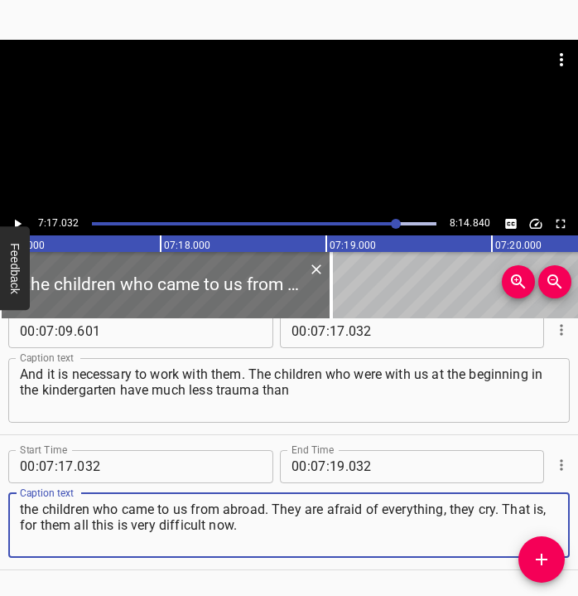
type textarea "the children who came to us from abroad. They are afraid of everything, they cr…"
click at [19, 224] on icon "Play/Pause" at bounding box center [18, 223] width 7 height 9
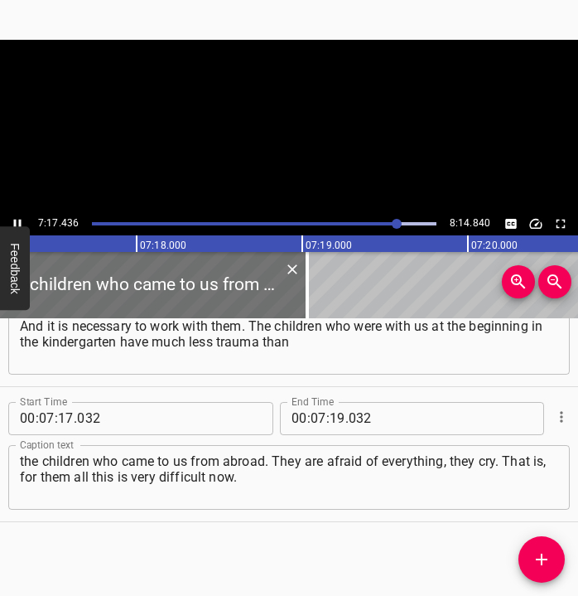
scroll to position [0, 72476]
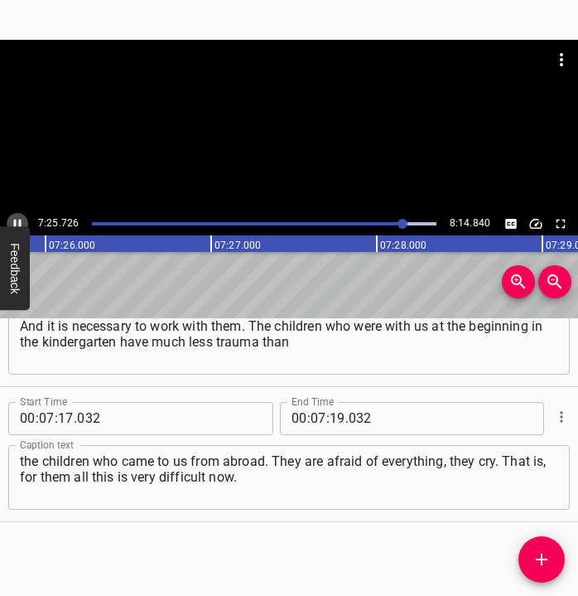
click at [19, 217] on icon "Play/Pause" at bounding box center [17, 223] width 15 height 15
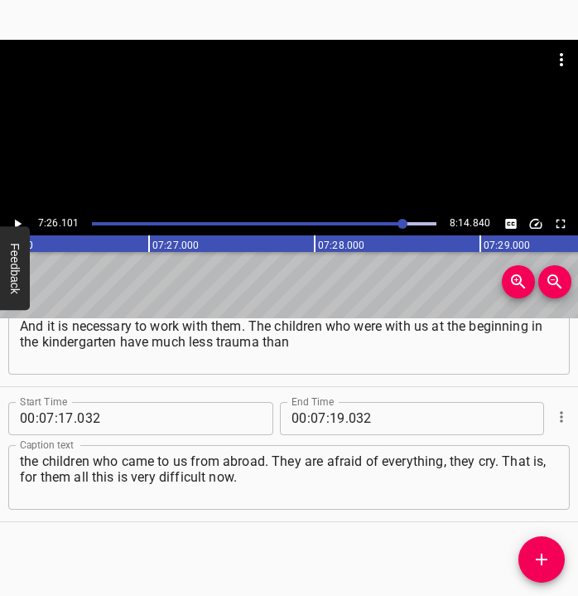
click at [19, 217] on icon "Play/Pause" at bounding box center [17, 223] width 15 height 15
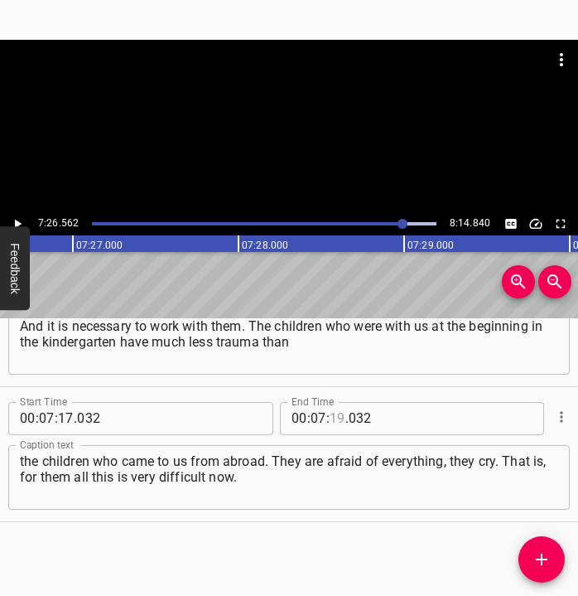
click at [331, 415] on input "number" at bounding box center [338, 418] width 16 height 33
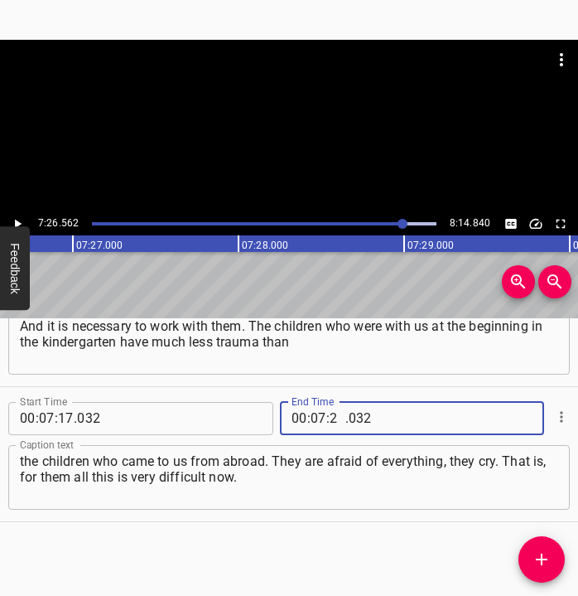
type input "26"
type input "562"
click at [537, 550] on icon "Add Cue" at bounding box center [542, 559] width 20 height 20
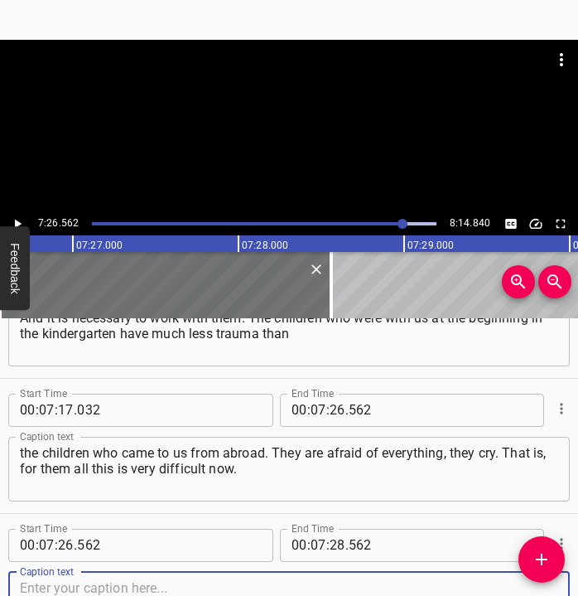
scroll to position [4661, 0]
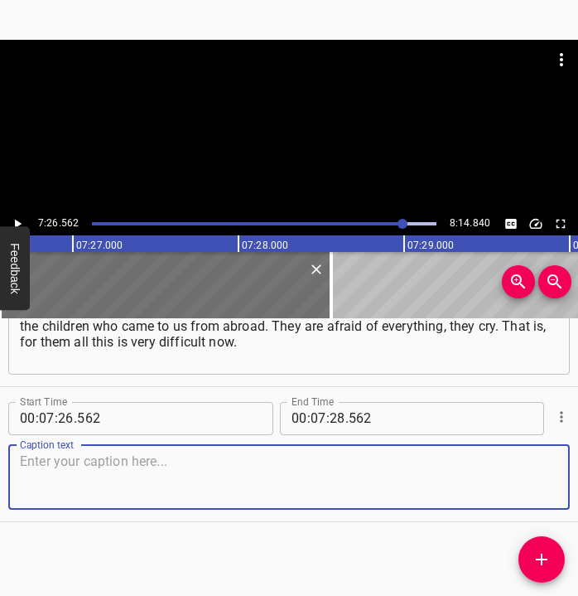
drag, startPoint x: 543, startPoint y: 489, endPoint x: 600, endPoint y: 474, distance: 59.1
click at [568, 474] on html "Caption Editor Batch Transcribe Login Sign Up Privacy Contact 7:26.562 8:14.840…" at bounding box center [289, 298] width 578 height 596
click at [94, 479] on textarea at bounding box center [289, 476] width 538 height 47
paste textarea "Some families made the decision to return abroad again. They ask when the war w…"
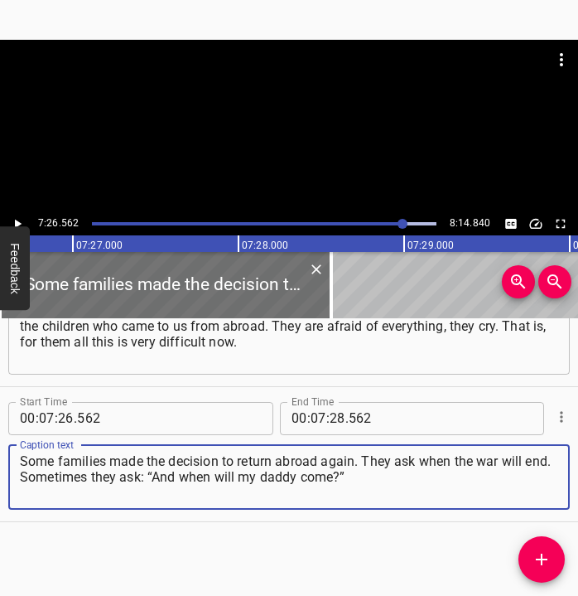
type textarea "Some families made the decision to return abroad again. They ask when the war w…"
click at [12, 219] on icon "Play/Pause" at bounding box center [17, 223] width 15 height 15
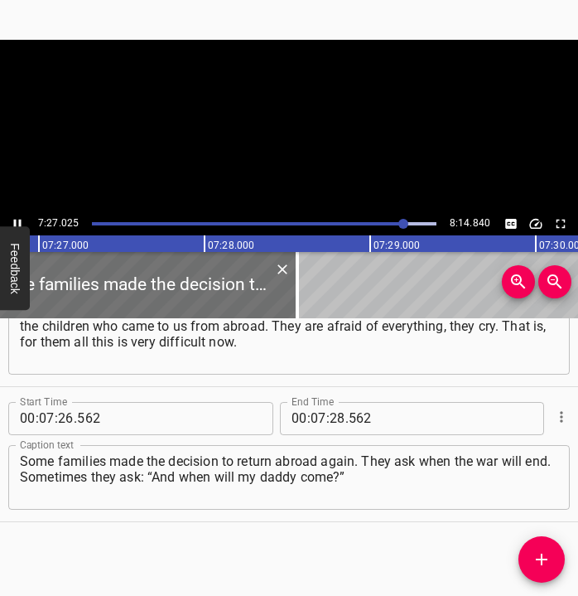
scroll to position [0, 74062]
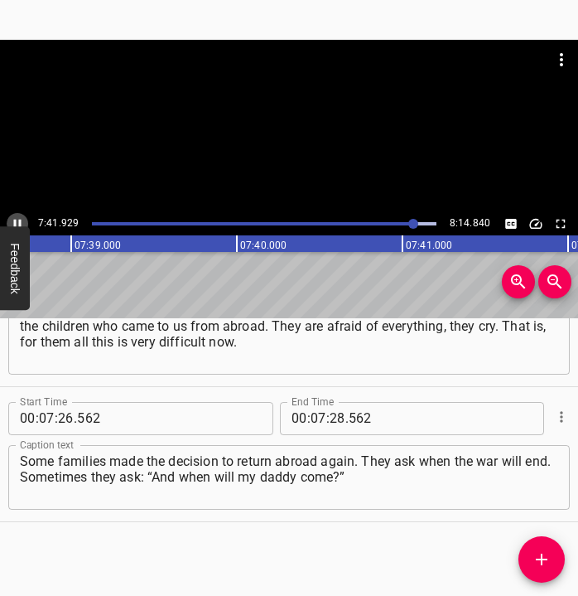
click at [19, 221] on icon "Play/Pause" at bounding box center [17, 223] width 7 height 9
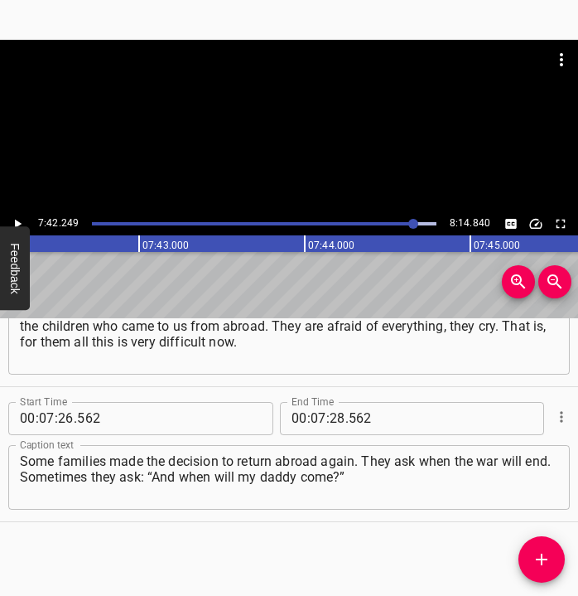
scroll to position [0, 76586]
click at [19, 219] on icon "Play/Pause" at bounding box center [17, 223] width 15 height 15
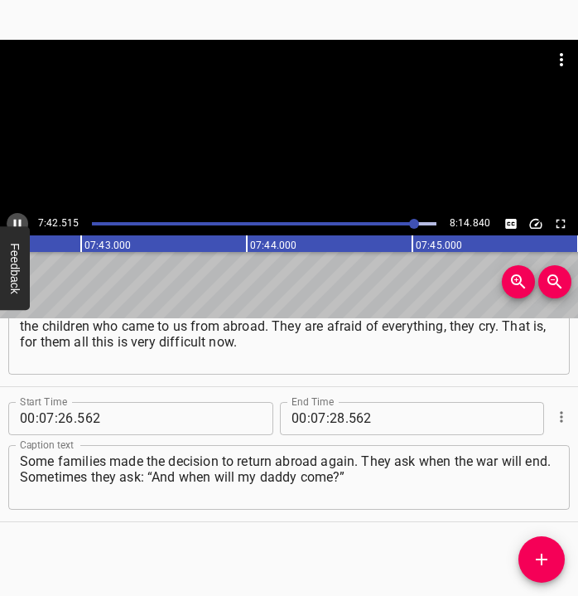
click at [19, 219] on icon "Play/Pause" at bounding box center [17, 223] width 15 height 15
click at [330, 417] on input "number" at bounding box center [338, 418] width 16 height 33
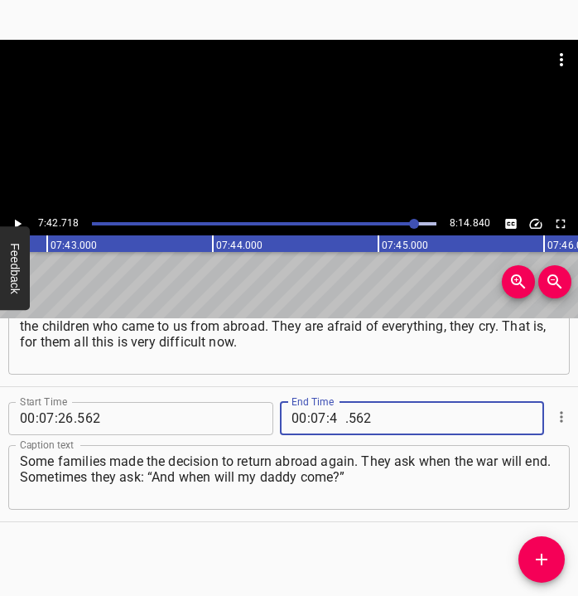
type input "42"
type input "718"
click at [549, 561] on icon "Add Cue" at bounding box center [542, 559] width 20 height 20
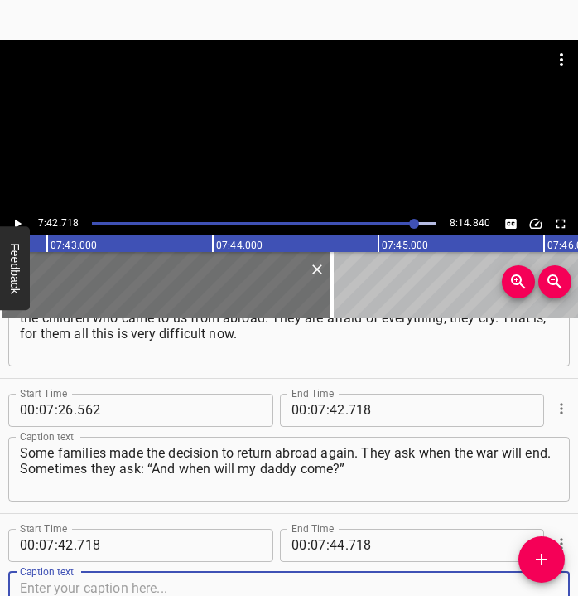
scroll to position [4796, 0]
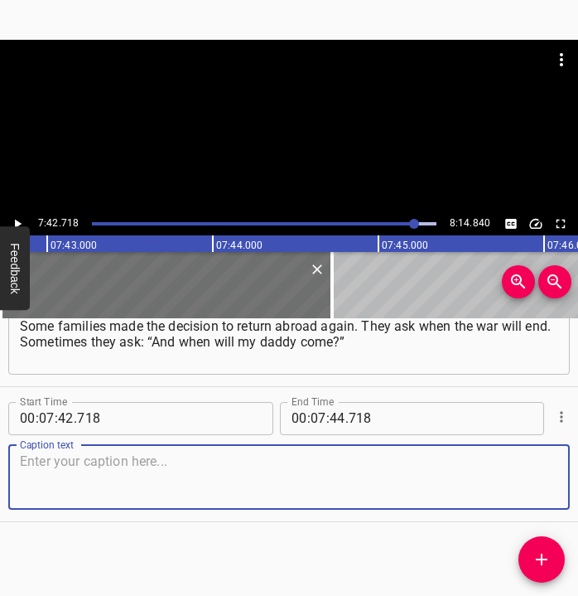
drag, startPoint x: 539, startPoint y: 486, endPoint x: 550, endPoint y: 485, distance: 10.8
click at [550, 485] on div "Caption text" at bounding box center [289, 477] width 562 height 65
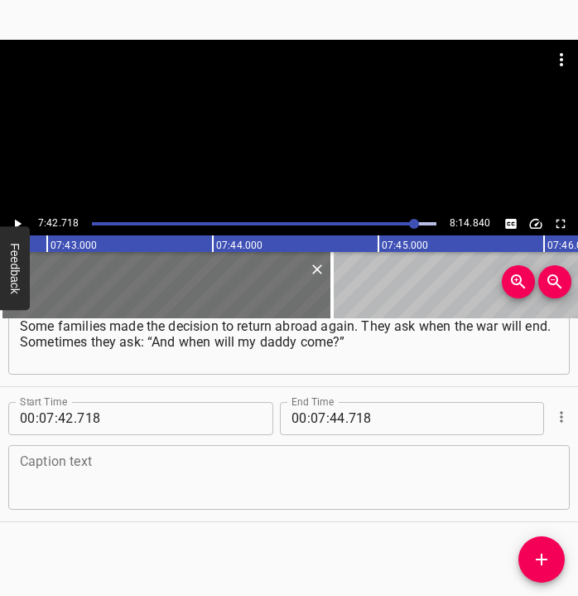
click at [77, 478] on textarea at bounding box center [289, 476] width 538 height 47
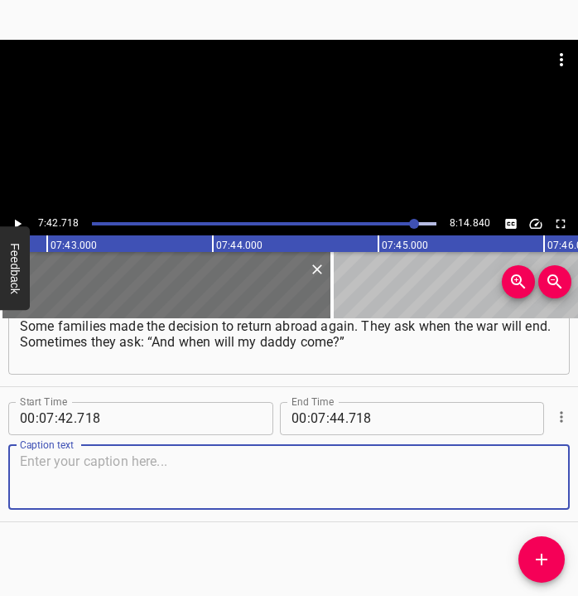
paste textarea "There are very many such families, where the fathers went to defend our land, a…"
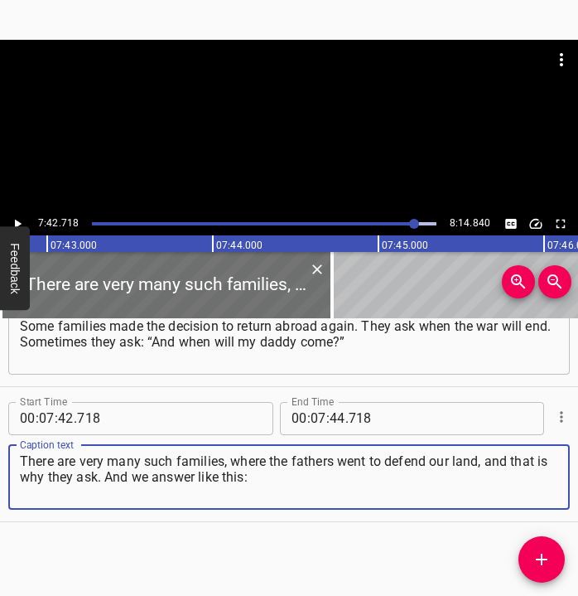
type textarea "There are very many such families, where the fathers went to defend our land, a…"
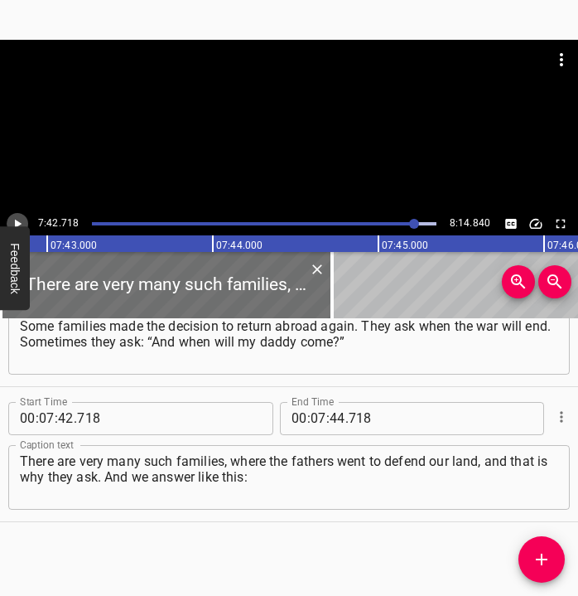
click at [19, 221] on icon "Play/Pause" at bounding box center [17, 223] width 15 height 15
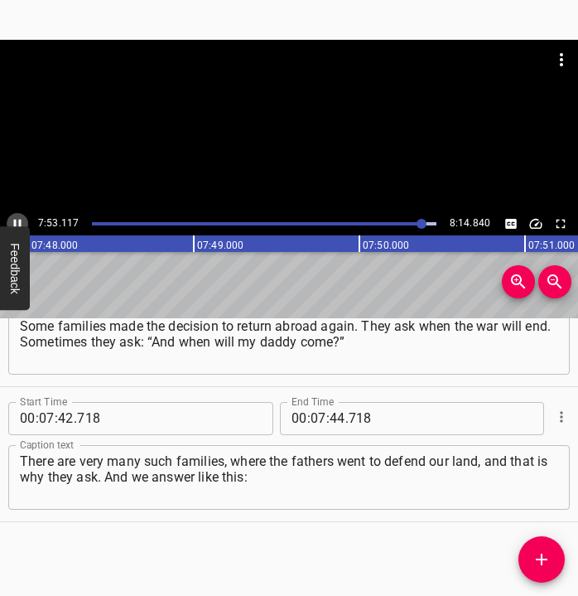
click at [16, 220] on icon "Play/Pause" at bounding box center [17, 223] width 7 height 9
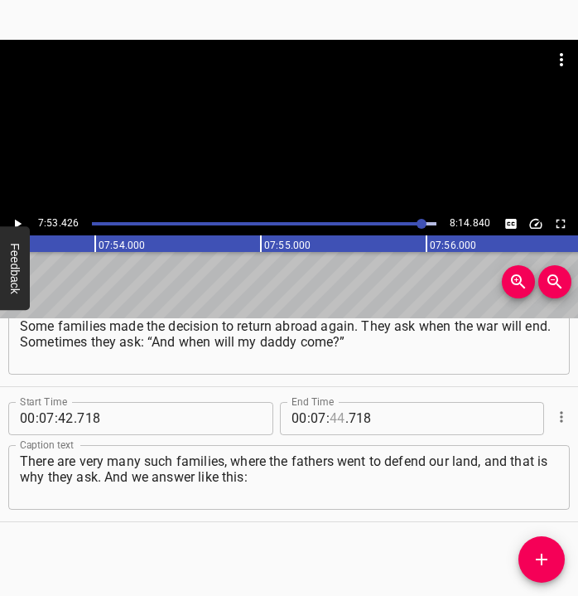
click at [332, 416] on input "number" at bounding box center [338, 418] width 16 height 33
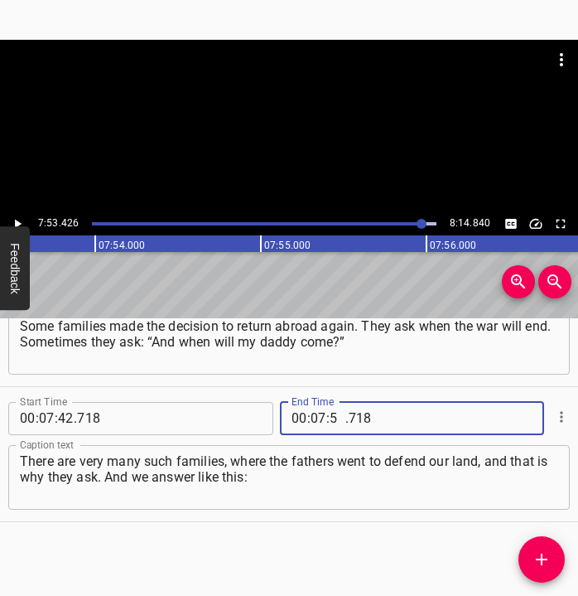
type input "53"
type input "426"
drag, startPoint x: 544, startPoint y: 554, endPoint x: 562, endPoint y: 559, distance: 18.1
click at [544, 552] on icon "Add Cue" at bounding box center [542, 559] width 20 height 20
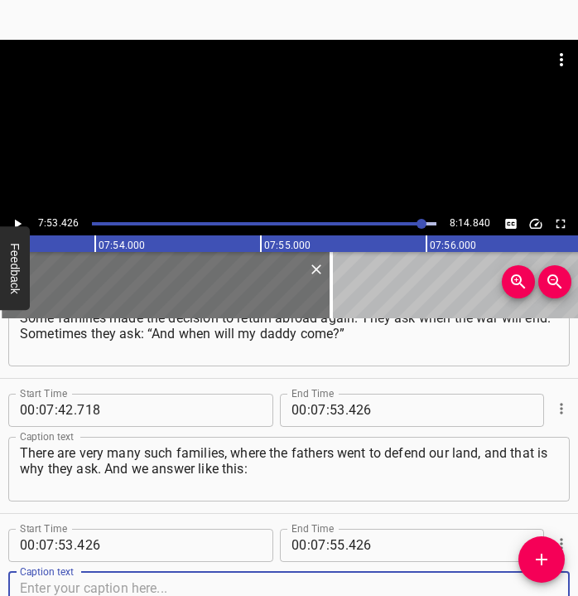
scroll to position [4931, 0]
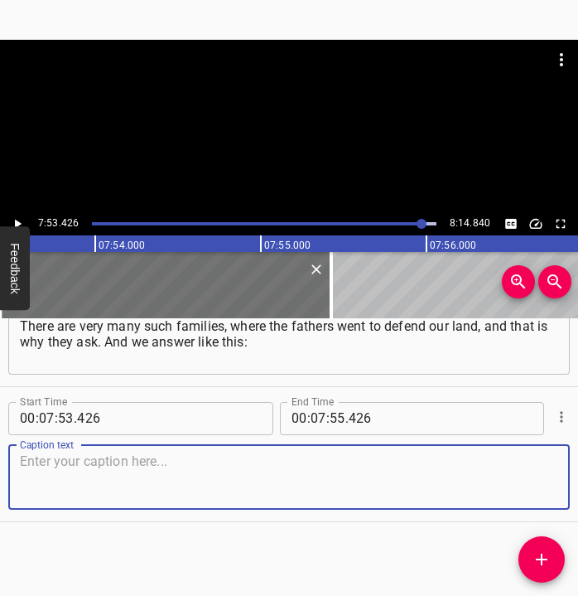
drag, startPoint x: 536, startPoint y: 485, endPoint x: 582, endPoint y: 485, distance: 46.4
click at [568, 485] on html "Caption Editor Batch Transcribe Login Sign Up Privacy Contact 7:53.426 8:14.840…" at bounding box center [289, 298] width 578 height 596
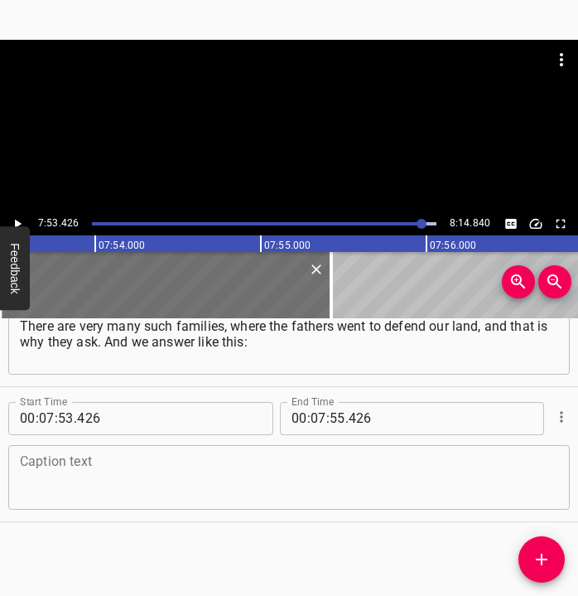
click at [70, 472] on textarea at bounding box center [289, 476] width 538 height 47
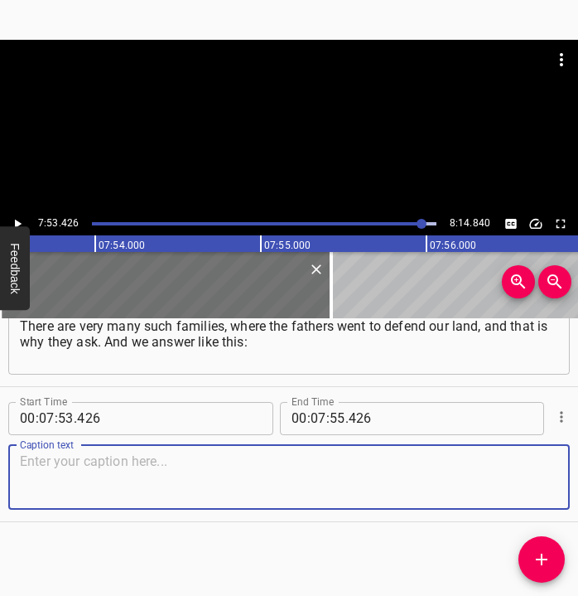
paste textarea "“The time will come when the sun will shine very, very brightly. And there will…"
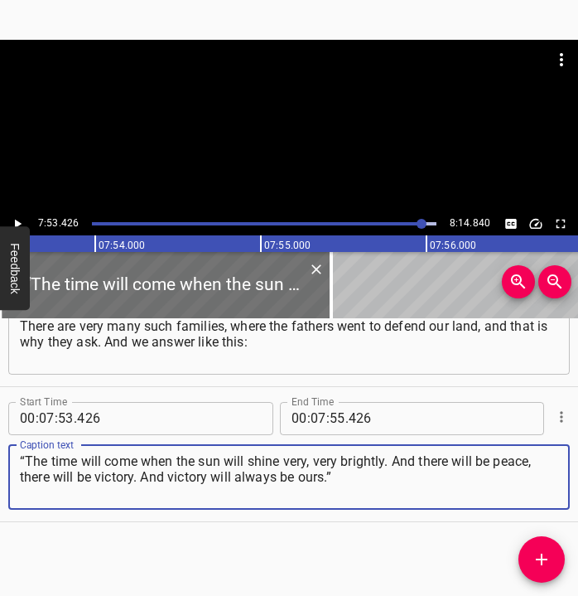
type textarea "“The time will come when the sun will shine very, very brightly. And there will…"
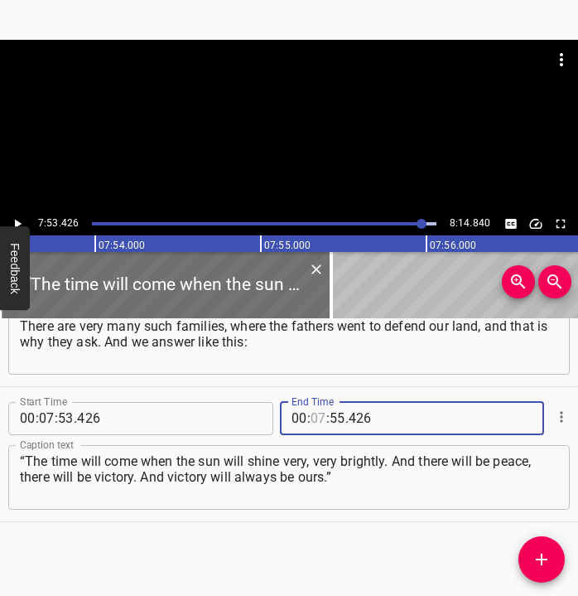
click at [315, 418] on input "number" at bounding box center [319, 418] width 16 height 33
type input "08"
type input "04"
type input "840"
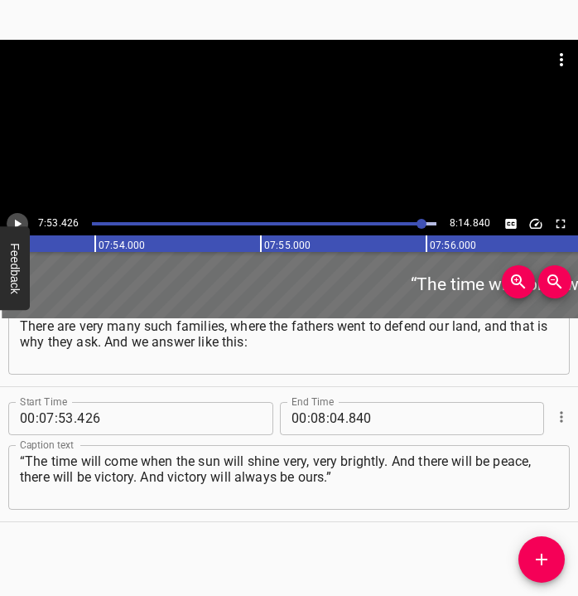
click at [19, 219] on icon "Play/Pause" at bounding box center [17, 223] width 15 height 15
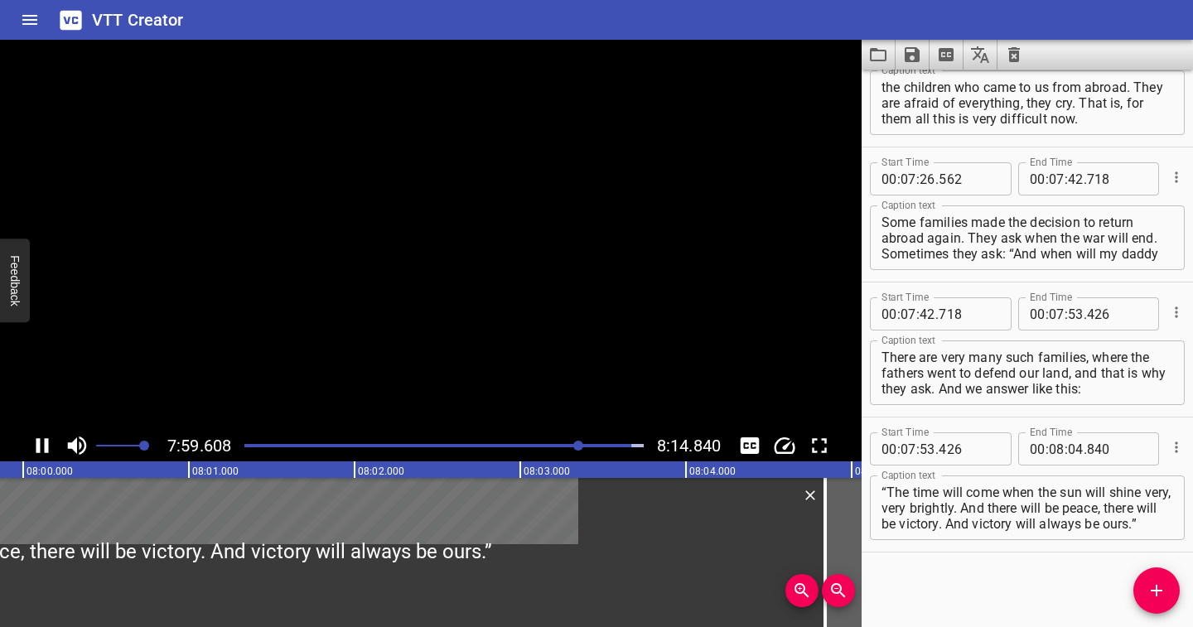
scroll to position [4652, 0]
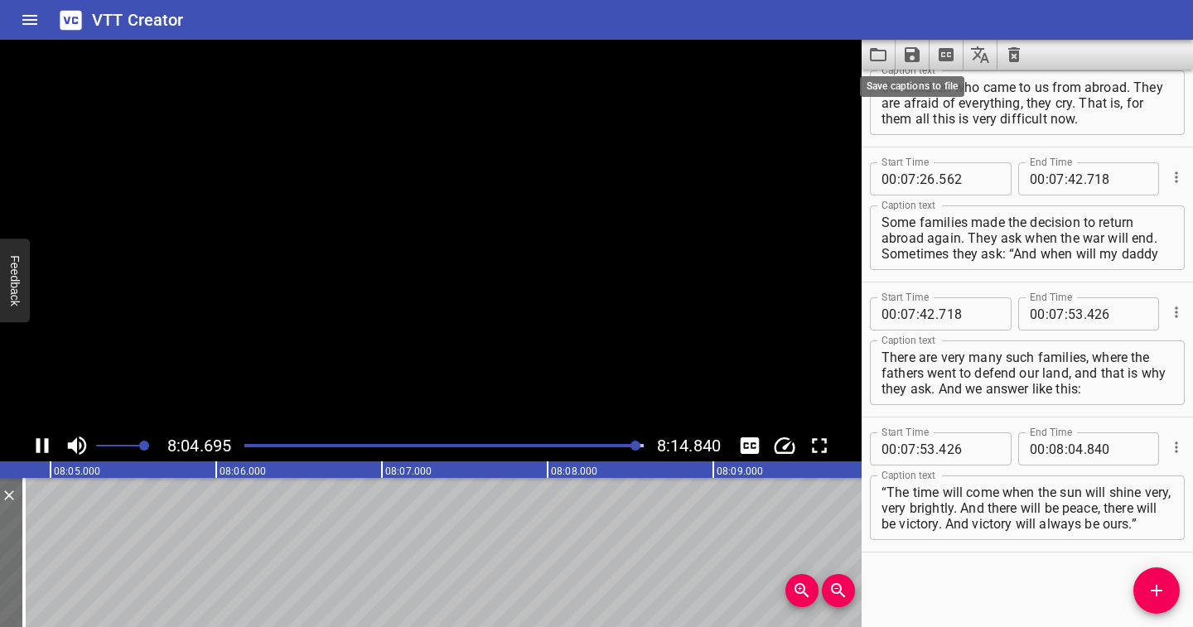
click at [568, 56] on icon "Save captions to file" at bounding box center [912, 54] width 15 height 15
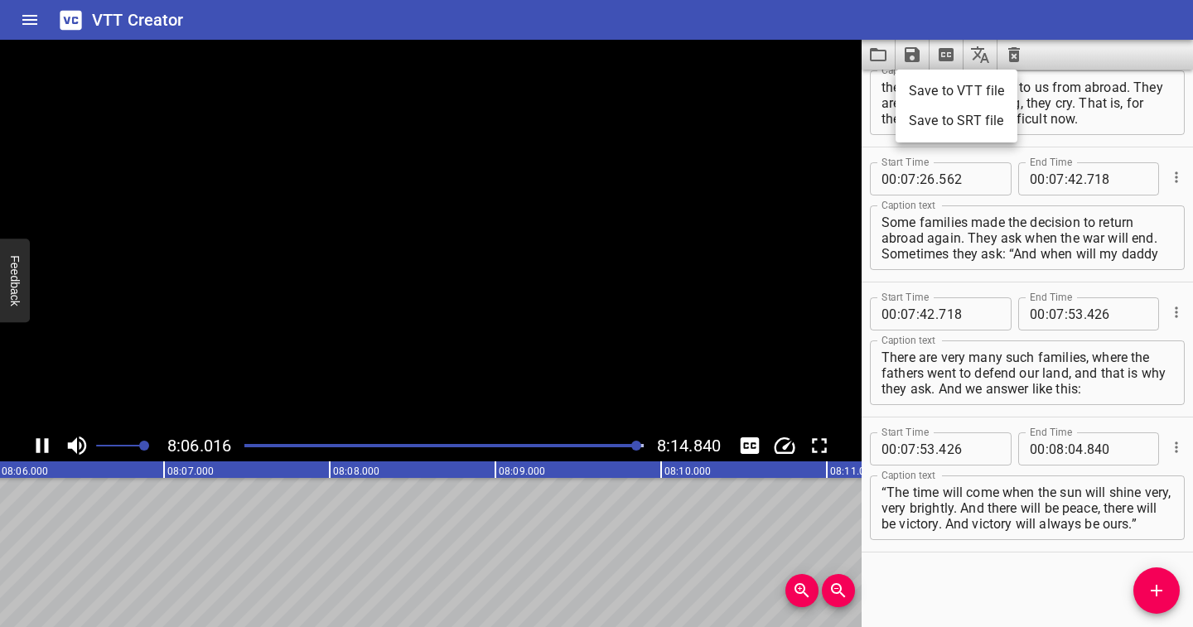
click at [568, 92] on li "Save to VTT file" at bounding box center [957, 91] width 122 height 30
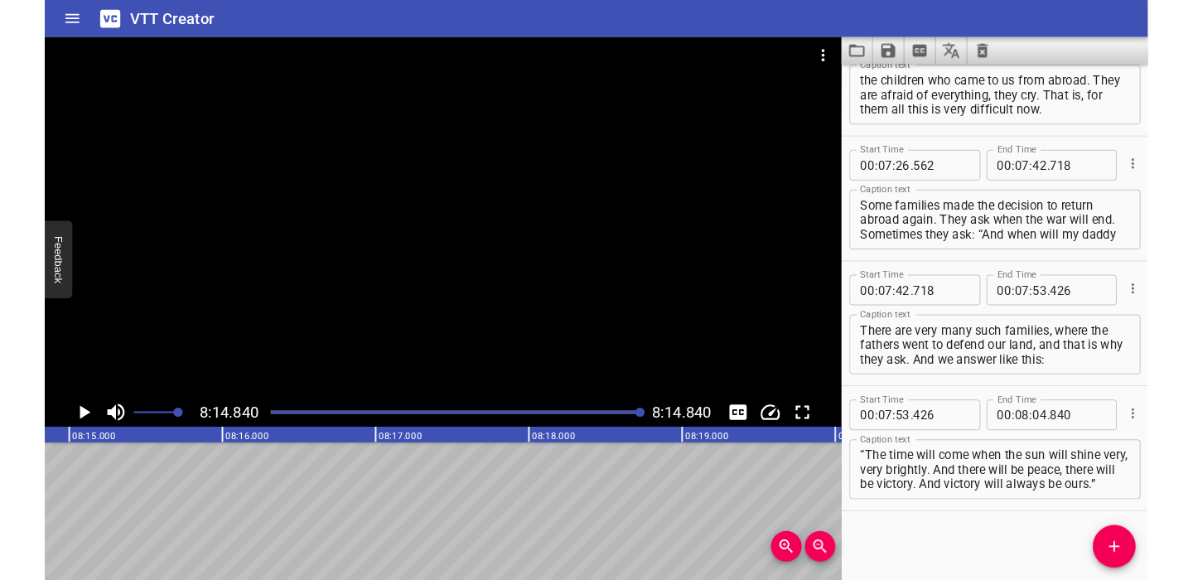
scroll to position [4699, 0]
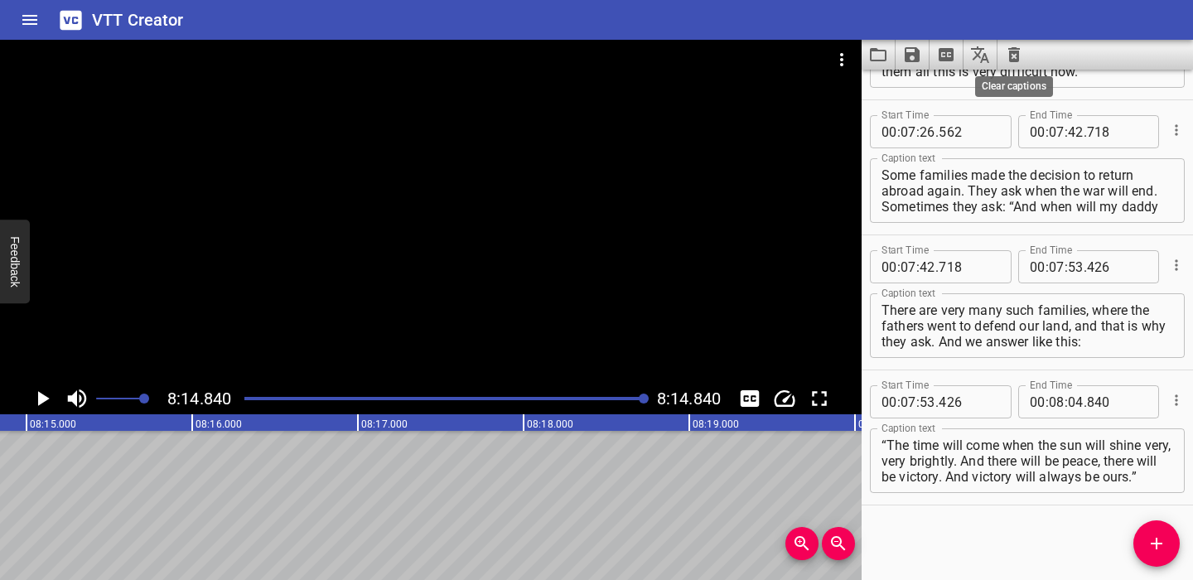
click at [568, 51] on icon "Clear captions" at bounding box center [1014, 54] width 12 height 15
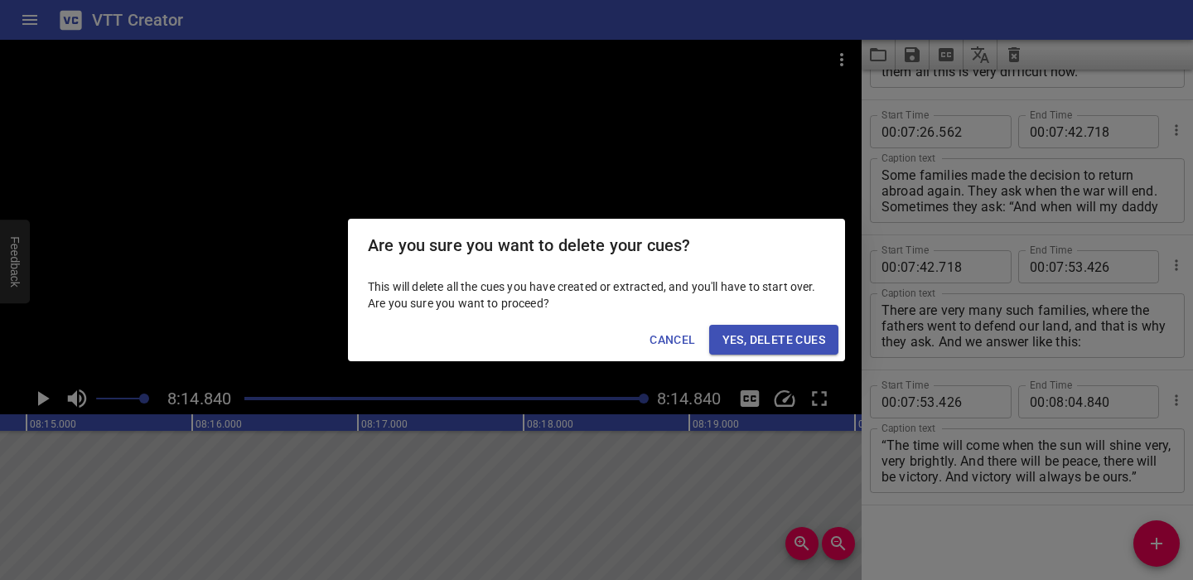
click at [568, 339] on span "Yes, Delete Cues" at bounding box center [773, 340] width 103 height 21
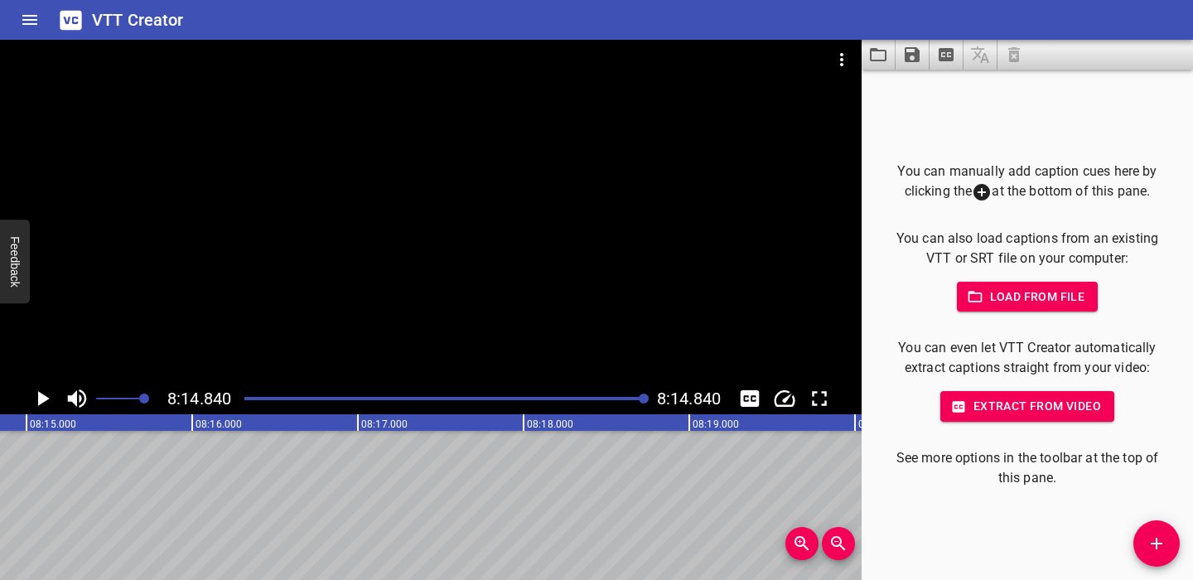
click at [568, 59] on icon "Video Options" at bounding box center [841, 59] width 3 height 13
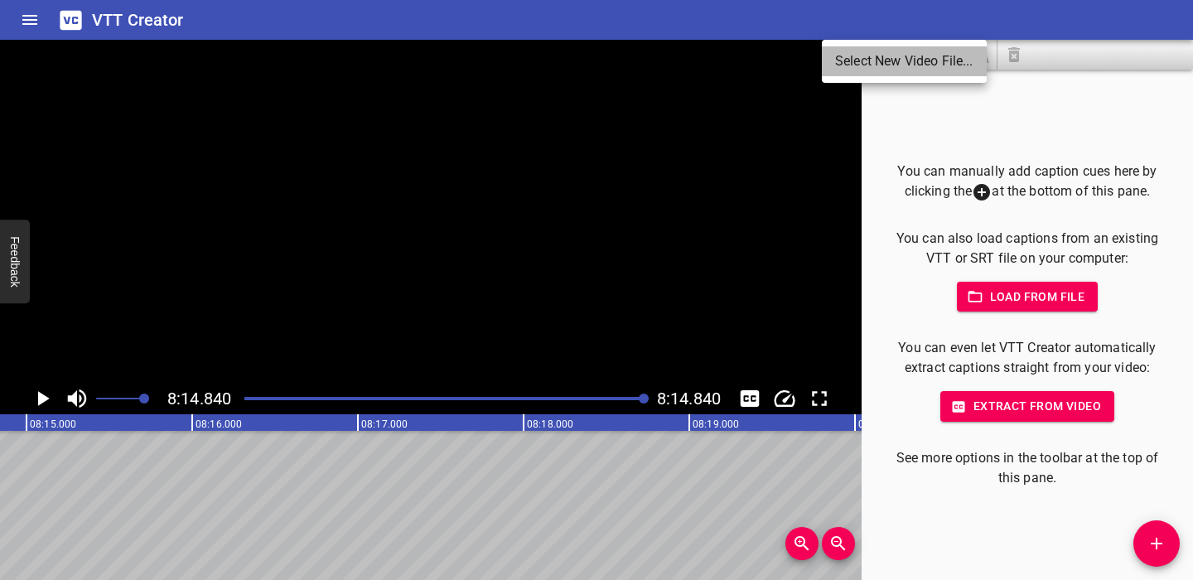
click at [568, 59] on li "Select New Video File..." at bounding box center [904, 61] width 165 height 30
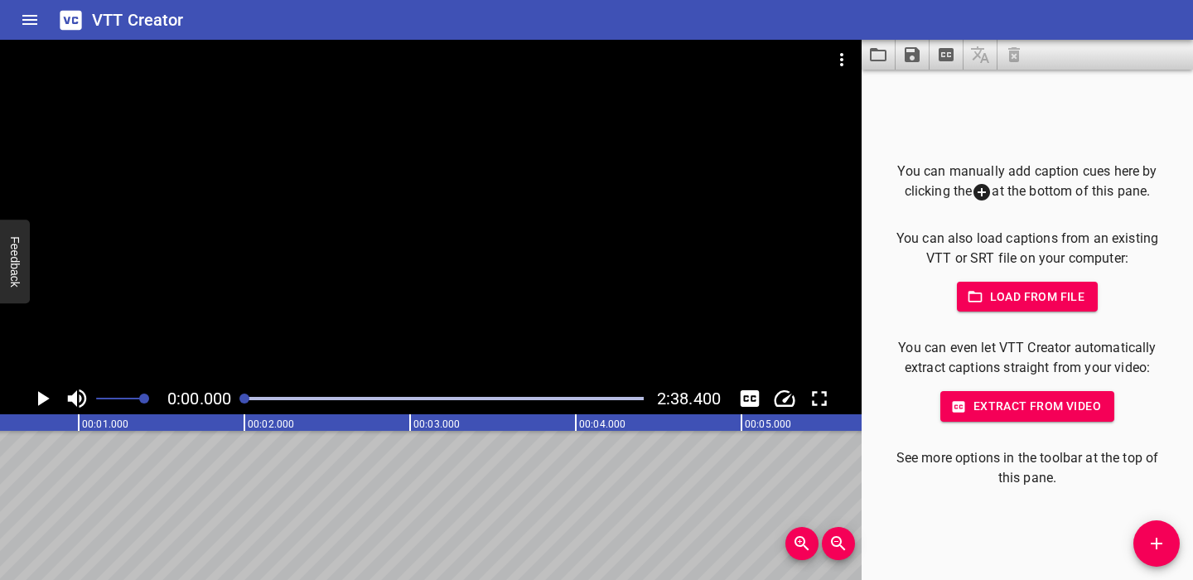
scroll to position [0, 0]
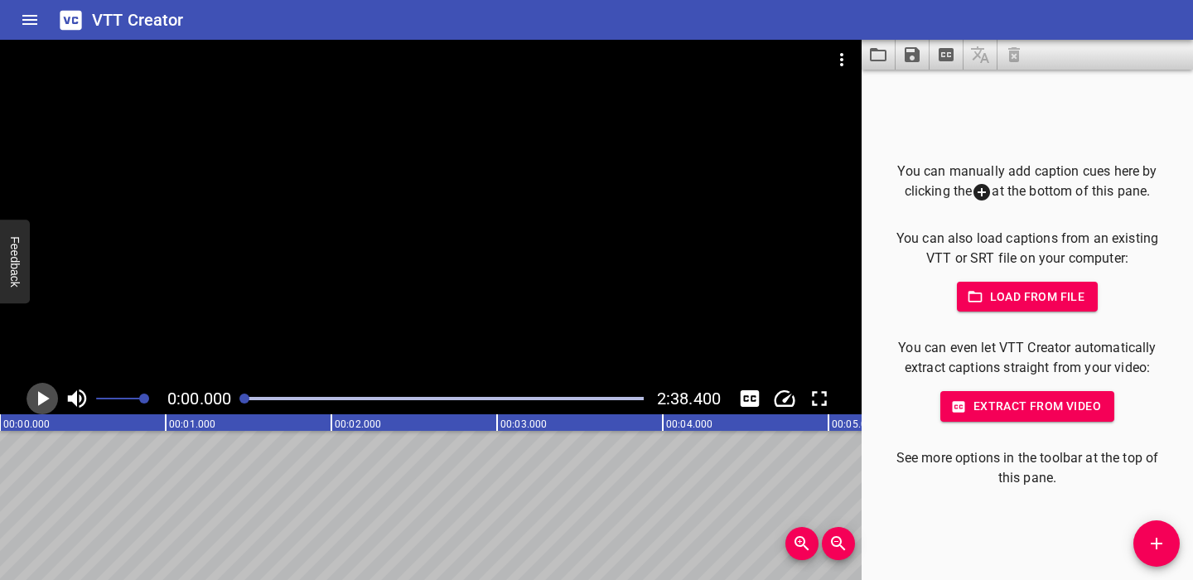
click at [36, 398] on icon "Play/Pause" at bounding box center [42, 398] width 25 height 25
click at [36, 398] on icon "Play/Pause" at bounding box center [42, 398] width 12 height 15
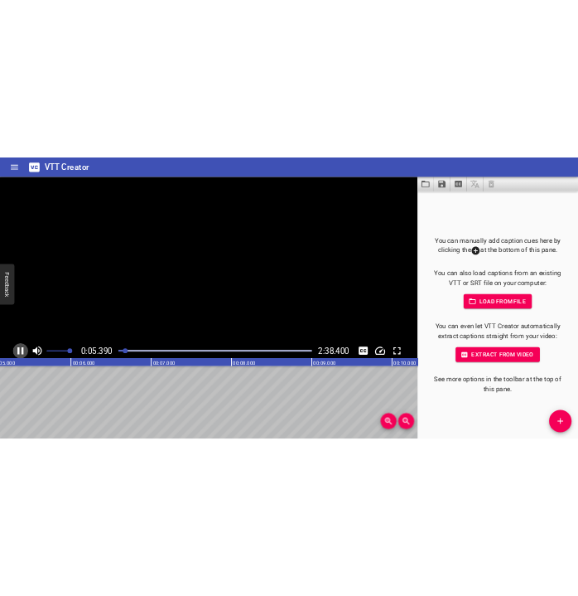
scroll to position [0, 915]
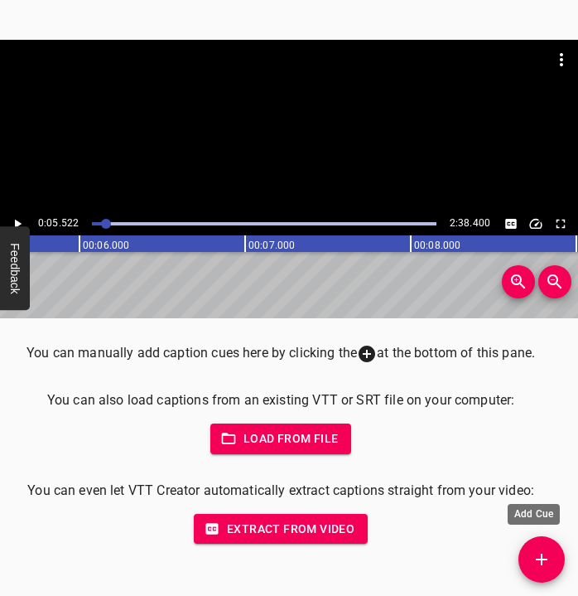
click at [555, 554] on span "Add Cue" at bounding box center [542, 559] width 46 height 20
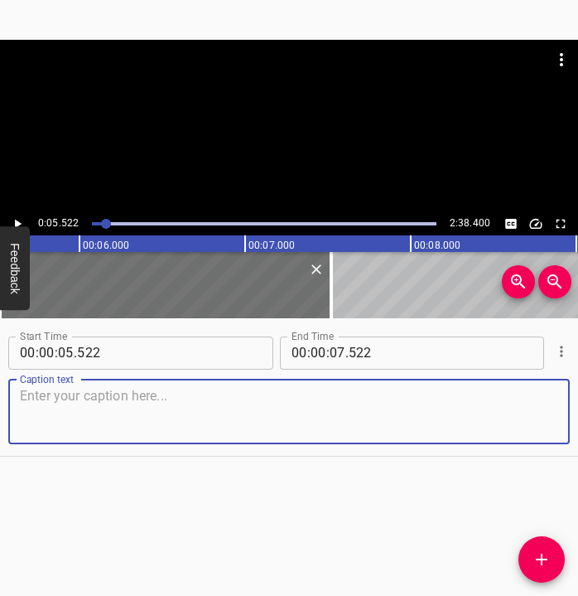
click at [221, 406] on textarea at bounding box center [289, 411] width 538 height 47
paste textarea "My name is [PERSON_NAME], I am [DEMOGRAPHIC_DATA], and I am from the city of [G…"
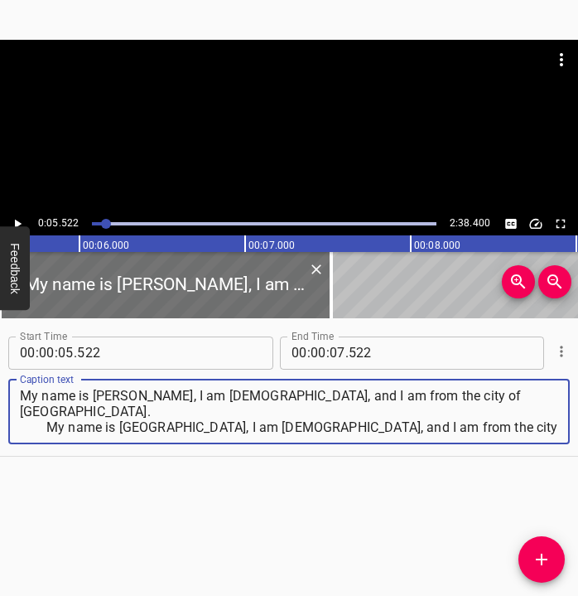
type textarea "My name is [PERSON_NAME], I am [DEMOGRAPHIC_DATA], and I am from the city of [G…"
click at [17, 222] on icon "Play/Pause" at bounding box center [18, 223] width 7 height 9
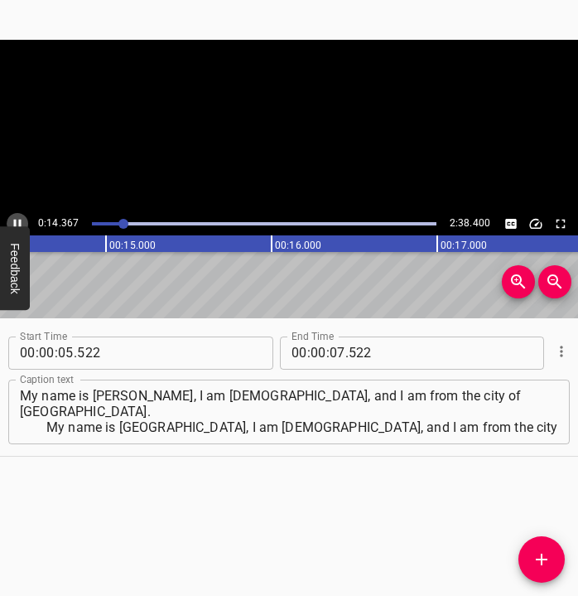
click at [17, 222] on icon "Play/Pause" at bounding box center [17, 223] width 15 height 15
click at [330, 355] on input "number" at bounding box center [338, 352] width 16 height 33
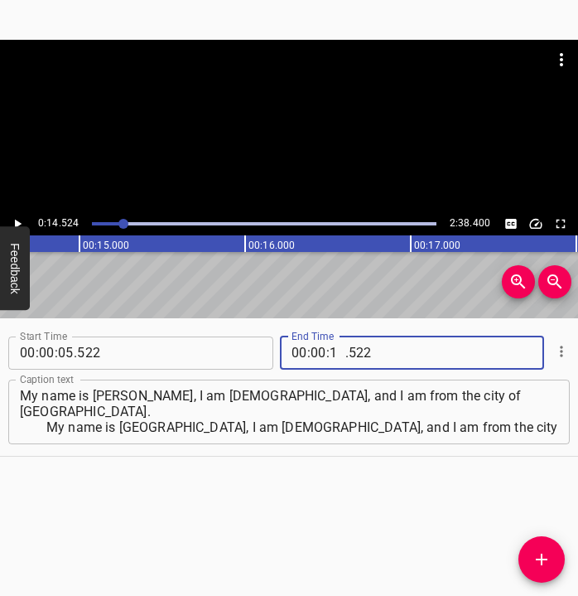
type input "14"
type input "524"
click at [543, 553] on icon "Add Cue" at bounding box center [542, 559] width 20 height 20
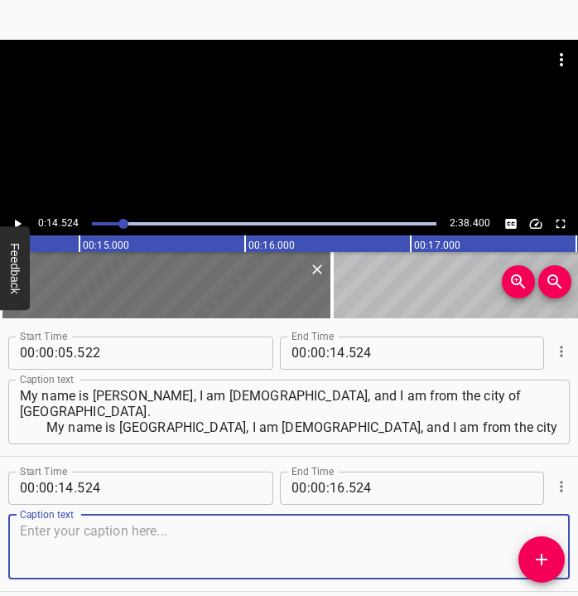
scroll to position [70, 0]
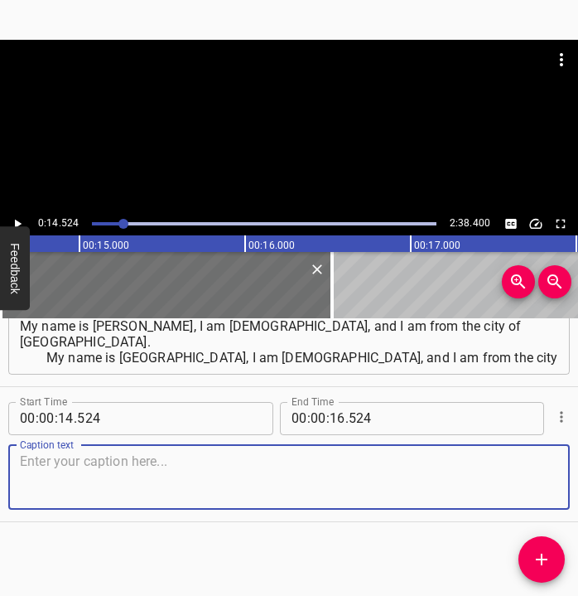
drag, startPoint x: 524, startPoint y: 476, endPoint x: 581, endPoint y: 443, distance: 65.4
click at [568, 443] on html "Caption Editor Batch Transcribe Login Sign Up Privacy Contact 0:14.524 2:38.400…" at bounding box center [289, 298] width 578 height 596
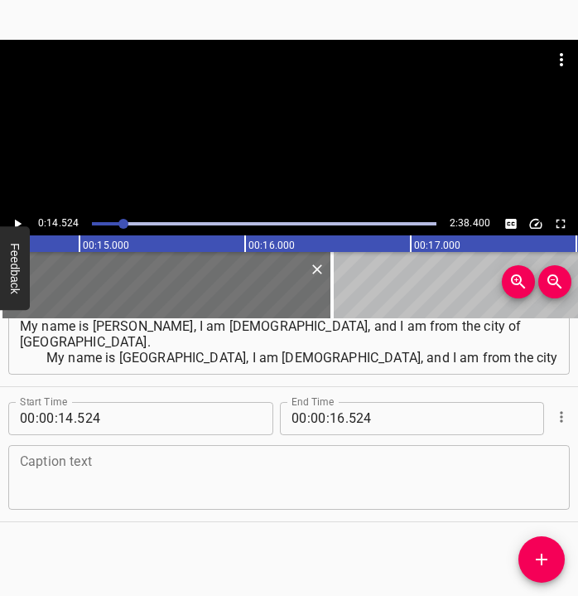
click at [133, 482] on textarea at bounding box center [289, 476] width 538 height 47
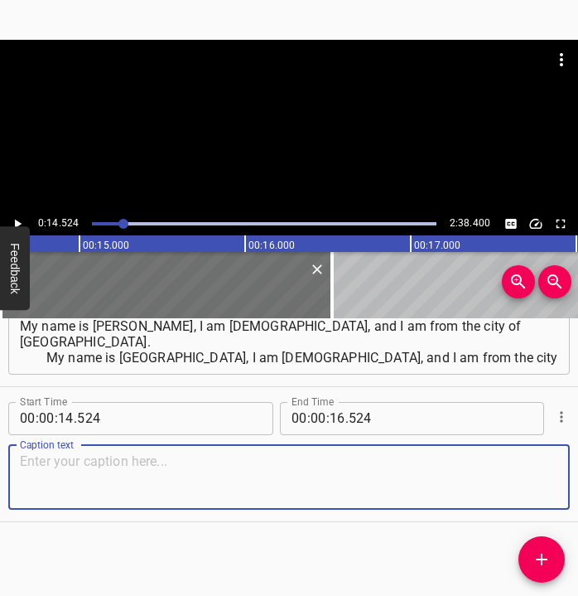
paste textarea "At first, we were in our village. Grandmother called at 5 in the morning and to…"
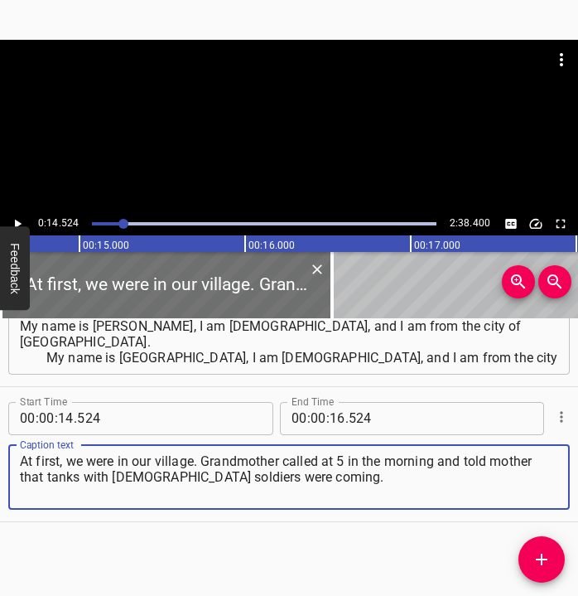
type textarea "At first, we were in our village. Grandmother called at 5 in the morning and to…"
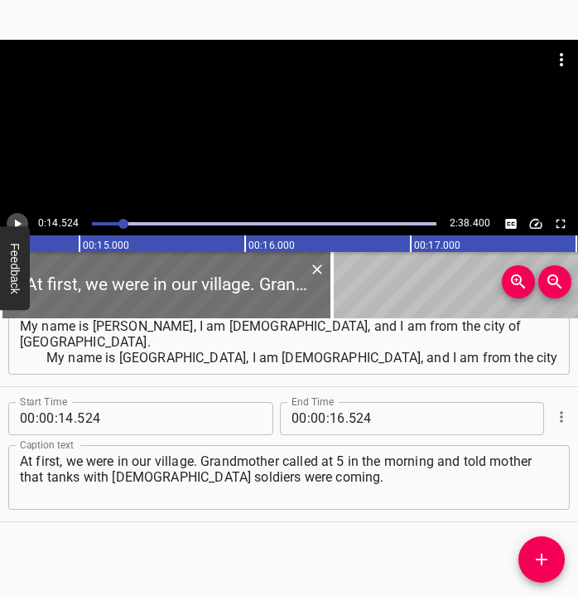
click at [20, 222] on icon "Play/Pause" at bounding box center [17, 223] width 15 height 15
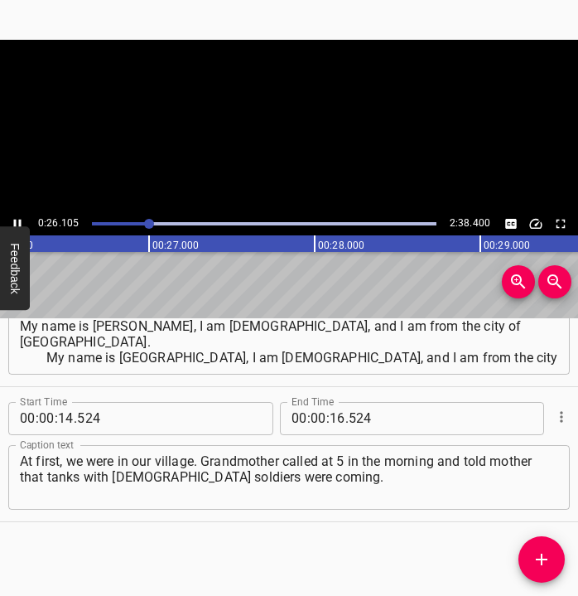
click at [20, 222] on icon "Play/Pause" at bounding box center [17, 223] width 7 height 9
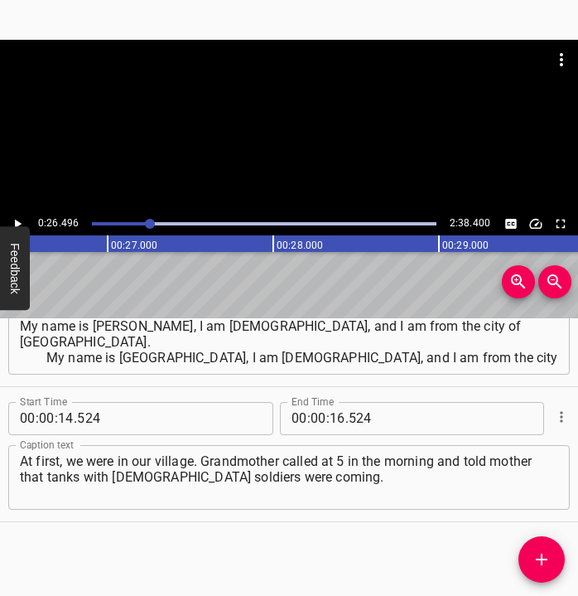
scroll to position [0, 4390]
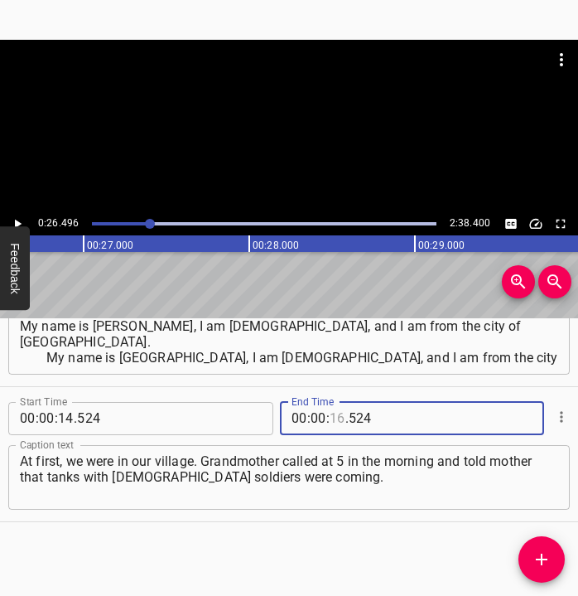
click at [334, 415] on input "number" at bounding box center [338, 418] width 16 height 33
type input "26"
type input "496"
drag, startPoint x: 543, startPoint y: 553, endPoint x: 577, endPoint y: 516, distance: 51.0
click at [543, 553] on icon "Add Cue" at bounding box center [542, 559] width 20 height 20
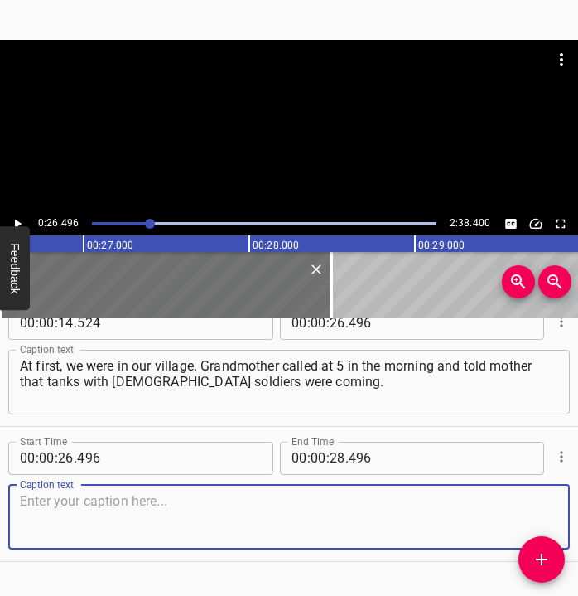
scroll to position [205, 0]
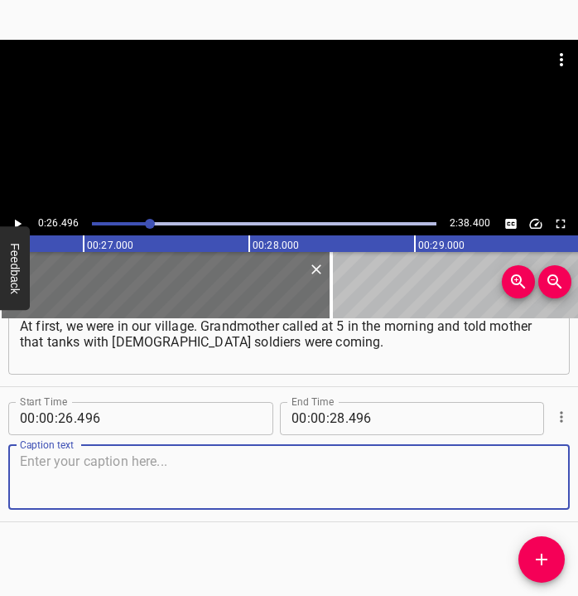
drag, startPoint x: 533, startPoint y: 483, endPoint x: 589, endPoint y: 456, distance: 62.6
click at [568, 456] on html "Caption Editor Batch Transcribe Login Sign Up Privacy Contact 0:26.496 2:38.400…" at bounding box center [289, 298] width 578 height 596
click at [51, 480] on textarea at bounding box center [289, 476] width 538 height 47
paste textarea "Father — he is a serviceman — left on alert. Mother began to call all relatives…"
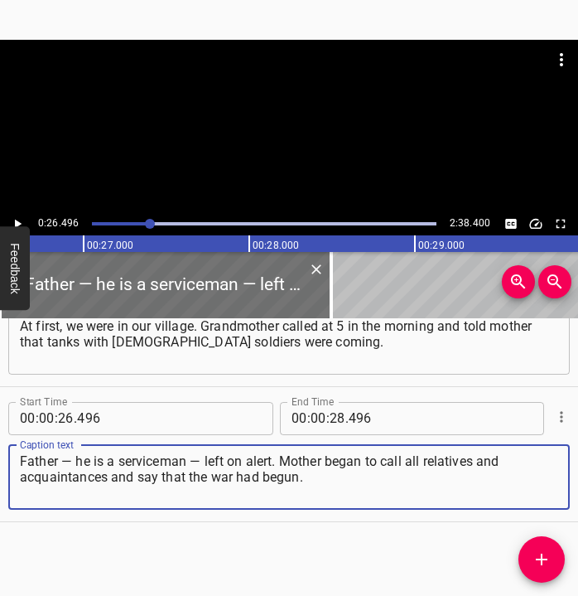
type textarea "Father — he is a serviceman — left on alert. Mother began to call all relatives…"
click at [17, 220] on icon "Play/Pause" at bounding box center [17, 223] width 15 height 15
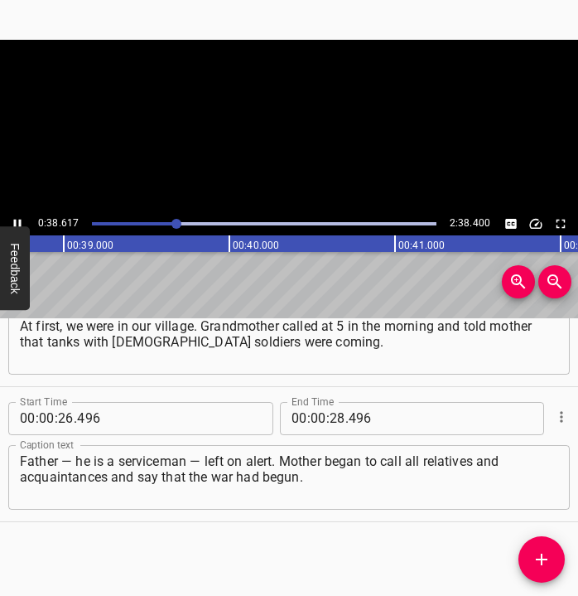
click at [17, 220] on icon "Play/Pause" at bounding box center [17, 223] width 15 height 15
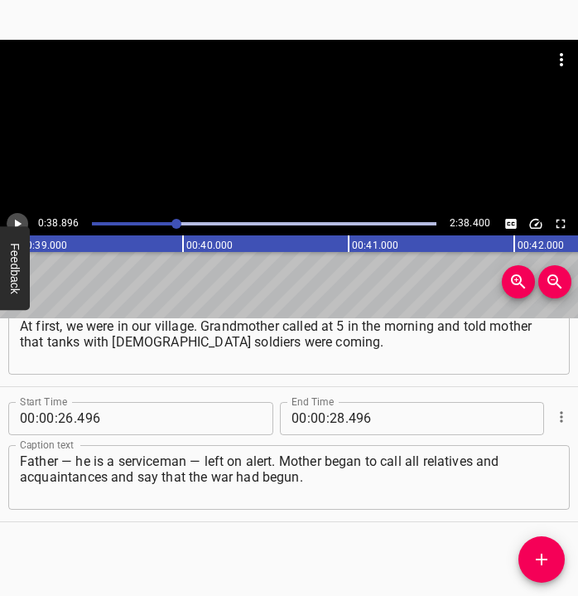
click at [17, 220] on icon "Play/Pause" at bounding box center [17, 223] width 15 height 15
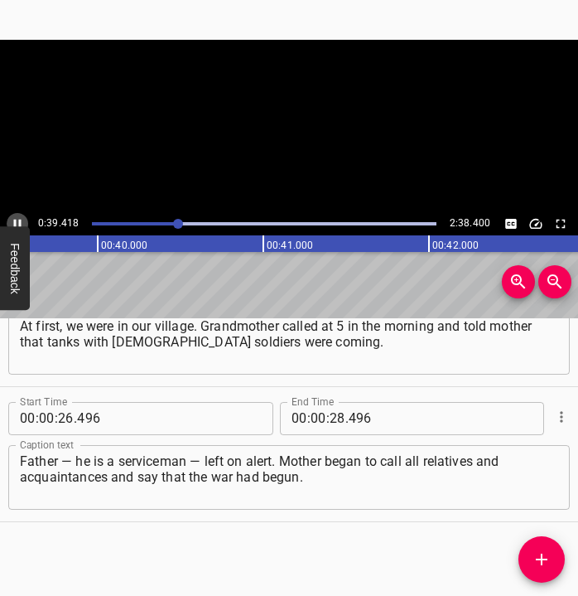
click at [17, 220] on icon "Play/Pause" at bounding box center [17, 223] width 15 height 15
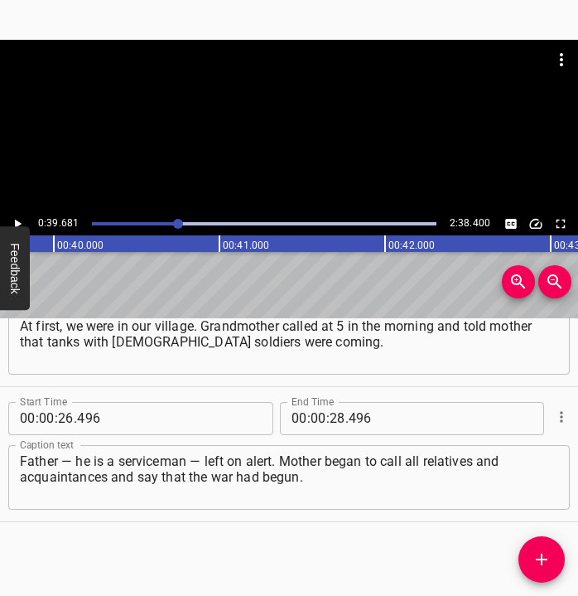
scroll to position [0, 6574]
click at [330, 409] on input "number" at bounding box center [338, 418] width 16 height 33
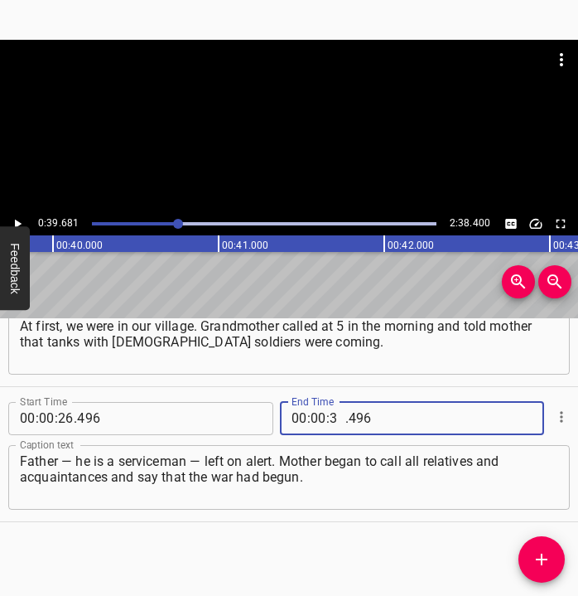
type input "39"
type input "681"
click at [547, 551] on icon "Add Cue" at bounding box center [542, 559] width 20 height 20
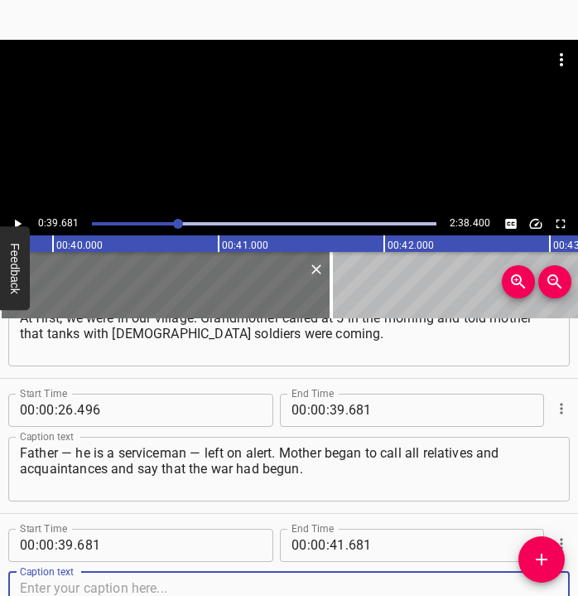
scroll to position [340, 0]
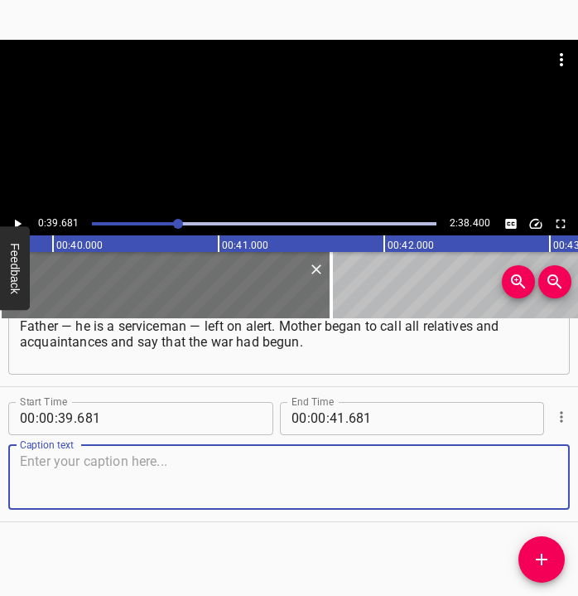
drag, startPoint x: 537, startPoint y: 482, endPoint x: 573, endPoint y: 466, distance: 39.7
click at [550, 476] on div "Caption text" at bounding box center [289, 477] width 562 height 65
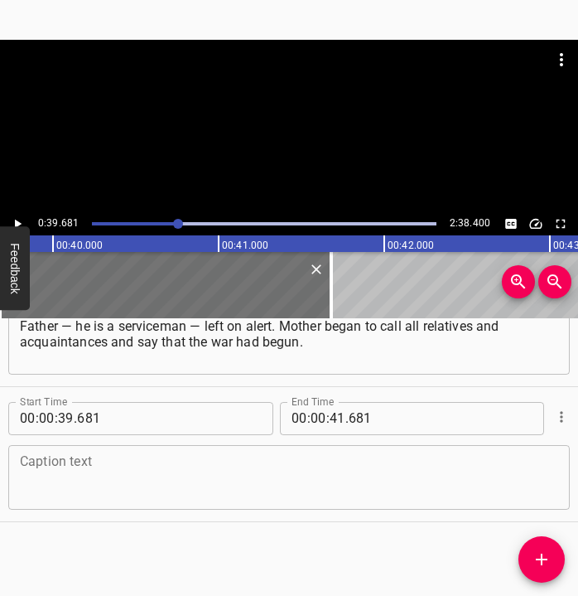
click at [66, 479] on textarea at bounding box center [289, 476] width 538 height 47
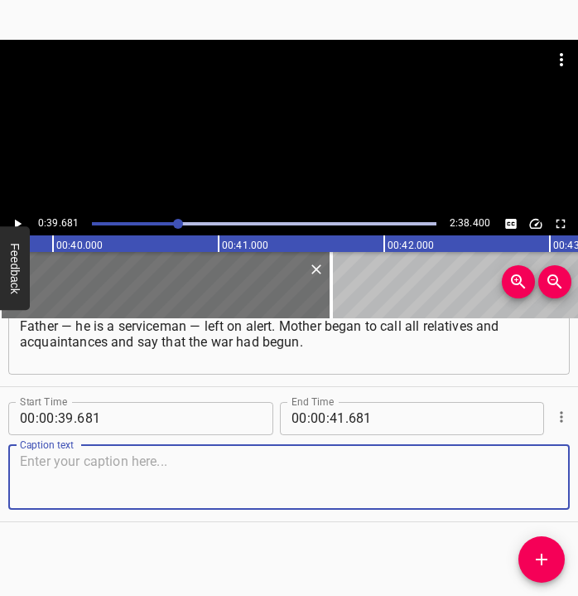
paste textarea "She woke everyone up. We began to pack an emergency bag. Mother called an acqua…"
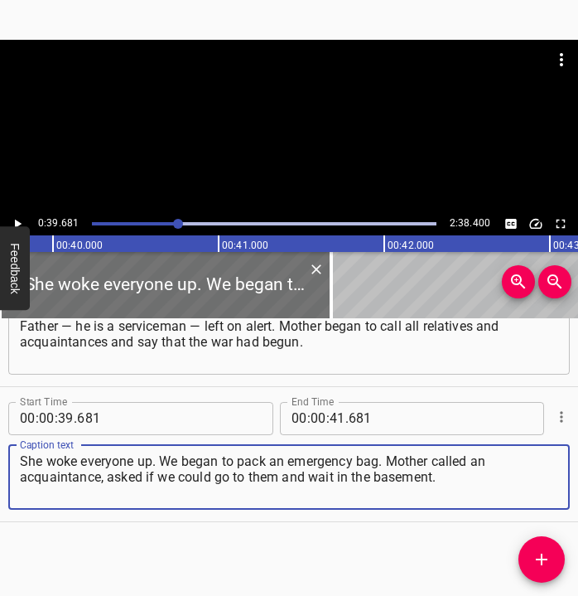
type textarea "She woke everyone up. We began to pack an emergency bag. Mother called an acqua…"
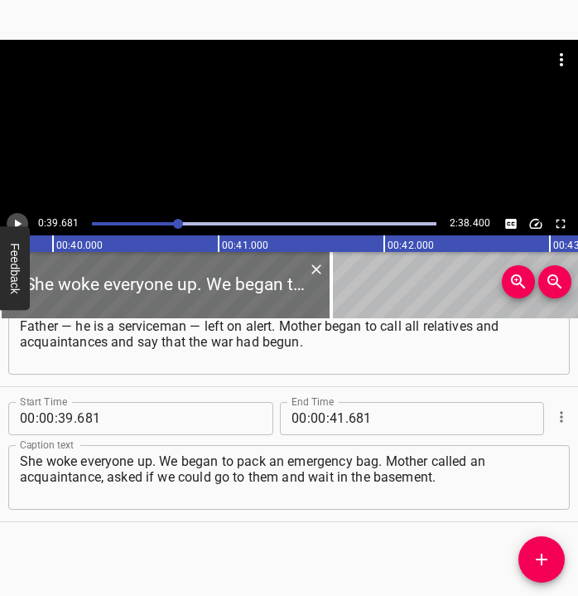
click at [12, 217] on icon "Play/Pause" at bounding box center [17, 223] width 15 height 15
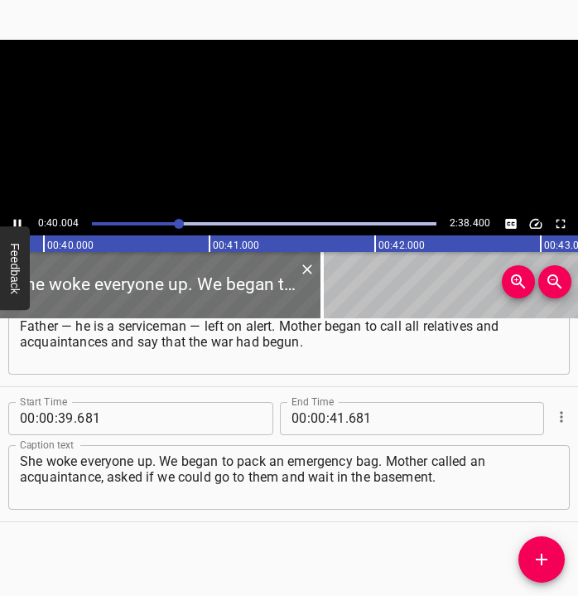
scroll to position [0, 6627]
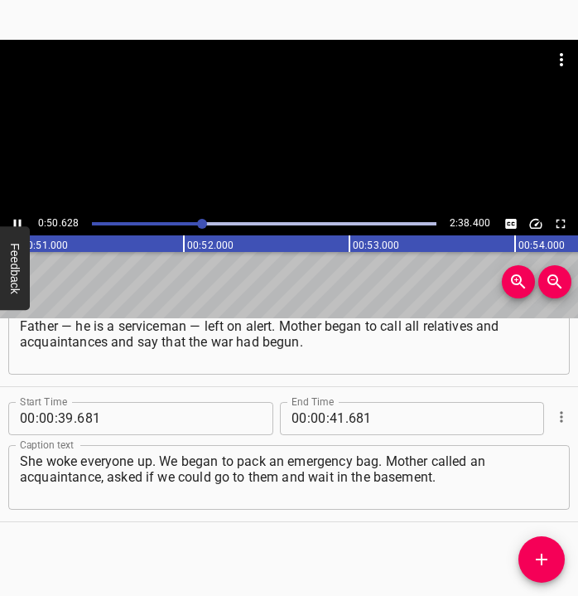
click at [18, 219] on icon "Play/Pause" at bounding box center [17, 223] width 15 height 15
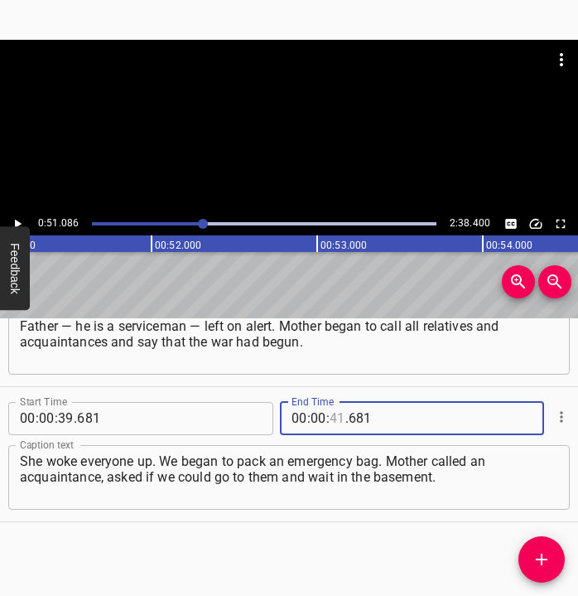
click at [330, 417] on input "number" at bounding box center [338, 418] width 16 height 33
type input "51"
type input "086"
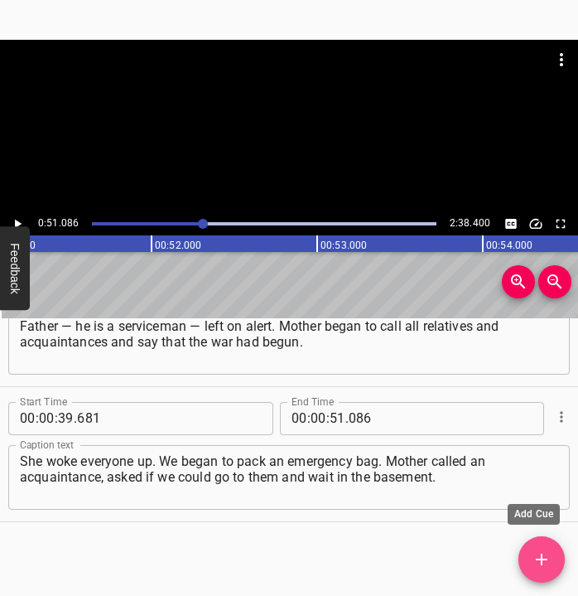
drag, startPoint x: 541, startPoint y: 553, endPoint x: 547, endPoint y: 546, distance: 9.4
click at [541, 553] on icon "Add Cue" at bounding box center [542, 559] width 20 height 20
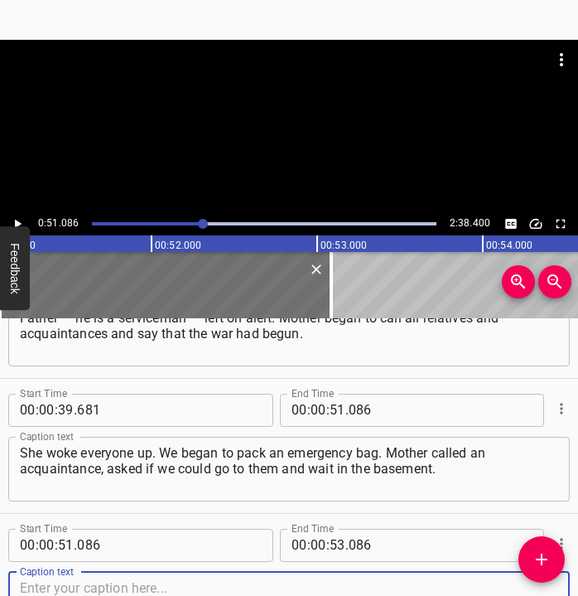
scroll to position [475, 0]
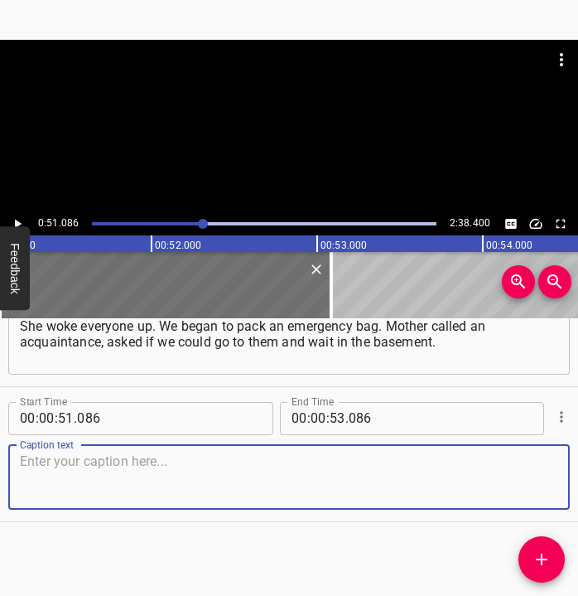
drag, startPoint x: 534, startPoint y: 490, endPoint x: 553, endPoint y: 482, distance: 20.0
click at [543, 487] on textarea at bounding box center [289, 476] width 538 height 47
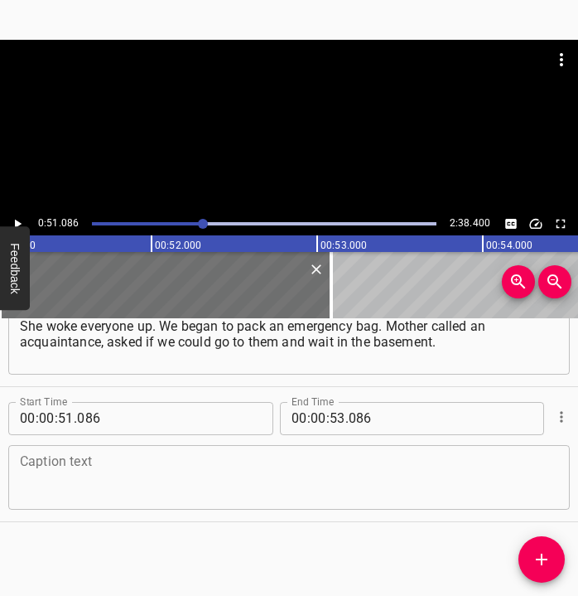
click at [58, 483] on textarea at bounding box center [289, 476] width 538 height 47
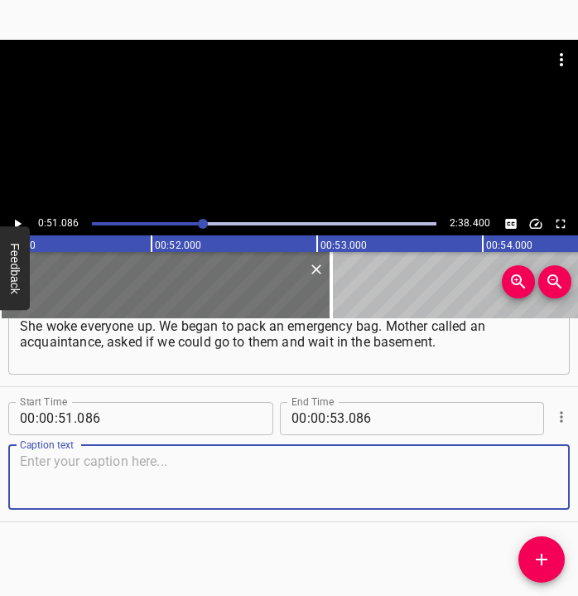
paste textarea "We sat there for 10 days. We did not want to leave, because we had cats with us…"
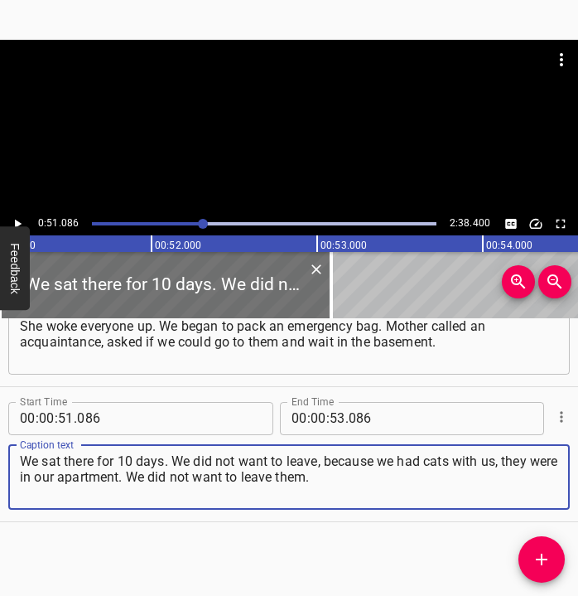
type textarea "We sat there for 10 days. We did not want to leave, because we had cats with us…"
click at [17, 216] on icon "Play/Pause" at bounding box center [17, 223] width 15 height 15
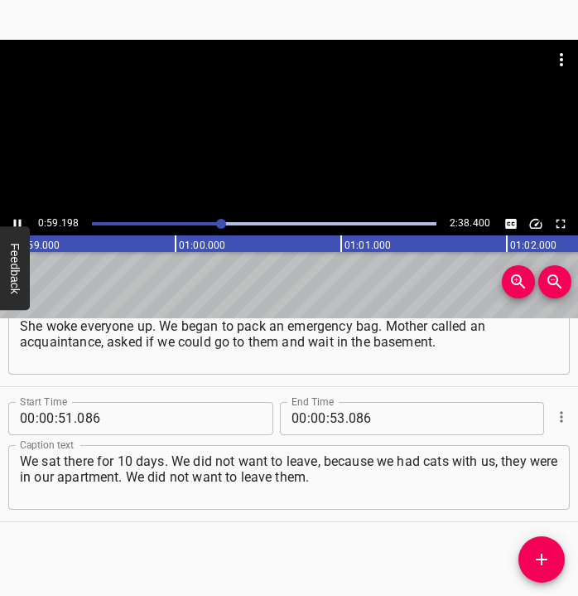
drag, startPoint x: 18, startPoint y: 220, endPoint x: 19, endPoint y: 210, distance: 9.2
click at [18, 219] on icon "Play/Pause" at bounding box center [17, 223] width 15 height 15
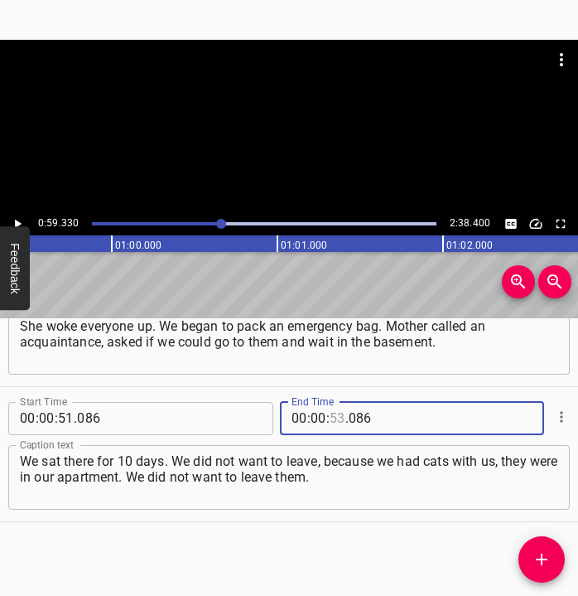
click at [330, 422] on input "number" at bounding box center [338, 418] width 16 height 33
type input "59"
type input "330"
click at [545, 565] on icon "Add Cue" at bounding box center [542, 559] width 20 height 20
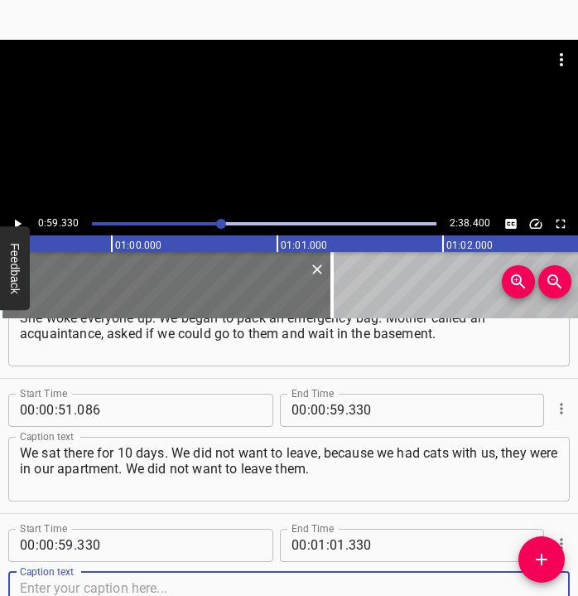
scroll to position [610, 0]
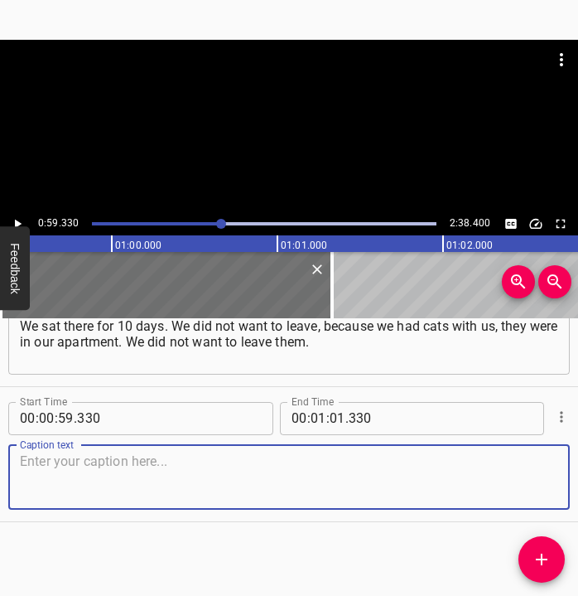
drag, startPoint x: 517, startPoint y: 493, endPoint x: 569, endPoint y: 475, distance: 55.3
click at [568, 475] on div "Start Time 00 : 00 : 05 . 522 Start Time End Time 00 : 00 : 14 . 524 End Time C…" at bounding box center [289, 457] width 578 height 278
click at [154, 488] on textarea at bounding box center [289, 476] width 538 height 47
paste textarea "When the war started, we thought we would stay at home and would not go anywher…"
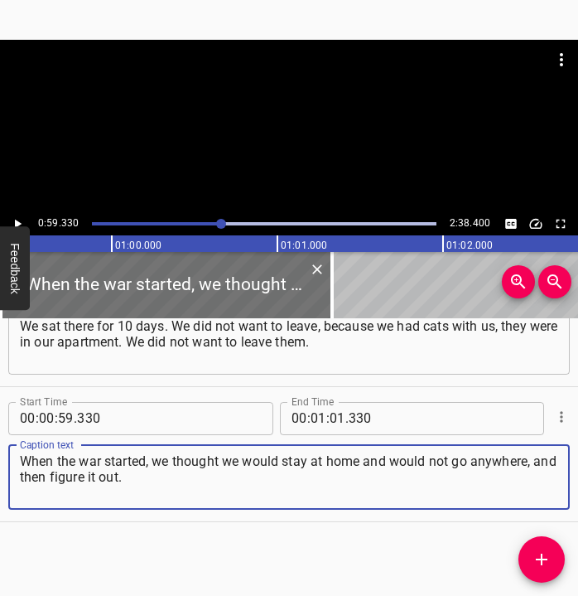
type textarea "When the war started, we thought we would stay at home and would not go anywher…"
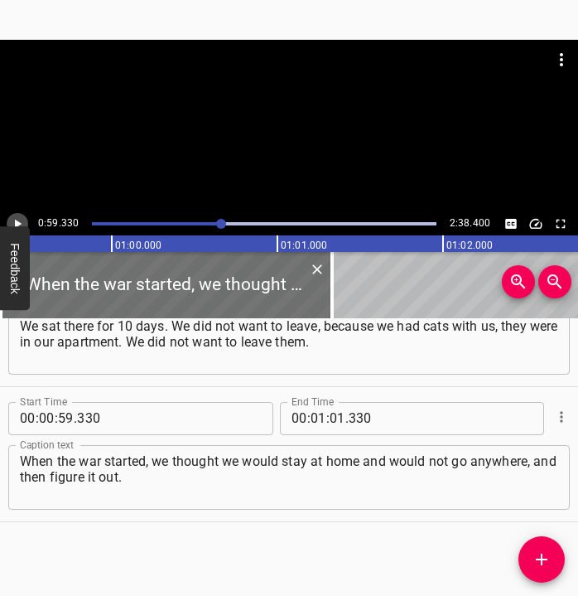
click at [25, 216] on button "Play/Pause" at bounding box center [18, 224] width 22 height 22
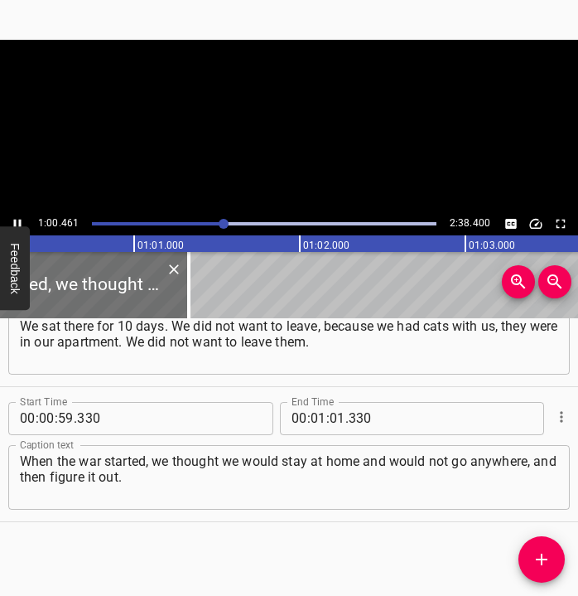
scroll to position [0, 10007]
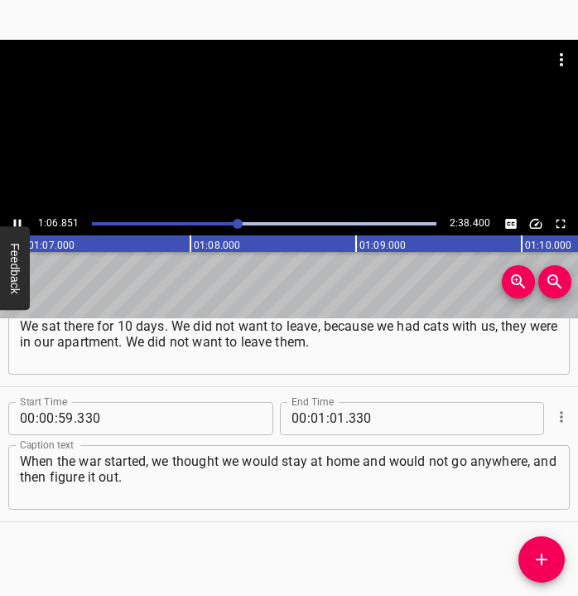
click at [13, 216] on icon "Play/Pause" at bounding box center [17, 223] width 15 height 15
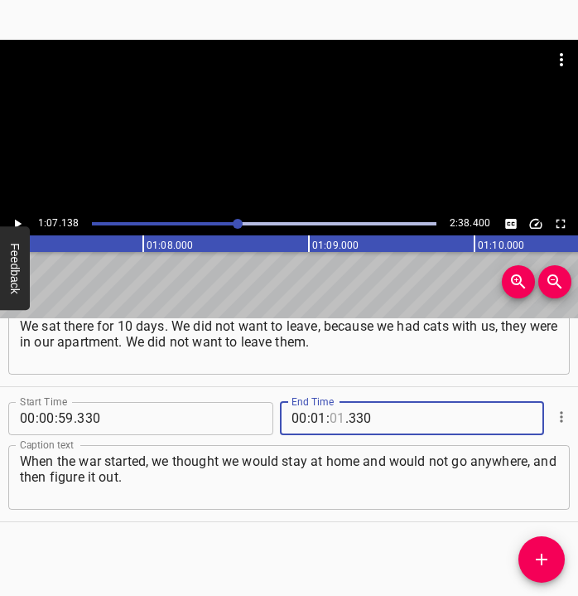
click at [330, 416] on input "number" at bounding box center [338, 418] width 16 height 33
type input "07"
type input "138"
drag, startPoint x: 538, startPoint y: 554, endPoint x: 548, endPoint y: 547, distance: 13.1
click at [539, 553] on icon "Add Cue" at bounding box center [542, 559] width 20 height 20
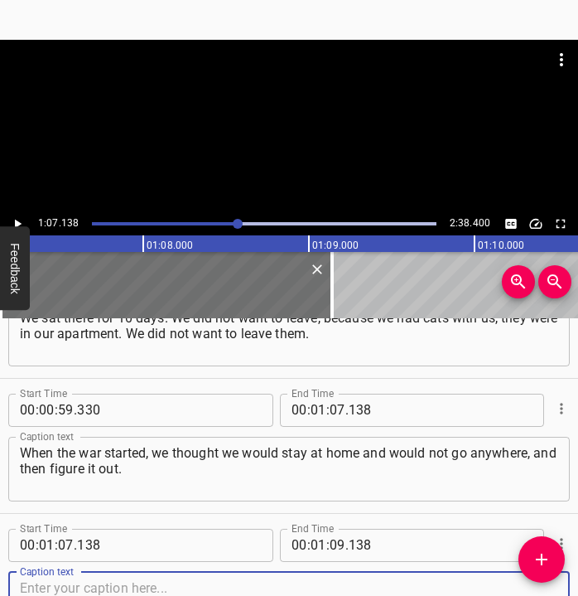
scroll to position [745, 0]
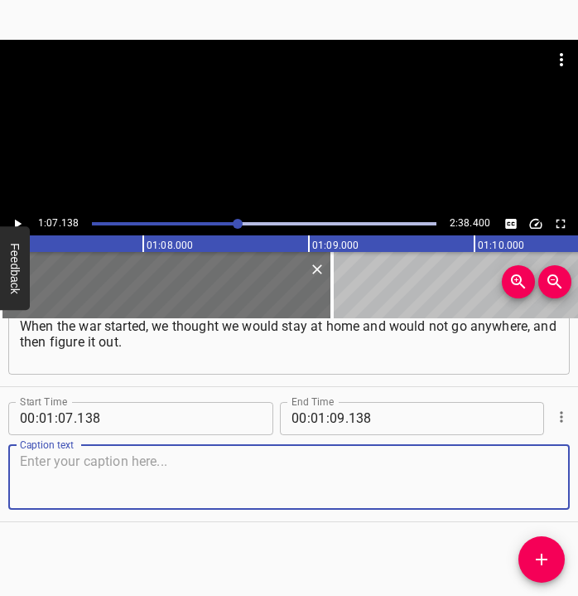
drag, startPoint x: 530, startPoint y: 490, endPoint x: 572, endPoint y: 473, distance: 44.6
click at [533, 489] on textarea at bounding box center [289, 476] width 538 height 47
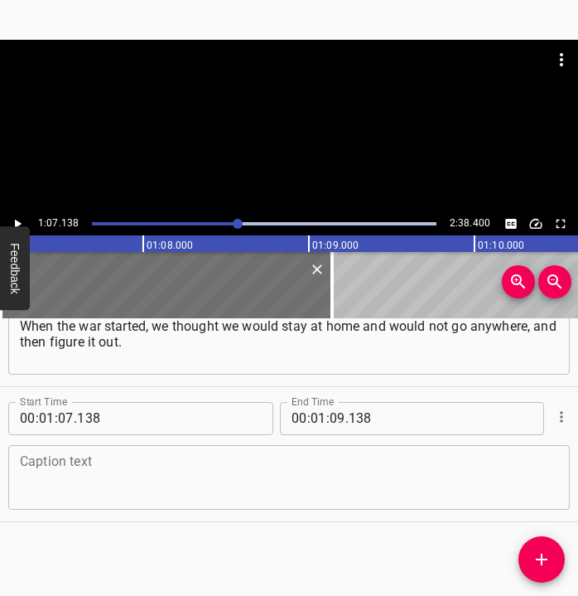
click at [181, 481] on textarea at bounding box center [289, 476] width 538 height 47
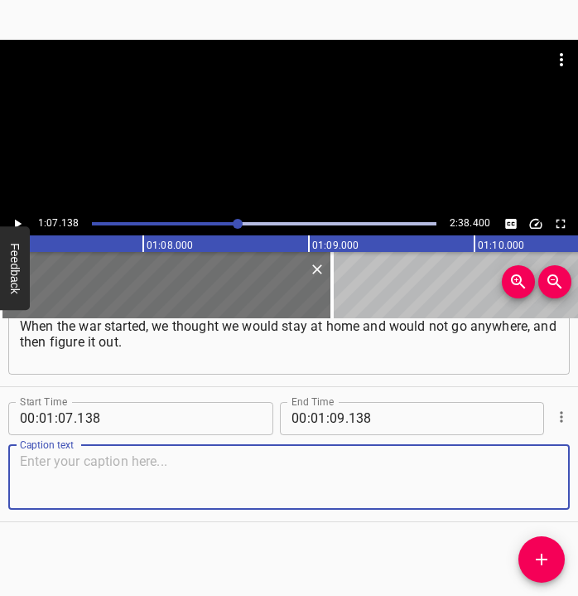
paste textarea "But on [DATE] we packed our things and went outside. And a car drove up to us t…"
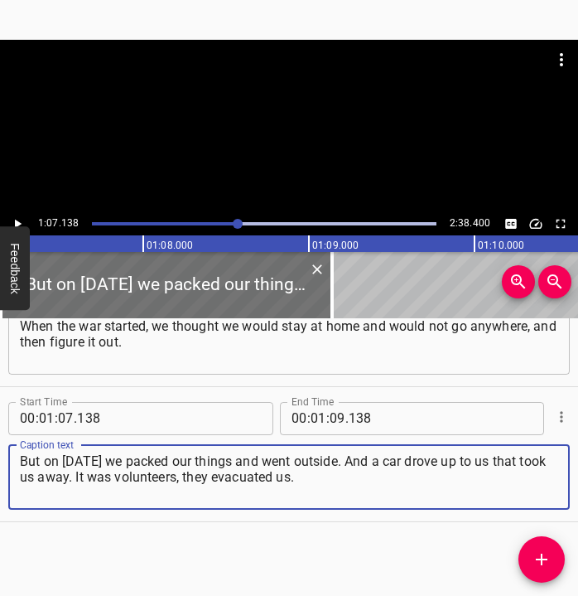
type textarea "But on [DATE] we packed our things and went outside. And a car drove up to us t…"
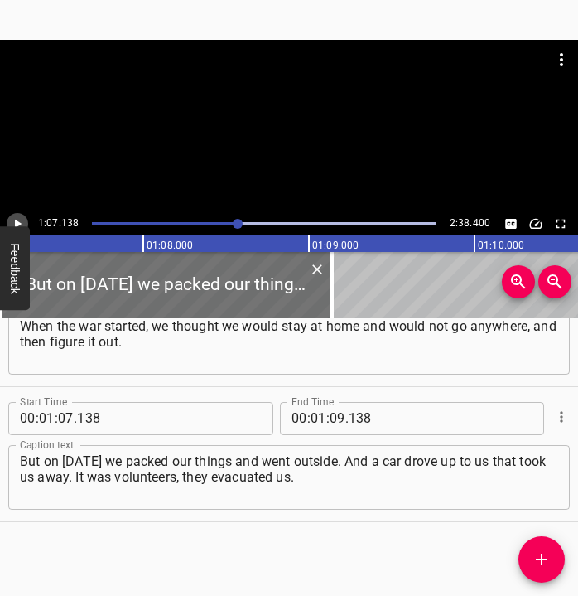
click at [15, 216] on icon "Play/Pause" at bounding box center [17, 223] width 15 height 15
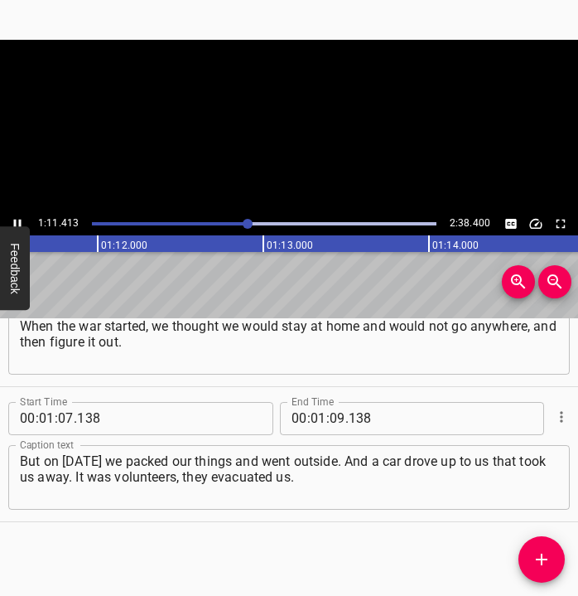
scroll to position [0, 11875]
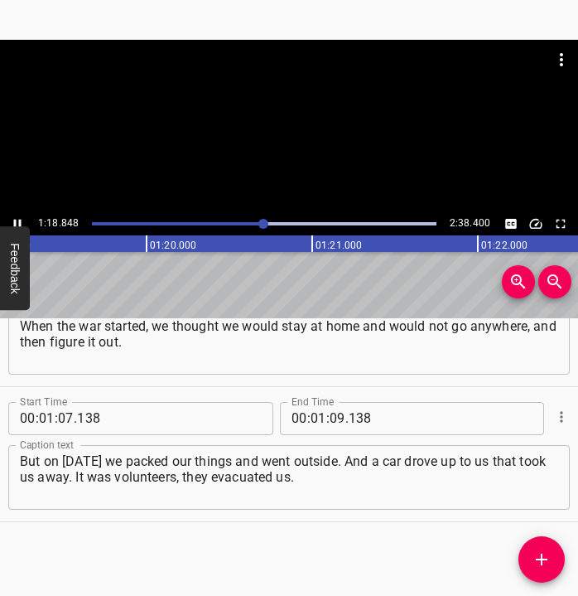
click at [17, 216] on icon "Play/Pause" at bounding box center [17, 223] width 15 height 15
click at [331, 418] on input "number" at bounding box center [338, 418] width 16 height 33
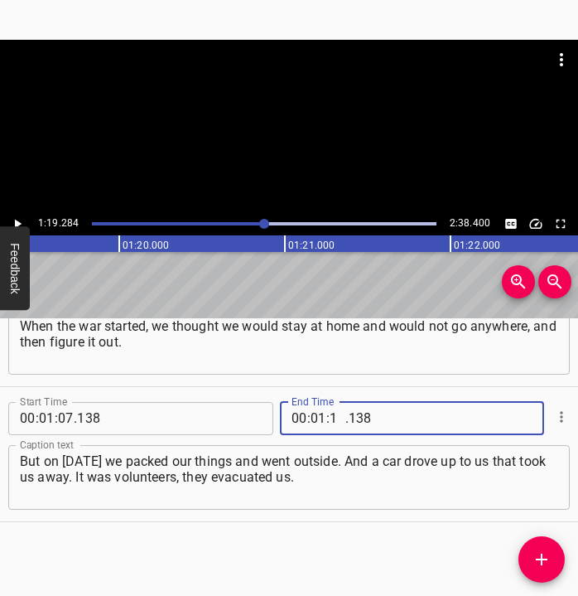
type input "19"
type input "284"
drag, startPoint x: 548, startPoint y: 557, endPoint x: 562, endPoint y: 548, distance: 16.1
click at [549, 556] on icon "Add Cue" at bounding box center [542, 559] width 20 height 20
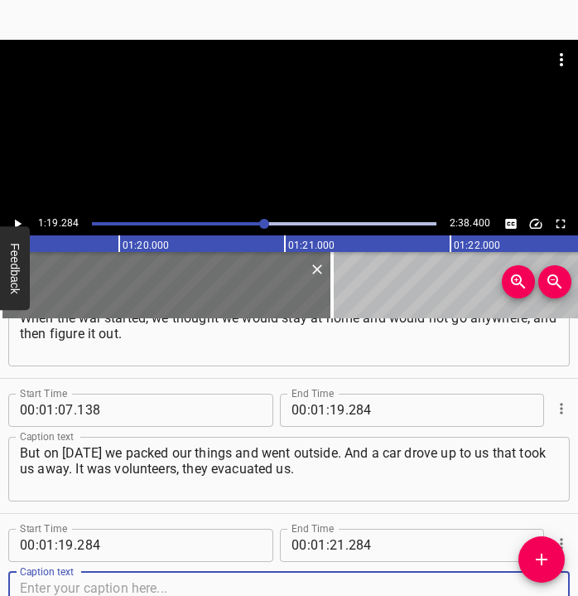
scroll to position [880, 0]
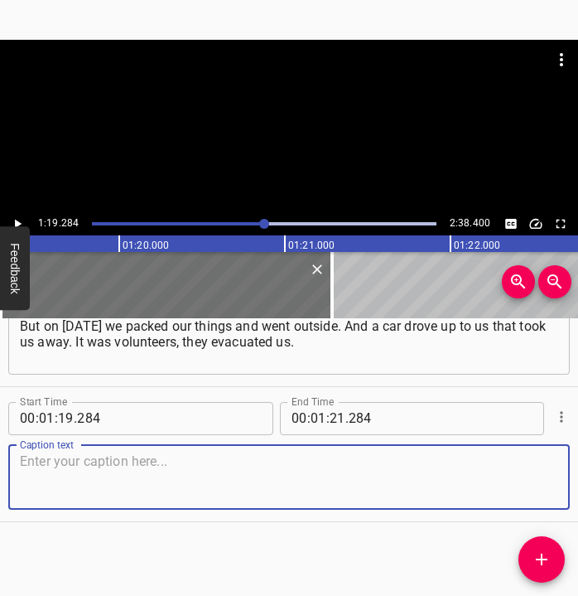
drag, startPoint x: 527, startPoint y: 484, endPoint x: 573, endPoint y: 472, distance: 47.8
click at [542, 480] on textarea at bounding box center [289, 476] width 538 height 47
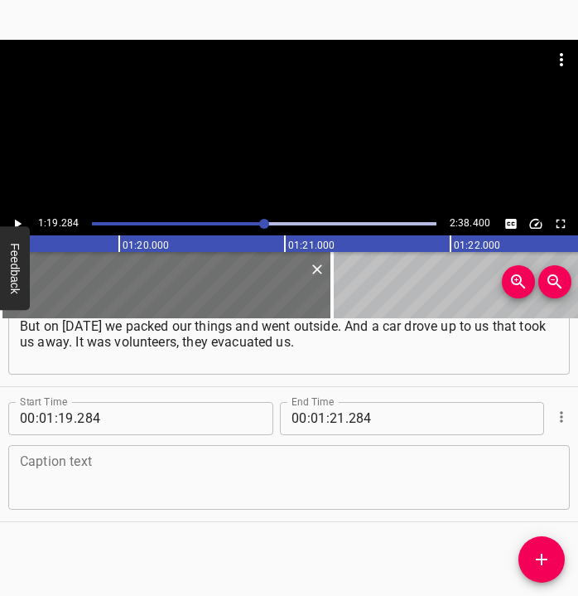
click at [198, 477] on textarea at bounding box center [289, 476] width 538 height 47
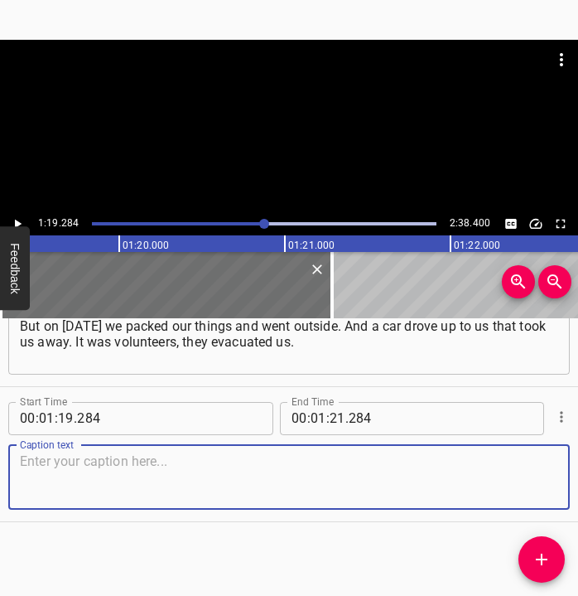
paste textarea "In the first months, while there were massive strikes, we heard everything very…"
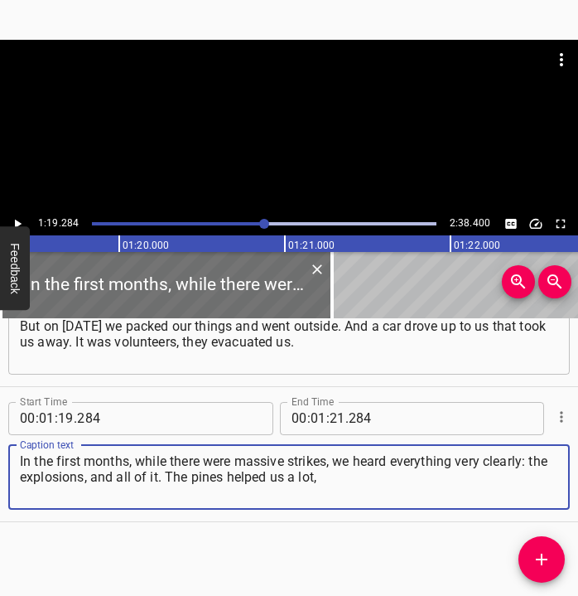
type textarea "In the first months, while there were massive strikes, we heard everything very…"
